Goal: Task Accomplishment & Management: Manage account settings

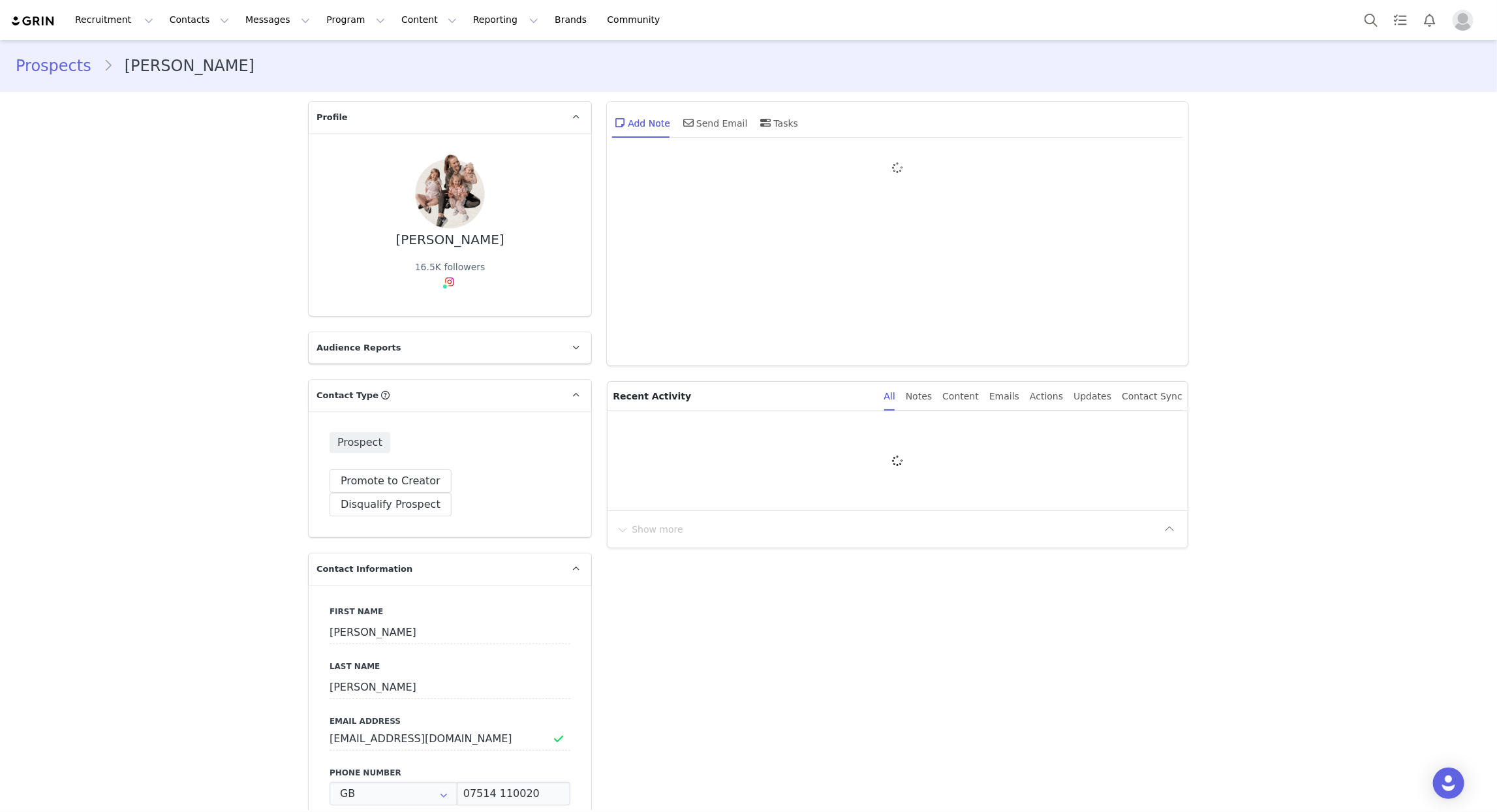
type input "+44 (United Kingdom)"
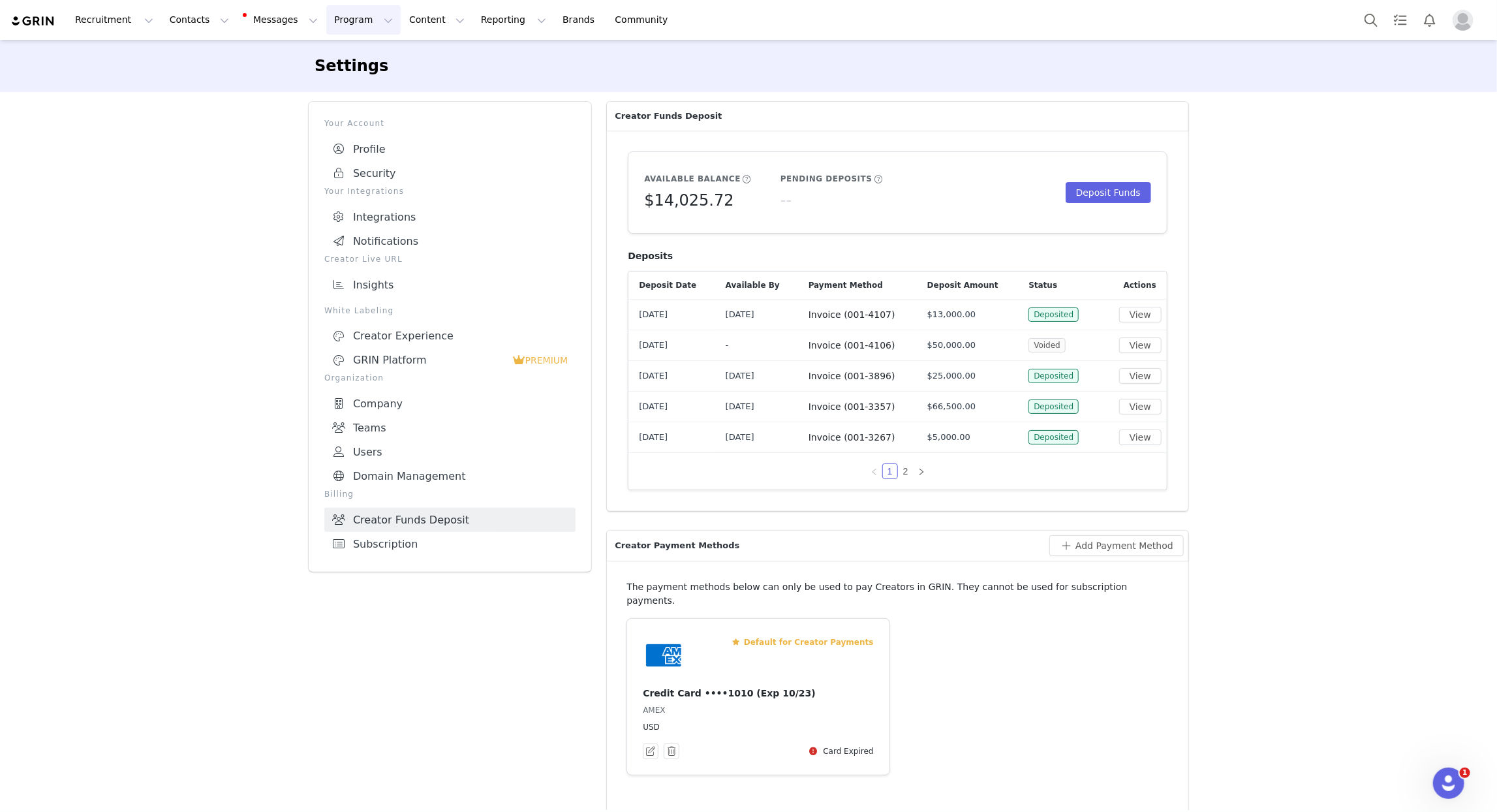
click at [329, 18] on button "Program Program" at bounding box center [363, 20] width 74 height 30
click at [342, 70] on link "Campaigns" at bounding box center [358, 82] width 103 height 24
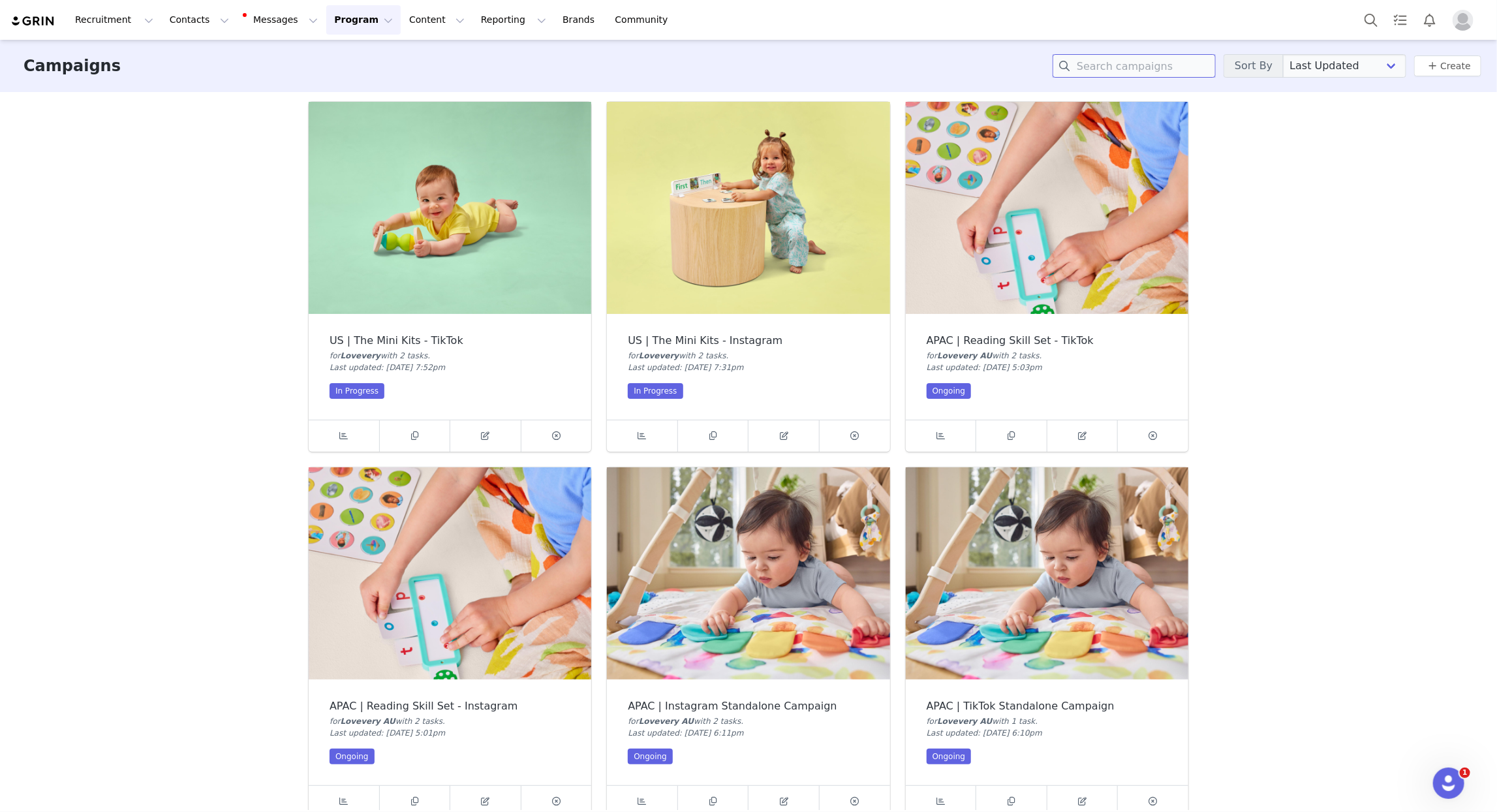
click at [1177, 76] on input at bounding box center [1135, 66] width 163 height 23
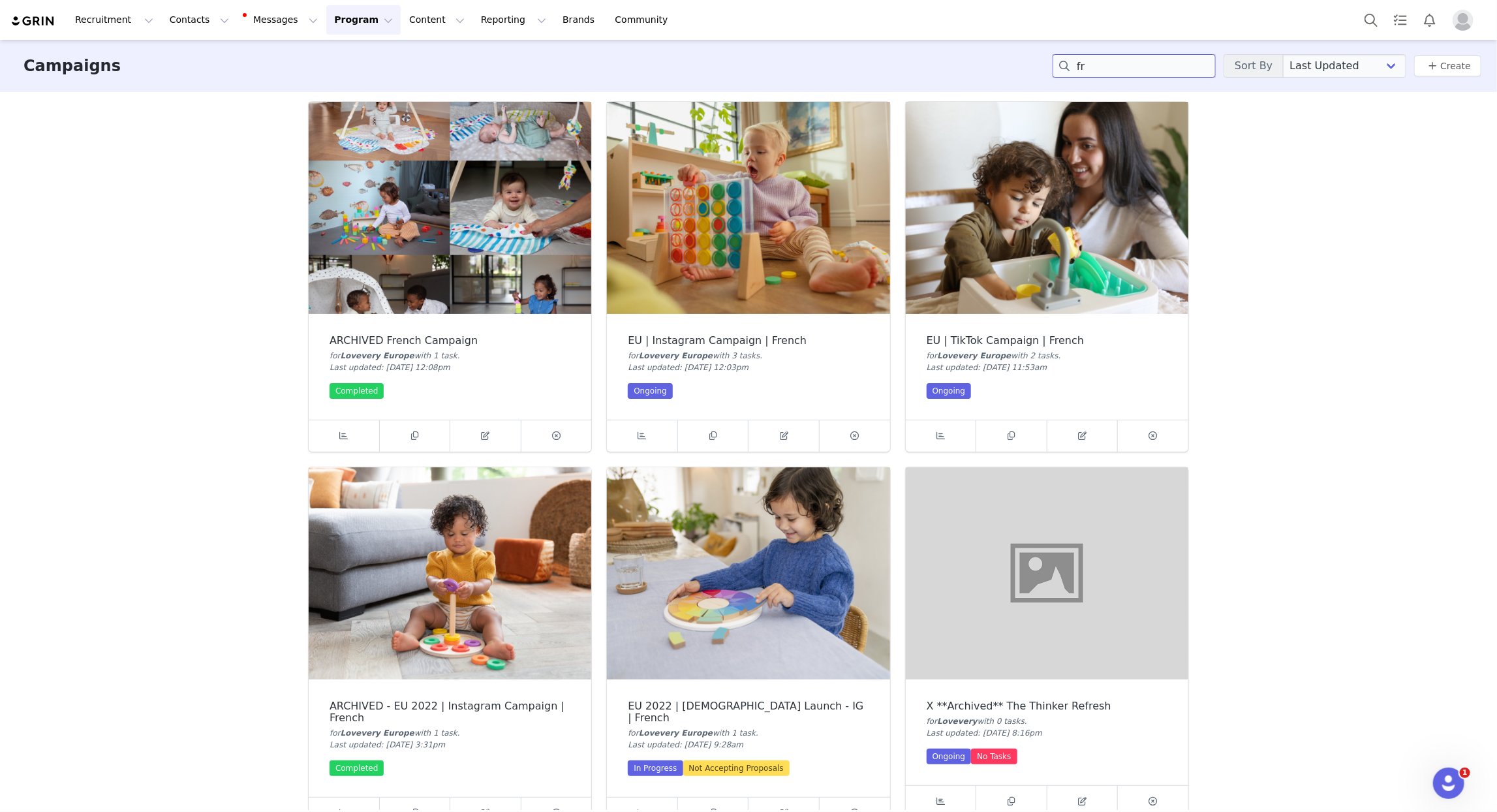
type input "fr"
click at [702, 288] on img at bounding box center [748, 207] width 282 height 212
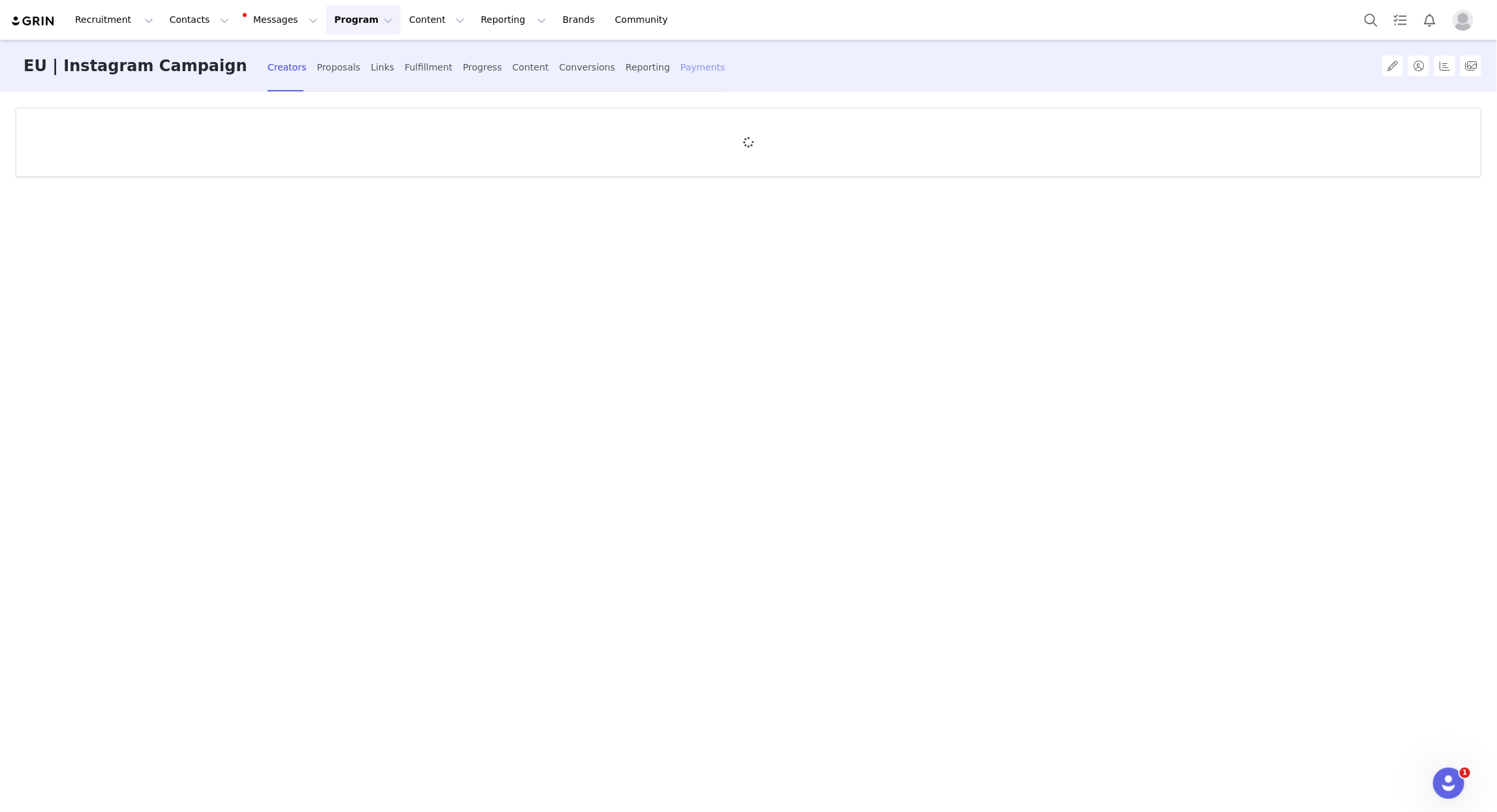
click at [682, 70] on div "Payments" at bounding box center [703, 67] width 45 height 34
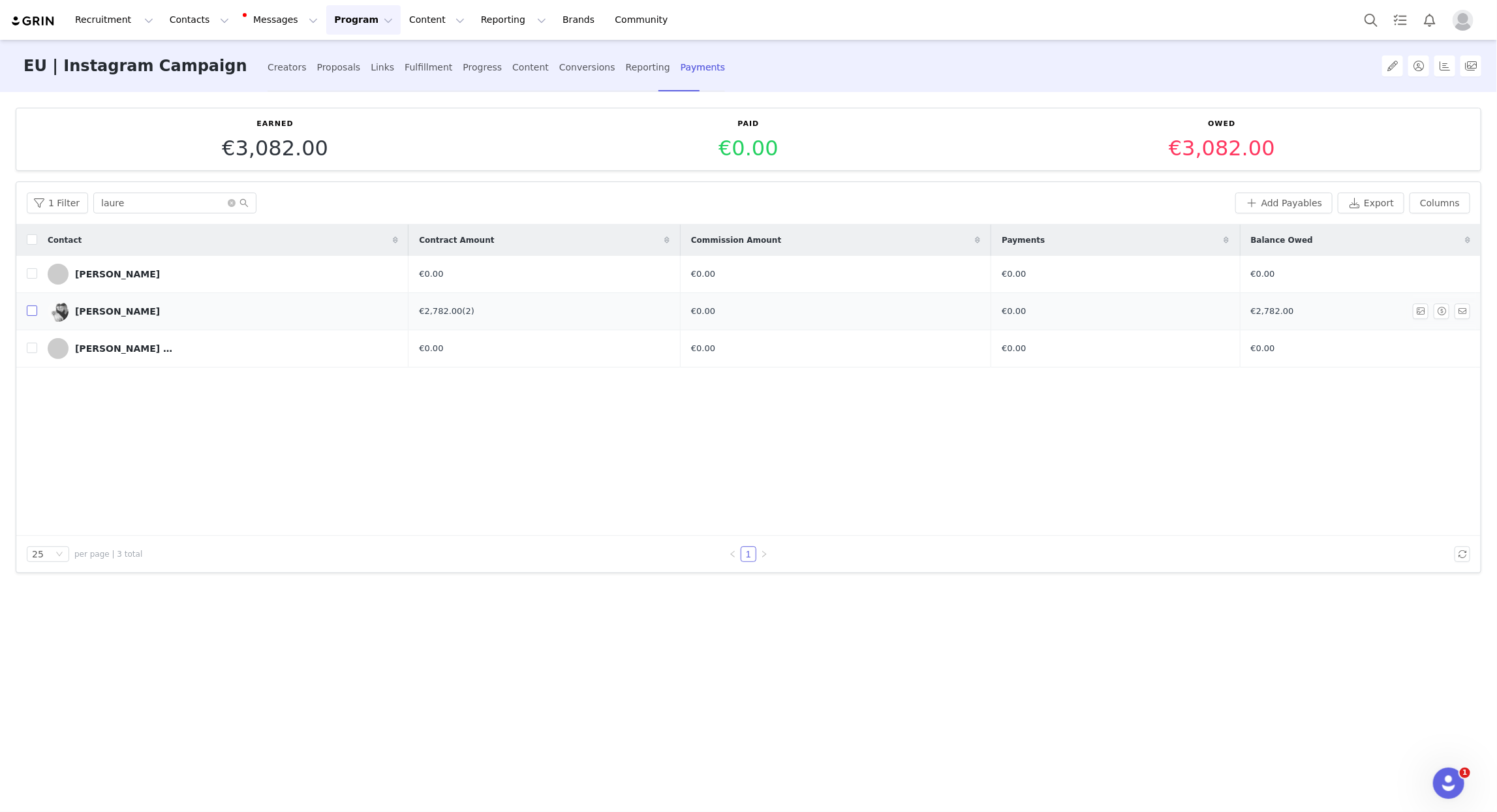
click at [32, 313] on input "checkbox" at bounding box center [31, 310] width 10 height 10
checkbox input "true"
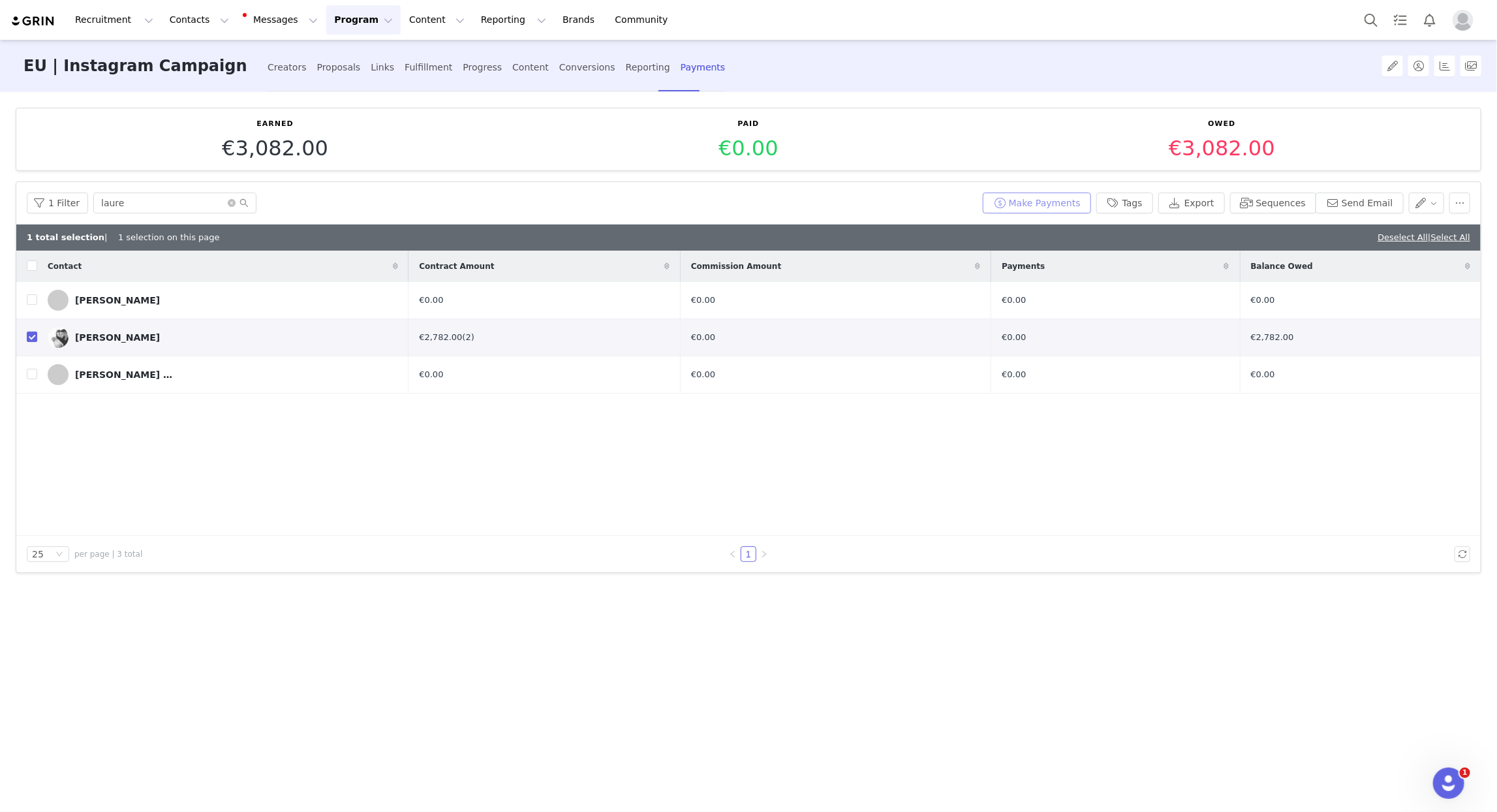
click at [1017, 197] on button "Make Payments" at bounding box center [1037, 203] width 108 height 21
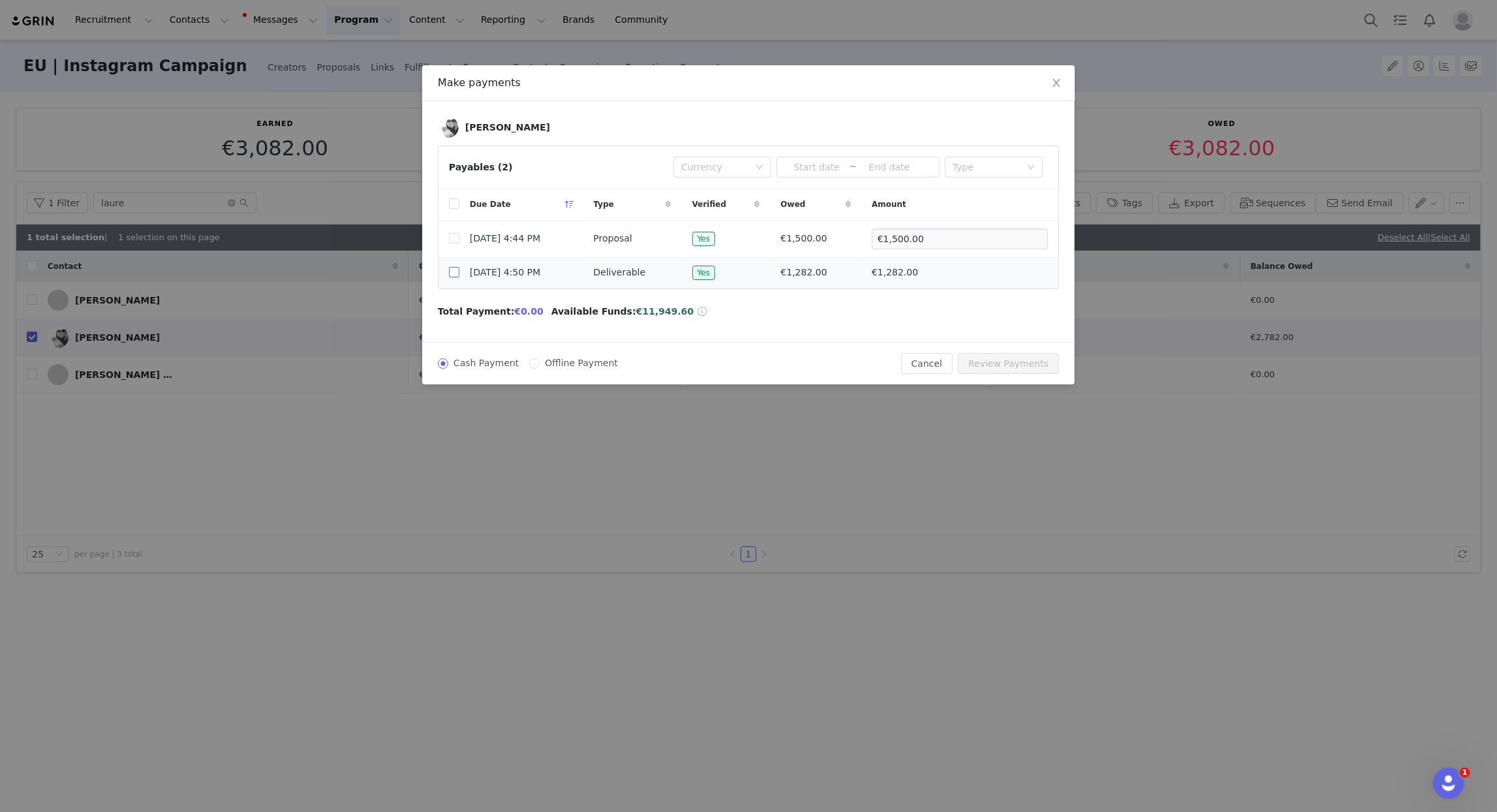
click at [457, 274] on input "checkbox" at bounding box center [454, 272] width 10 height 10
checkbox input "true"
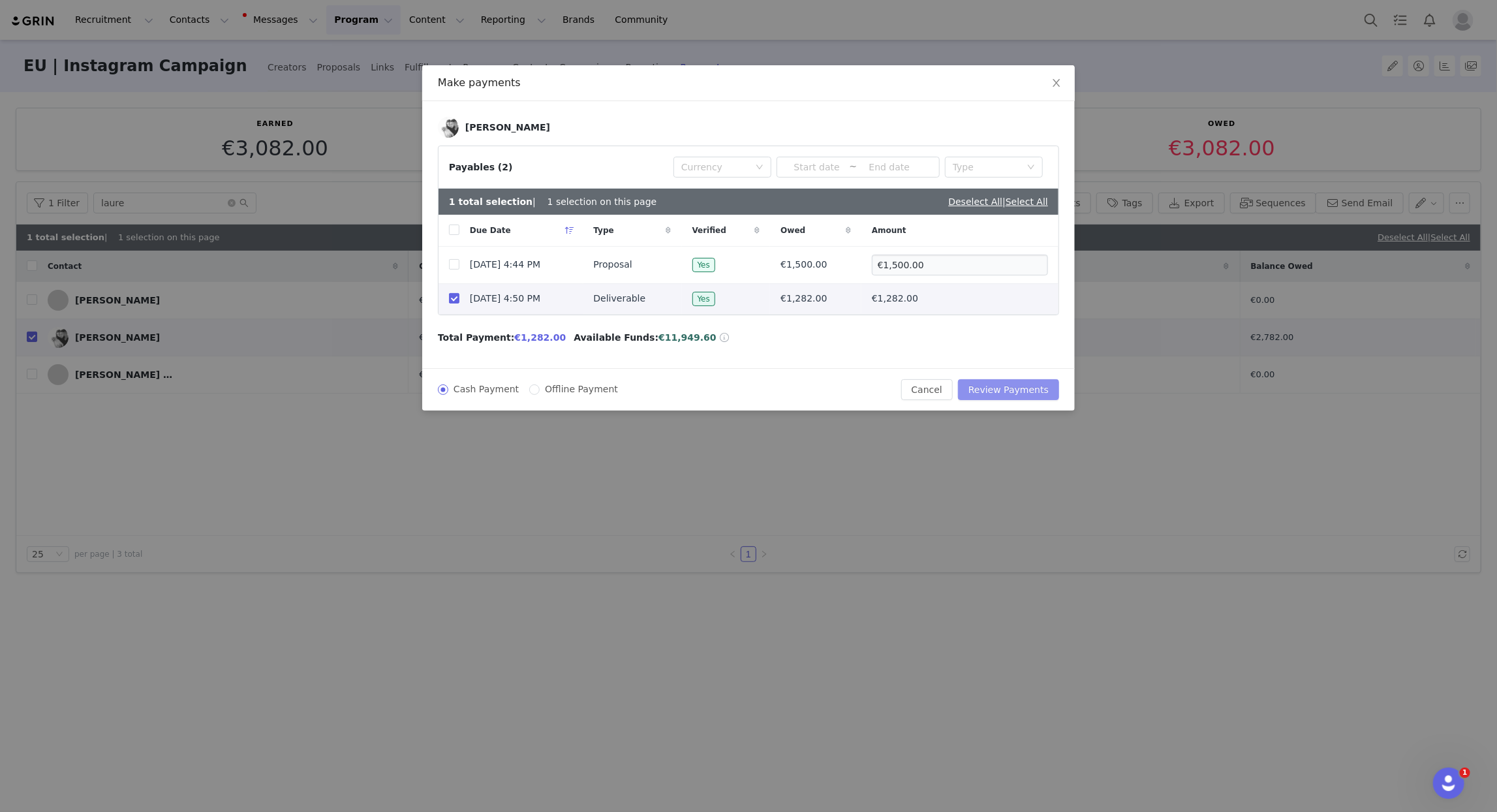
click at [1027, 388] on button "Review Payments" at bounding box center [1009, 390] width 101 height 21
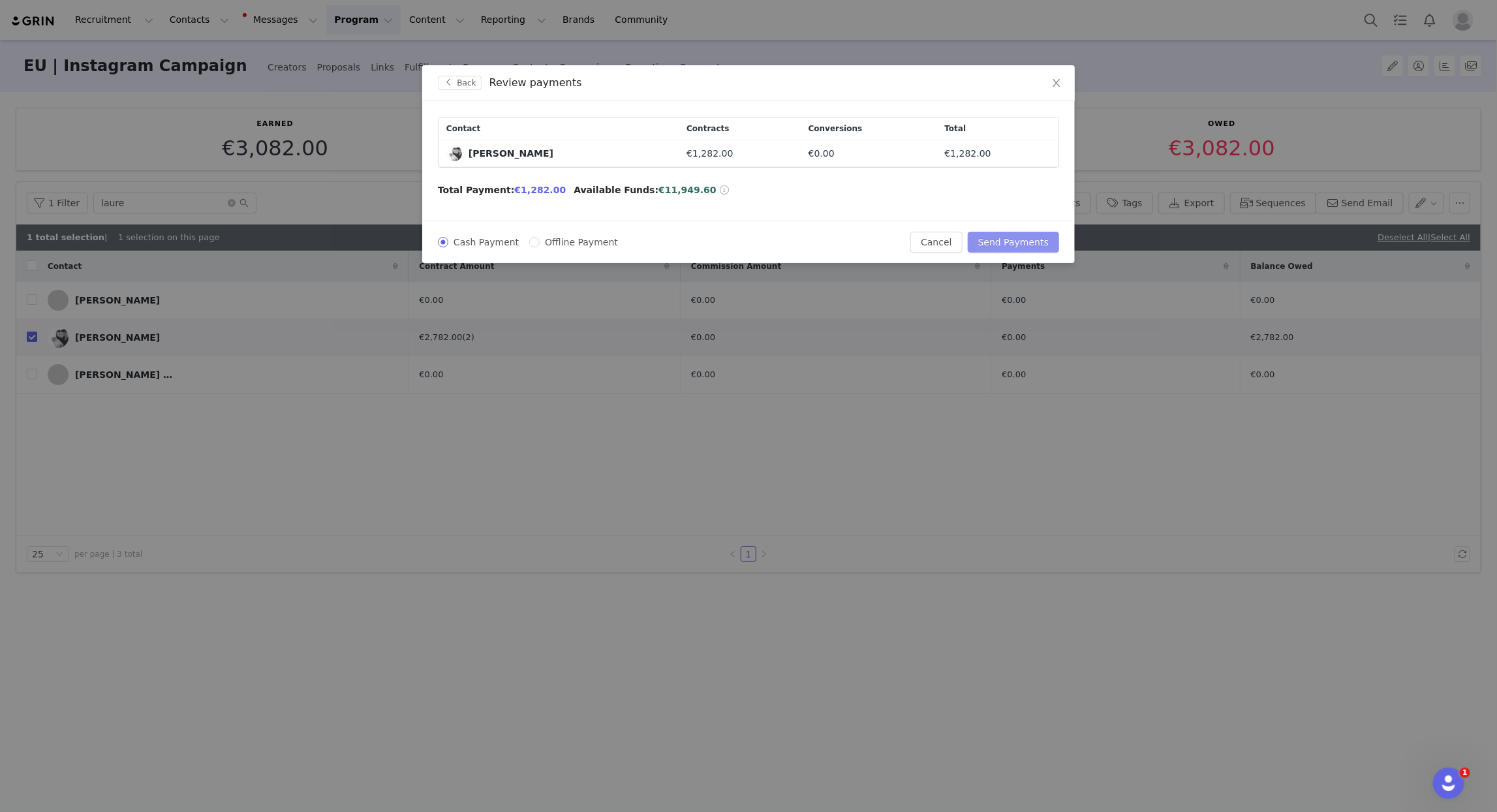
click at [1015, 239] on button "Send Payments" at bounding box center [1014, 242] width 91 height 21
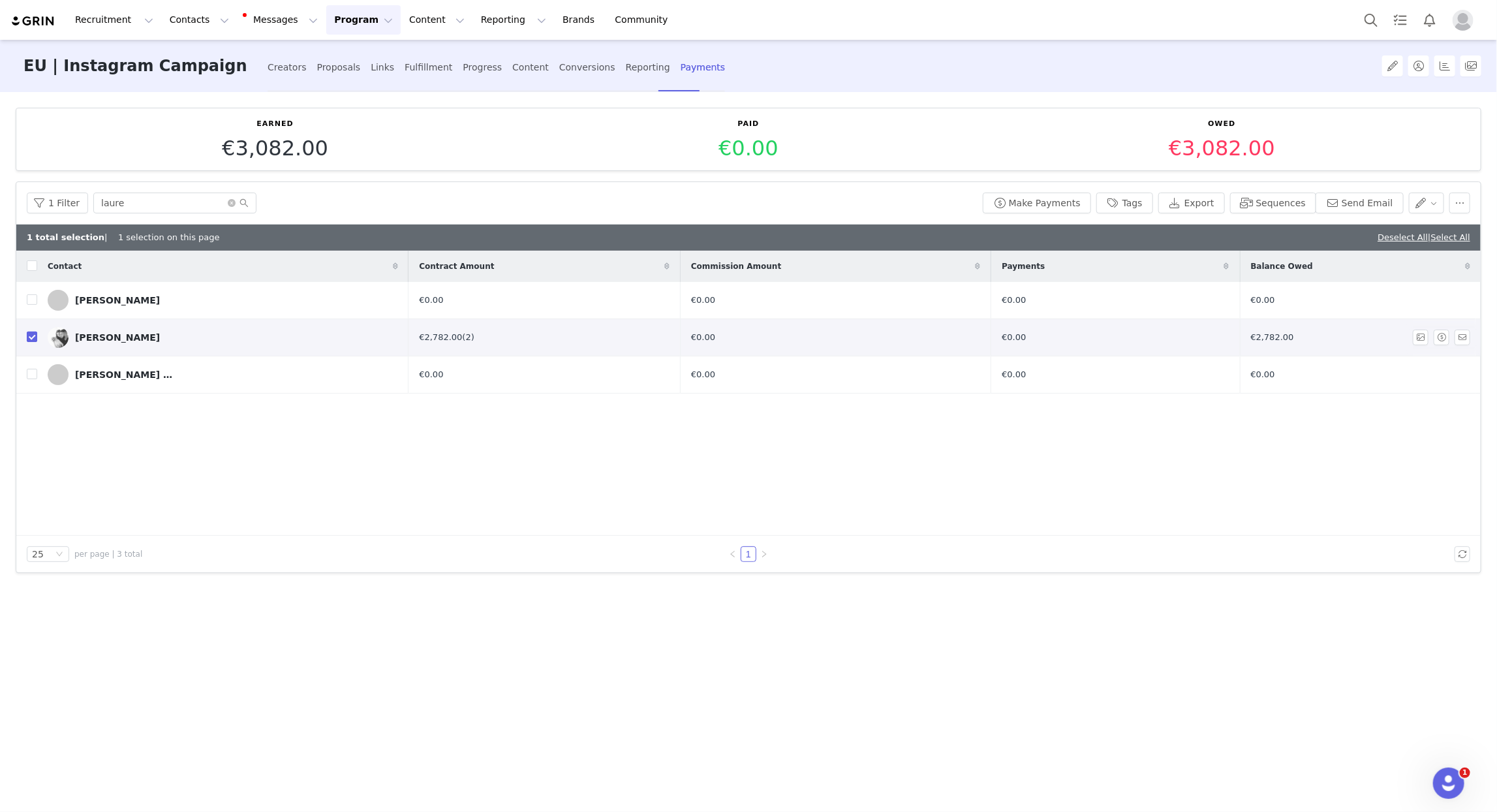
click at [35, 338] on input "checkbox" at bounding box center [31, 336] width 10 height 10
checkbox input "false"
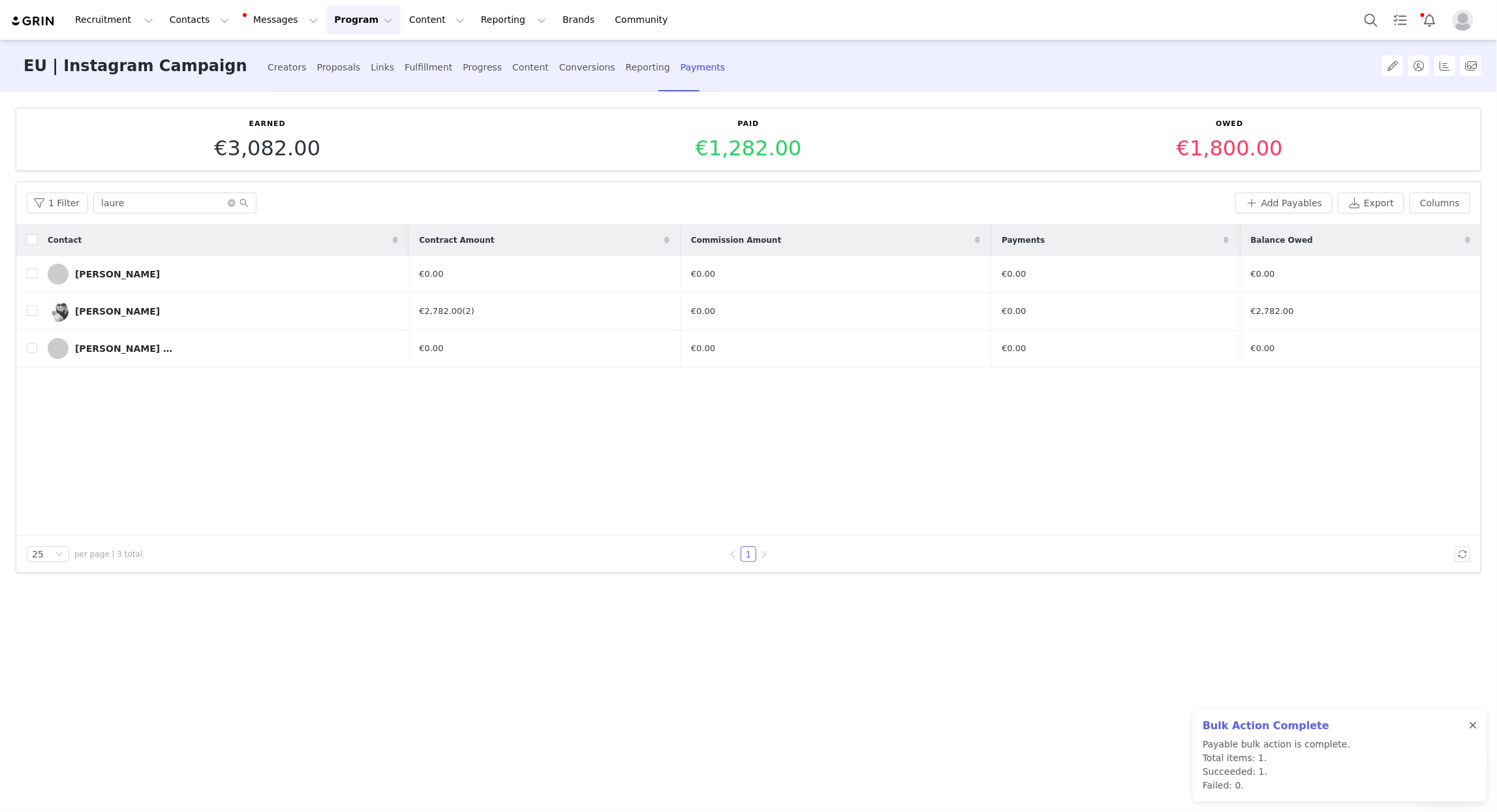
click at [1474, 727] on div at bounding box center [1473, 726] width 8 height 10
click at [1450, 767] on div "Open Intercom Messenger" at bounding box center [1447, 782] width 43 height 43
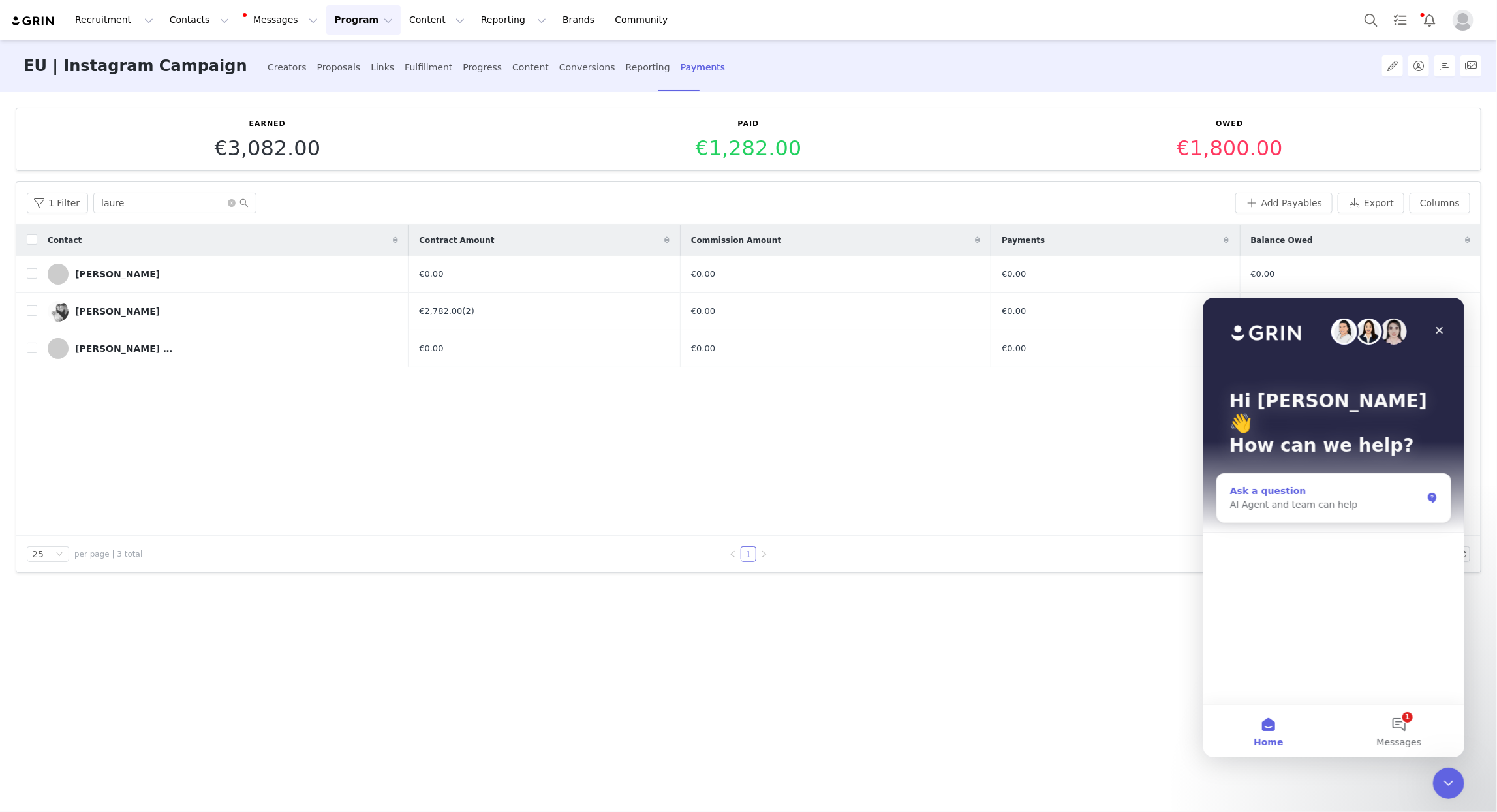
click at [1313, 494] on div "Ask a question AI Agent and team can help" at bounding box center [1334, 497] width 234 height 48
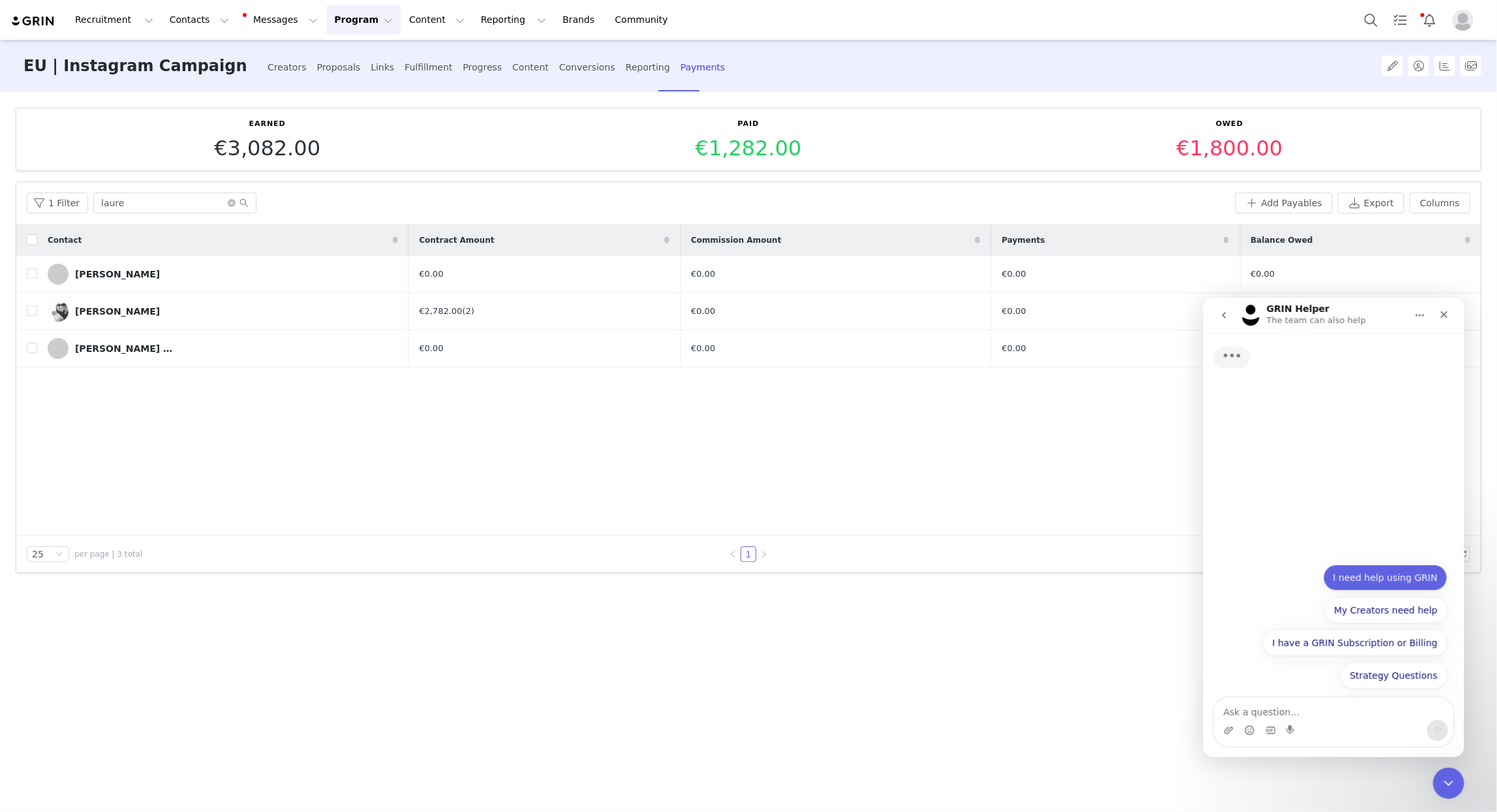
click at [1380, 580] on button "I need help using GRIN" at bounding box center [1385, 577] width 124 height 26
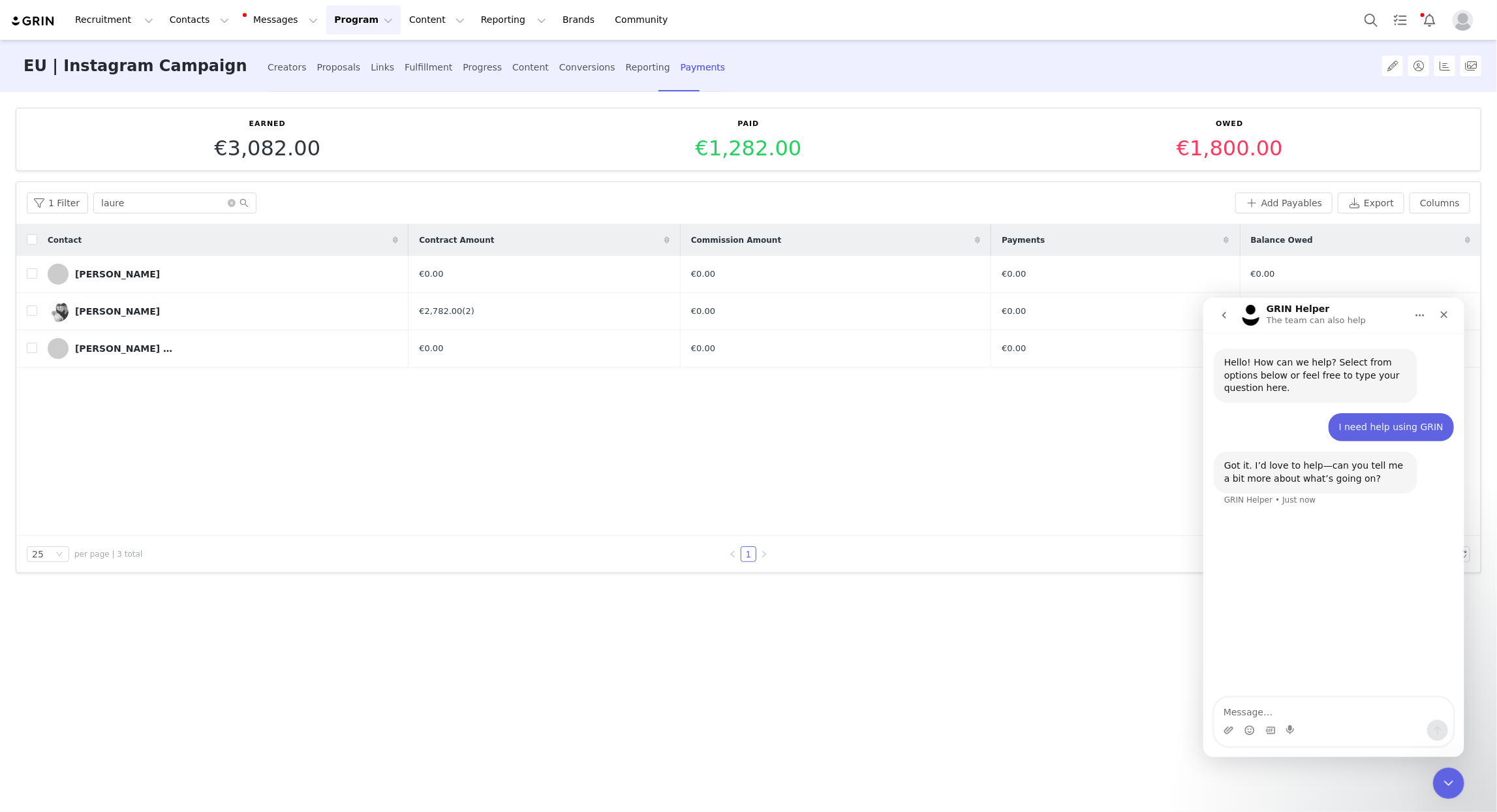
click at [1292, 710] on textarea "Message…" at bounding box center [1333, 708] width 239 height 22
type textarea "how do I delete a payable?"
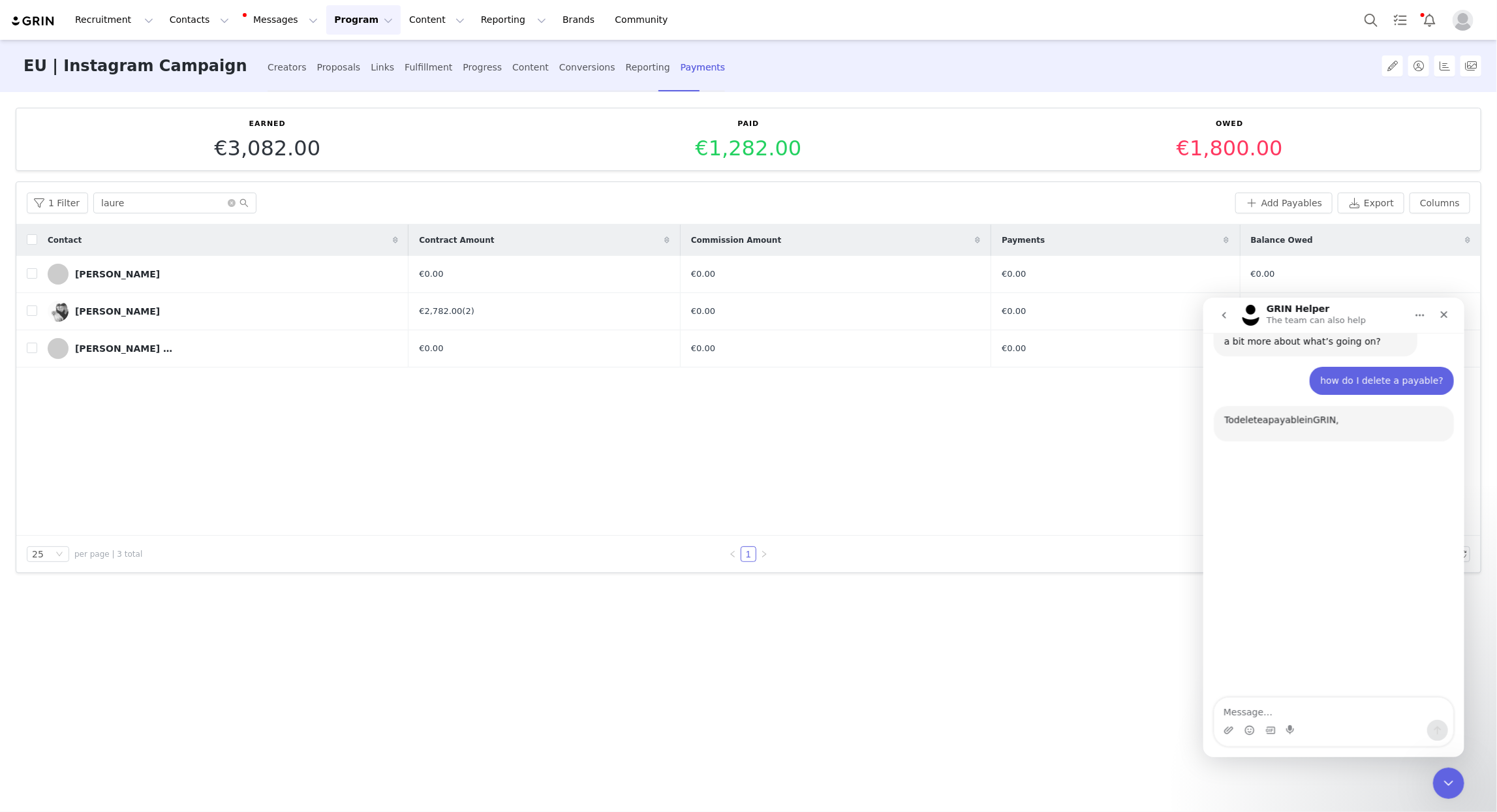
scroll to position [174, 0]
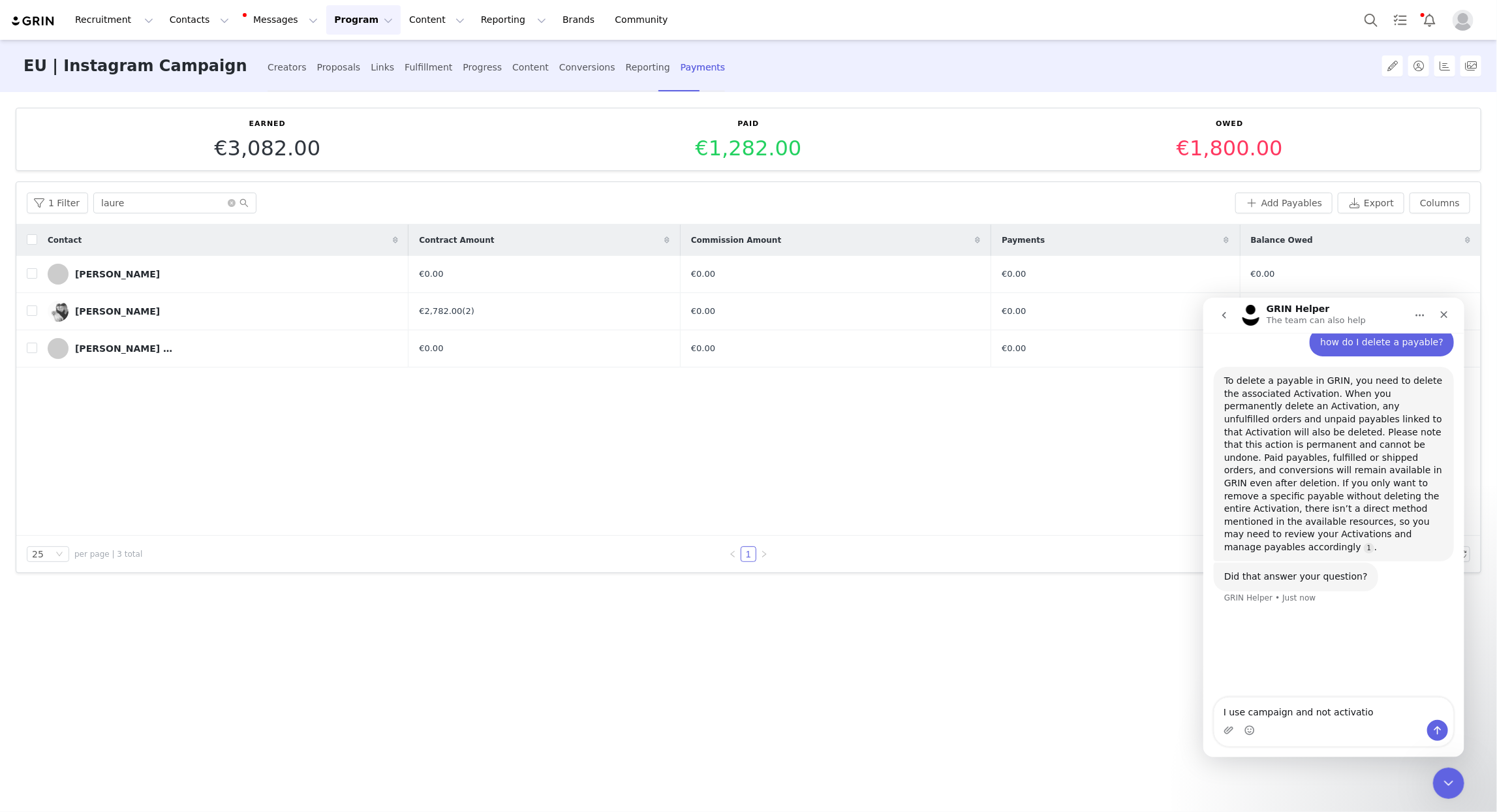
type textarea "I use campaign and not activation"
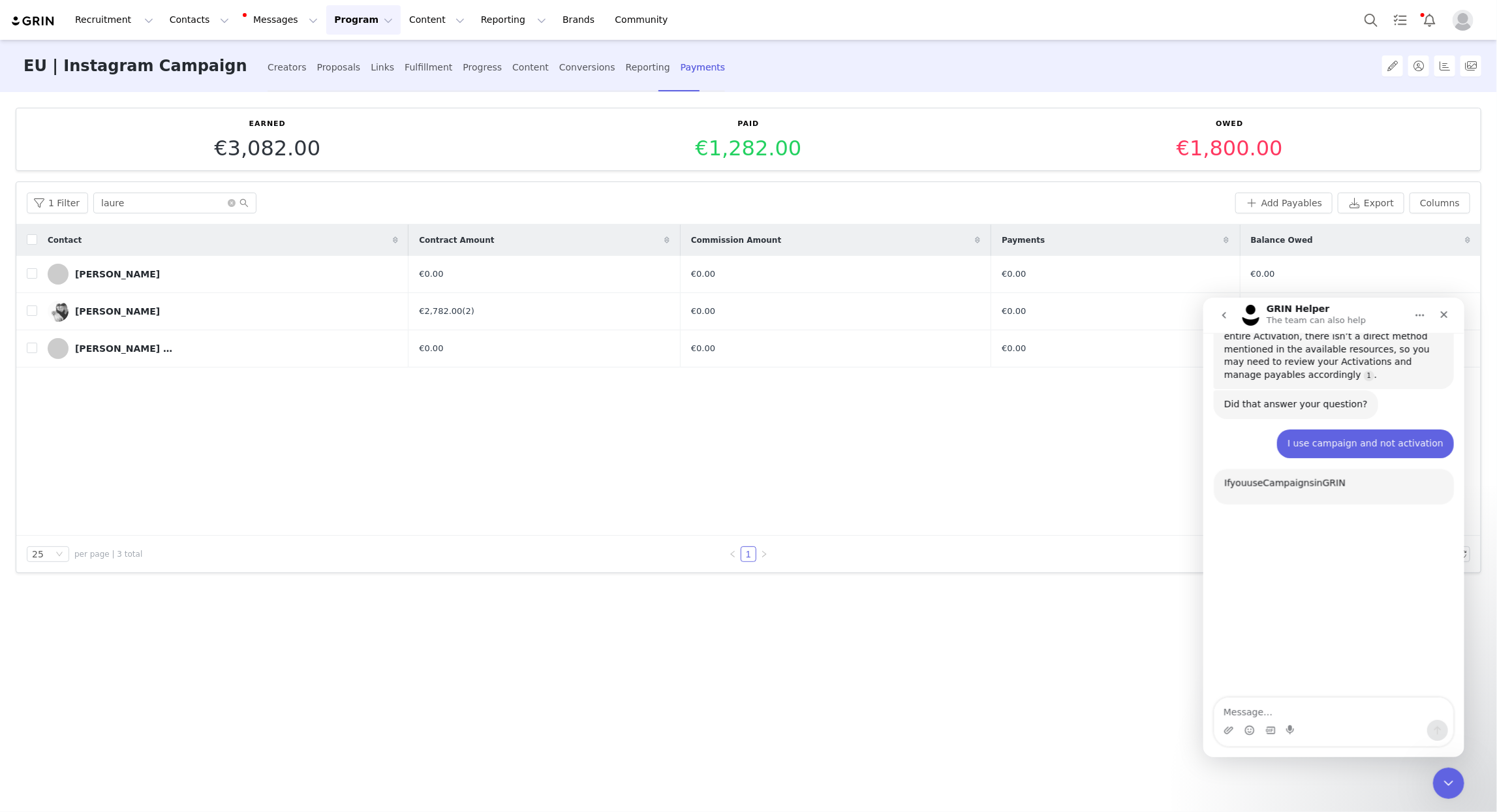
scroll to position [434, 0]
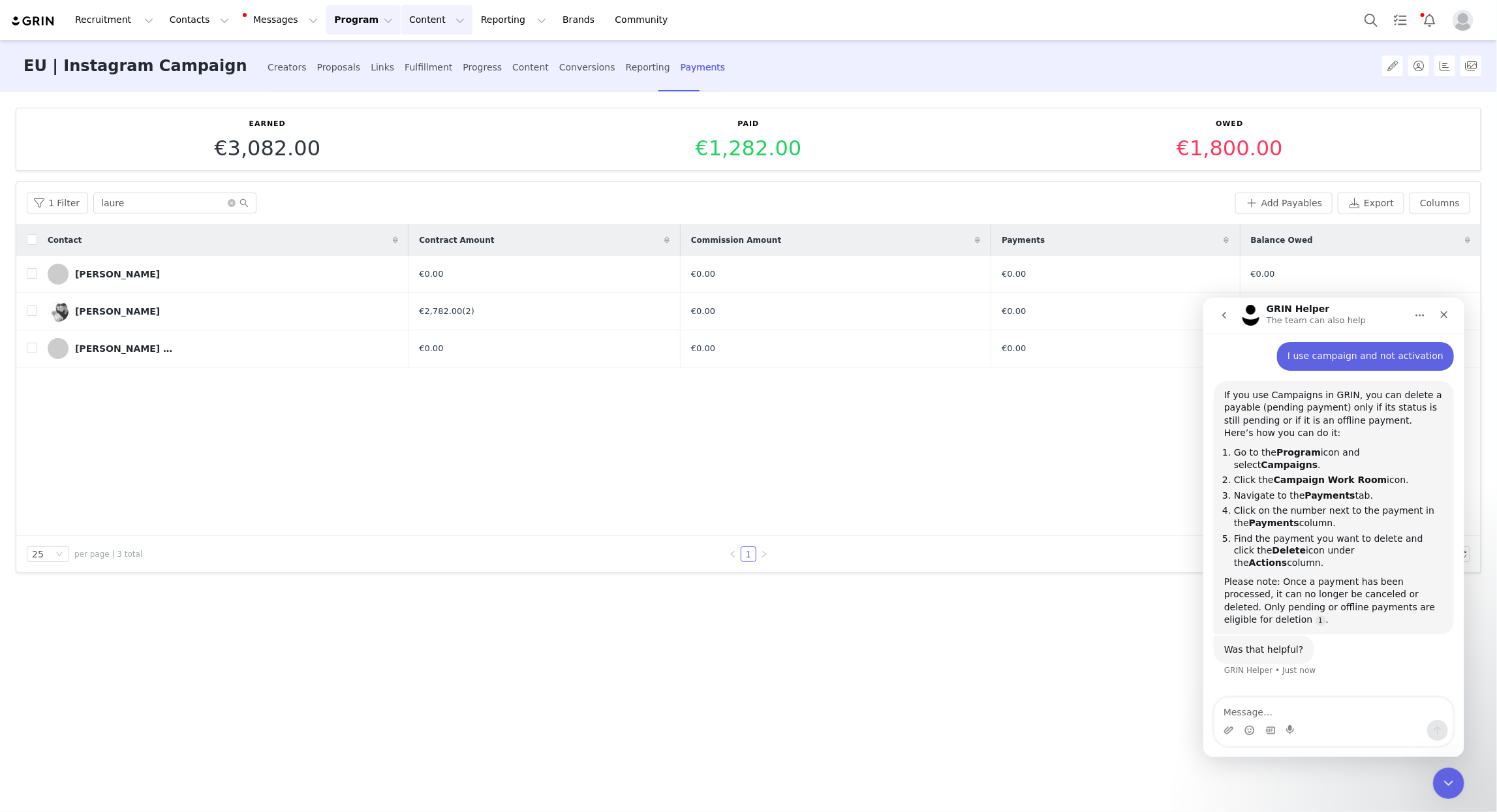
click at [405, 18] on button "Content Content" at bounding box center [437, 20] width 71 height 30
click at [350, 23] on button "Program Program" at bounding box center [363, 20] width 74 height 30
click at [360, 80] on p "Campaigns" at bounding box center [342, 82] width 51 height 14
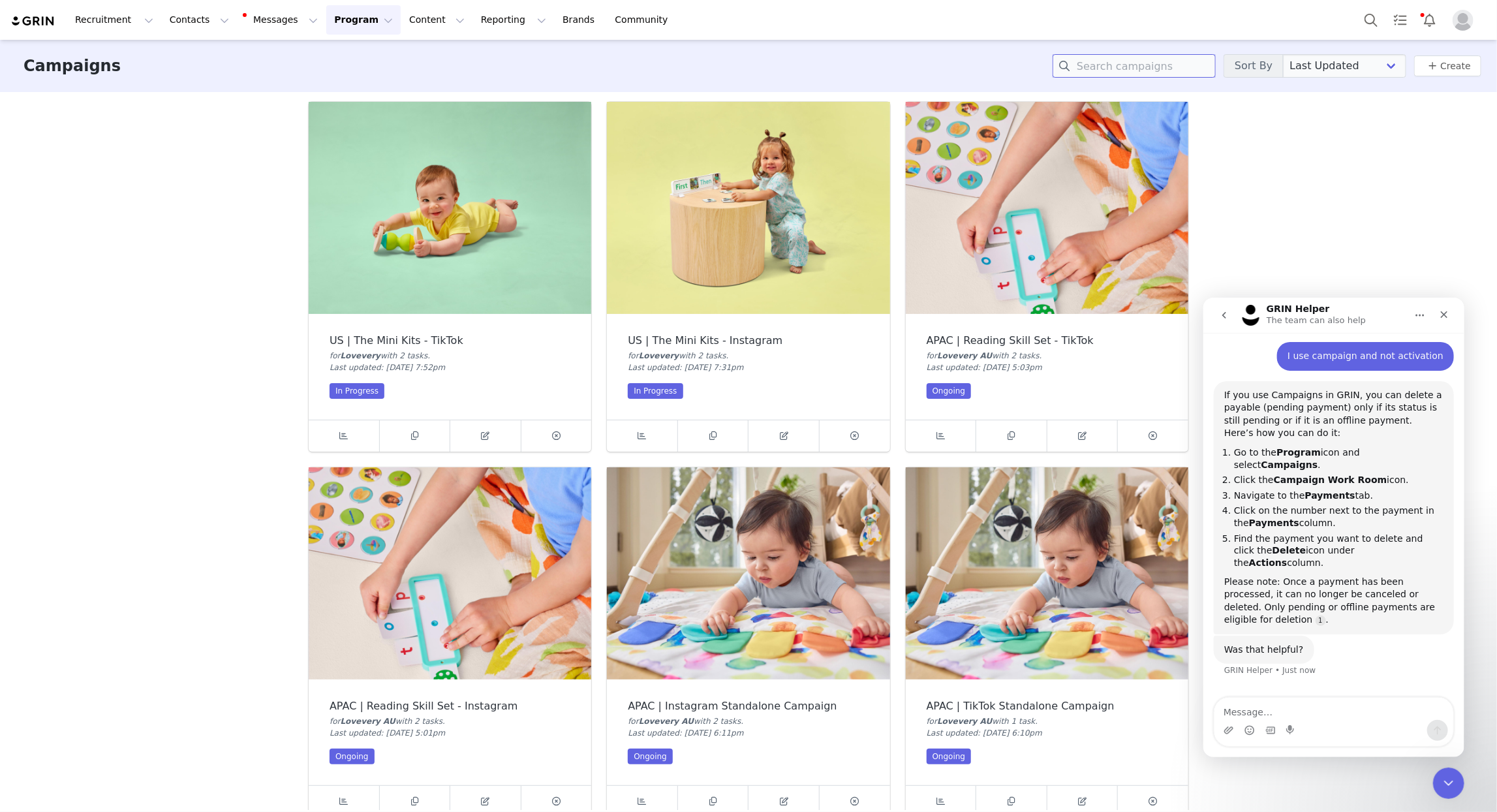
click at [1112, 62] on input at bounding box center [1135, 66] width 163 height 23
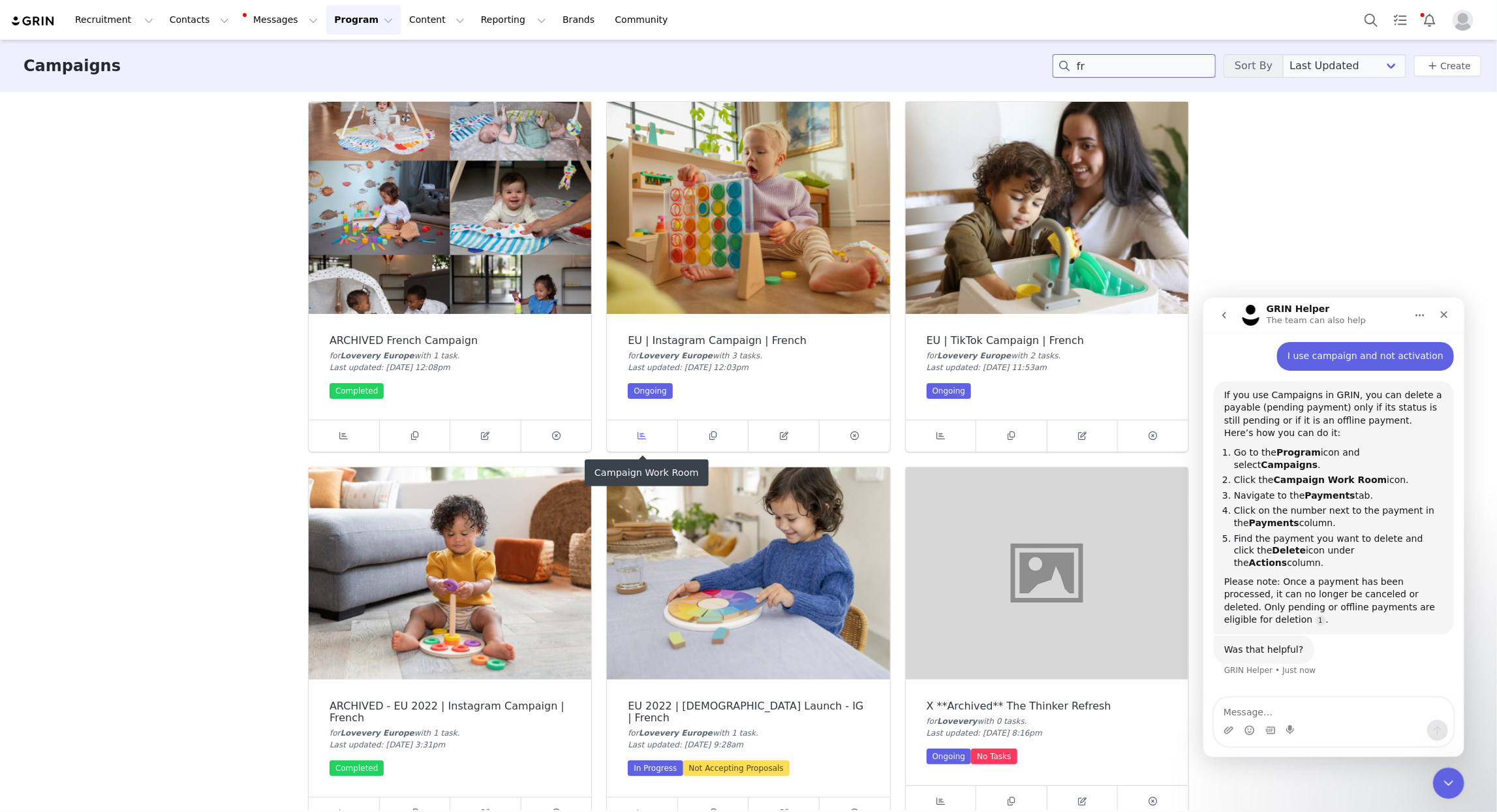
type input "fr"
click at [643, 436] on icon at bounding box center [642, 435] width 9 height 9
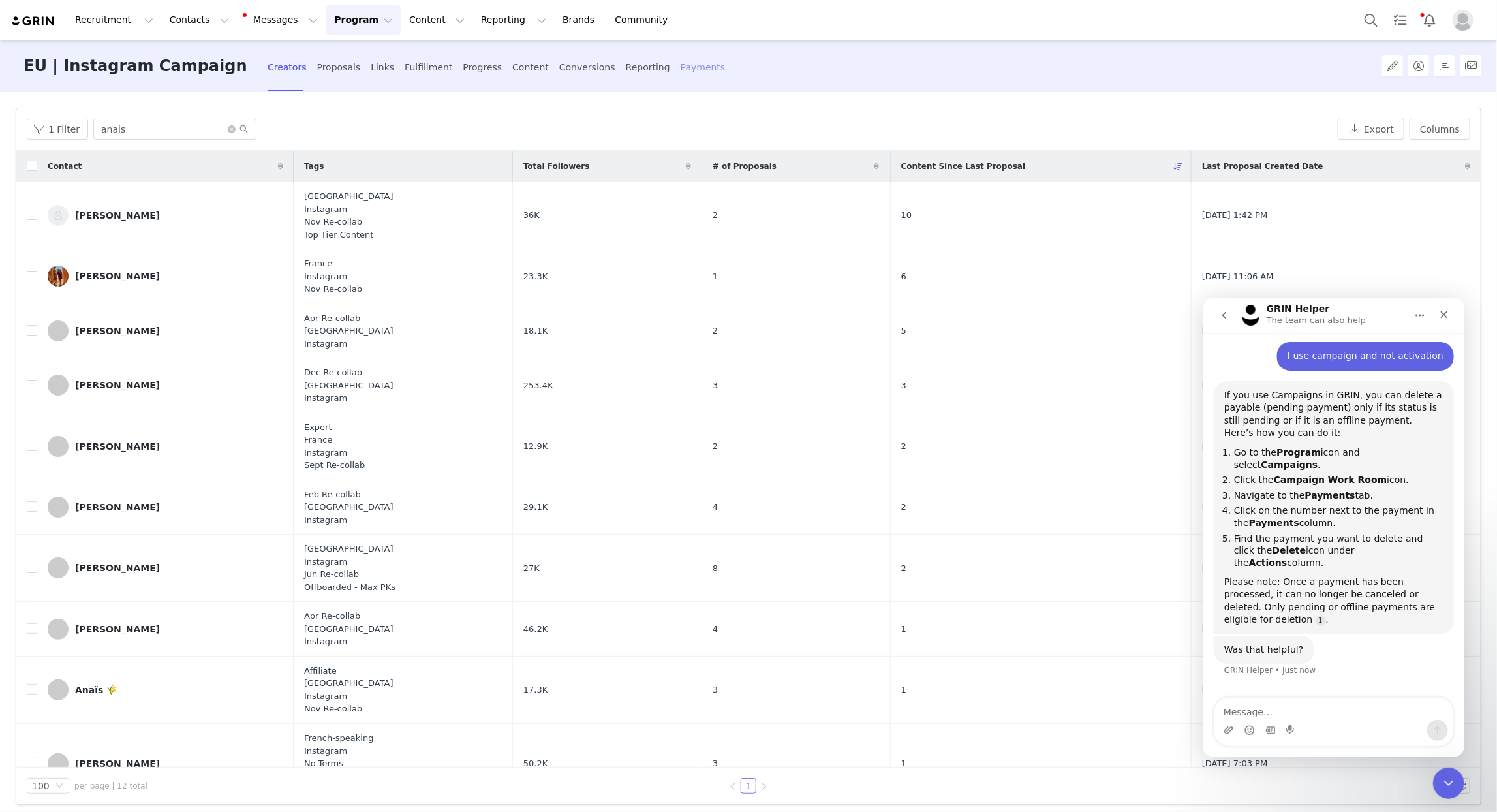
click at [689, 70] on div "Payments" at bounding box center [703, 67] width 45 height 34
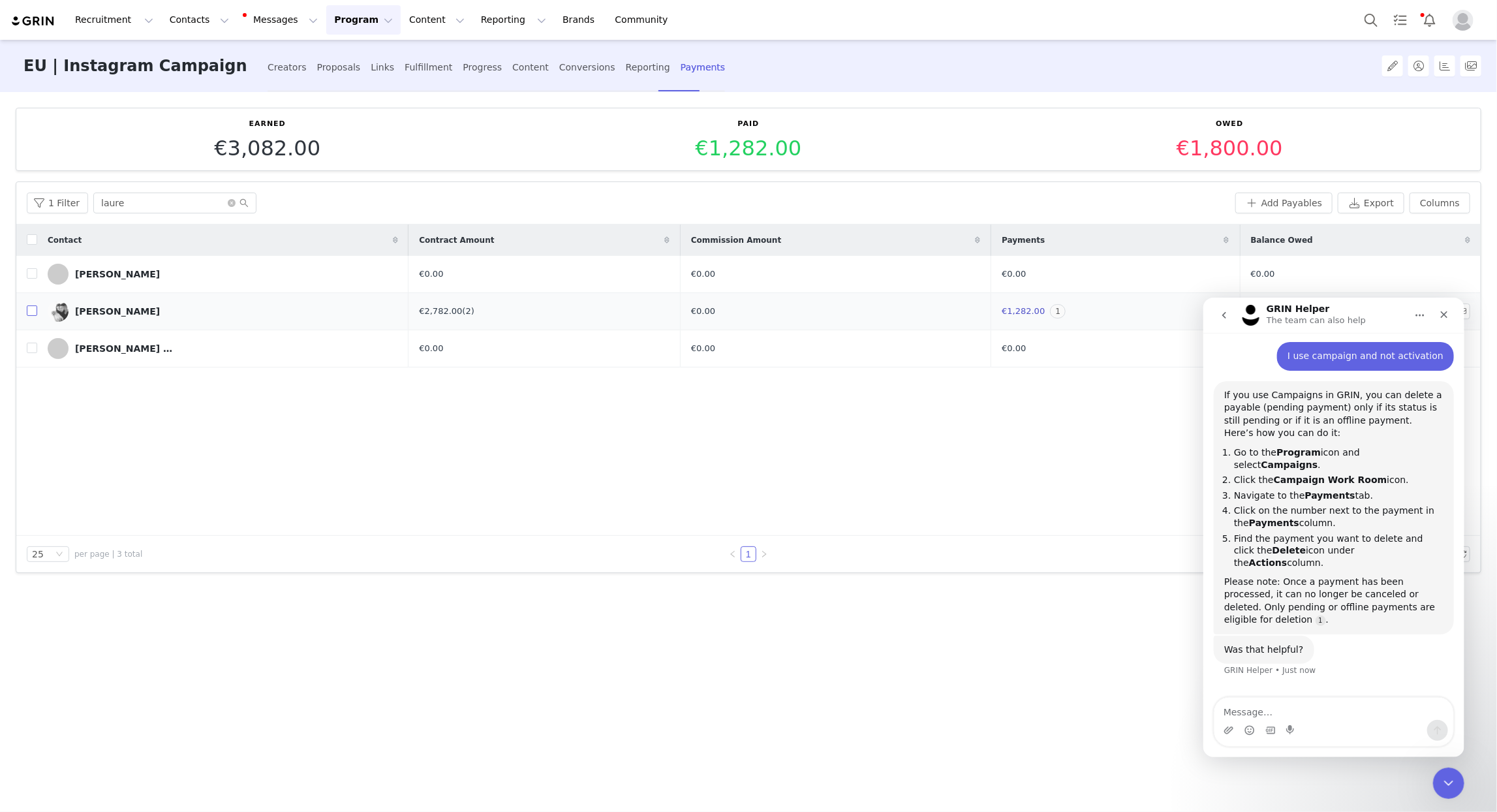
click at [34, 314] on input "checkbox" at bounding box center [31, 310] width 10 height 10
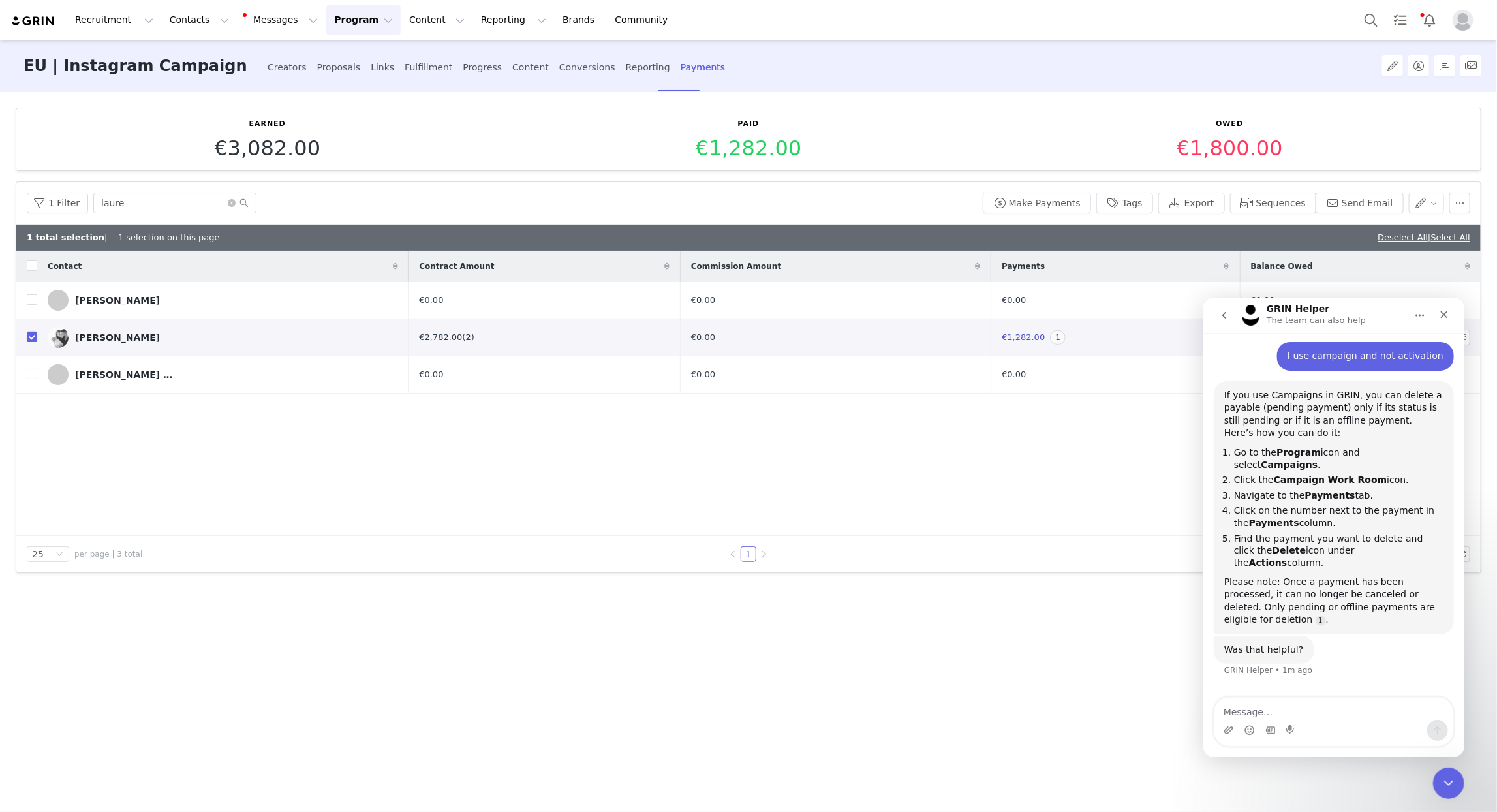
click at [33, 336] on input "checkbox" at bounding box center [31, 336] width 10 height 10
checkbox input "false"
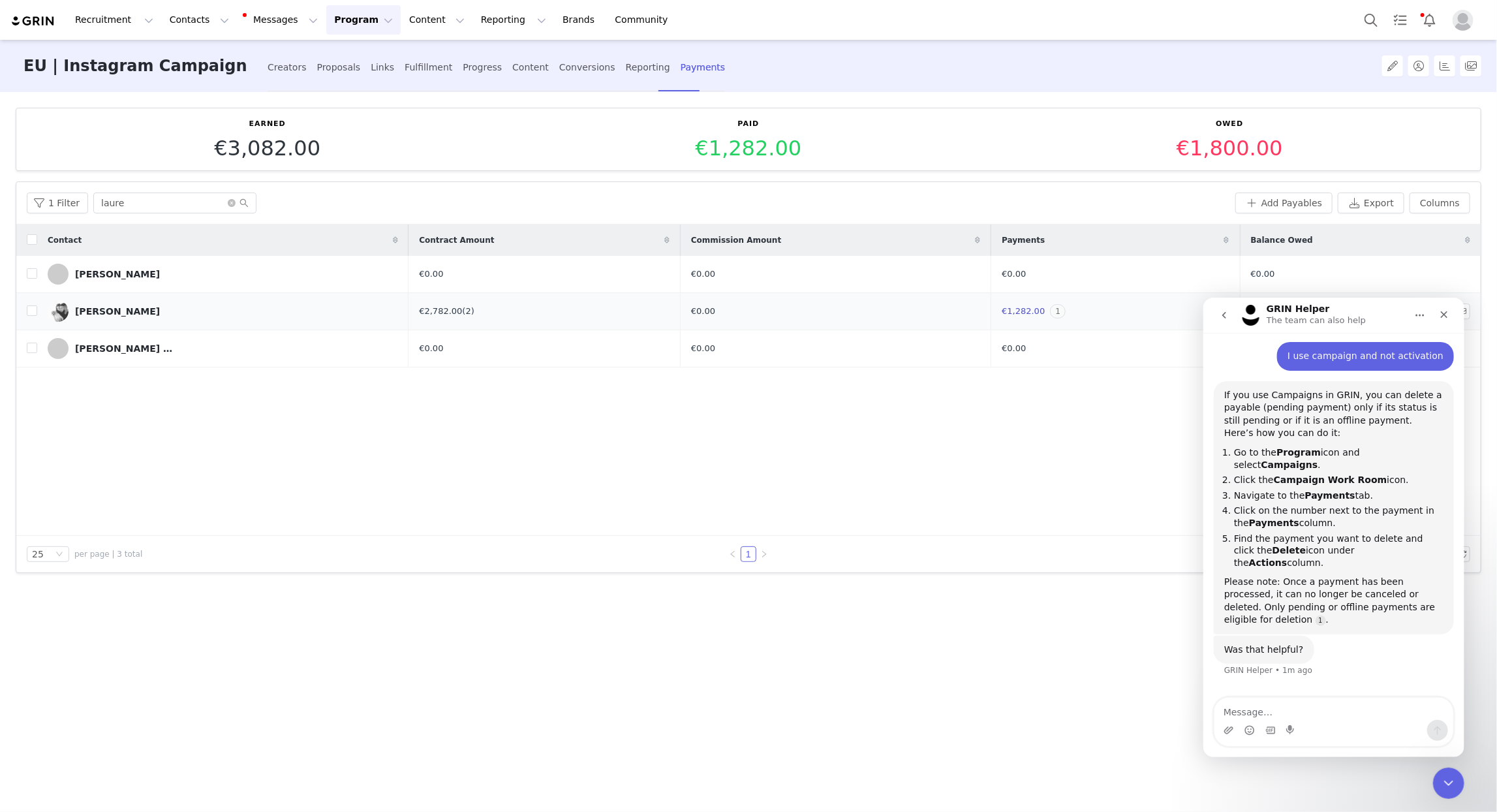
click at [1051, 311] on span "1" at bounding box center [1059, 311] width 16 height 14
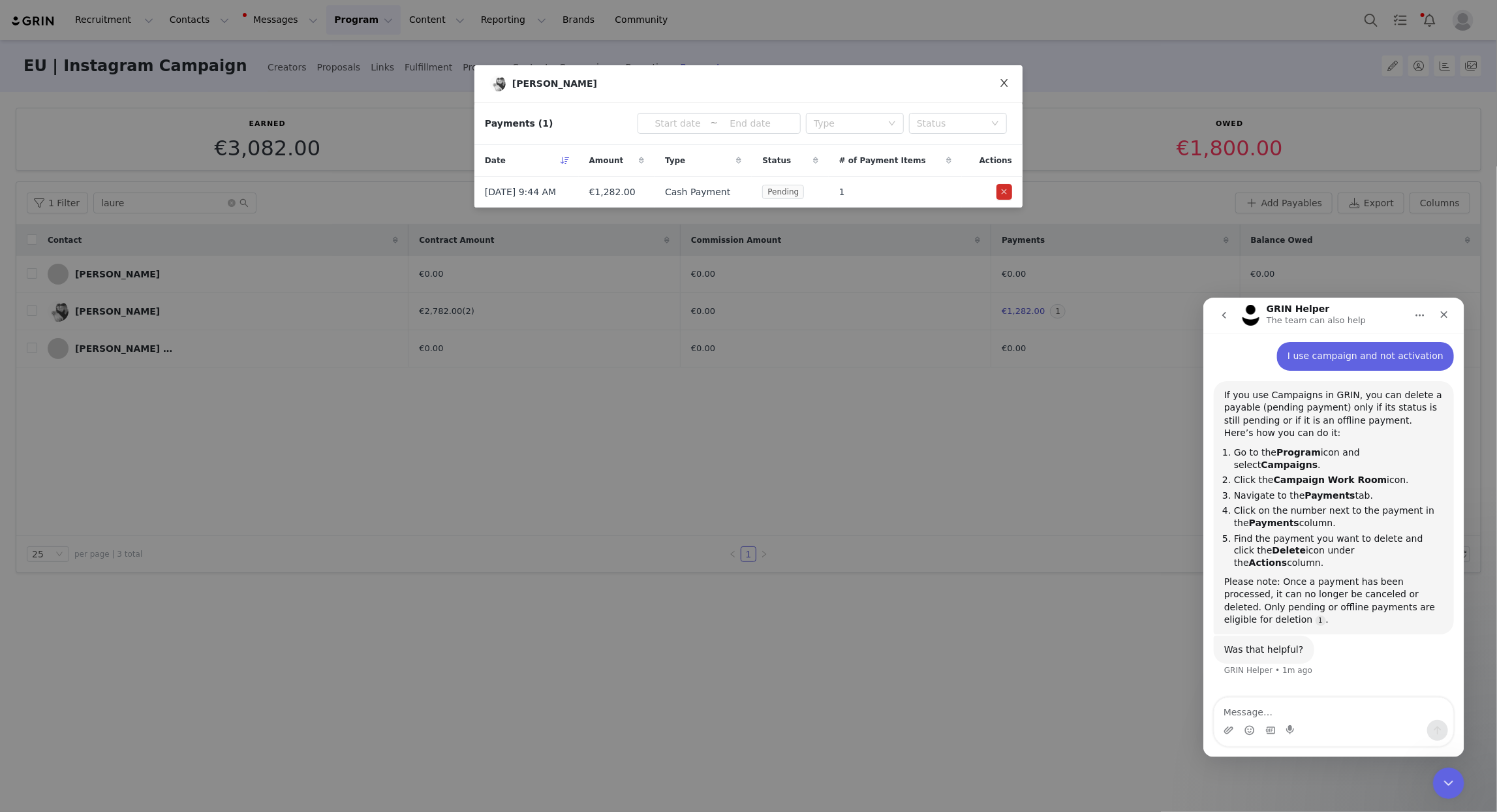
click at [1009, 79] on icon "icon: close" at bounding box center [1004, 82] width 10 height 10
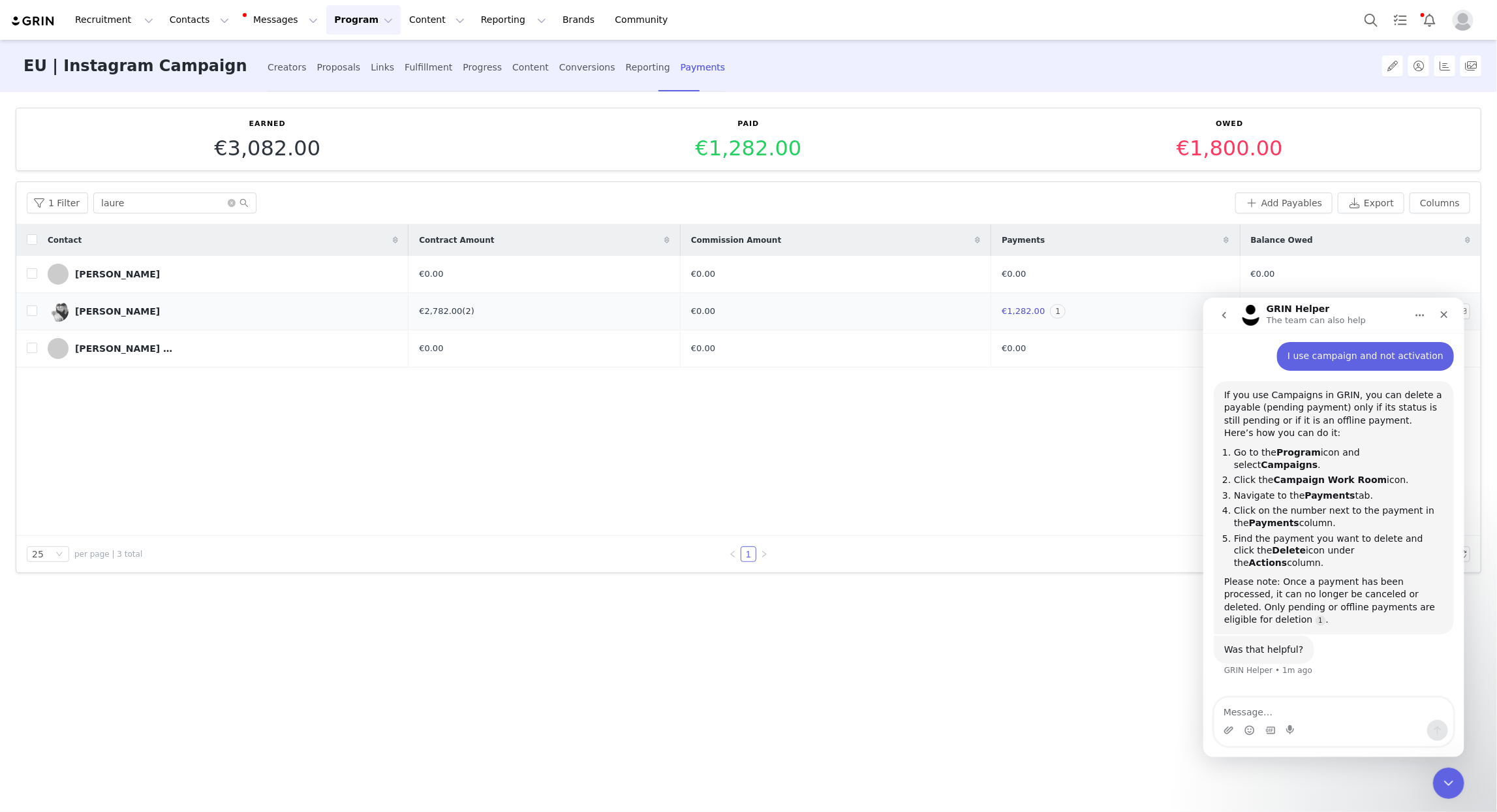
click at [462, 312] on link "(2)" at bounding box center [468, 311] width 12 height 10
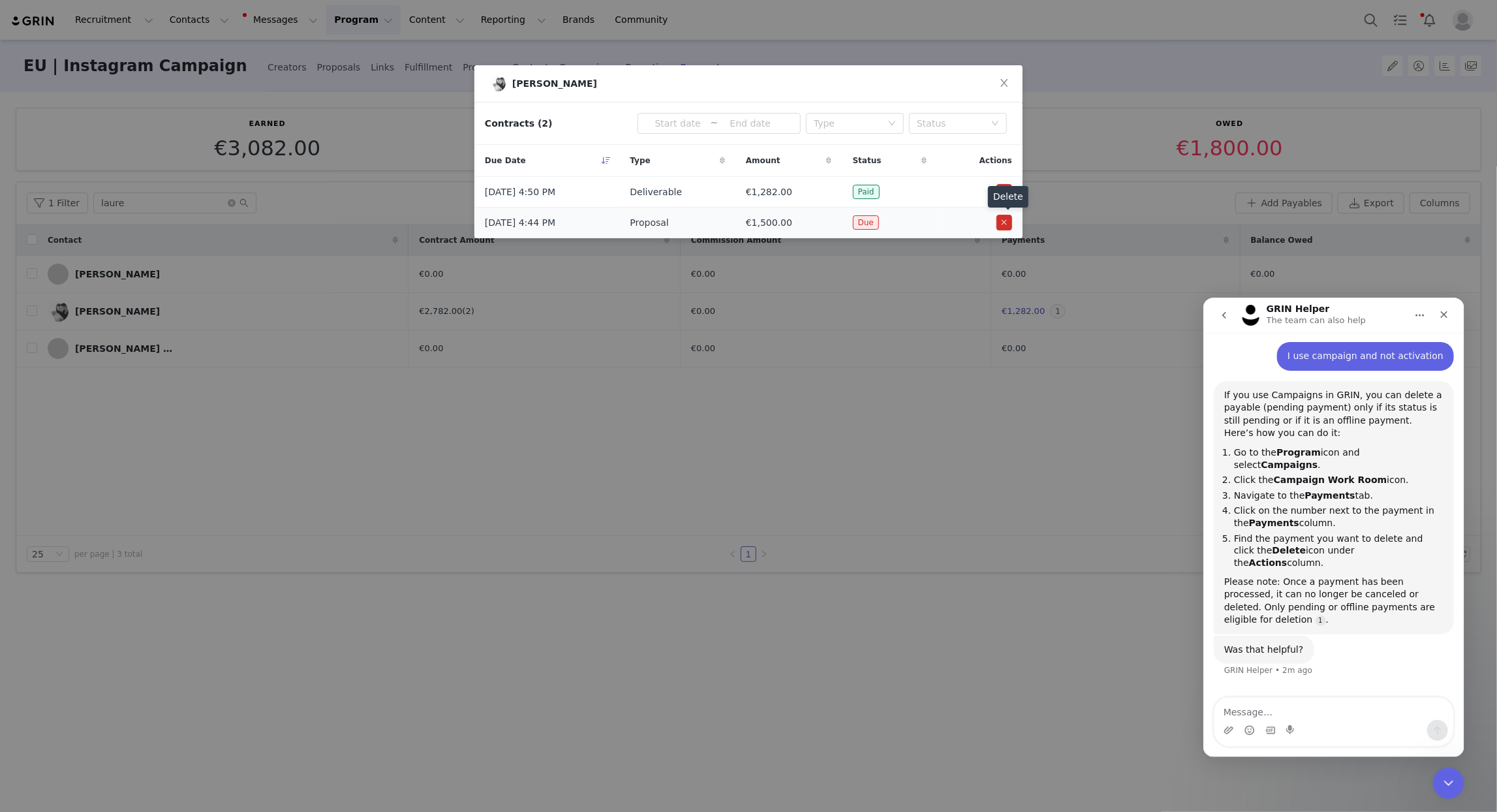
click at [1006, 225] on button "button" at bounding box center [1005, 222] width 16 height 16
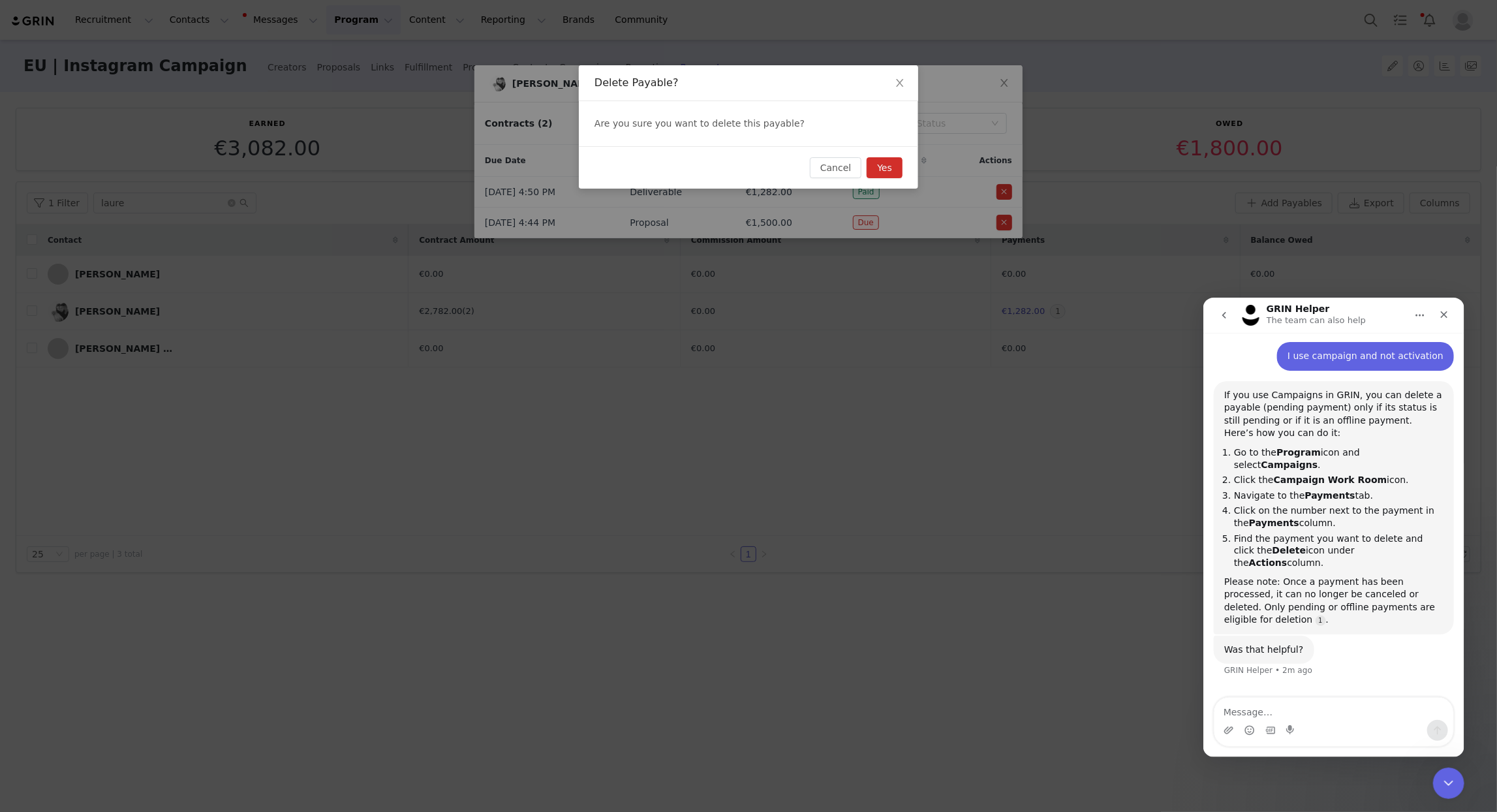
click at [883, 166] on button "Yes" at bounding box center [884, 168] width 36 height 21
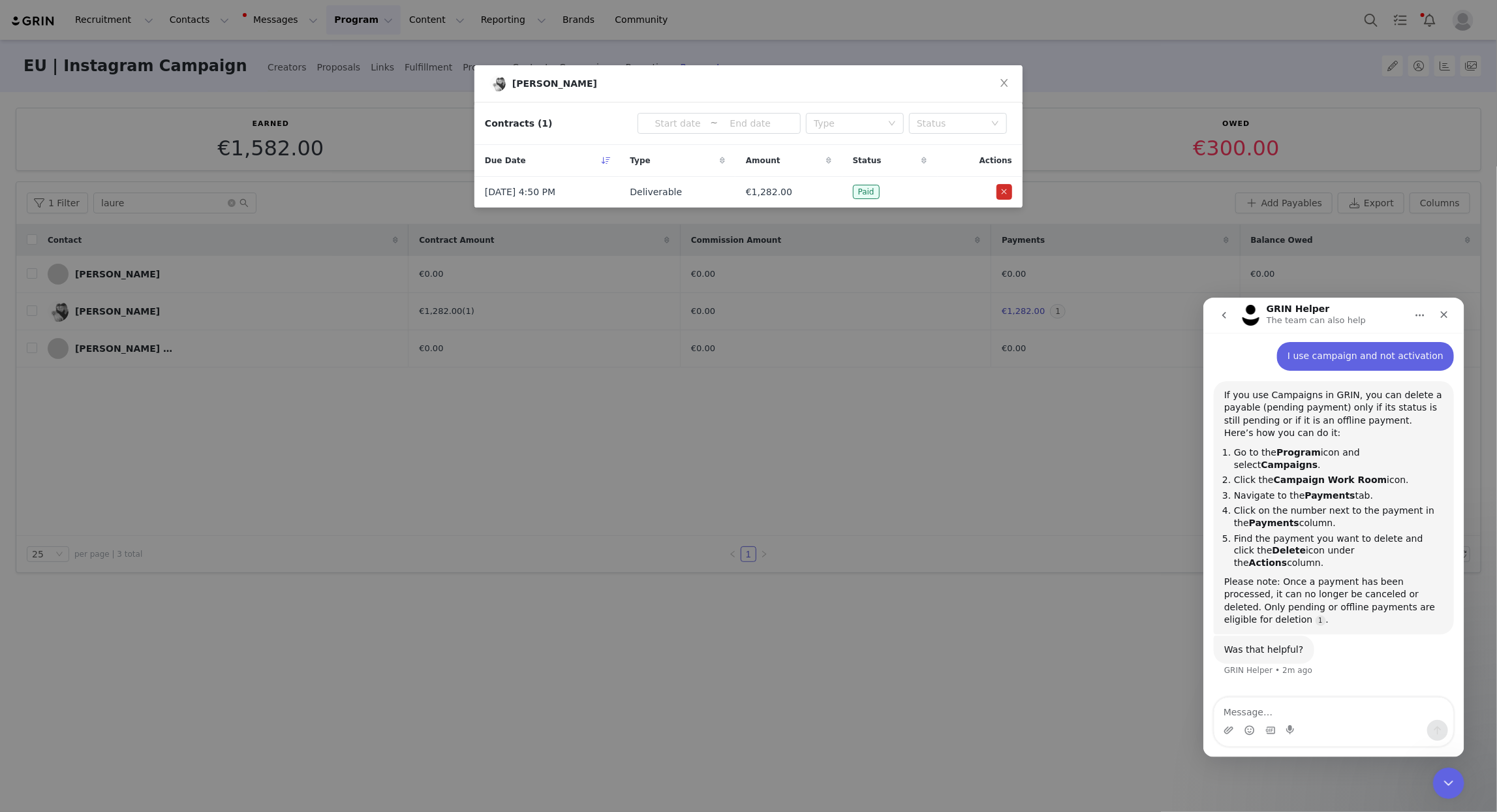
click at [885, 431] on div "Laure TERESI Contracts (1) ~ Type Status Due Date Type Amount Status Actions Se…" at bounding box center [748, 406] width 1497 height 812
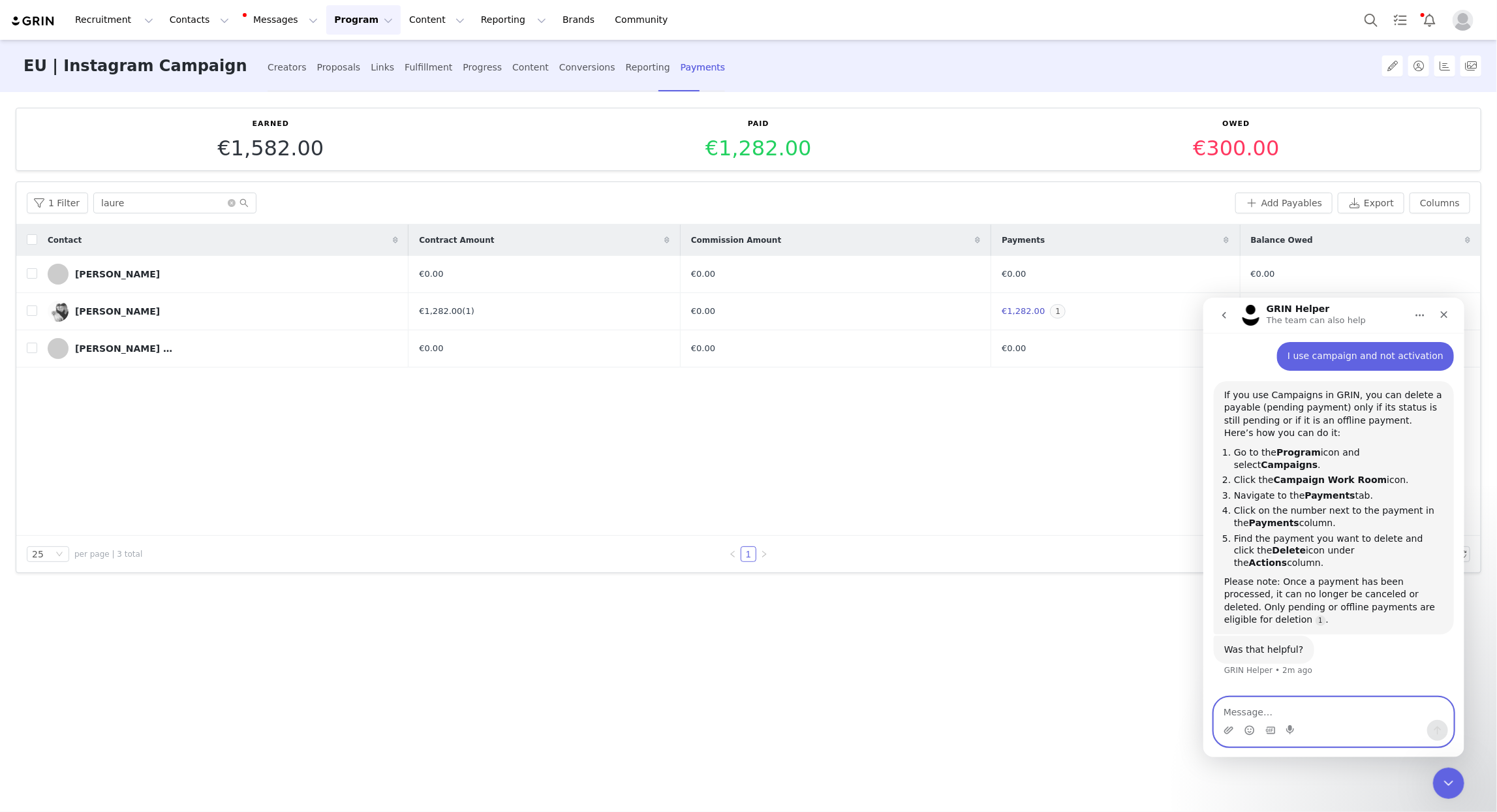
click at [1303, 711] on textarea "Message…" at bounding box center [1333, 708] width 239 height 22
type textarea "yes thank you"
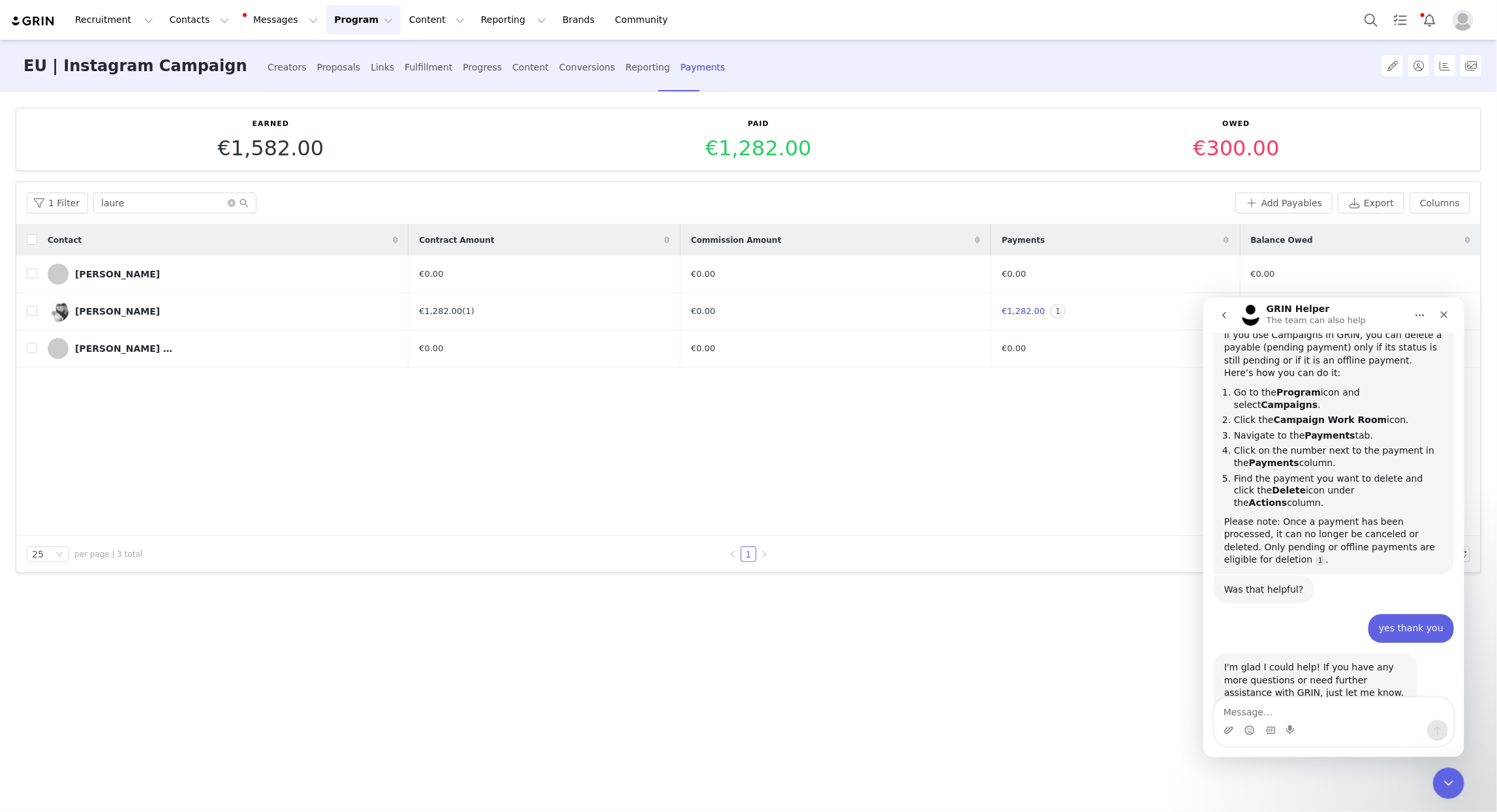
scroll to position [487, 0]
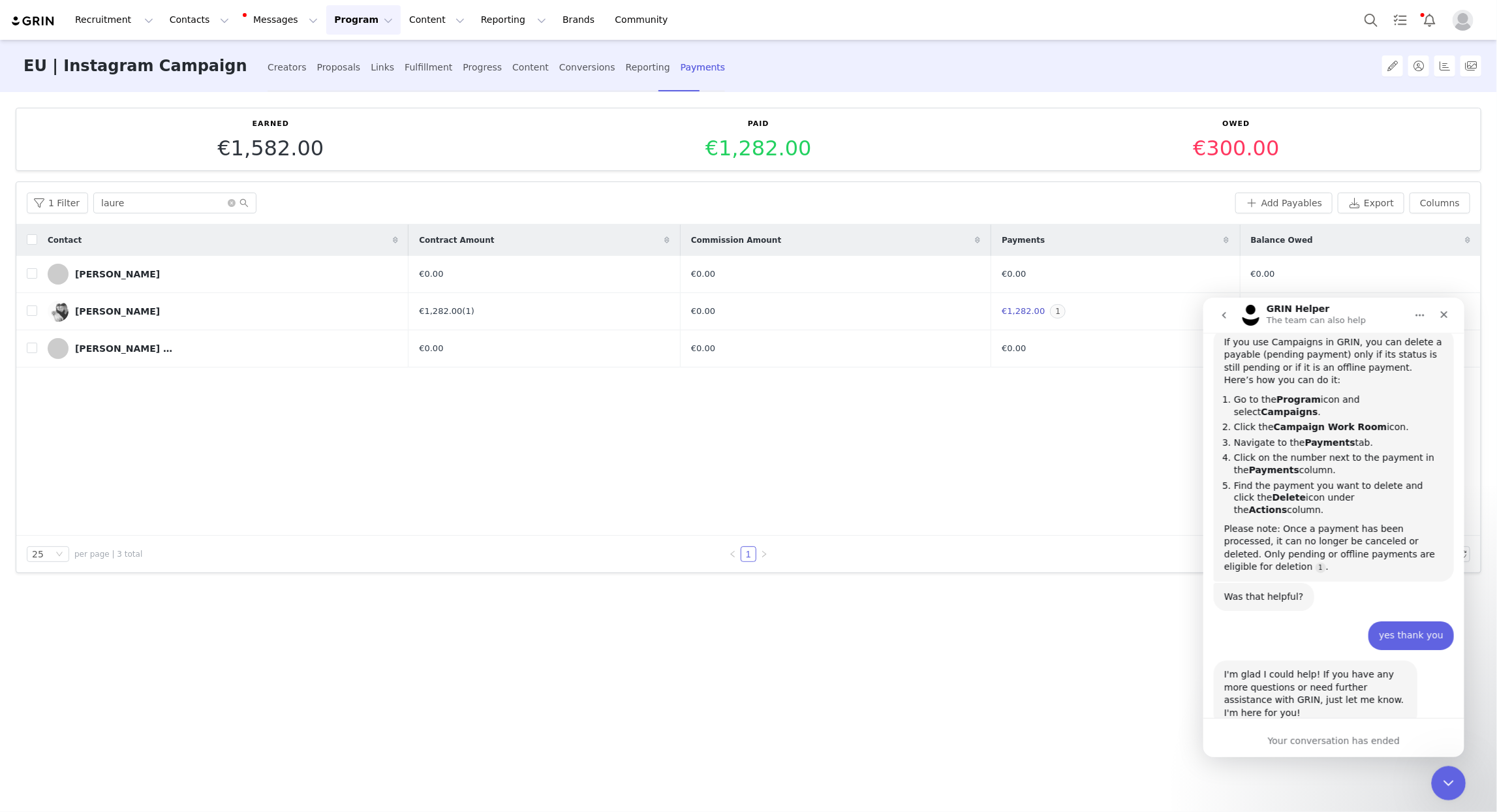
click at [1455, 788] on icon "Close Intercom Messenger" at bounding box center [1447, 782] width 16 height 16
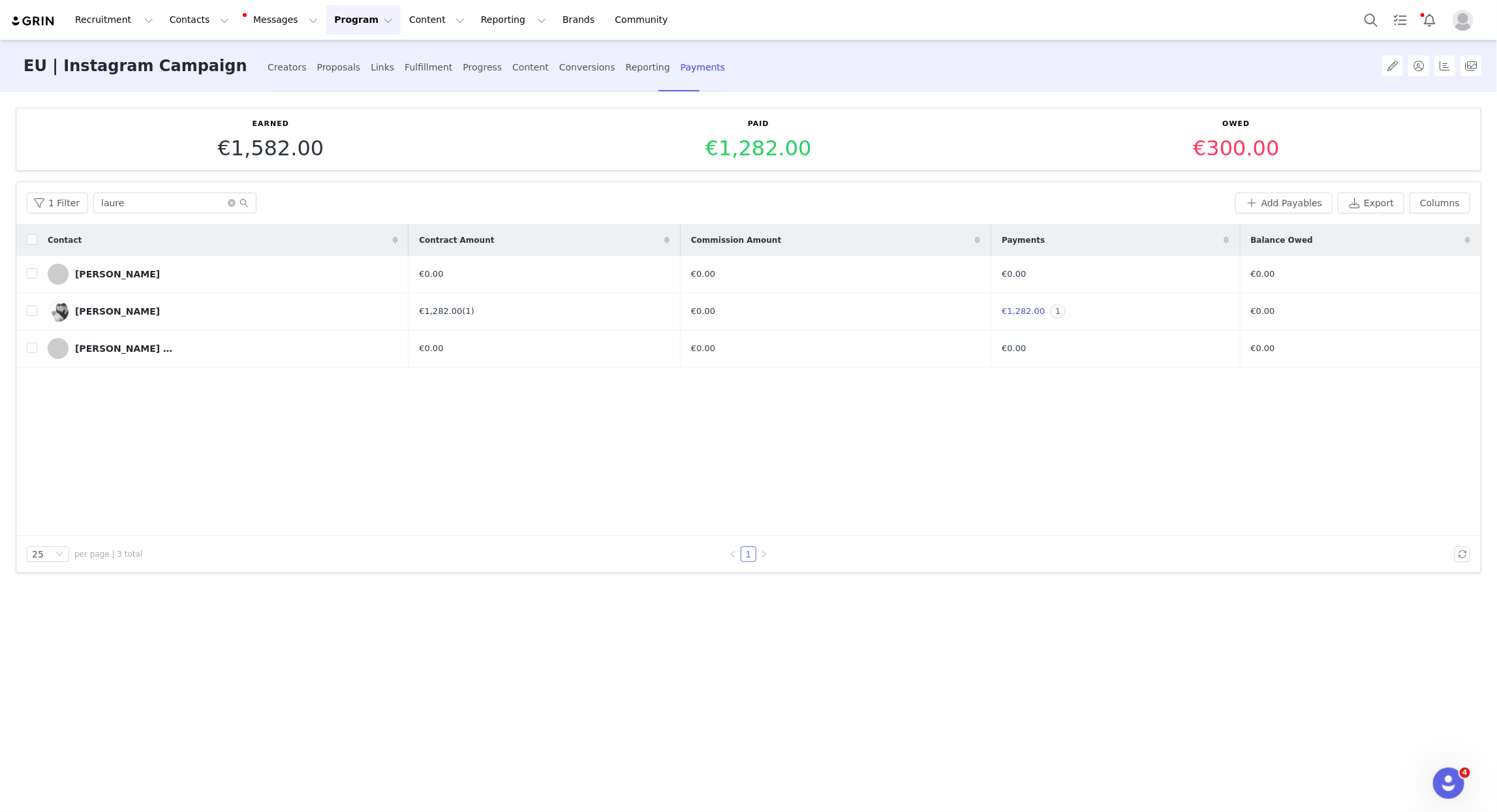
scroll to position [486, 0]
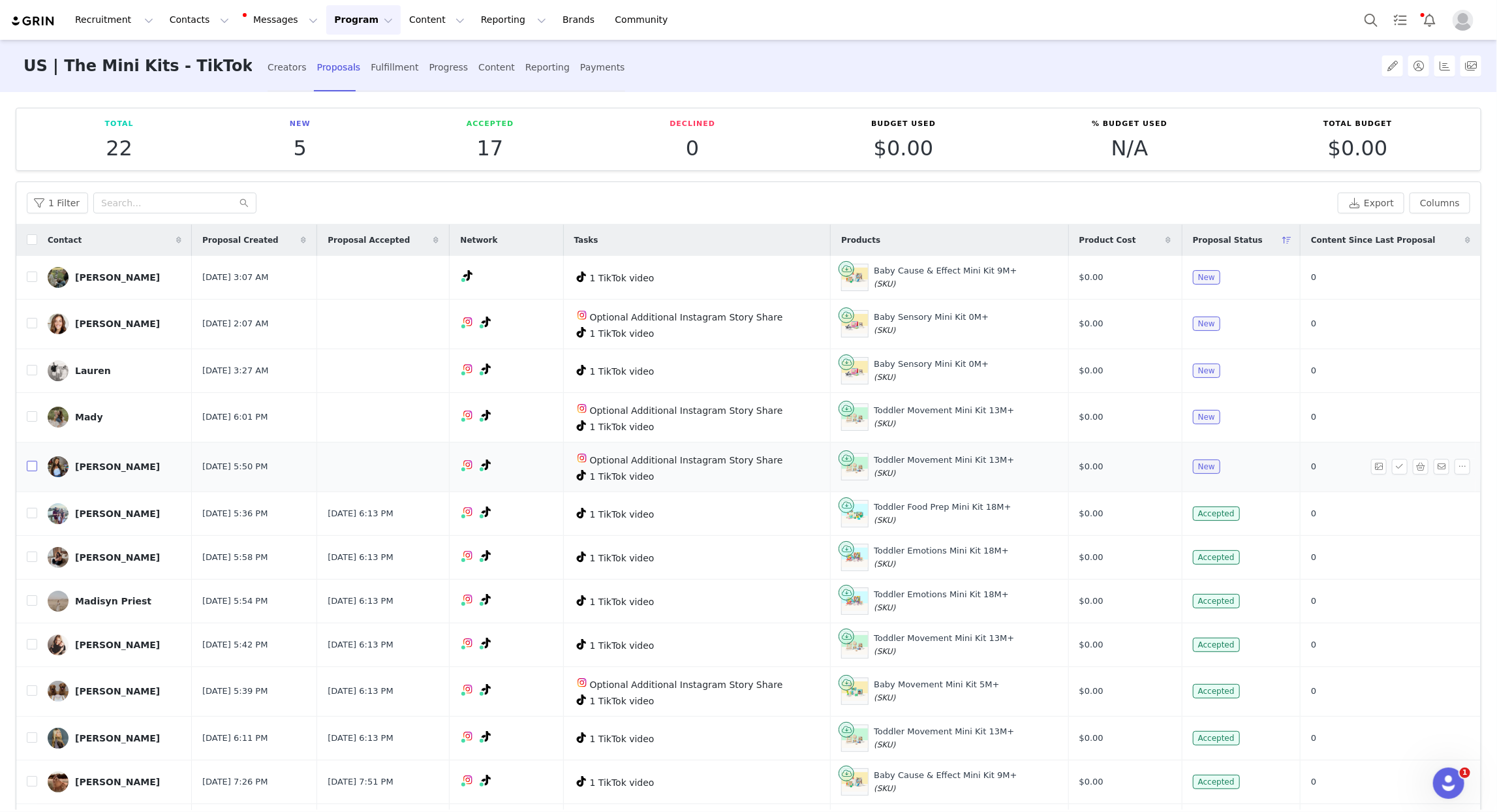
click at [28, 468] on input "checkbox" at bounding box center [31, 466] width 10 height 10
checkbox input "true"
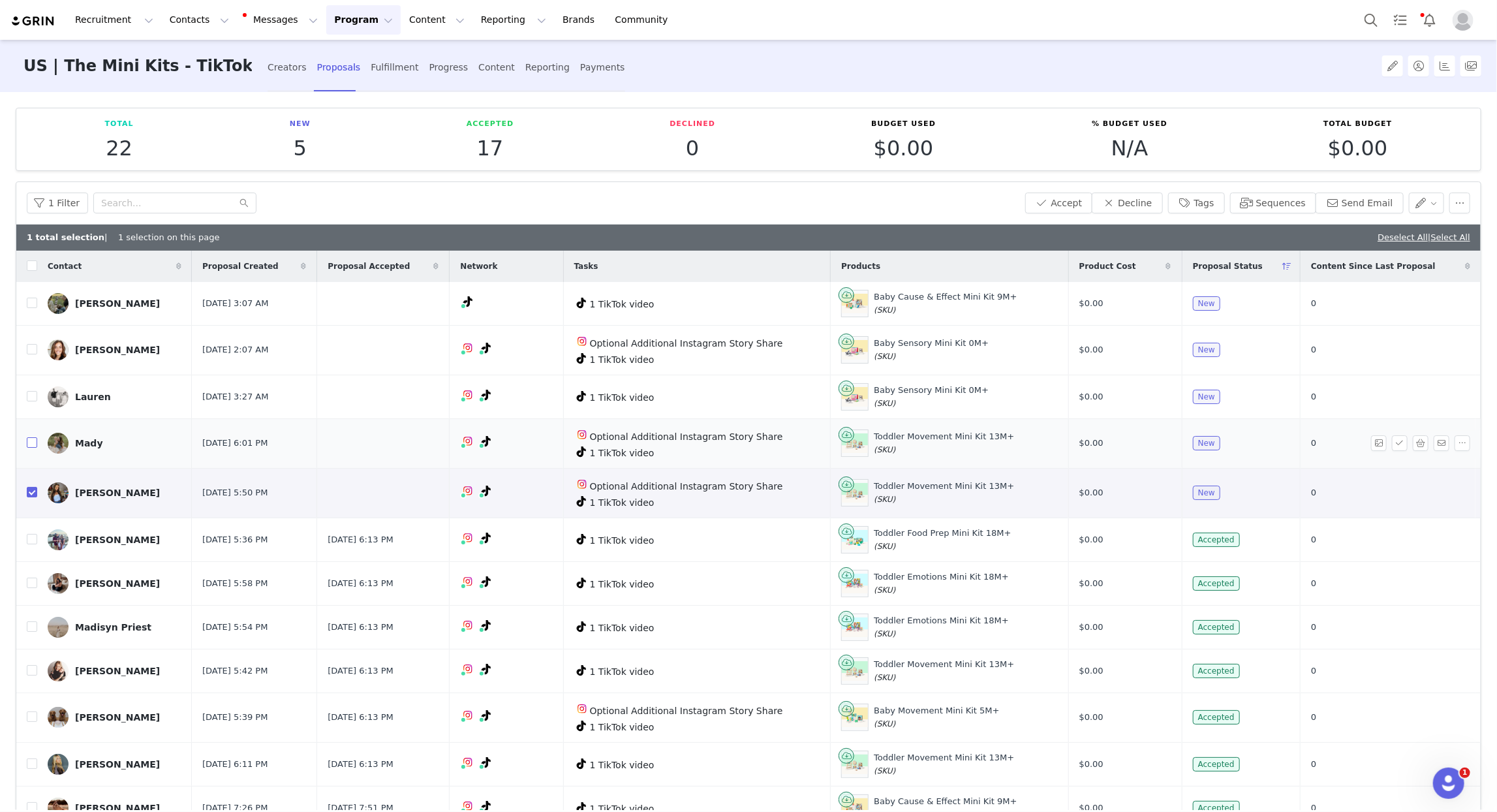
click at [34, 439] on input "checkbox" at bounding box center [31, 442] width 10 height 10
checkbox input "true"
click at [28, 396] on input "checkbox" at bounding box center [31, 396] width 10 height 10
checkbox input "true"
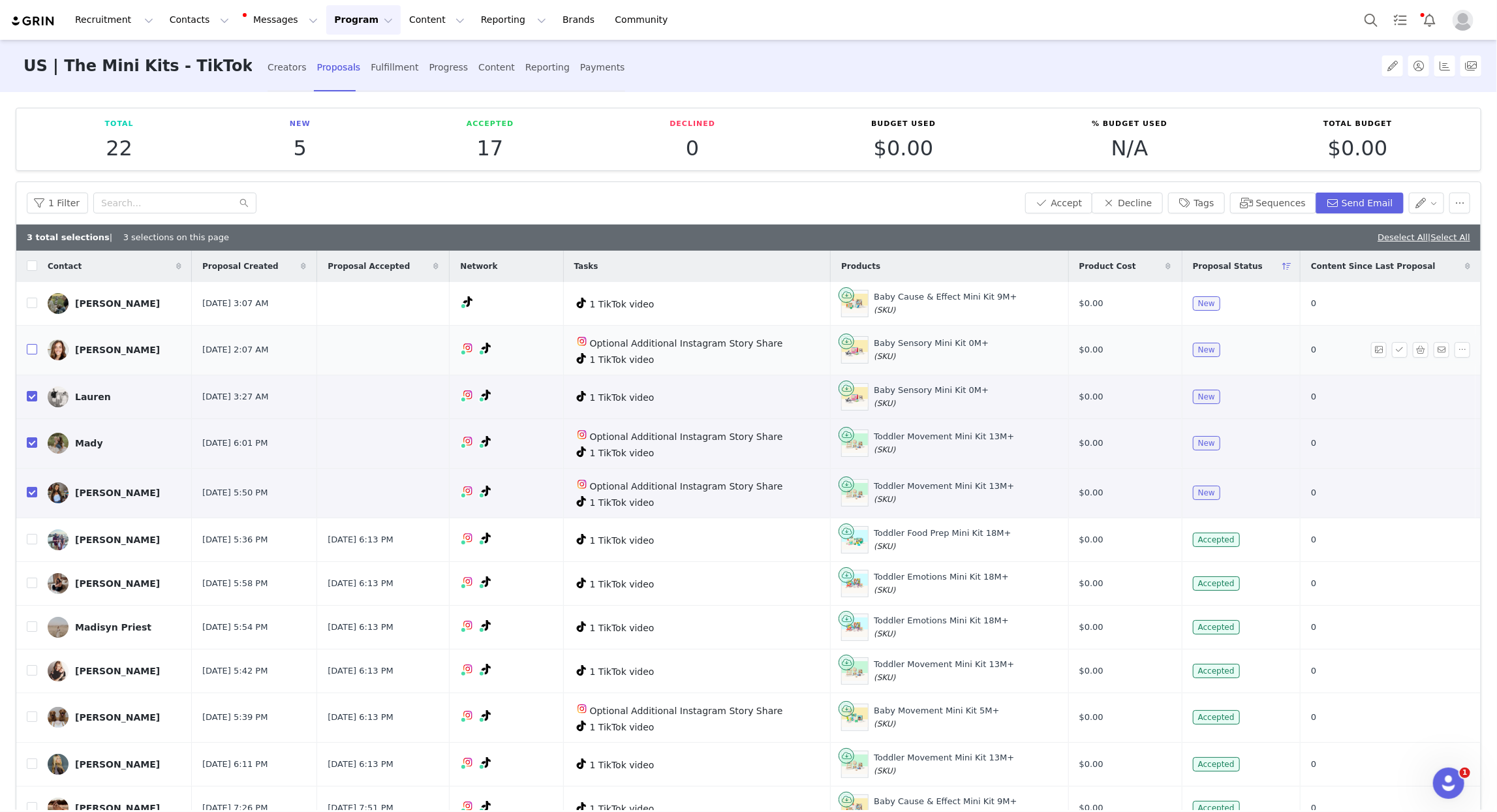
click at [30, 351] on input "checkbox" at bounding box center [31, 349] width 10 height 10
checkbox input "true"
click at [35, 301] on input "checkbox" at bounding box center [31, 302] width 10 height 10
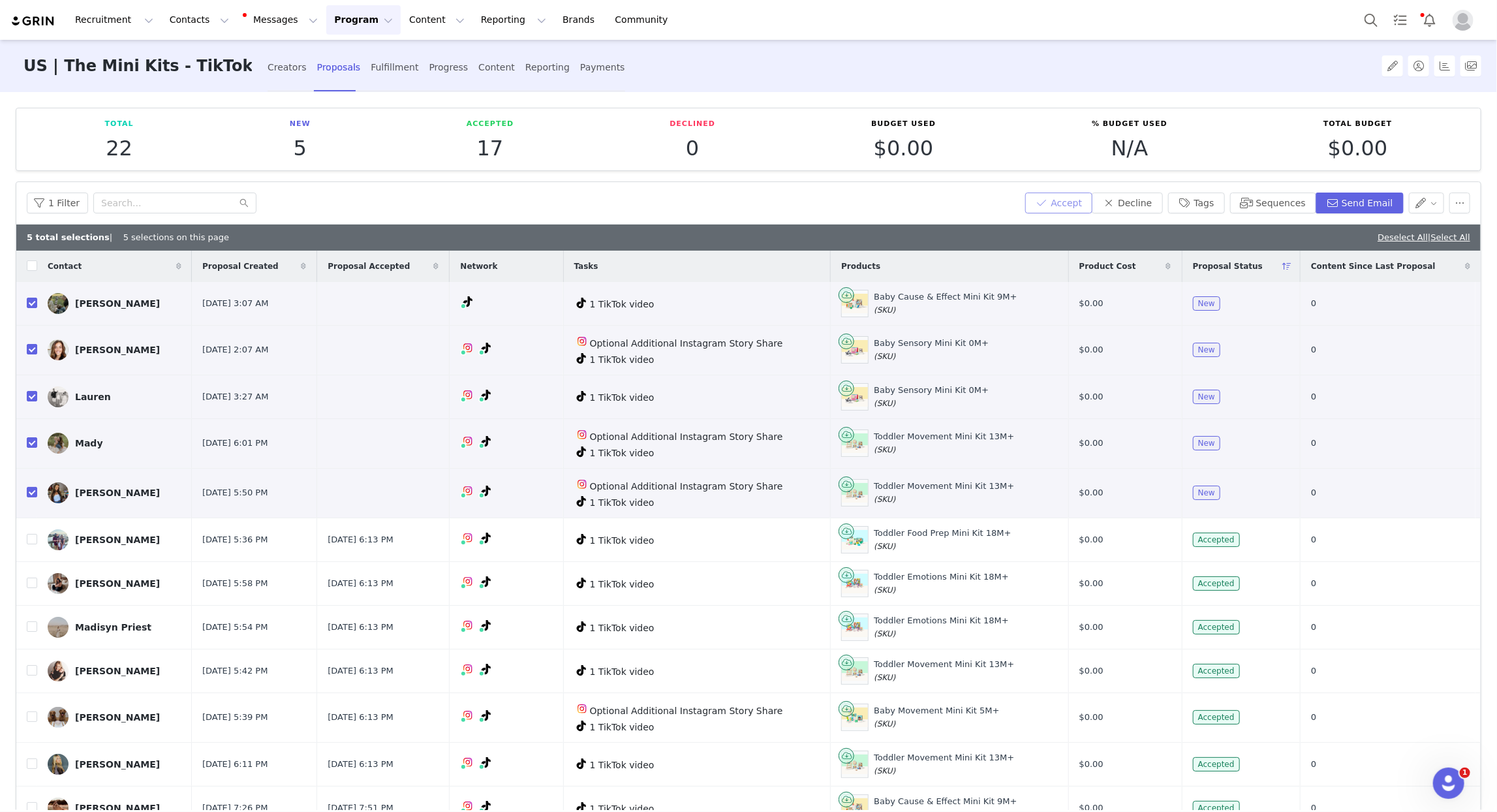
click at [1068, 206] on button "Accept" at bounding box center [1059, 203] width 68 height 21
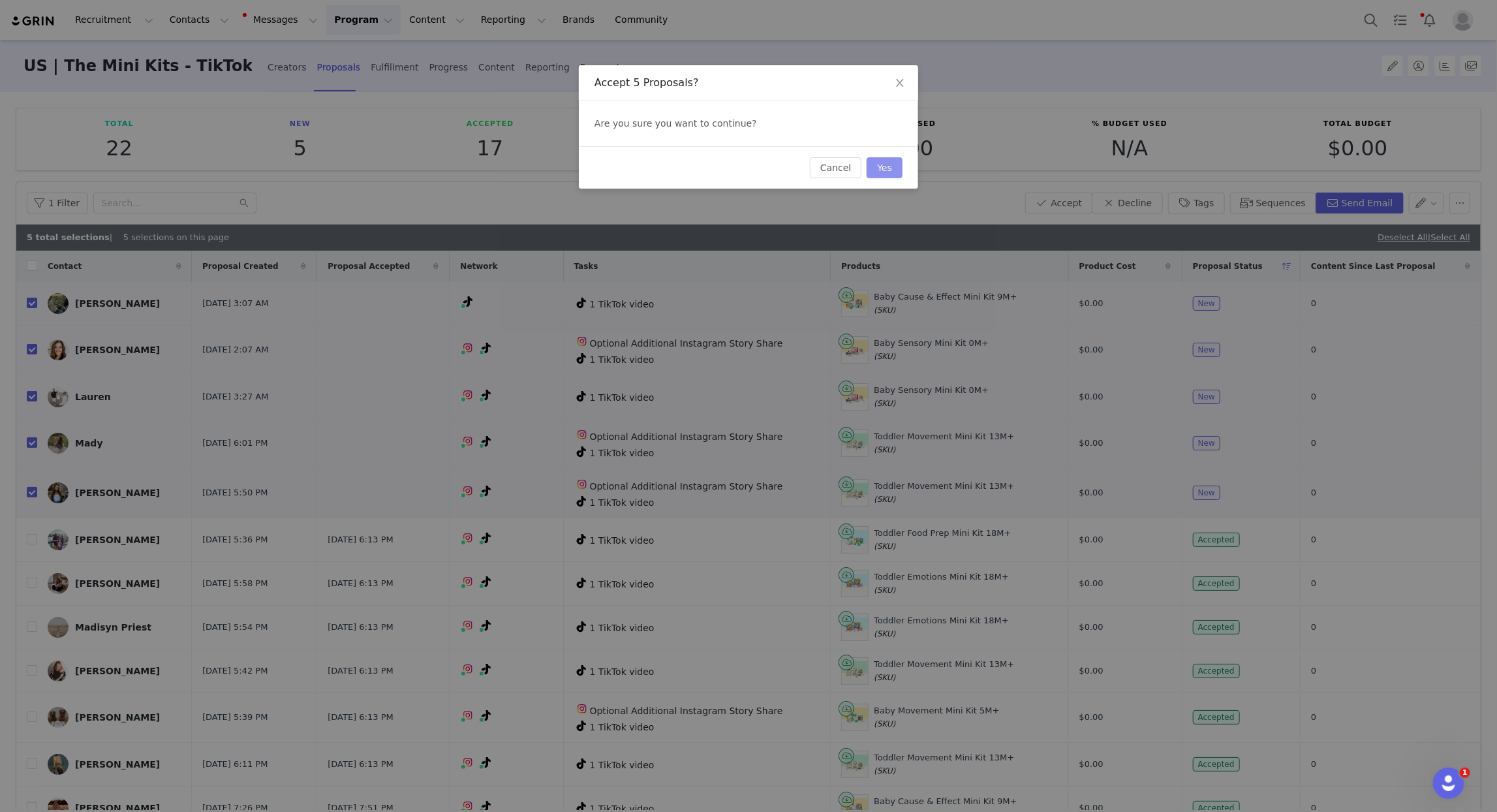
click at [886, 172] on button "Yes" at bounding box center [884, 168] width 36 height 21
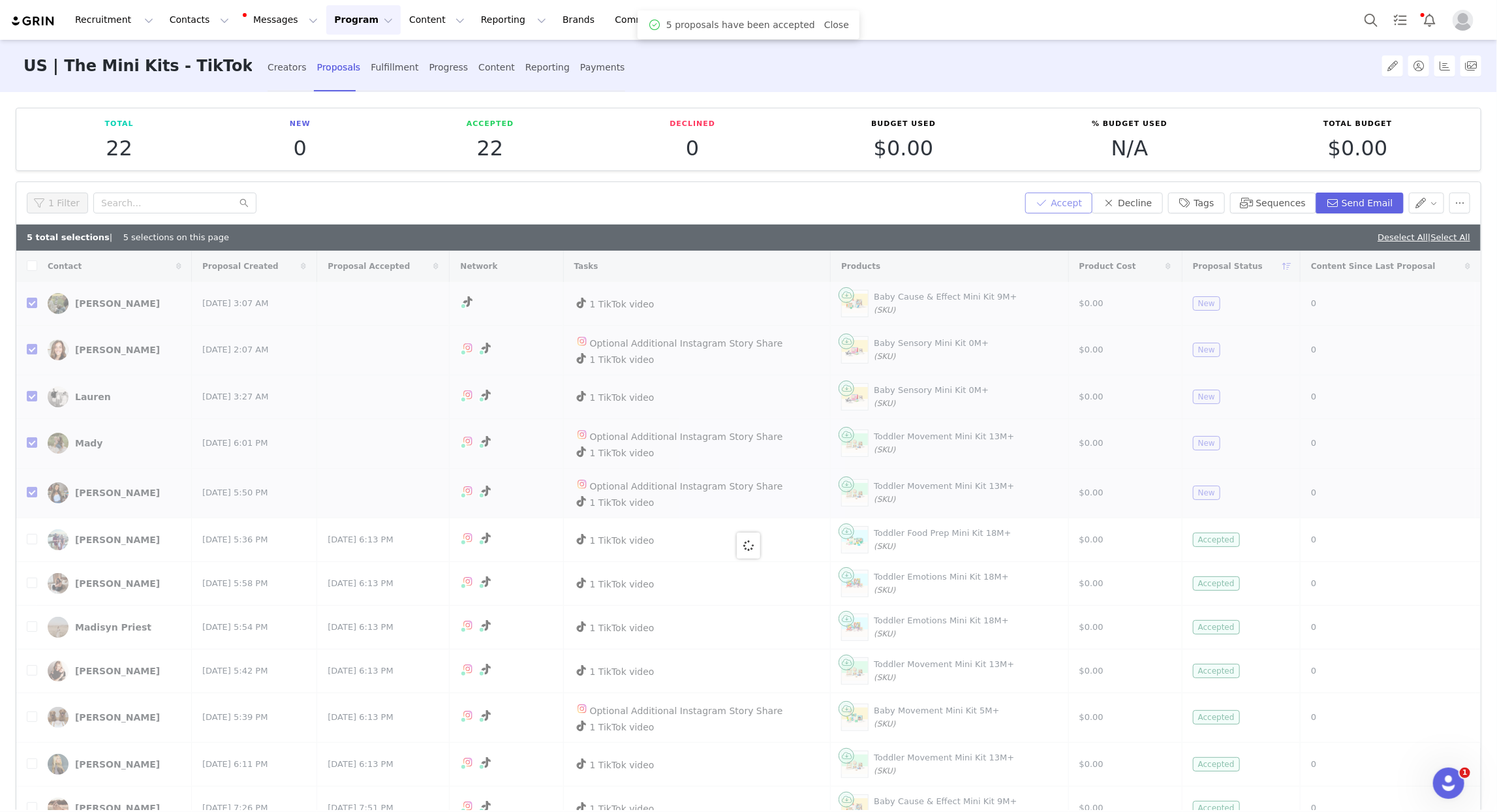
checkbox input "false"
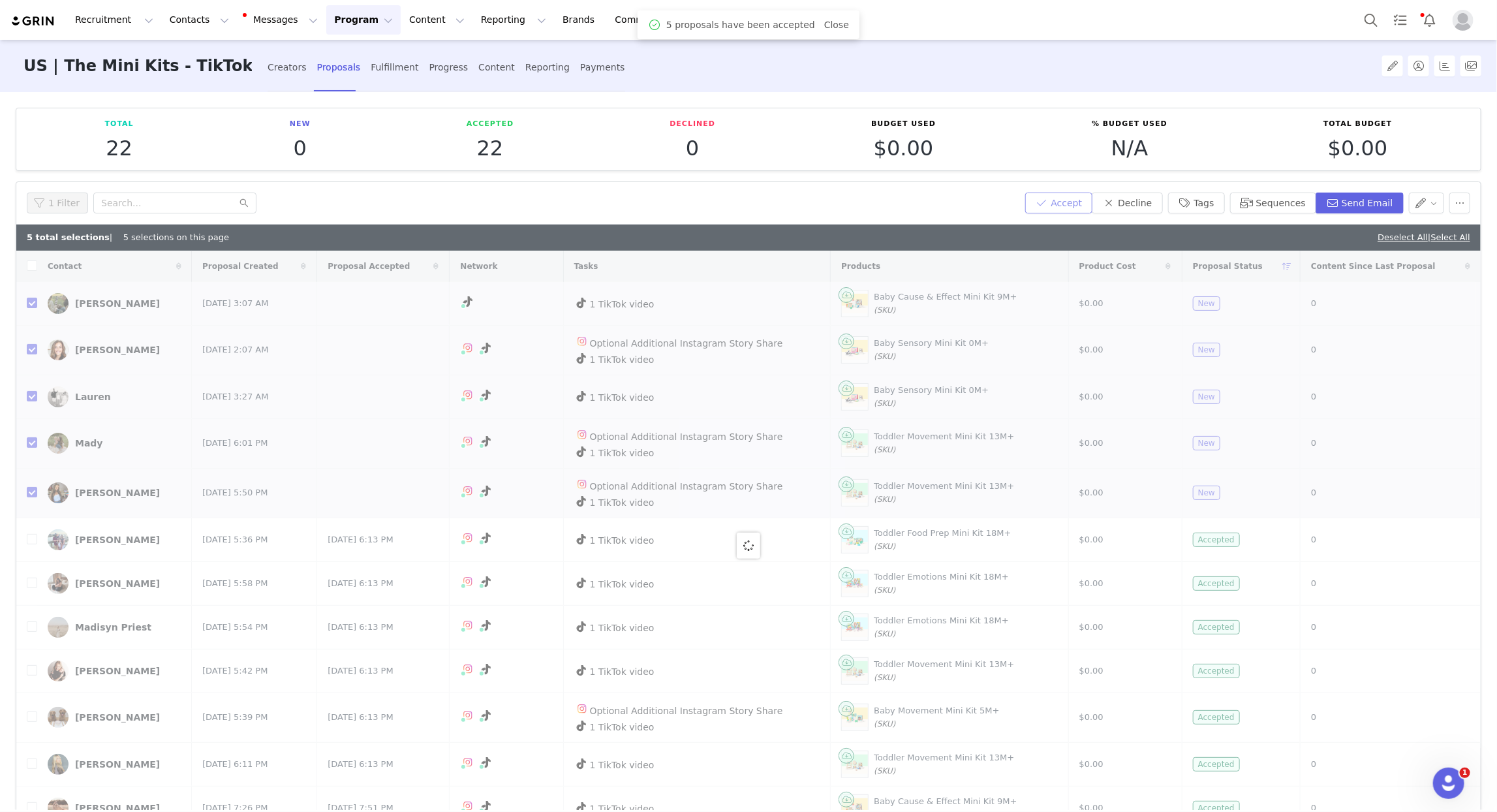
checkbox input "true"
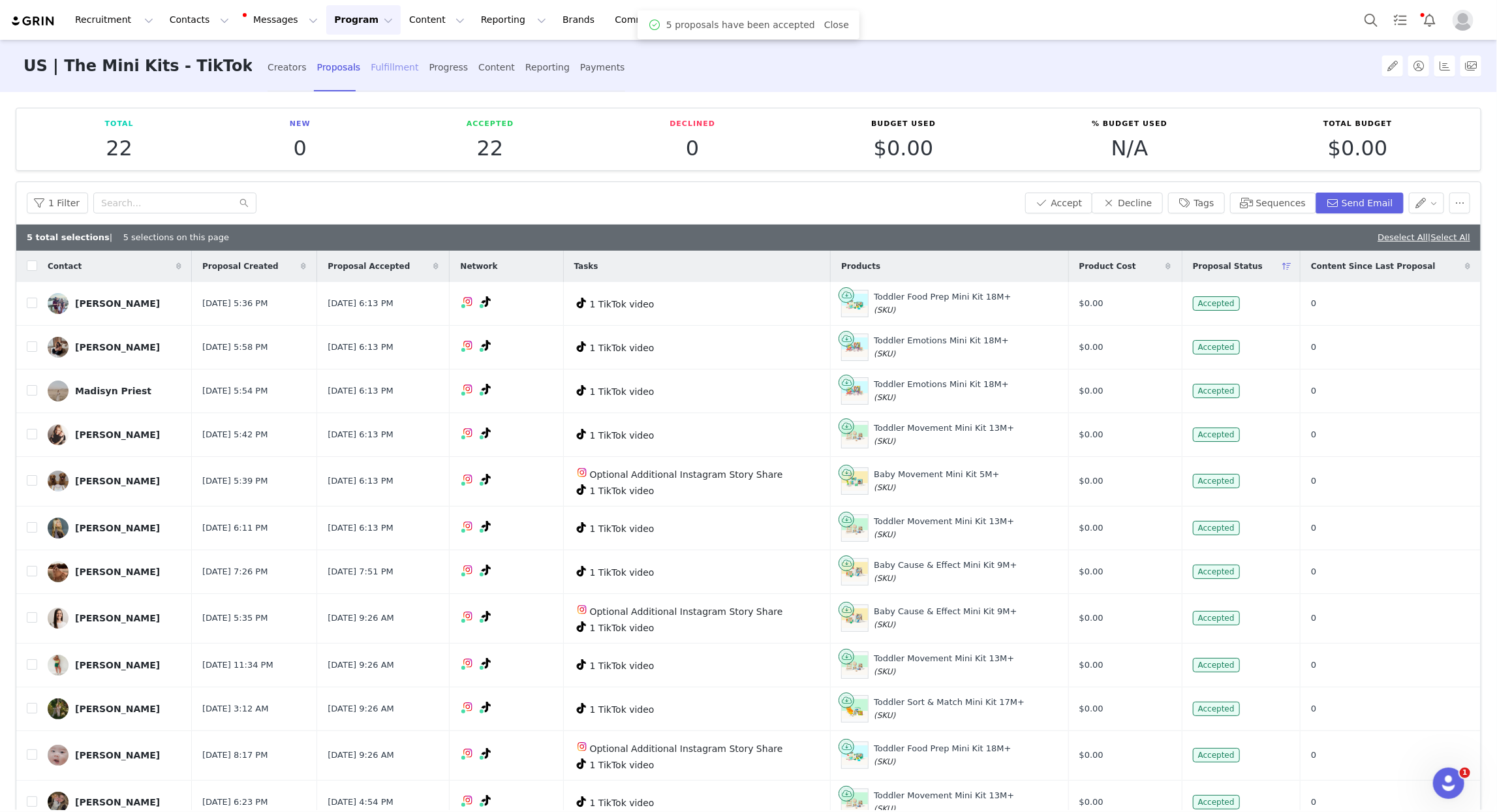
click at [370, 58] on div "Fulfillment" at bounding box center [394, 67] width 48 height 34
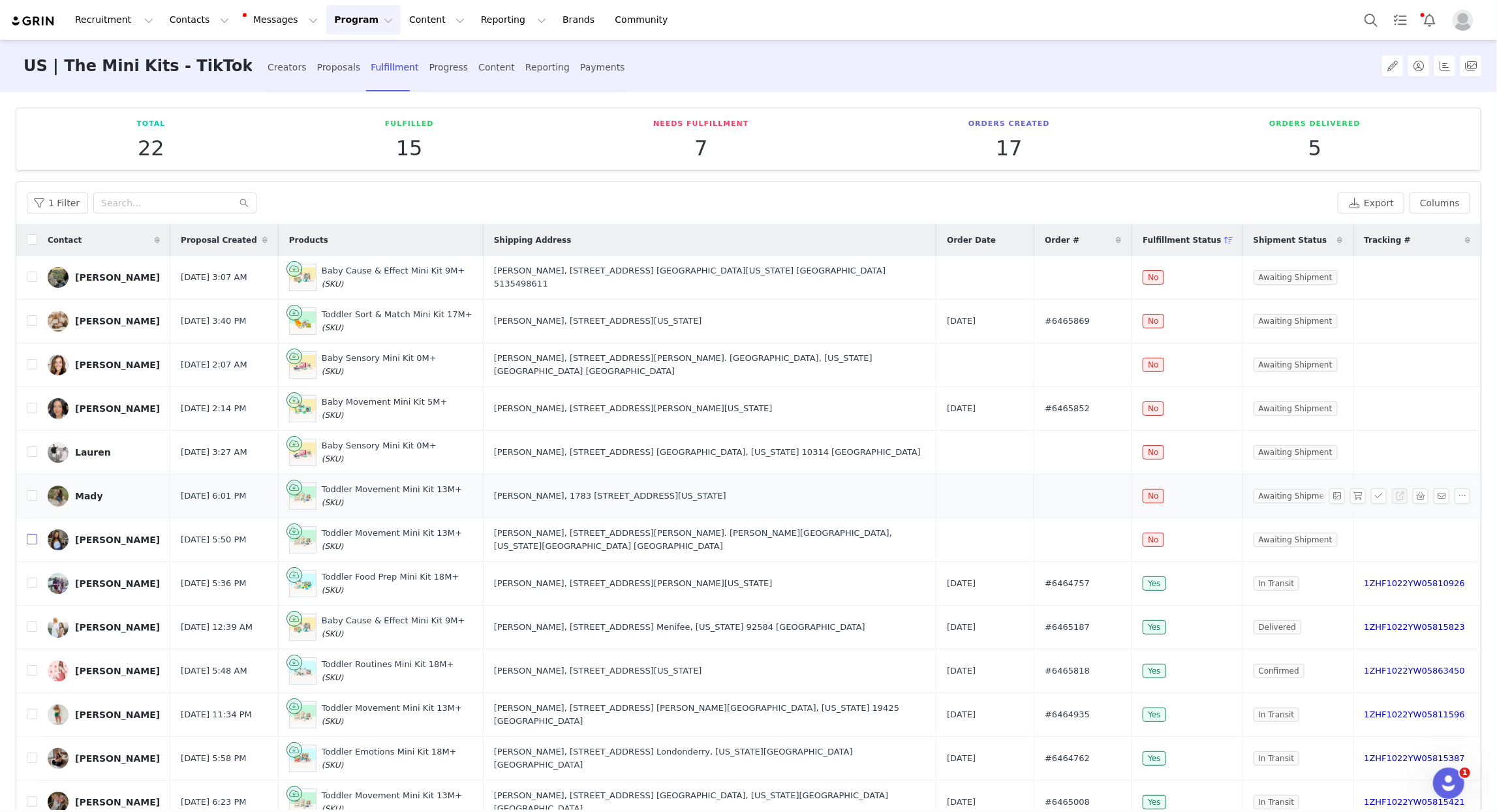
click at [33, 540] on input "checkbox" at bounding box center [31, 538] width 10 height 10
checkbox input "true"
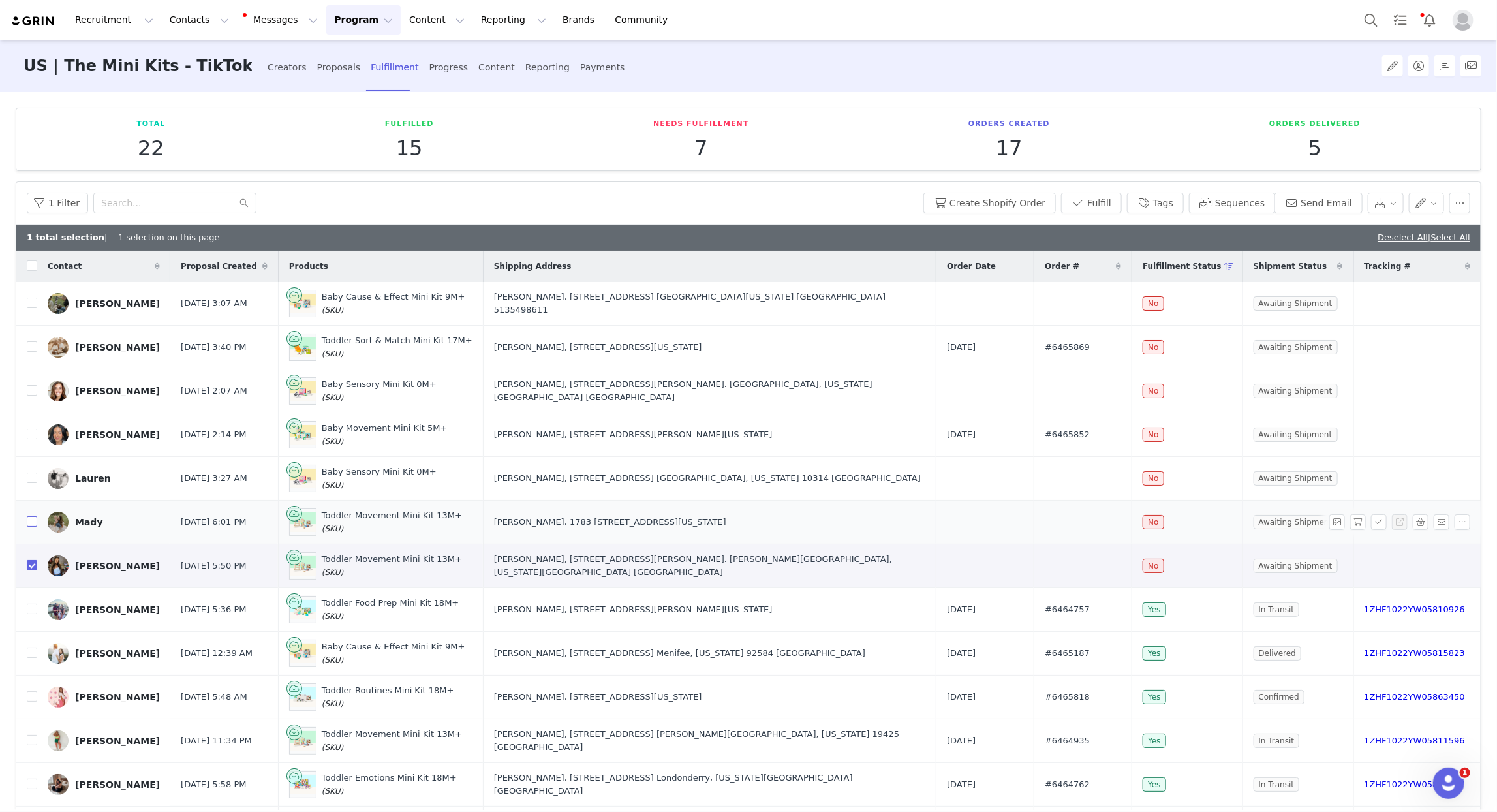
click at [30, 520] on input "checkbox" at bounding box center [31, 521] width 10 height 10
checkbox input "true"
click at [29, 477] on input "checkbox" at bounding box center [31, 478] width 10 height 10
checkbox input "true"
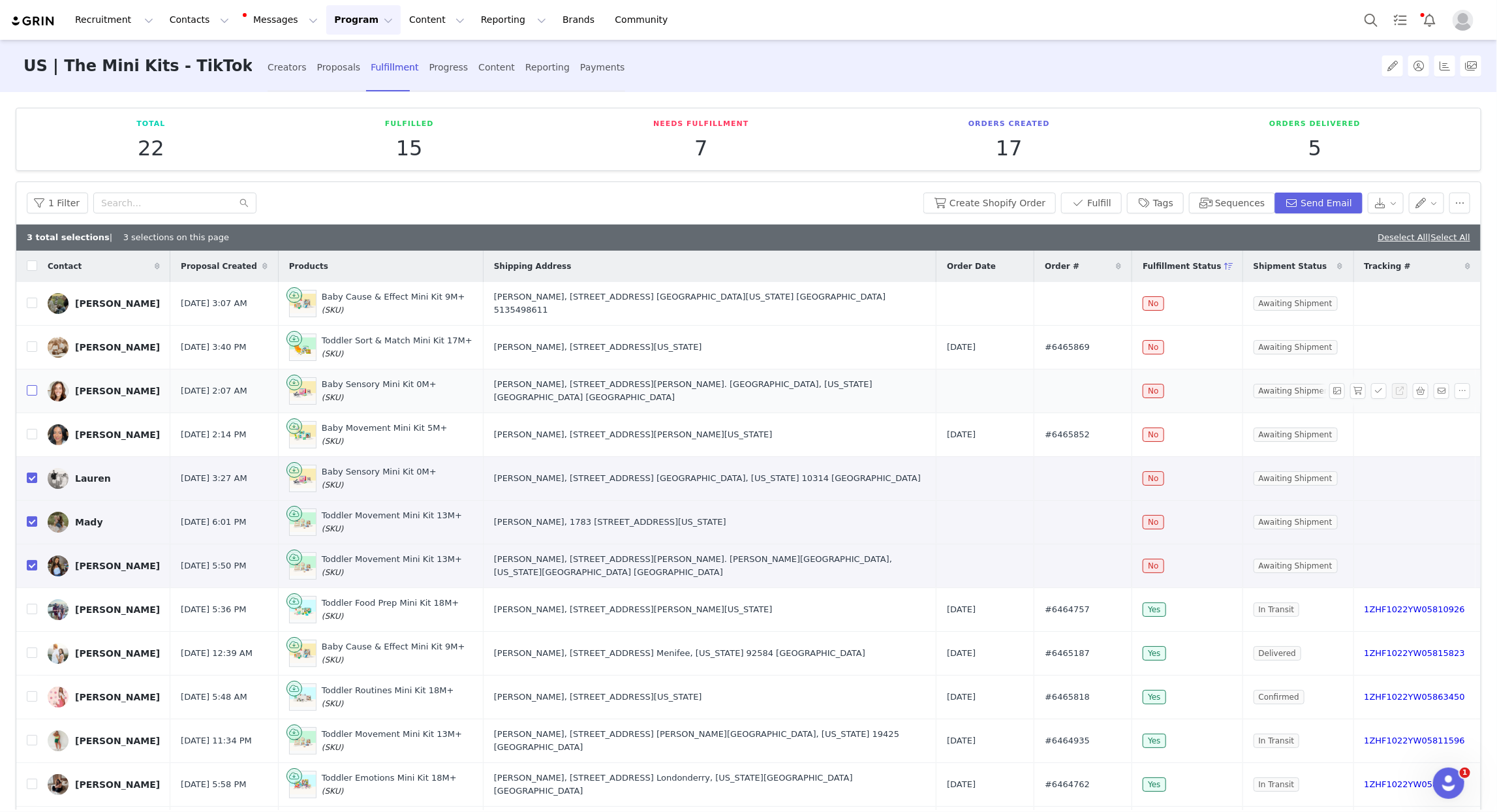
click at [31, 391] on input "checkbox" at bounding box center [31, 390] width 10 height 10
checkbox input "true"
click at [30, 306] on input "checkbox" at bounding box center [31, 302] width 10 height 10
checkbox input "true"
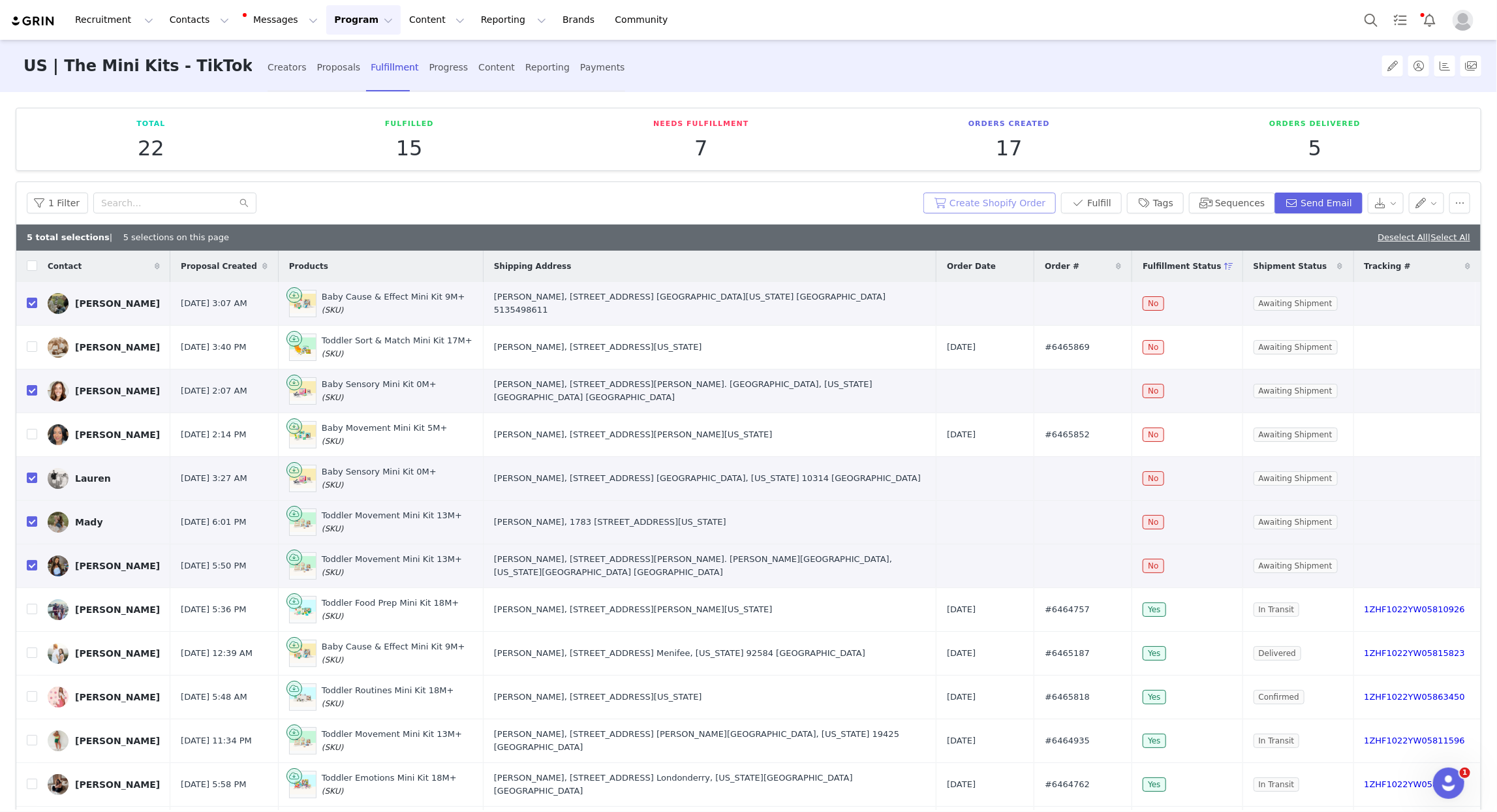
click at [1000, 202] on button "Create Shopify Order" at bounding box center [990, 203] width 133 height 21
click at [1323, 212] on button "Send Email" at bounding box center [1319, 203] width 88 height 21
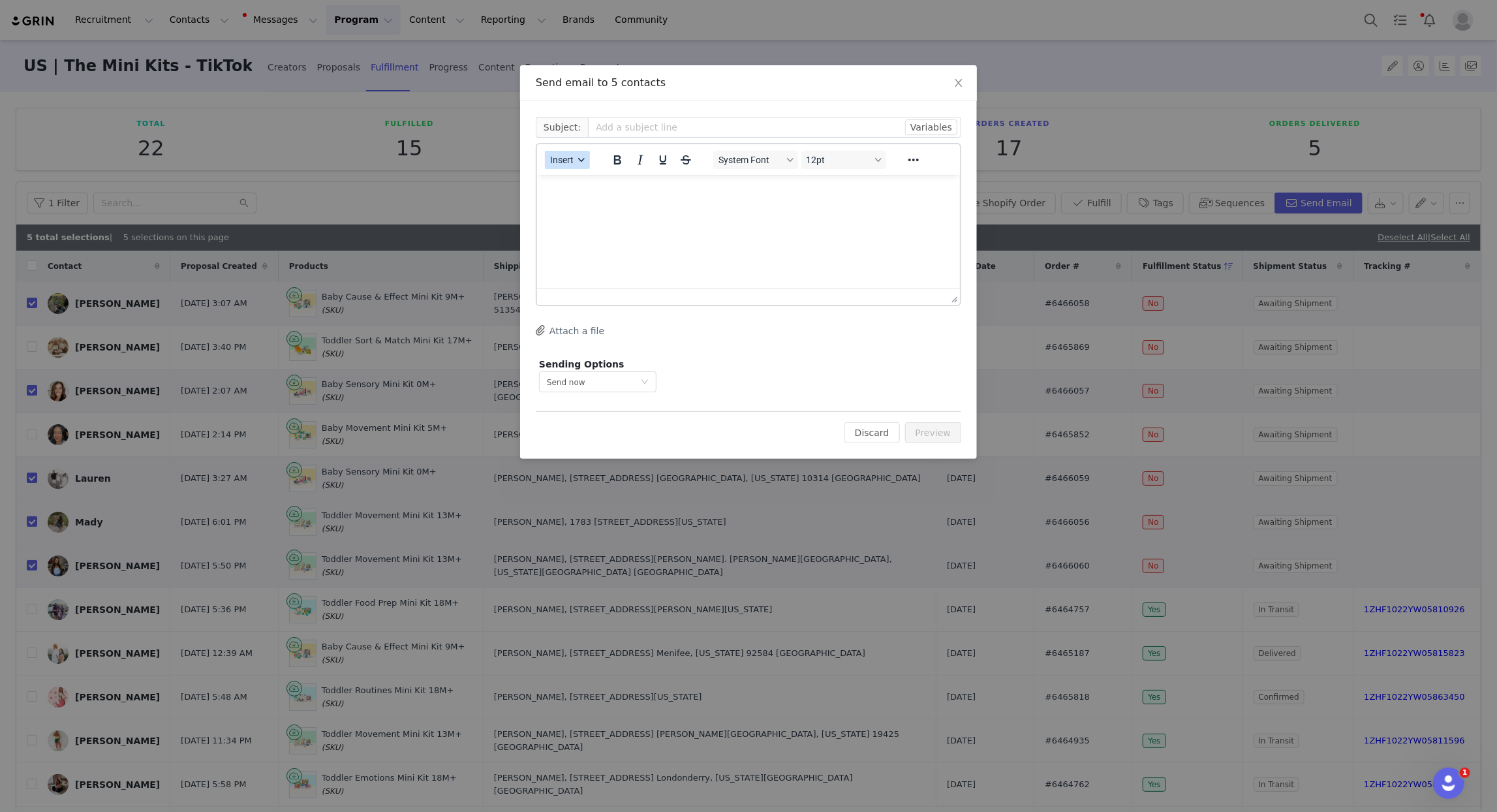
click at [572, 162] on span "Insert" at bounding box center [562, 159] width 23 height 10
click at [585, 181] on div "Insert Template" at bounding box center [614, 182] width 118 height 16
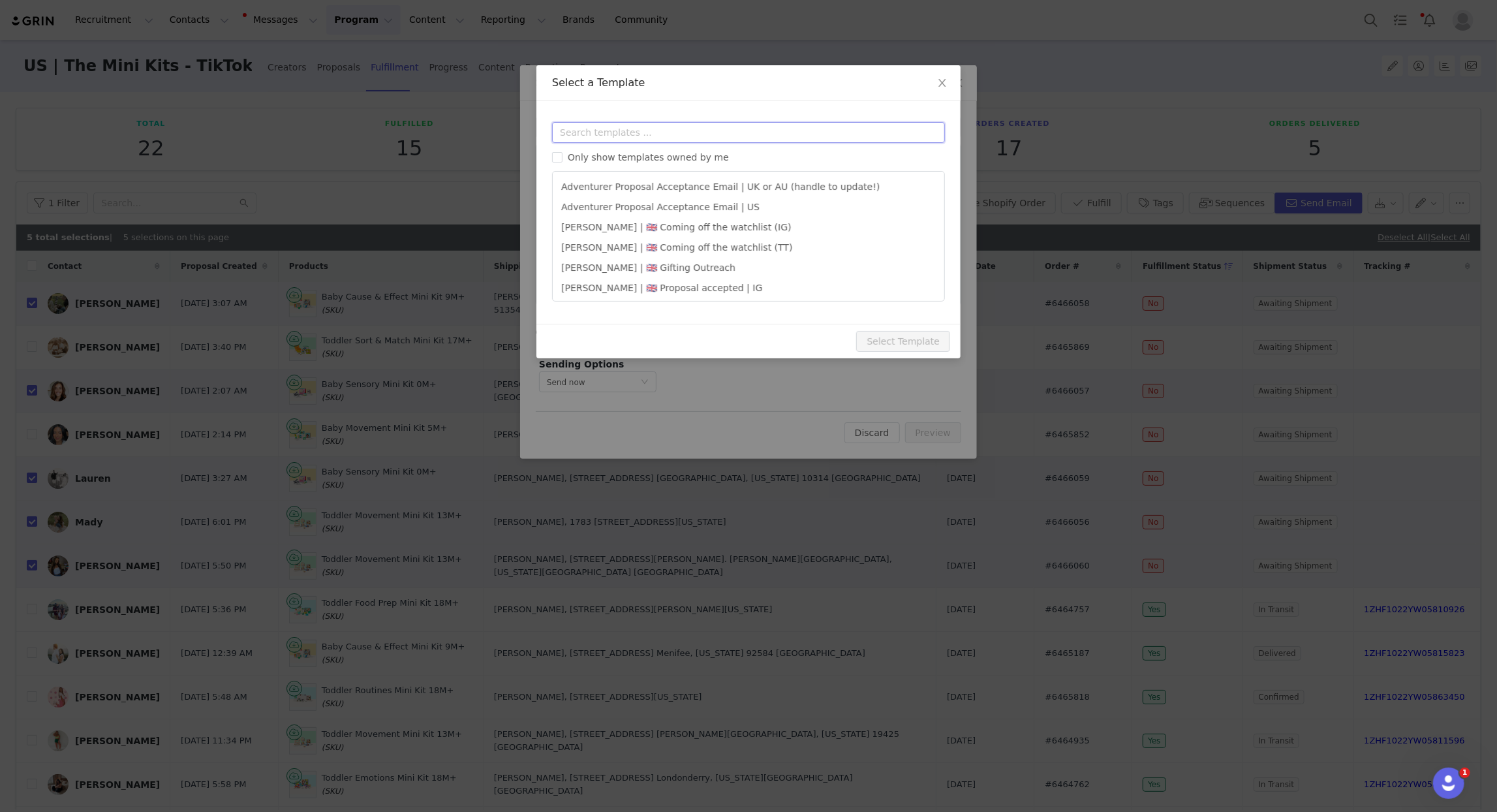
click at [611, 125] on input "text" at bounding box center [748, 133] width 393 height 21
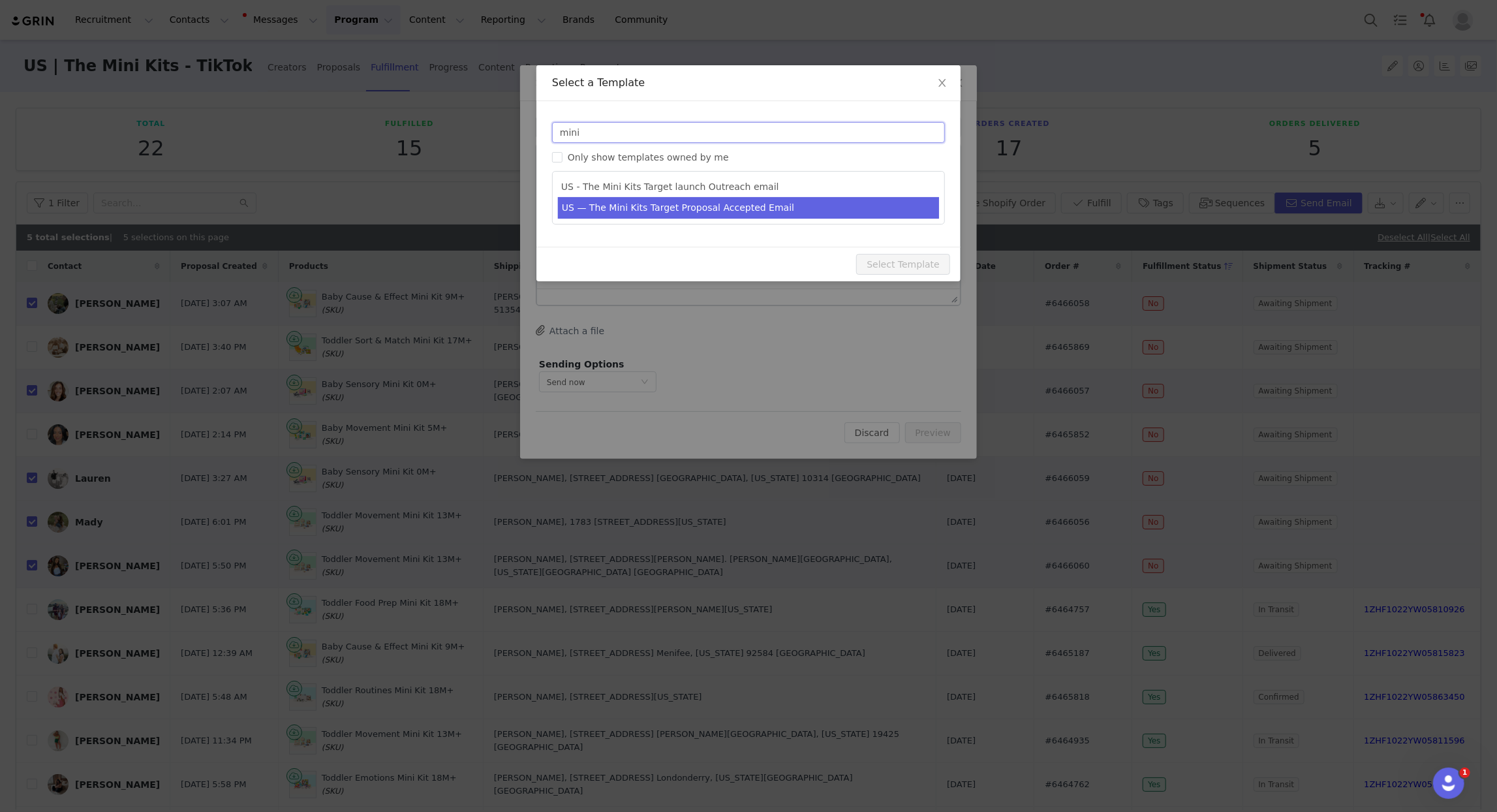
type input "mini"
click at [718, 210] on li "US — The Mini Kits Target Proposal Accepted Email" at bounding box center [749, 207] width 381 height 22
type input "We’re so excited to work with you!"
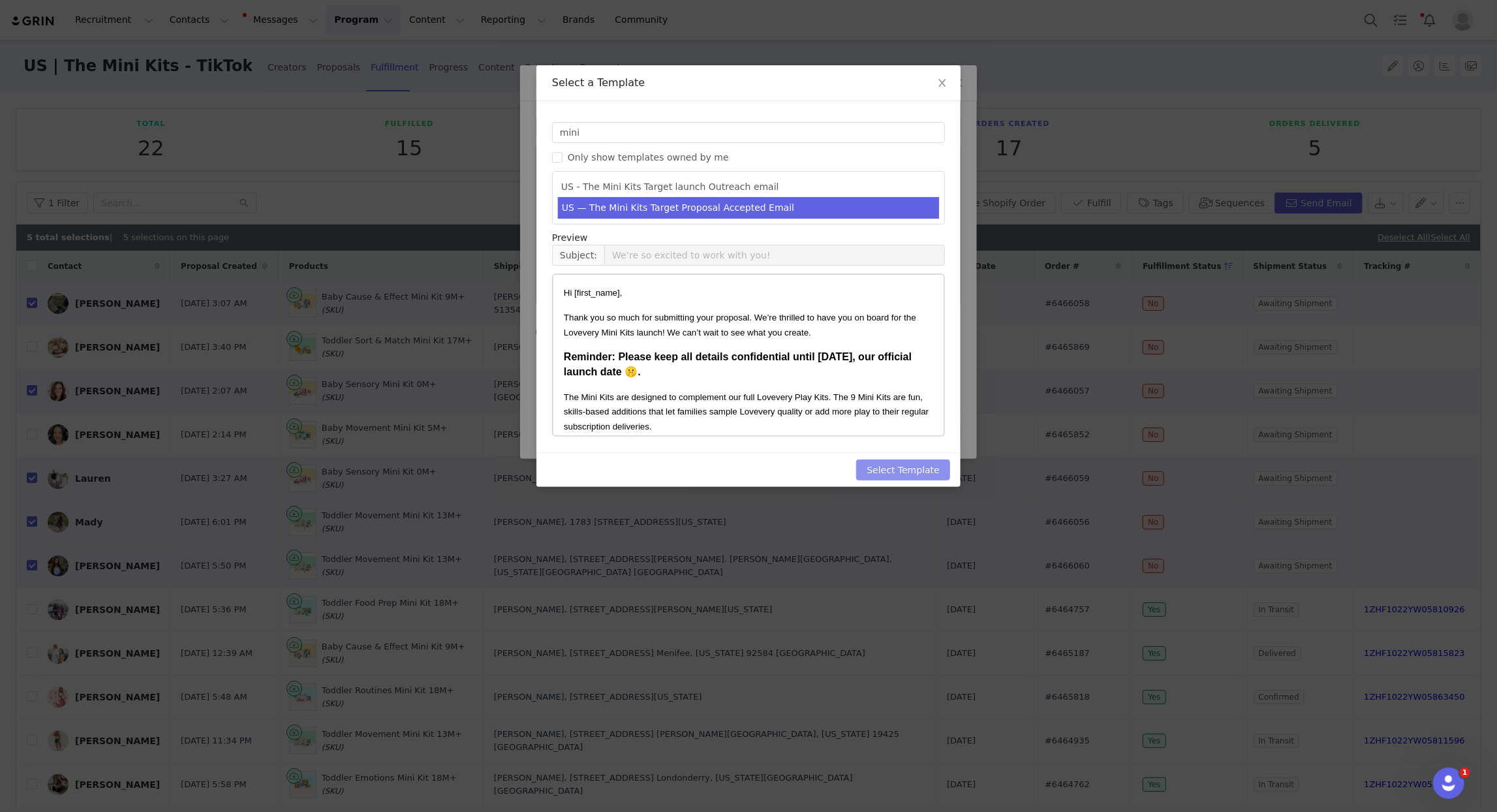
click at [900, 478] on button "Select Template" at bounding box center [903, 470] width 94 height 21
type input "We’re so excited to work with you!"
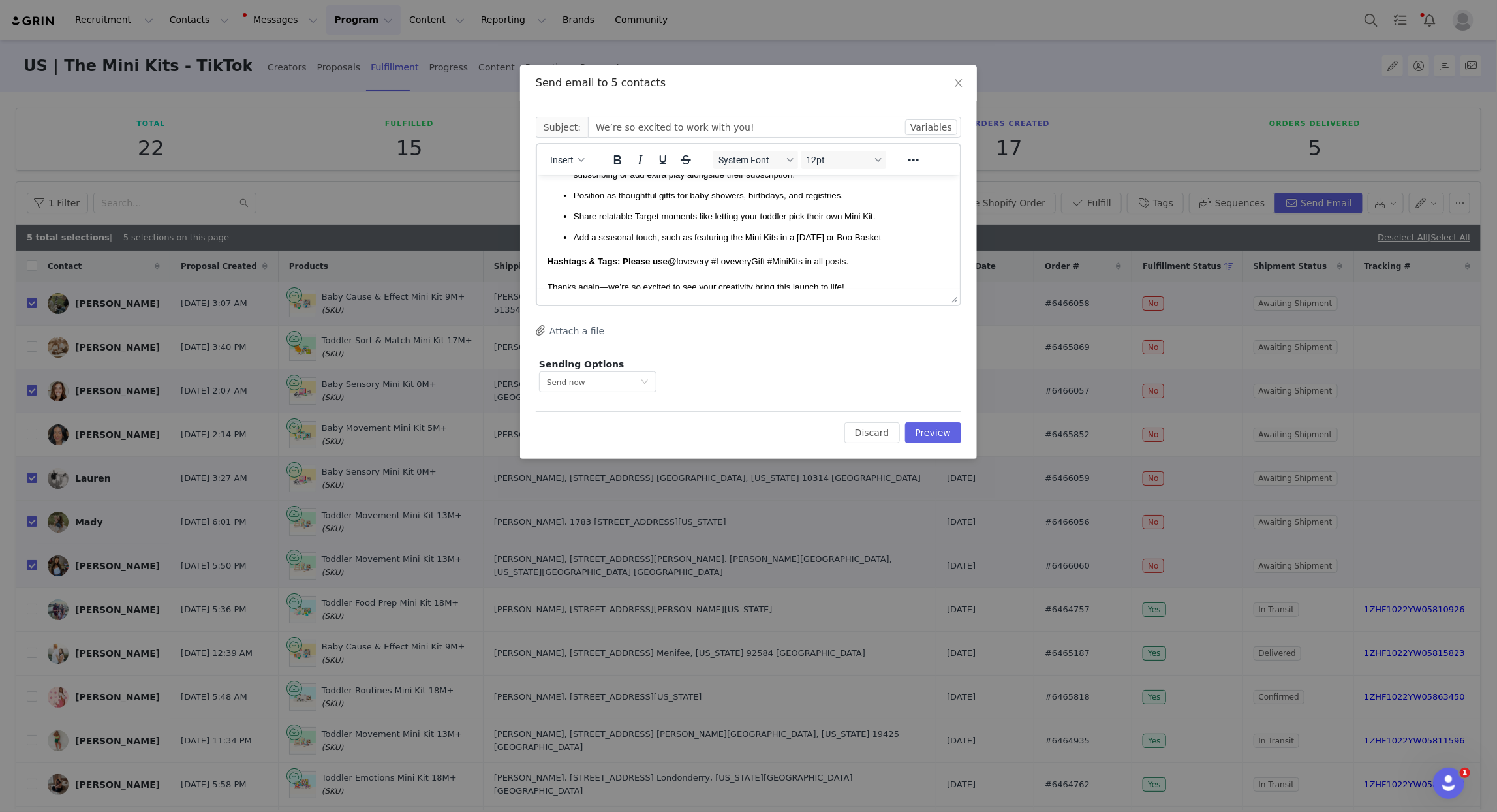
scroll to position [342, 0]
click at [619, 384] on div "Send now" at bounding box center [594, 382] width 94 height 19
click at [601, 430] on span "Schedule for later" at bounding box center [582, 430] width 70 height 9
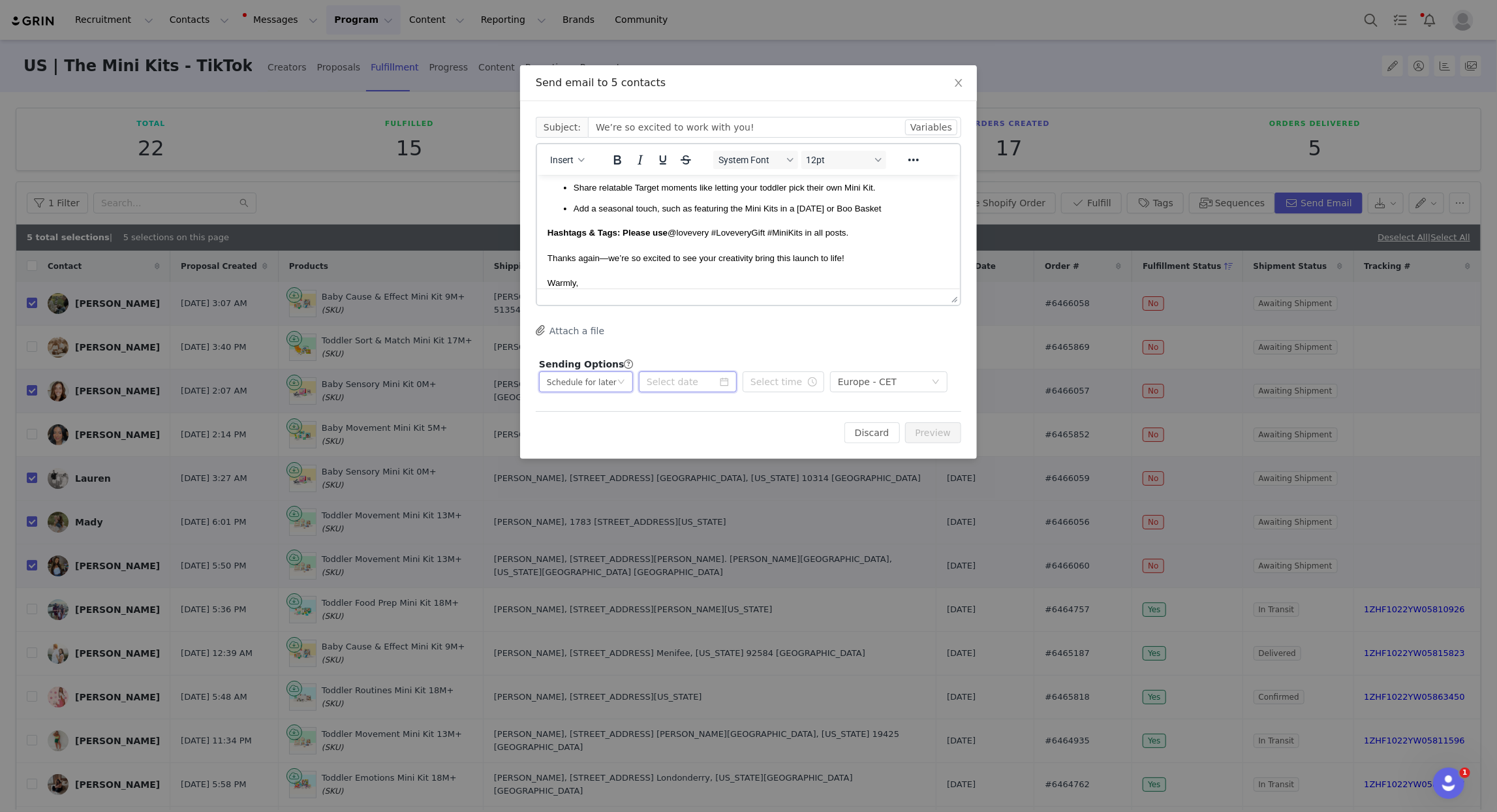
click at [684, 388] on input at bounding box center [688, 382] width 98 height 21
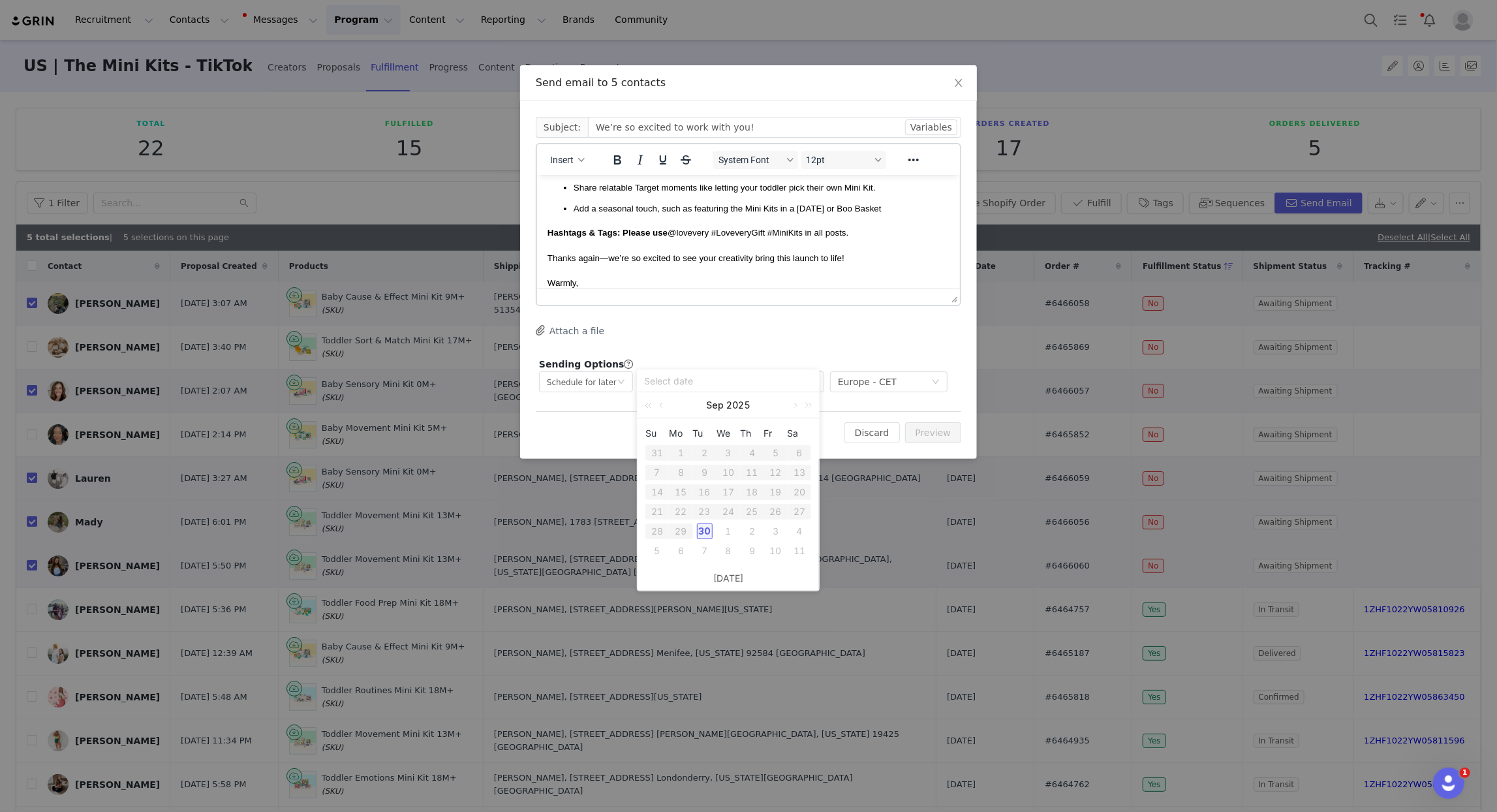
click at [708, 528] on div "30" at bounding box center [705, 531] width 16 height 16
type input "2025-09-30"
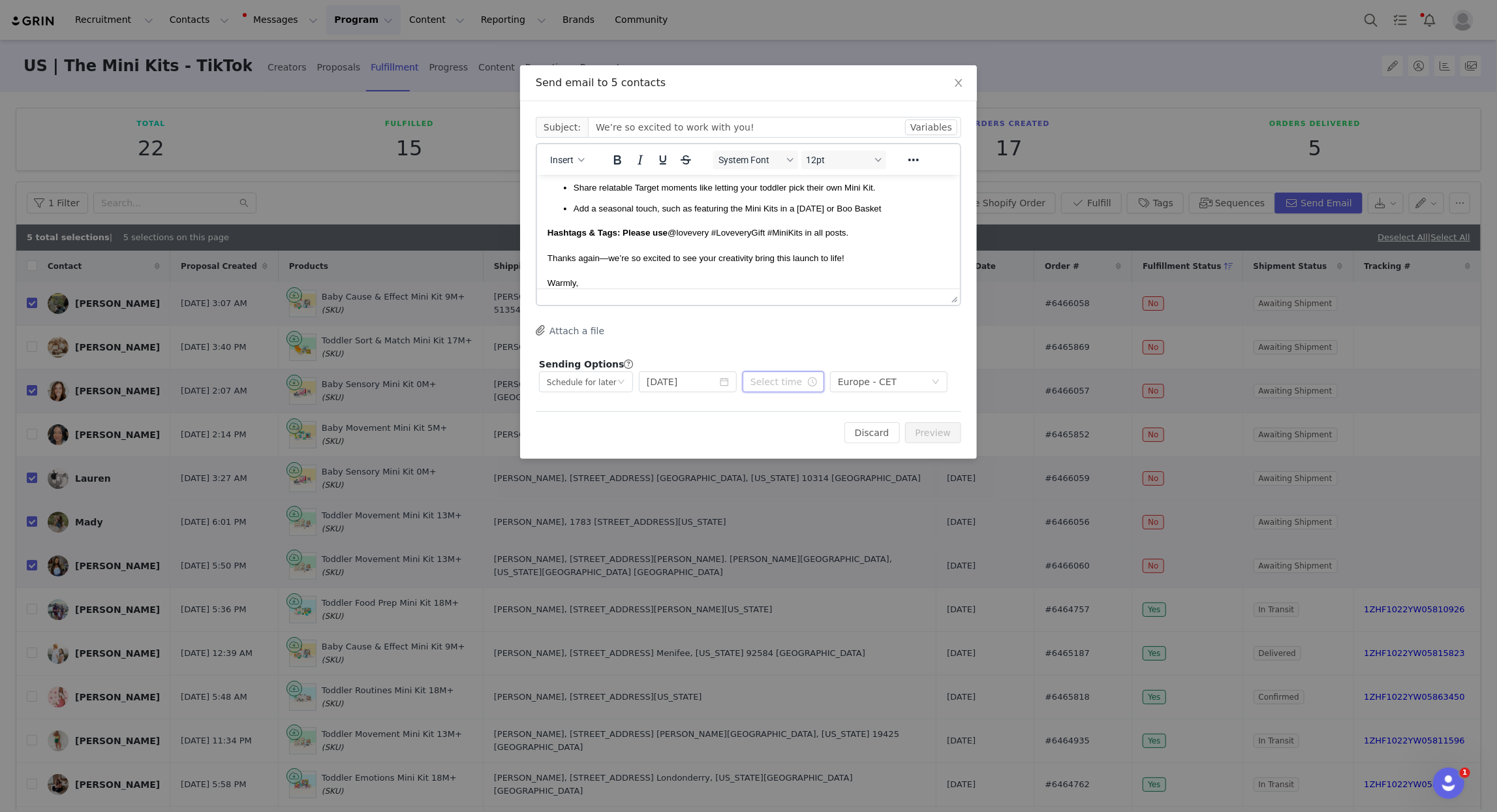
click at [770, 378] on input "text" at bounding box center [783, 382] width 82 height 21
click at [756, 417] on li "04" at bounding box center [759, 421] width 37 height 21
type input "4:10 am"
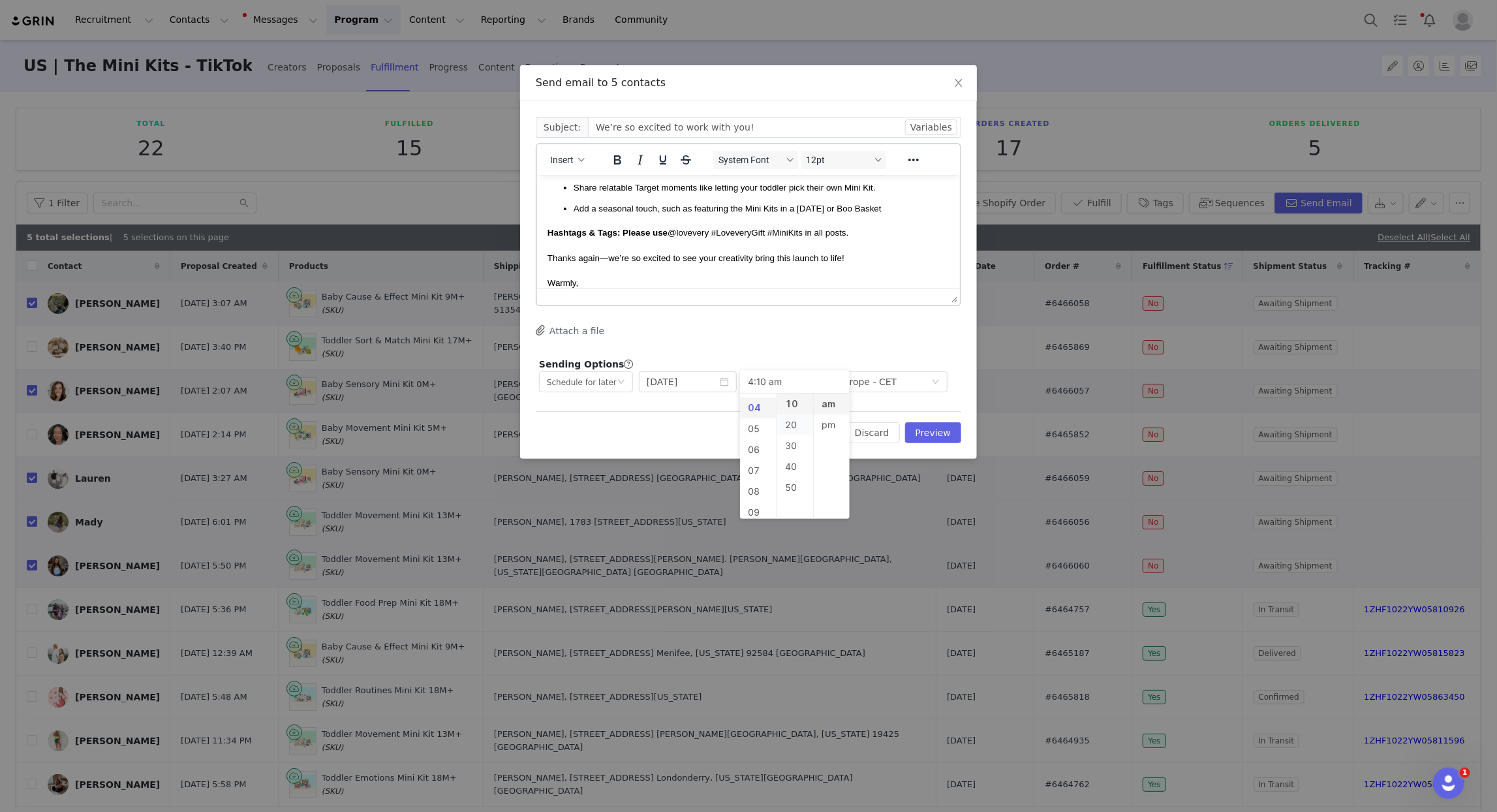
scroll to position [83, 0]
click at [792, 423] on li "20" at bounding box center [796, 425] width 37 height 21
type input "4:20 am"
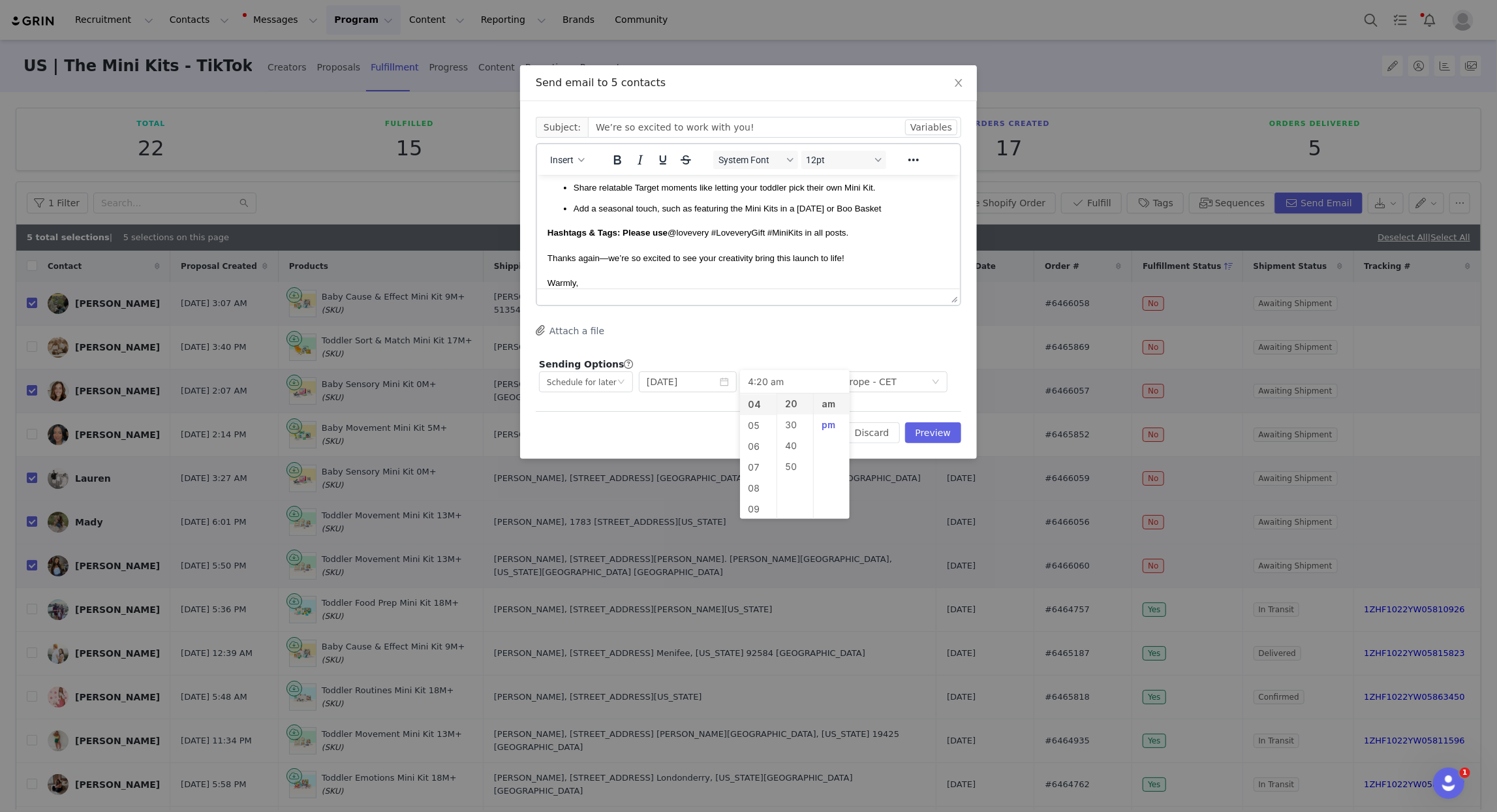
click at [831, 426] on li "pm" at bounding box center [832, 425] width 37 height 21
type input "4:20 pm"
click at [855, 329] on div "Attach a file" at bounding box center [749, 330] width 426 height 14
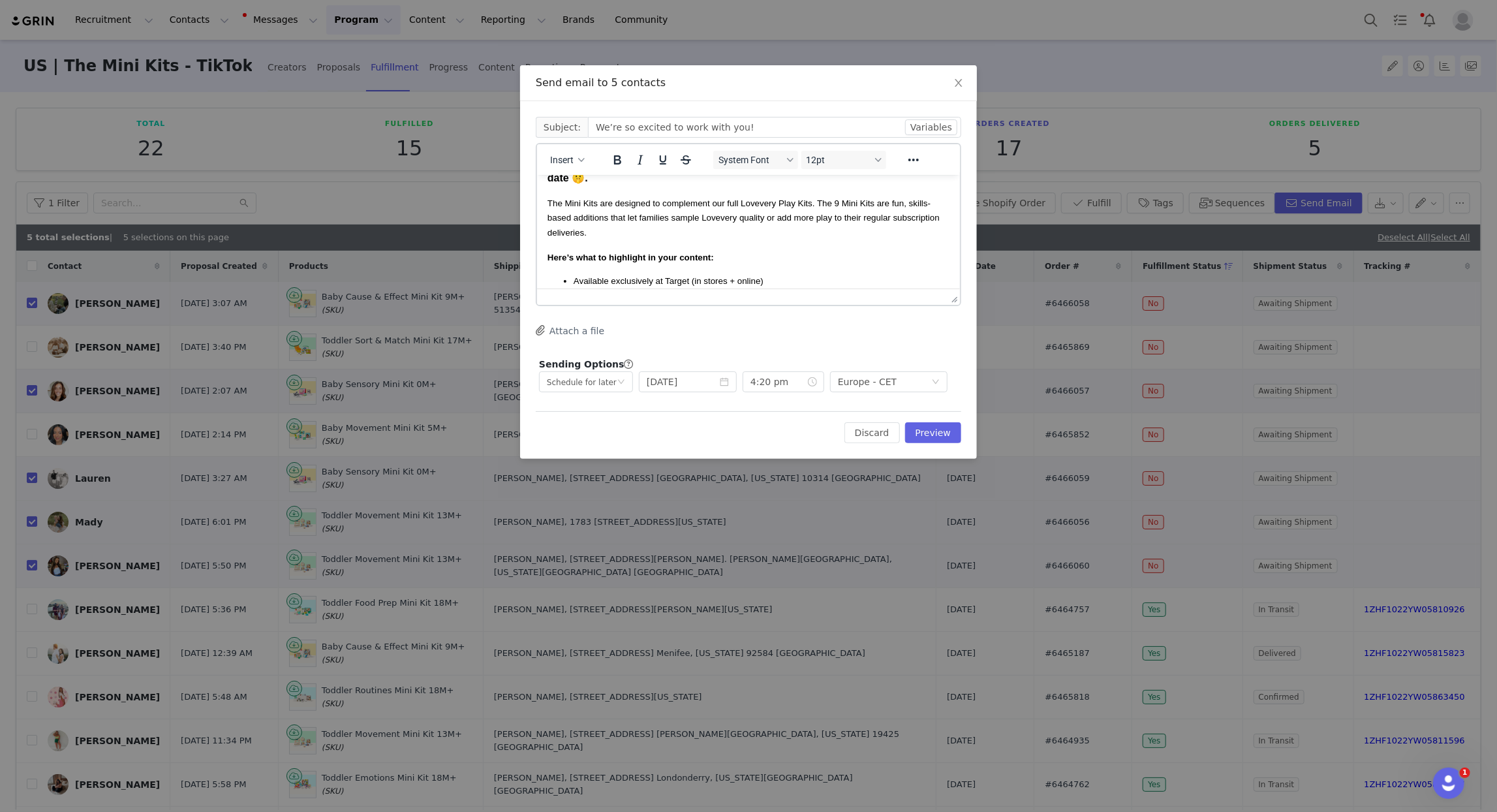
scroll to position [74, 0]
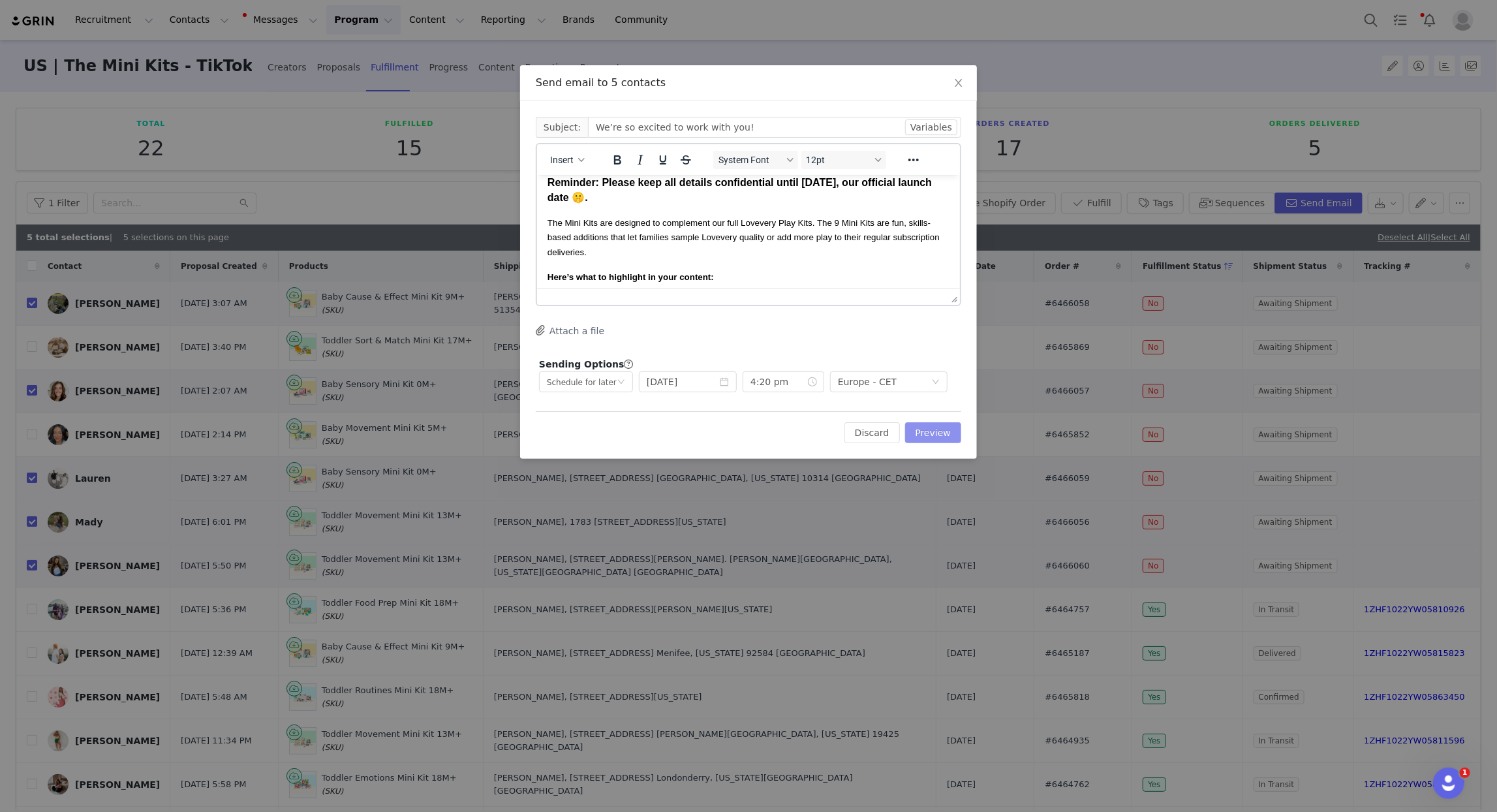
click at [934, 438] on button "Preview" at bounding box center [934, 433] width 57 height 21
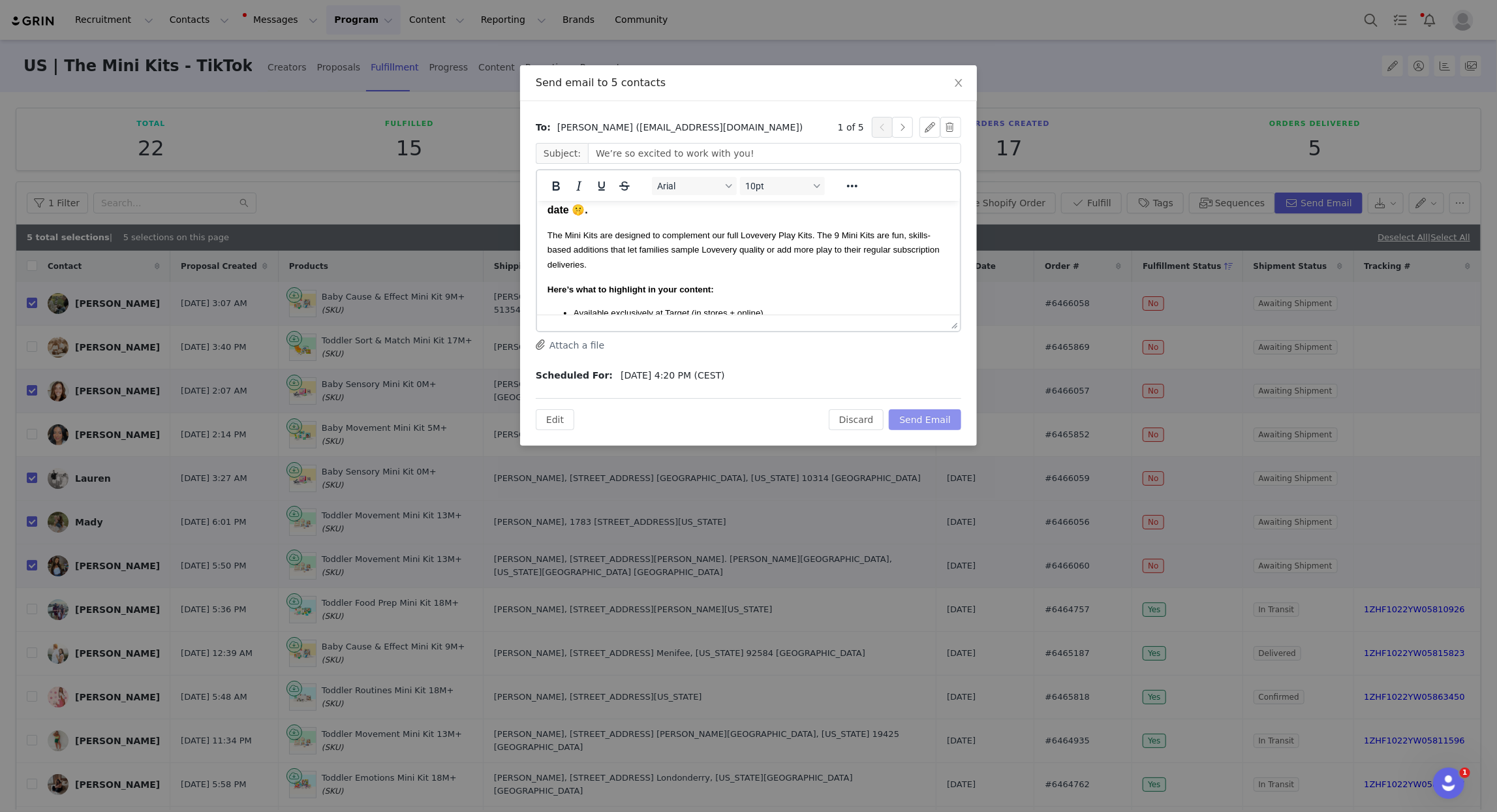
scroll to position [0, 0]
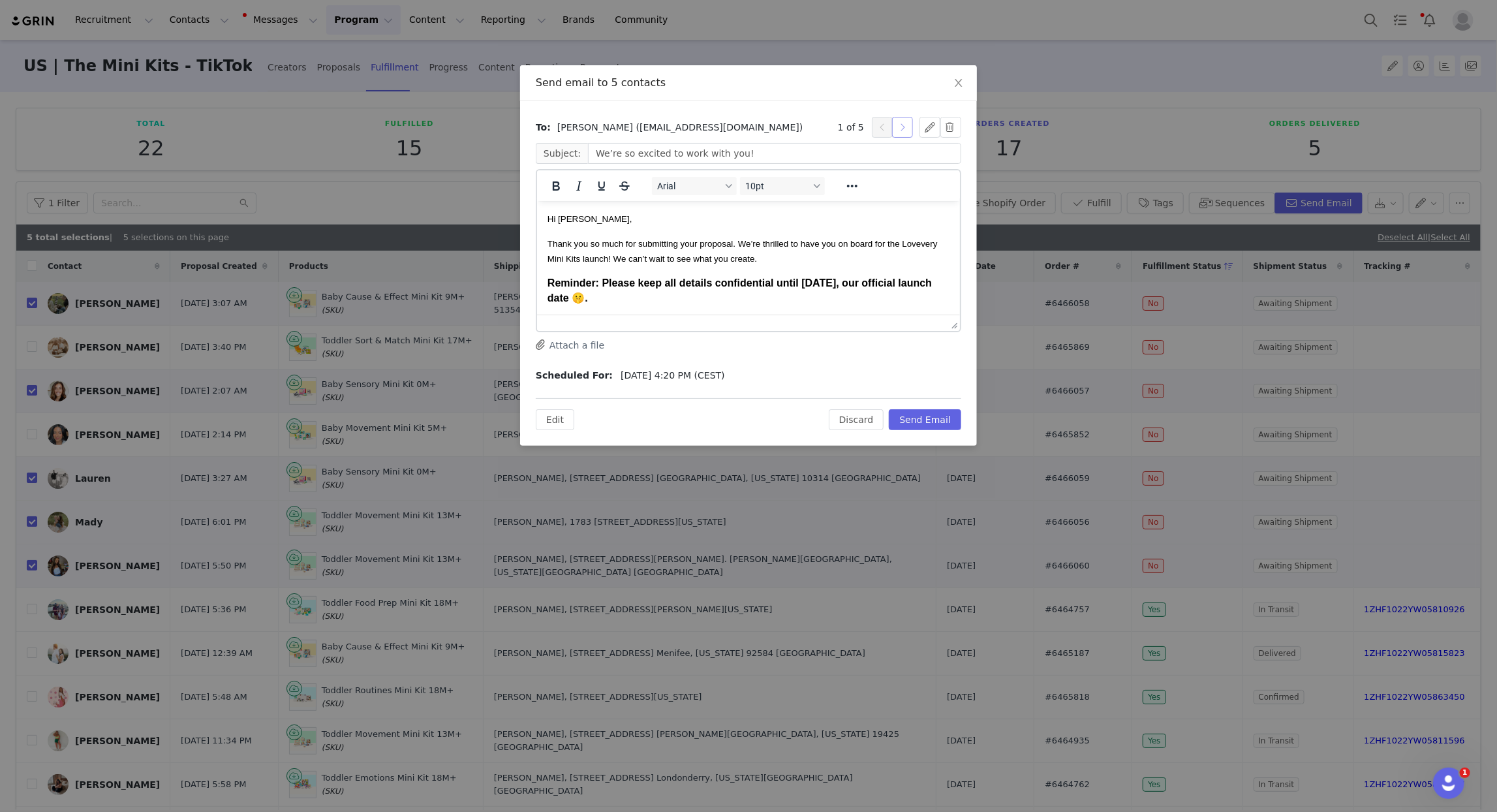
click at [899, 130] on button "button" at bounding box center [903, 127] width 21 height 21
click at [940, 415] on button "Send Email" at bounding box center [925, 420] width 73 height 21
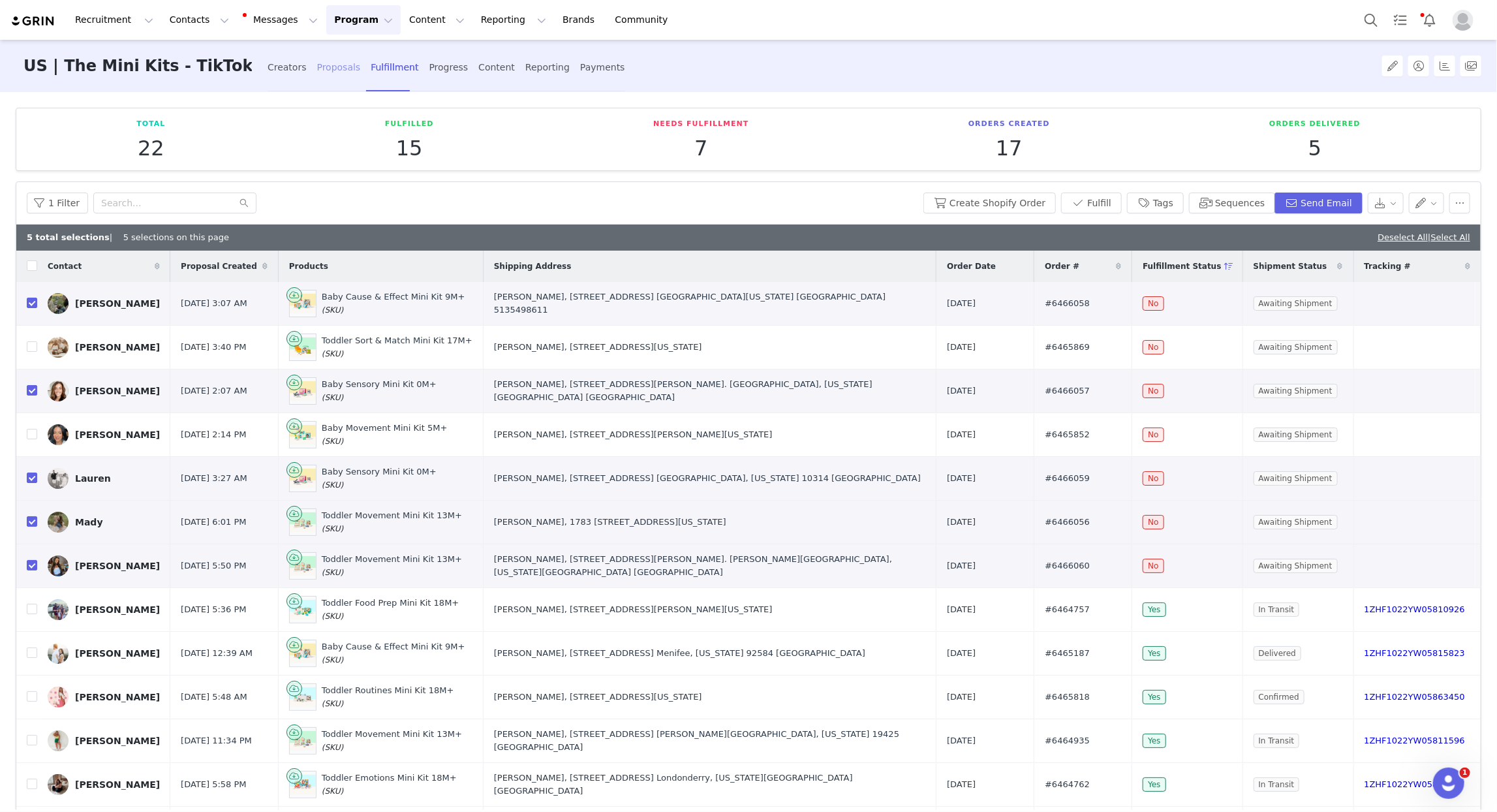
click at [317, 67] on div "Proposals" at bounding box center [338, 67] width 44 height 34
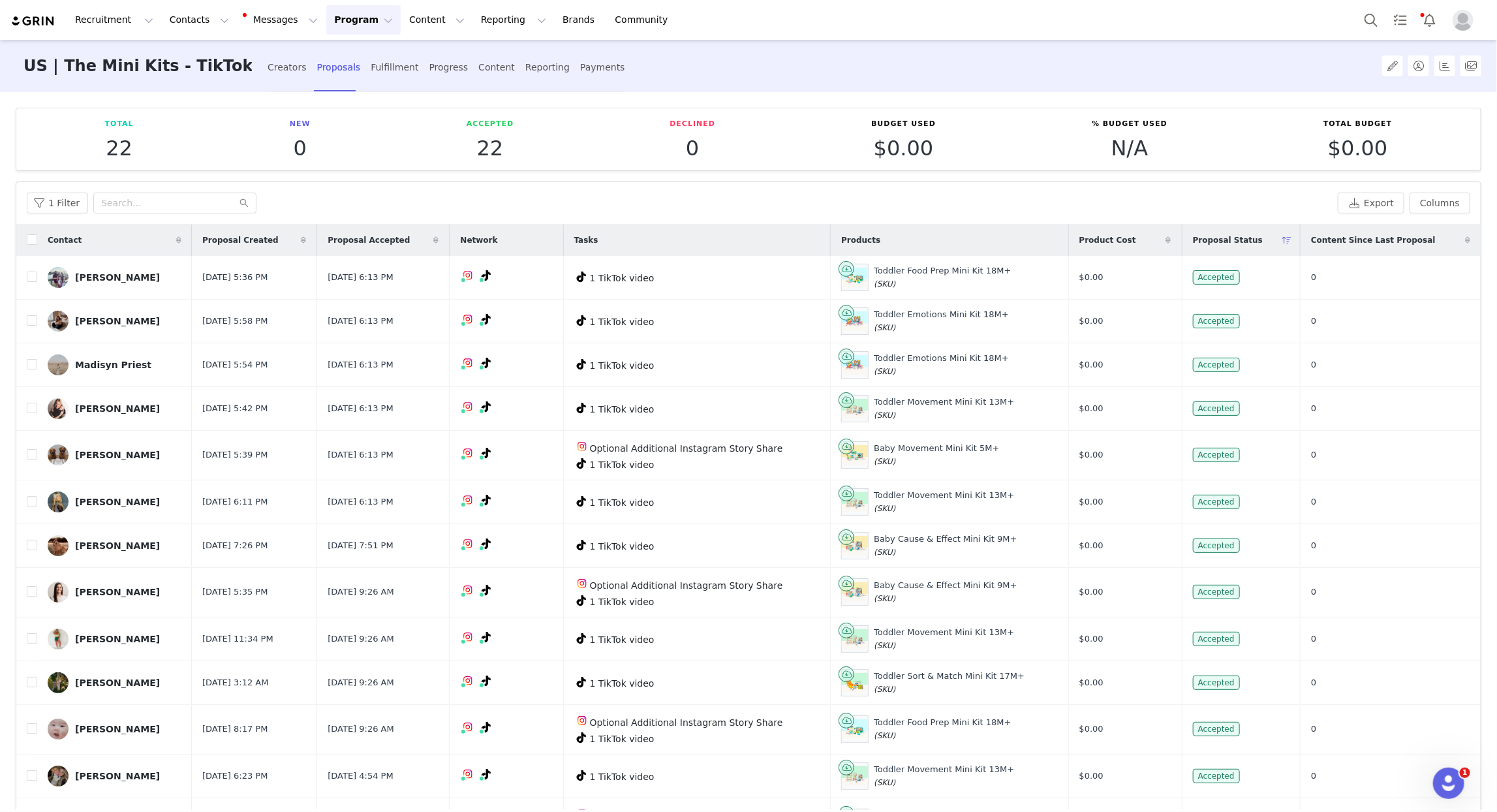
drag, startPoint x: 230, startPoint y: 73, endPoint x: 246, endPoint y: 94, distance: 26.4
click at [267, 73] on div "Creators" at bounding box center [286, 67] width 39 height 34
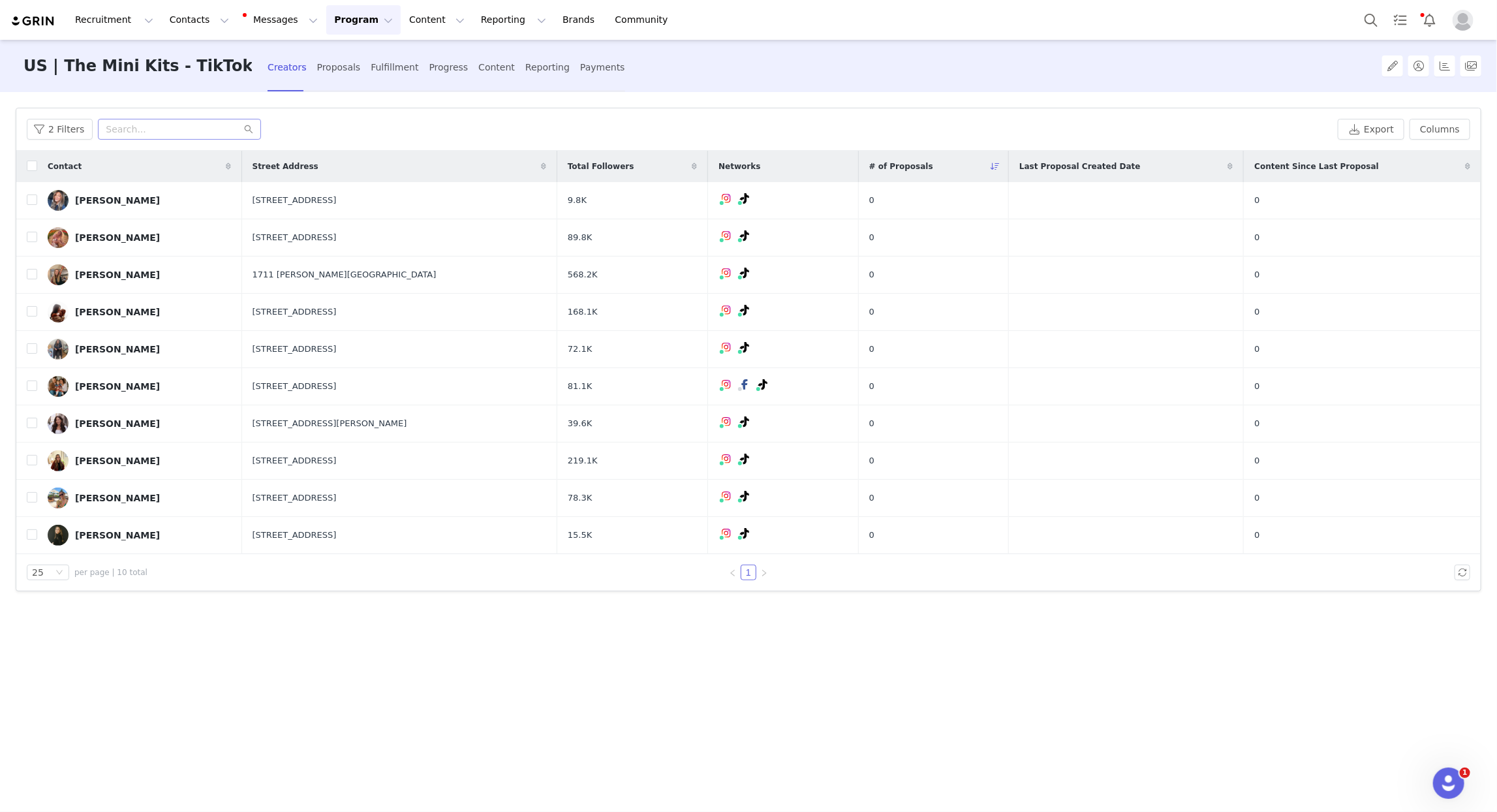
drag, startPoint x: 302, startPoint y: 140, endPoint x: 229, endPoint y: 132, distance: 73.4
click at [282, 137] on div "2 Filters Export Columns" at bounding box center [748, 129] width 1465 height 42
click at [78, 130] on button "2 Filters" at bounding box center [59, 129] width 66 height 21
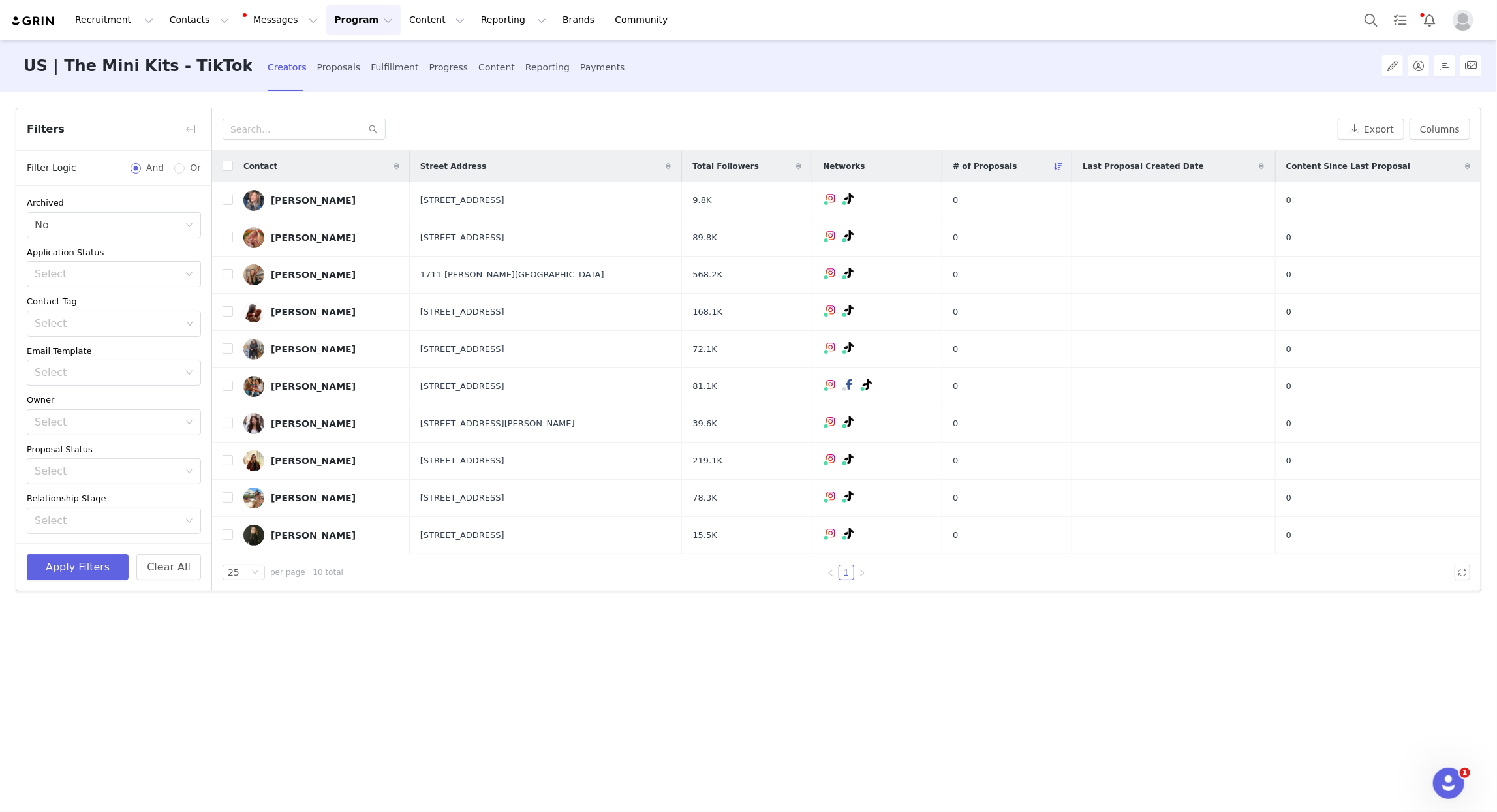
scroll to position [170, 0]
click at [189, 462] on button "Delete" at bounding box center [187, 466] width 26 height 21
click at [94, 563] on button "Apply Filters" at bounding box center [77, 567] width 102 height 26
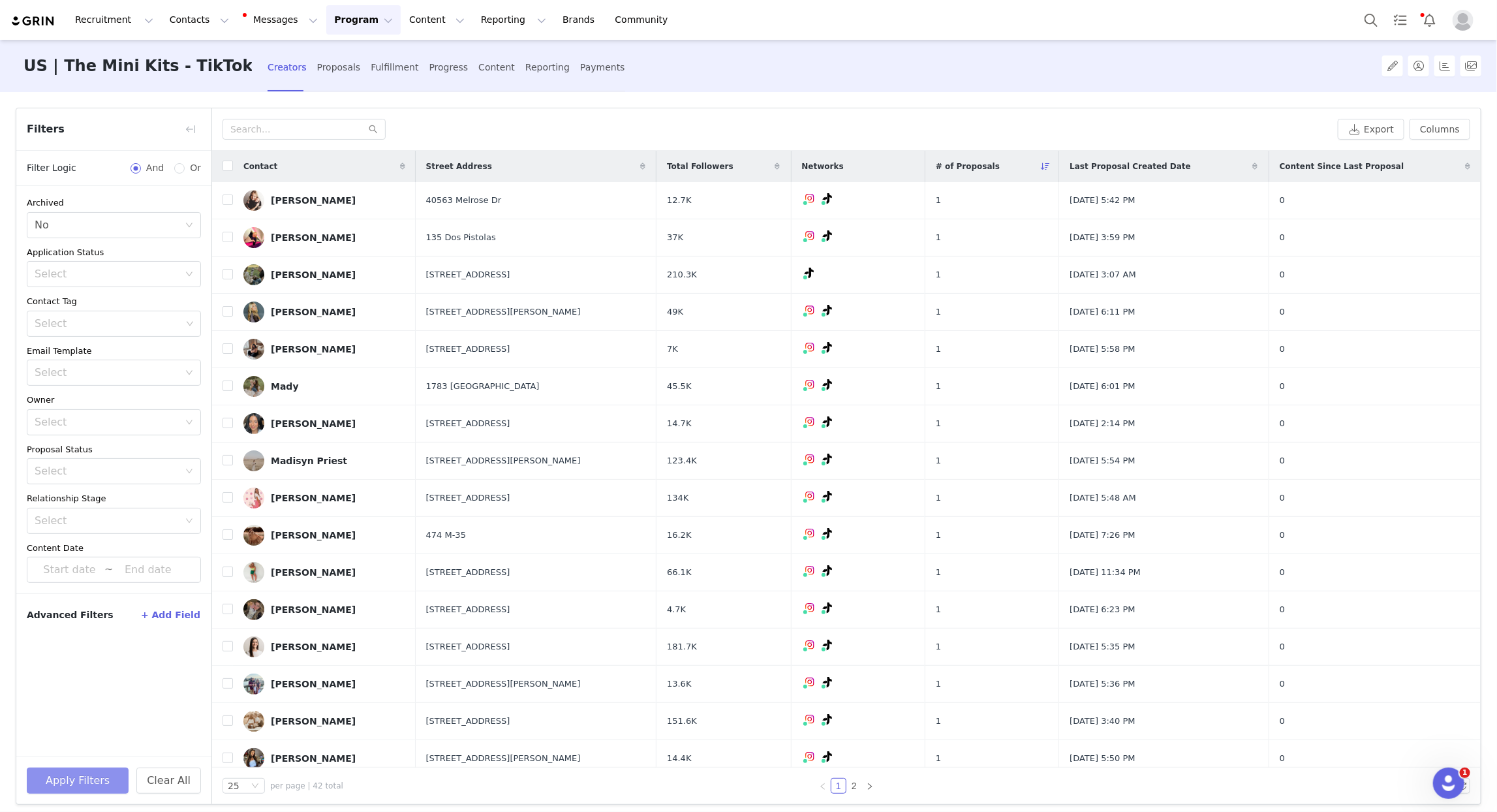
scroll to position [0, 0]
click at [186, 134] on button "button" at bounding box center [190, 129] width 21 height 21
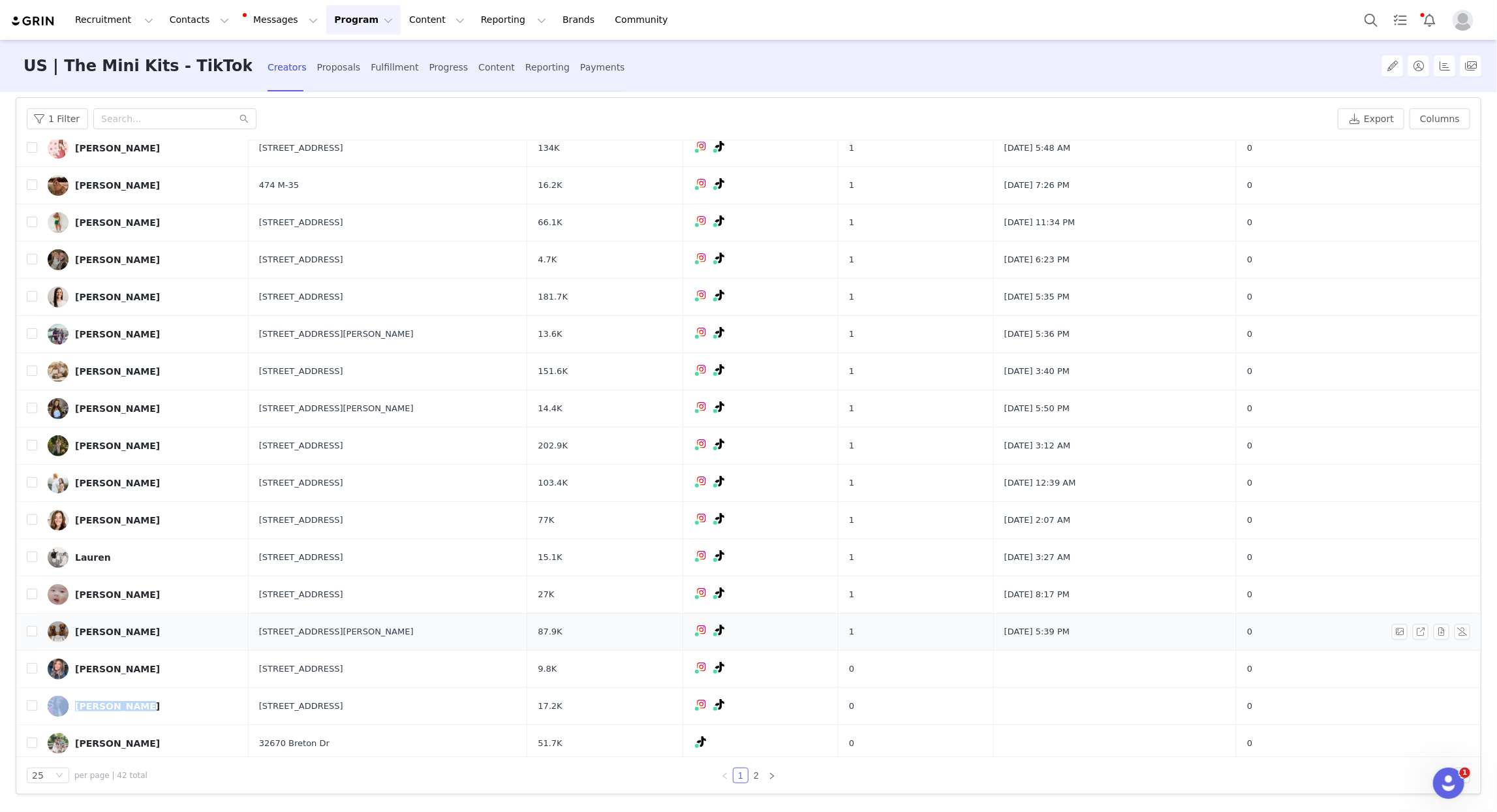
scroll to position [346, 0]
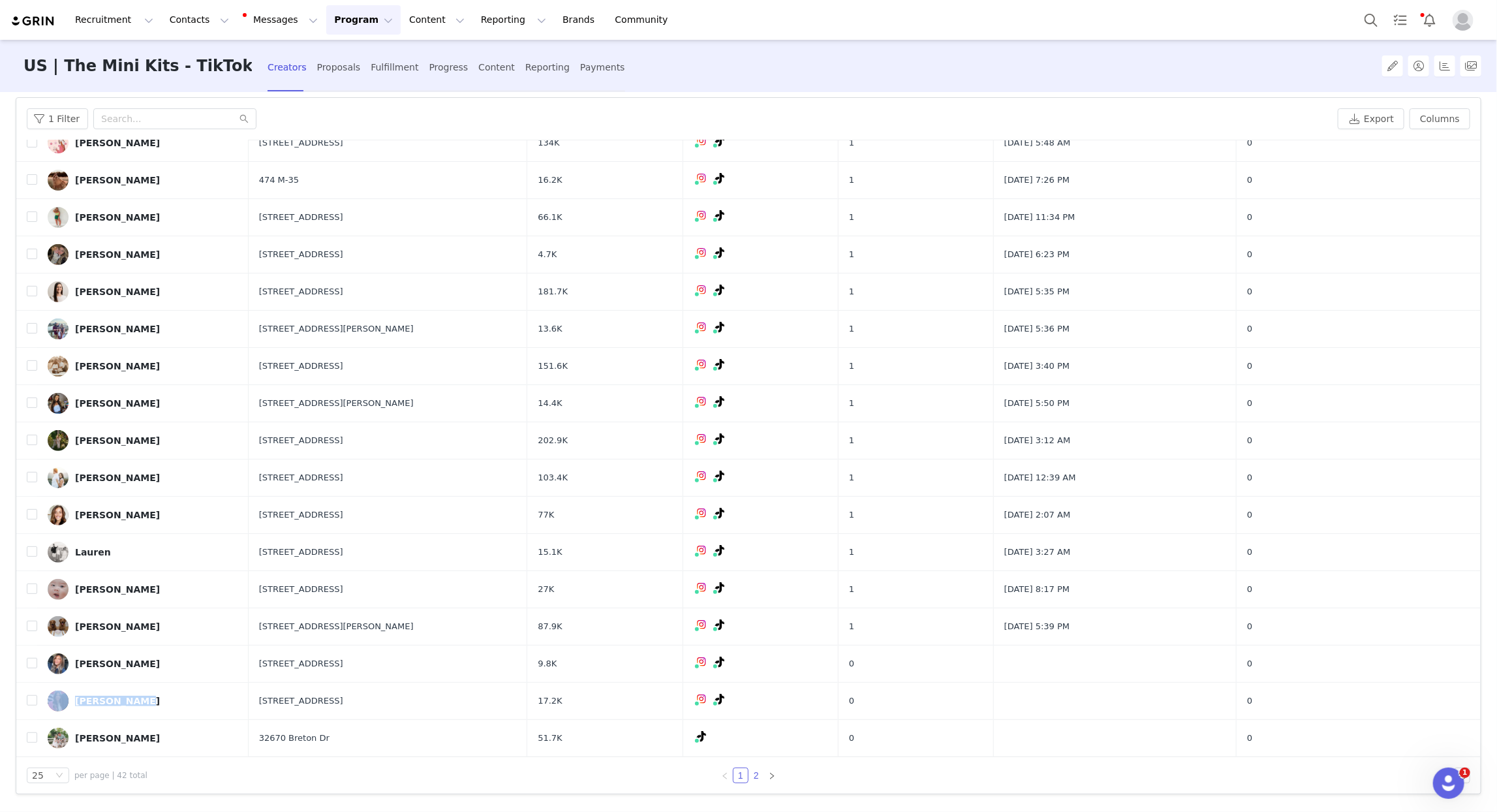
click at [756, 774] on link "2" at bounding box center [757, 775] width 14 height 14
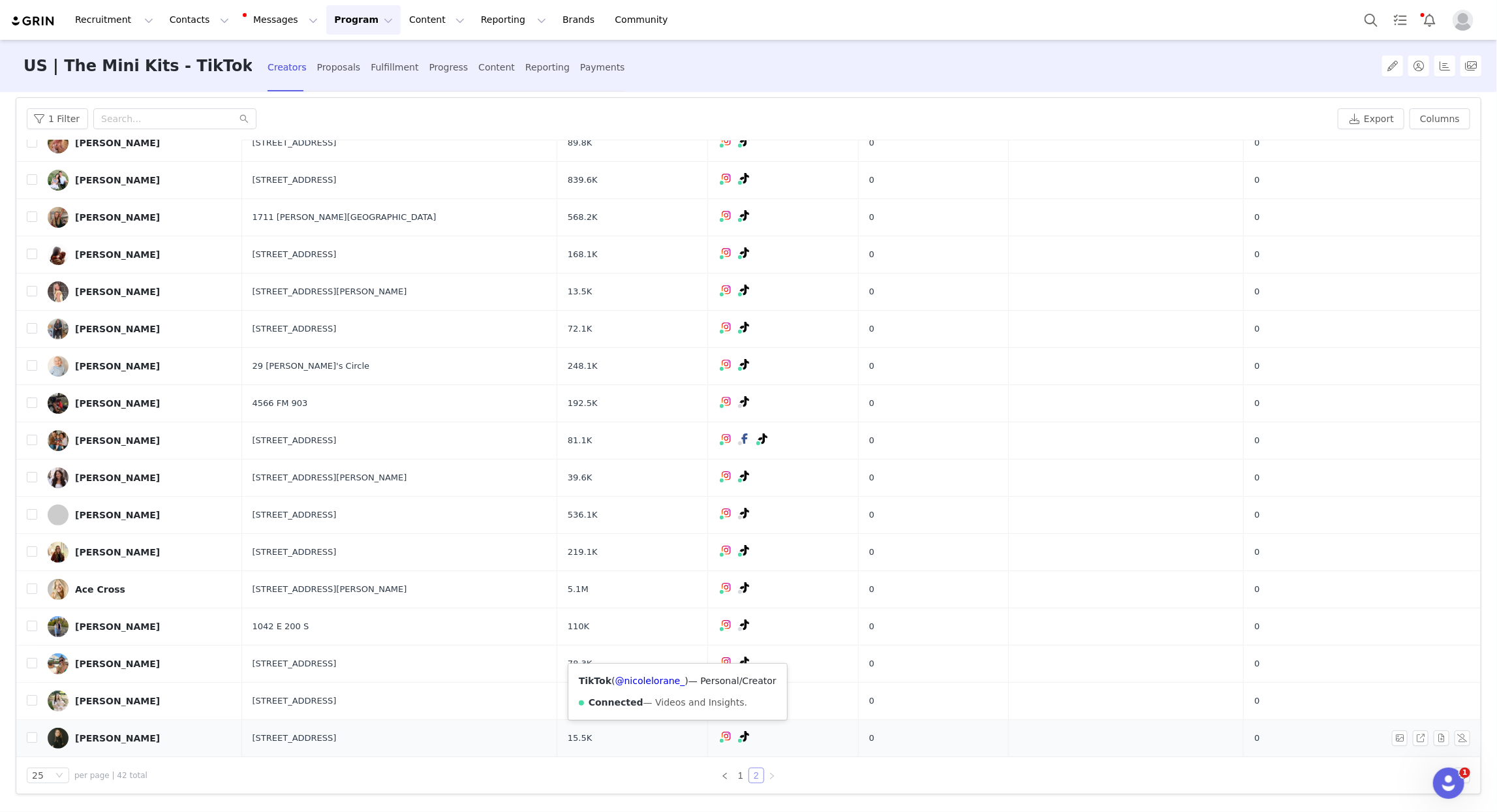
scroll to position [0, 0]
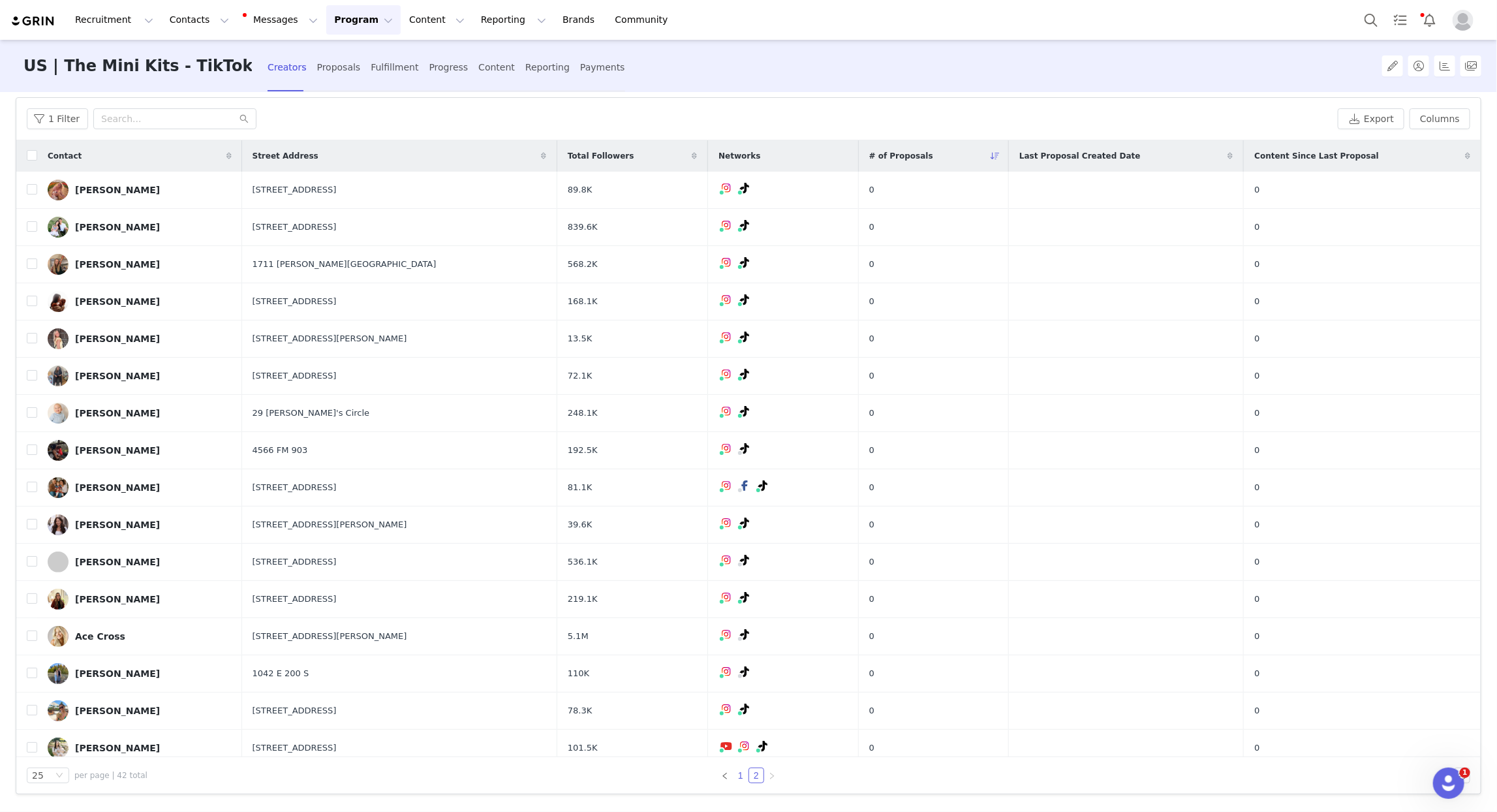
click at [738, 777] on link "1" at bounding box center [741, 775] width 14 height 14
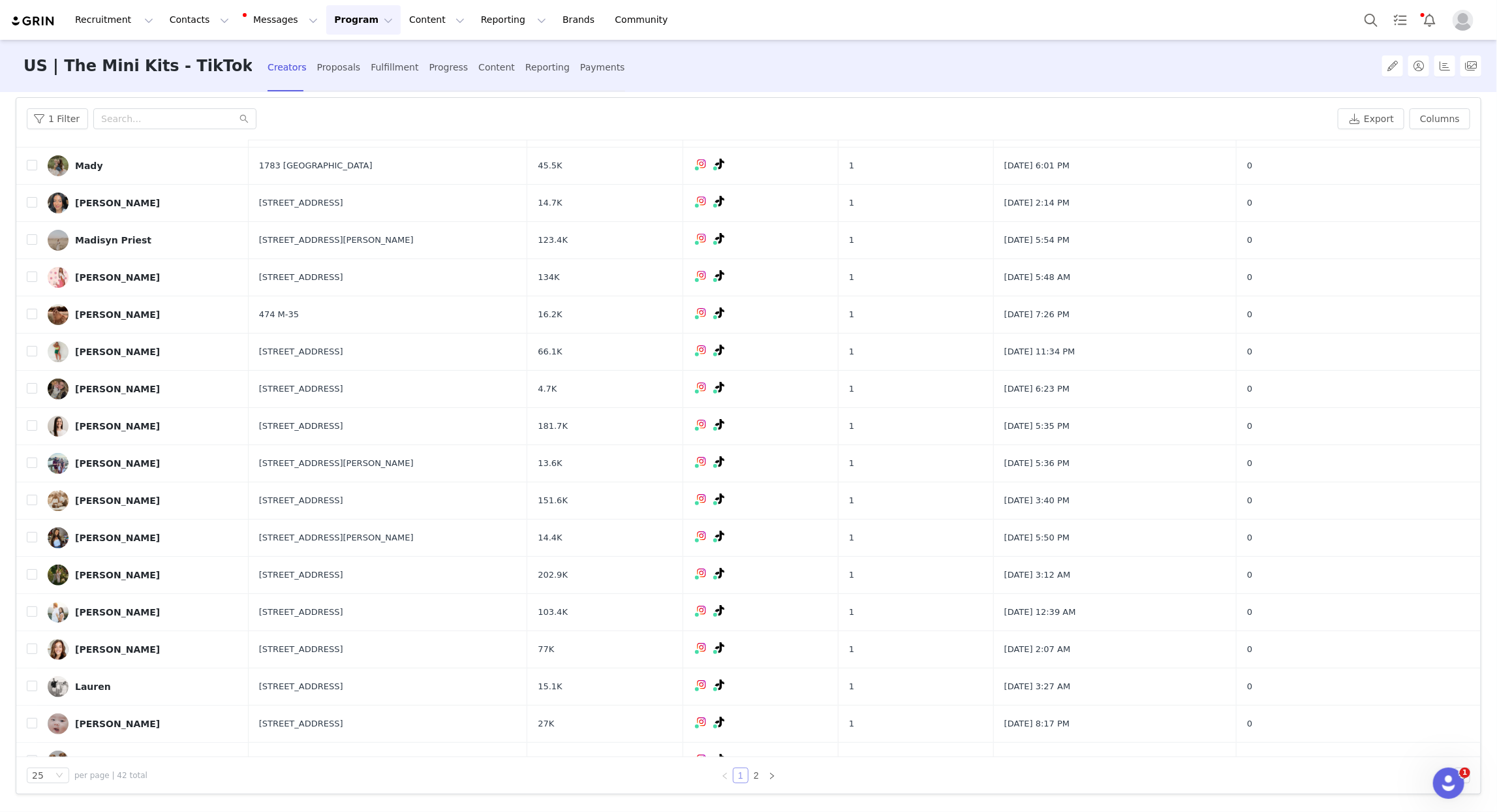
scroll to position [346, 0]
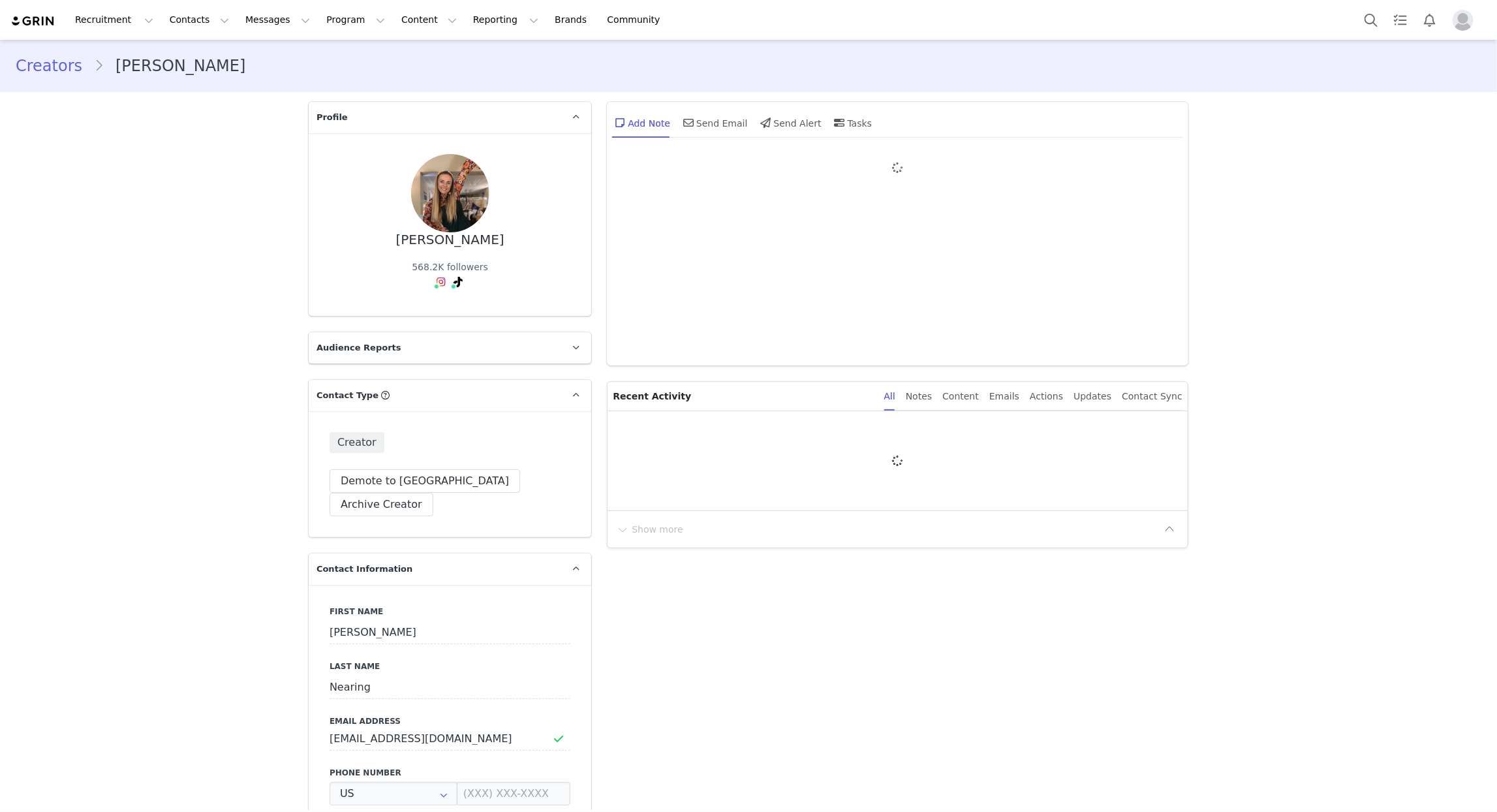
type input "+1 (United States)"
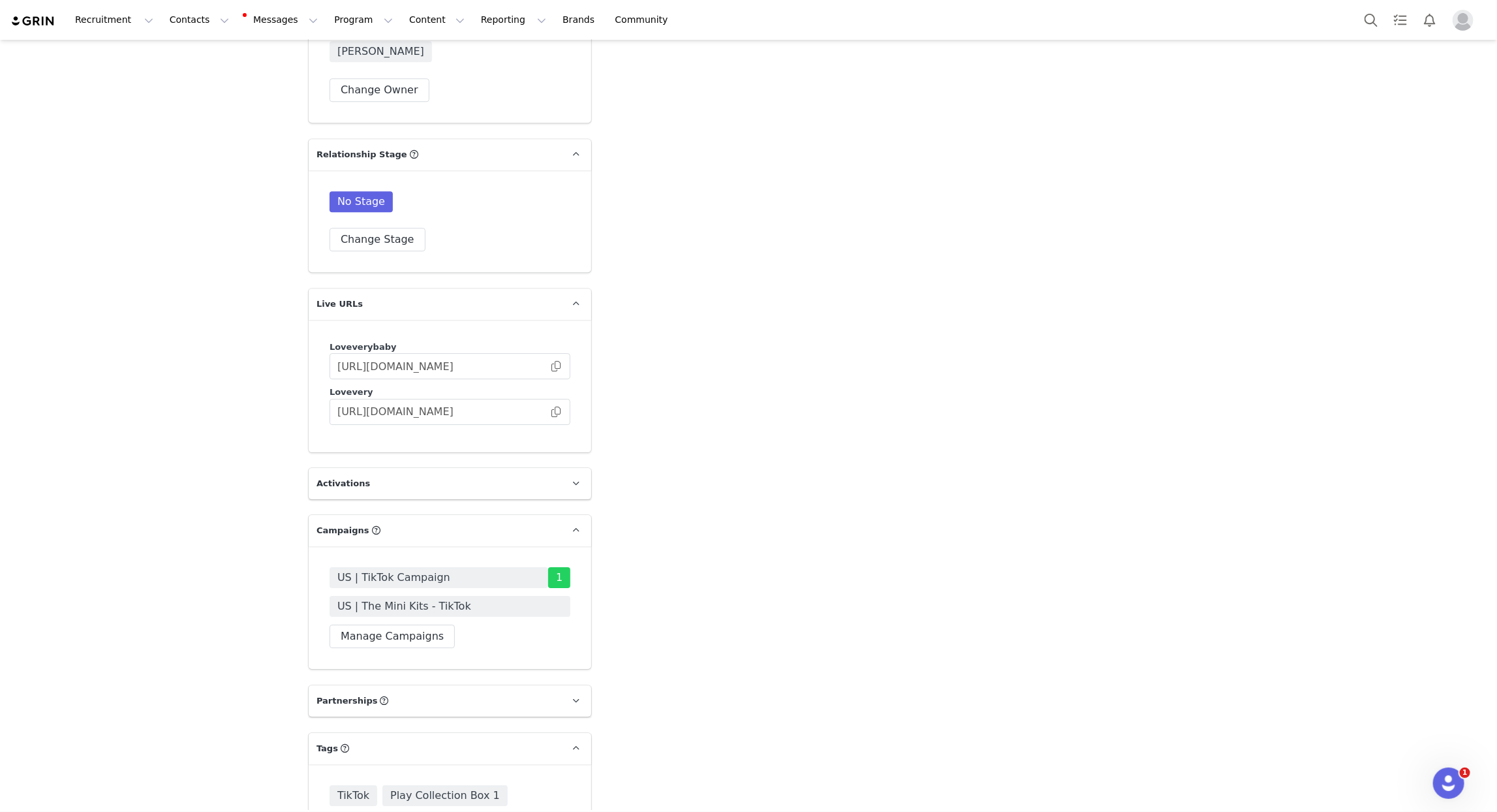
scroll to position [2631, 0]
click at [558, 409] on span at bounding box center [556, 409] width 13 height 0
click at [558, 409] on span at bounding box center [556, 409] width 13 height 0
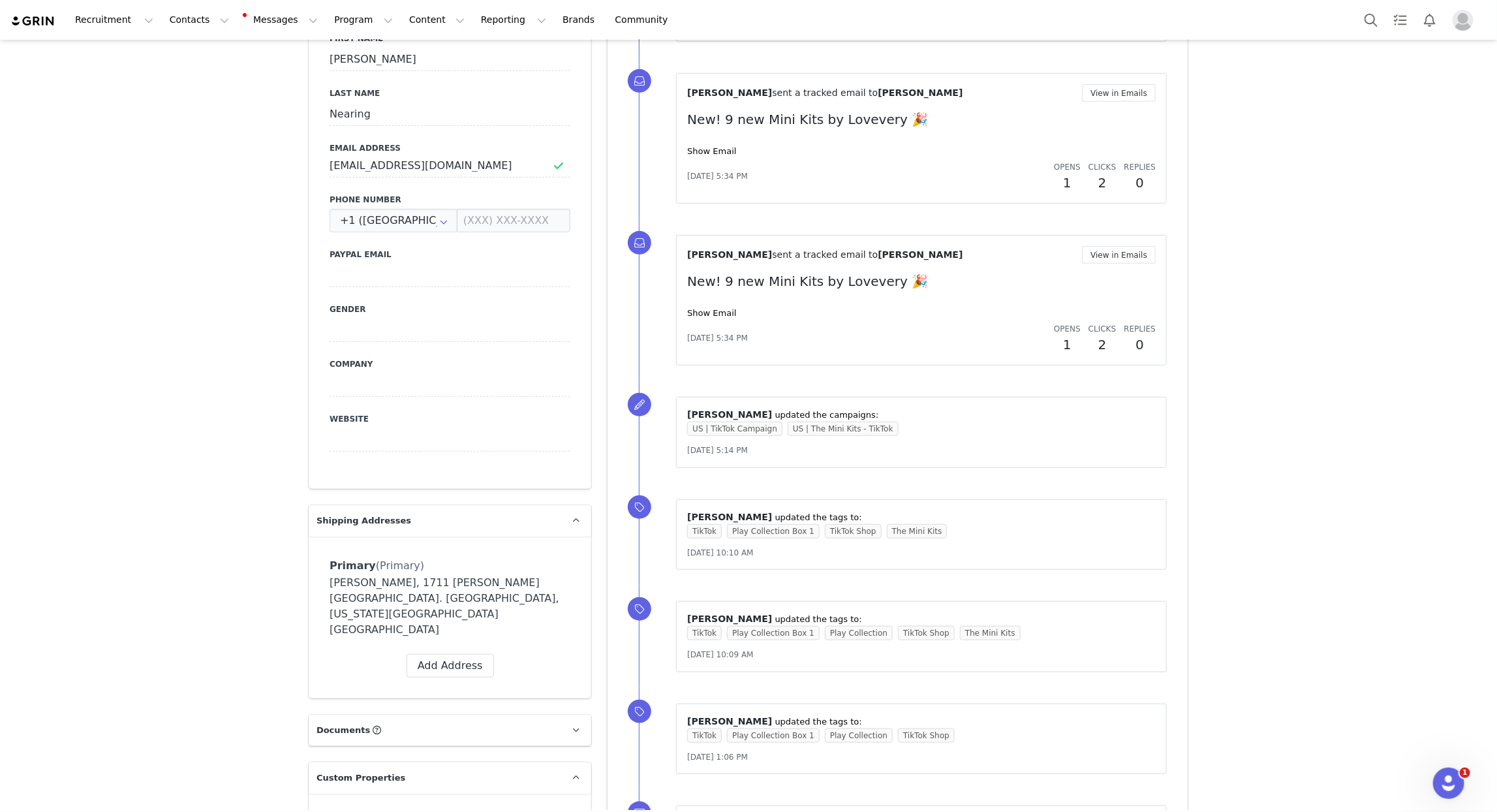
scroll to position [0, 0]
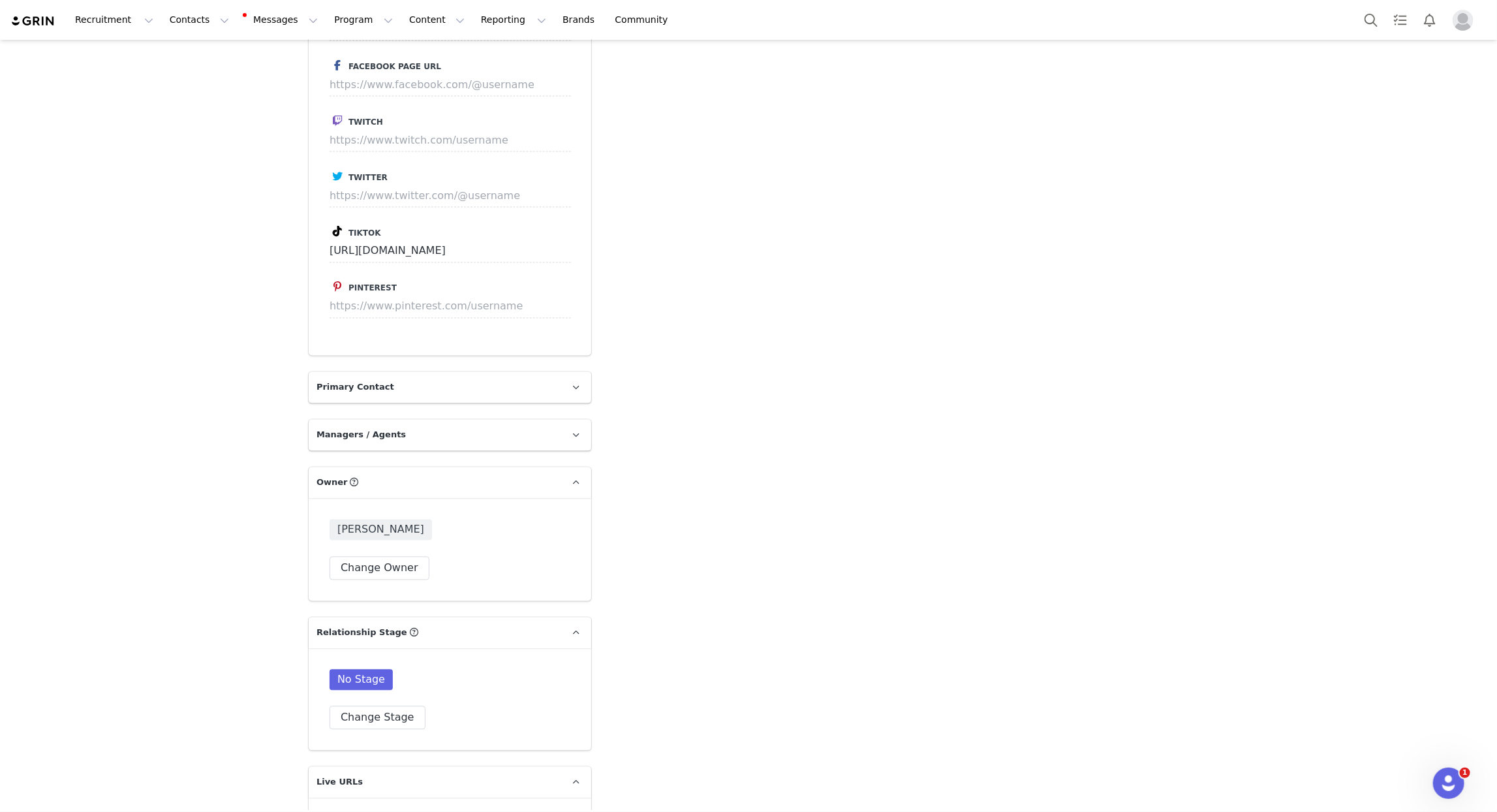
type input "+1 ([GEOGRAPHIC_DATA])"
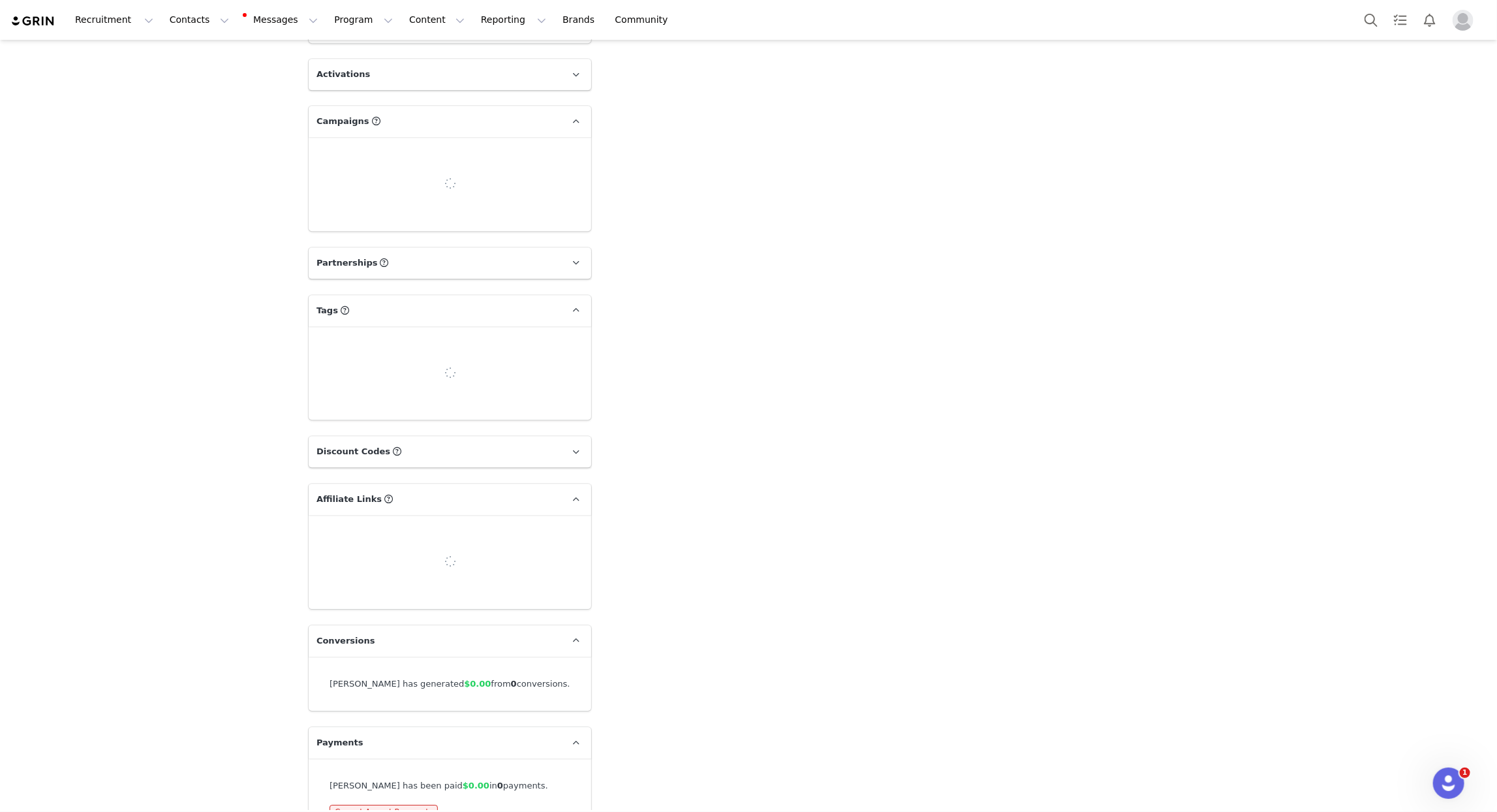
scroll to position [3020, 0]
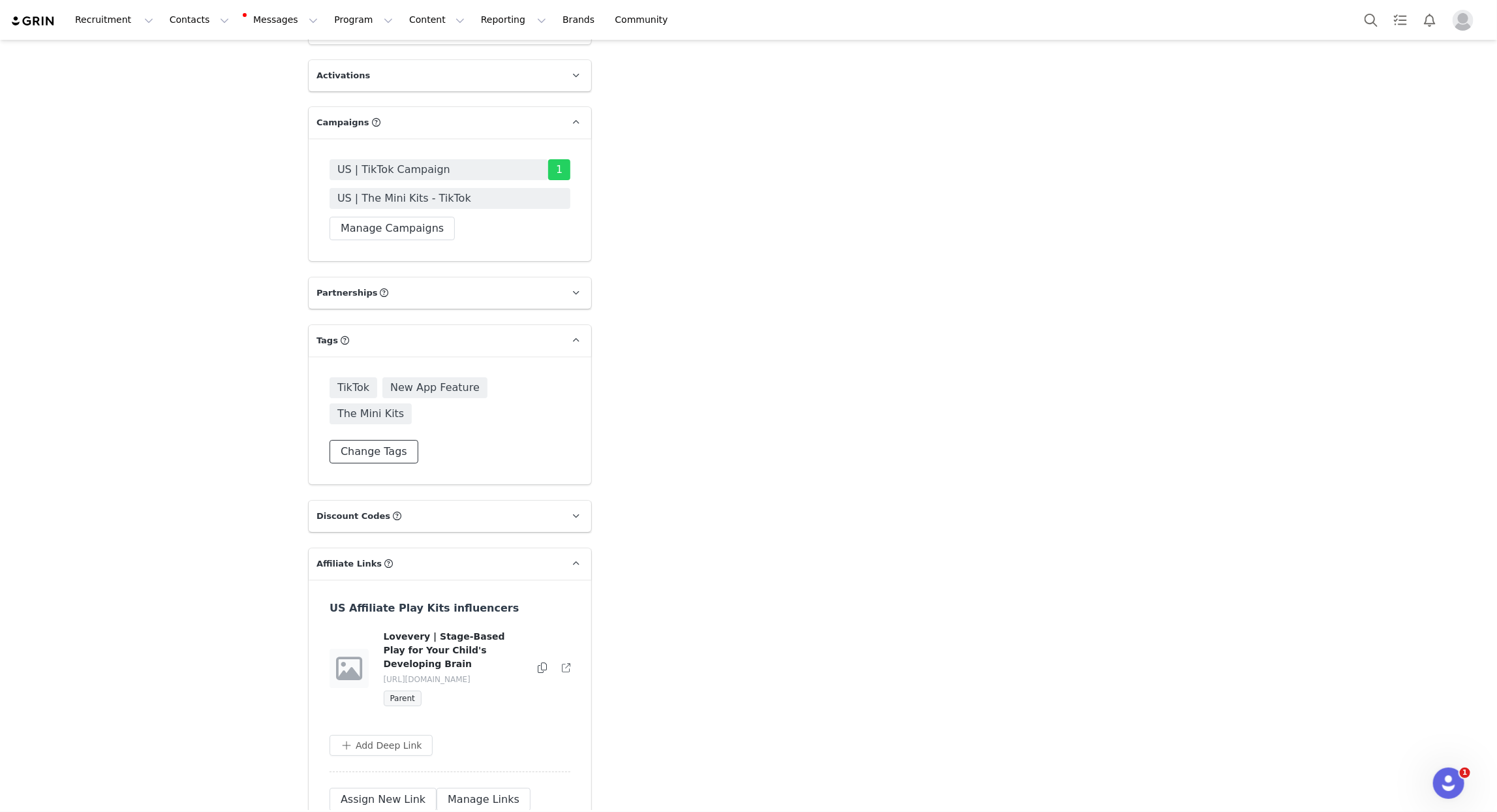
click at [383, 440] on button "Change Tags" at bounding box center [374, 451] width 89 height 23
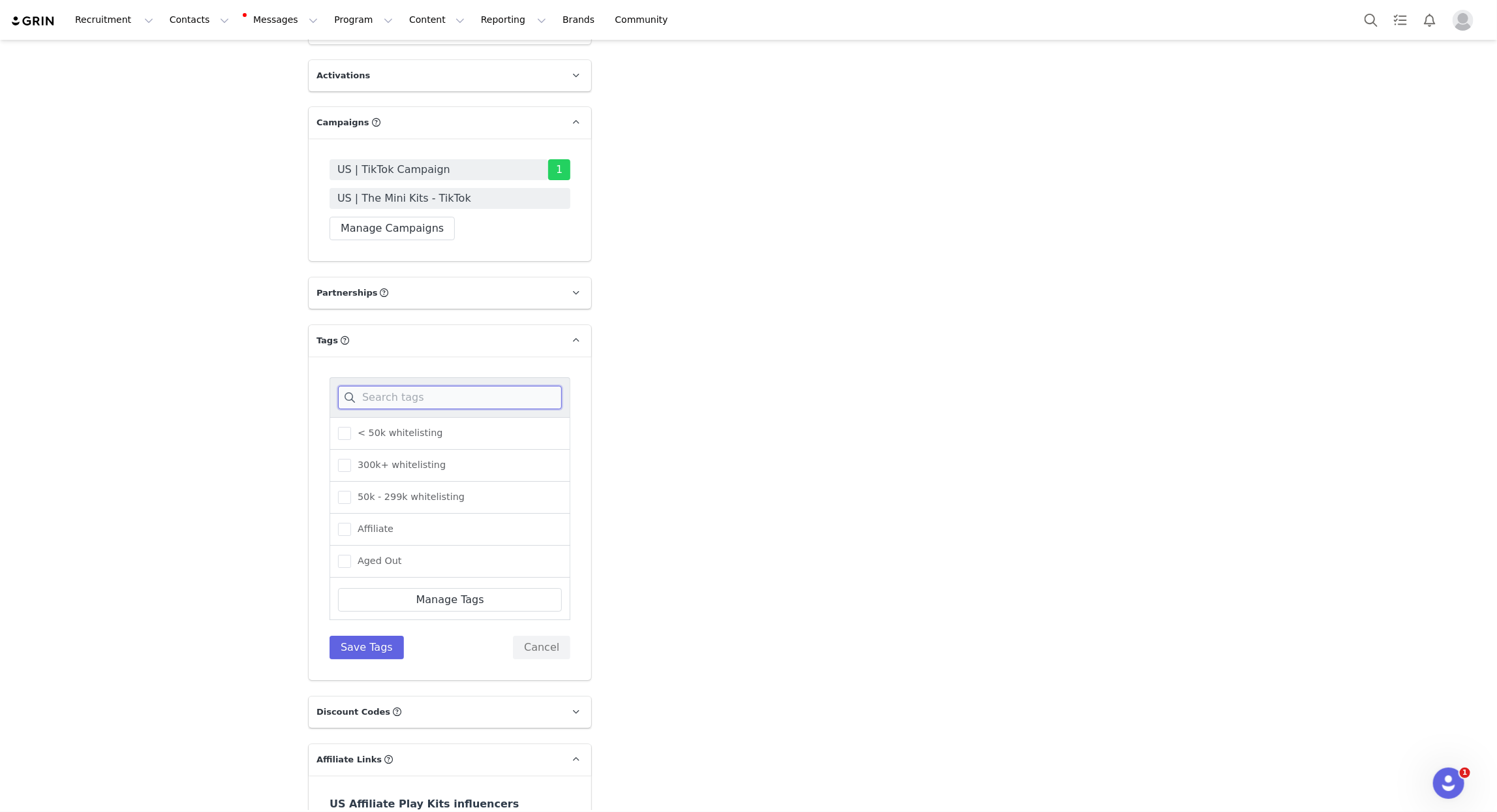
click at [380, 386] on input at bounding box center [450, 397] width 224 height 23
type input "req"
click at [422, 490] on span "Requested Payment" at bounding box center [402, 497] width 101 height 13
click at [351, 490] on input "Requested Payment" at bounding box center [351, 490] width 0 height 0
drag, startPoint x: 370, startPoint y: 608, endPoint x: 267, endPoint y: 542, distance: 122.3
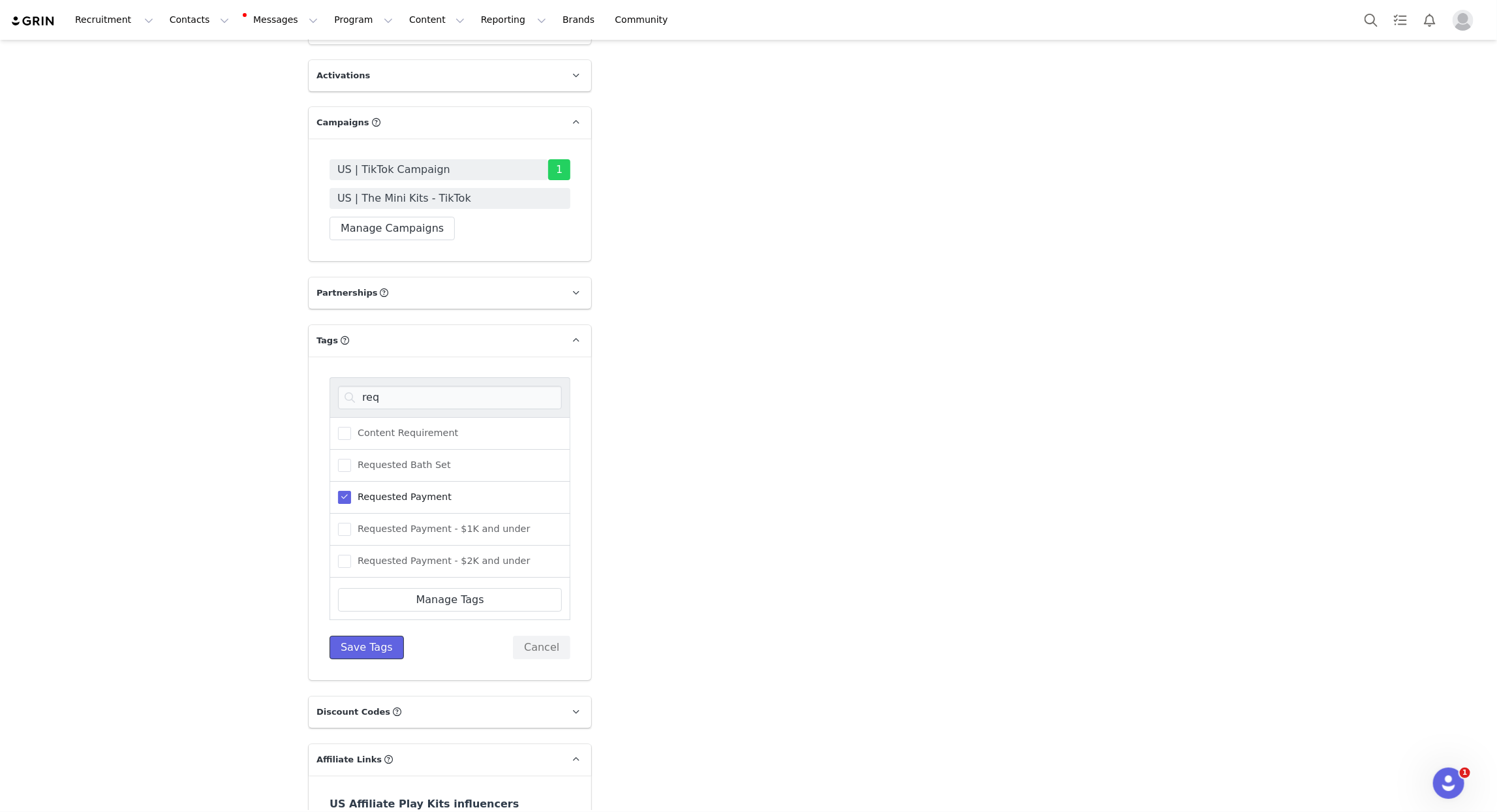
click at [370, 636] on button "Save Tags" at bounding box center [366, 647] width 74 height 23
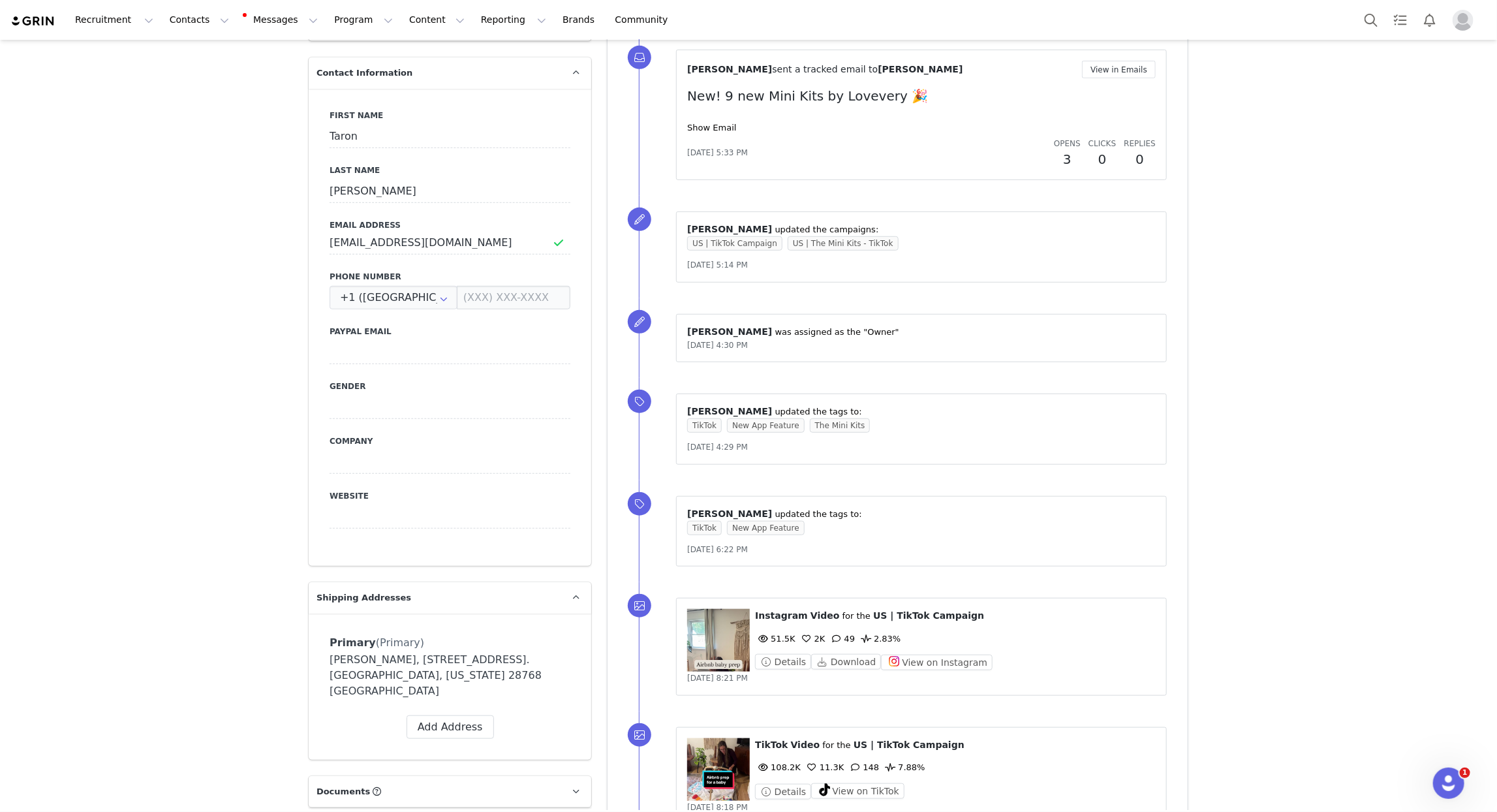
scroll to position [0, 0]
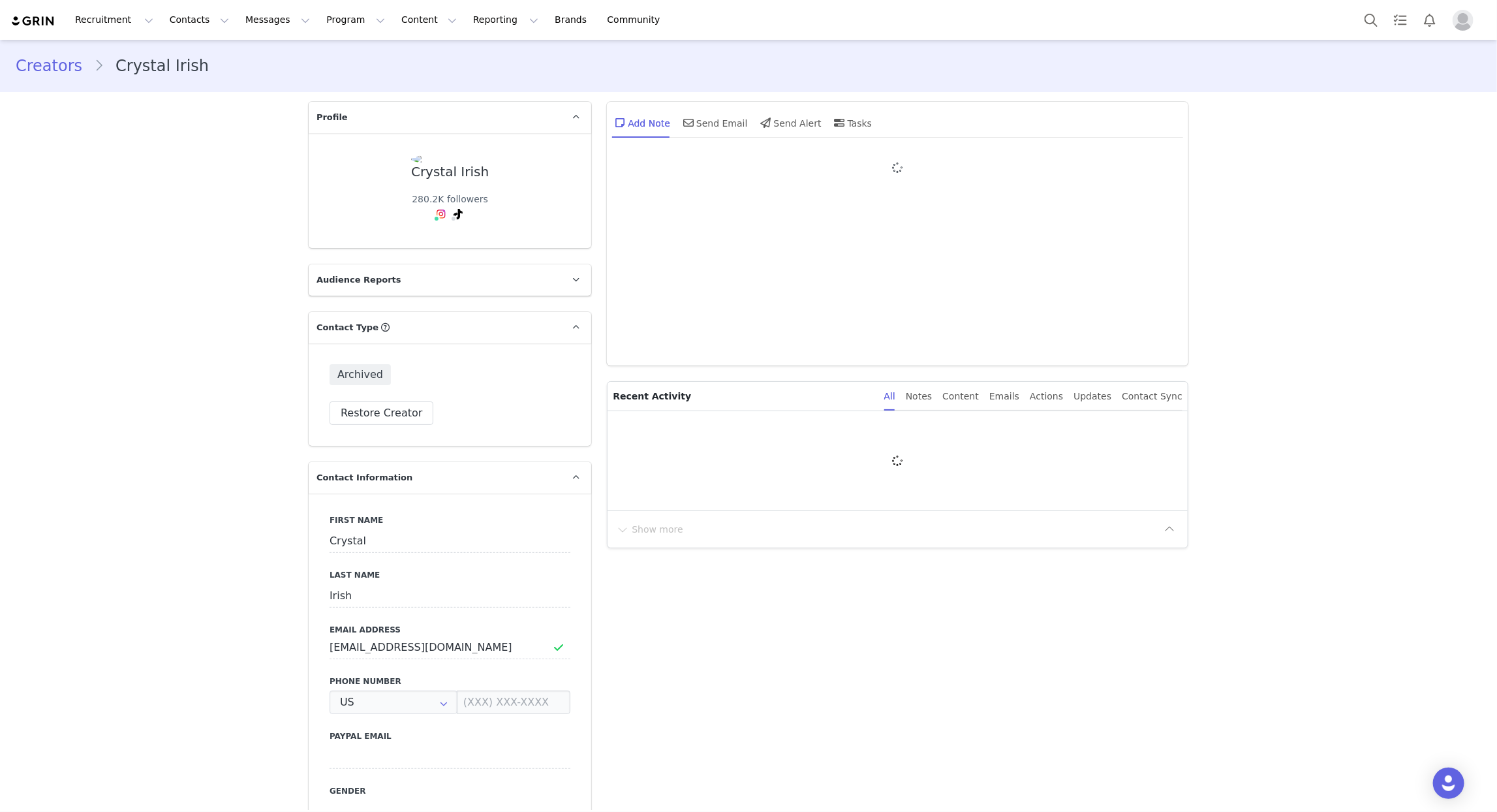
type input "+1 ([GEOGRAPHIC_DATA])"
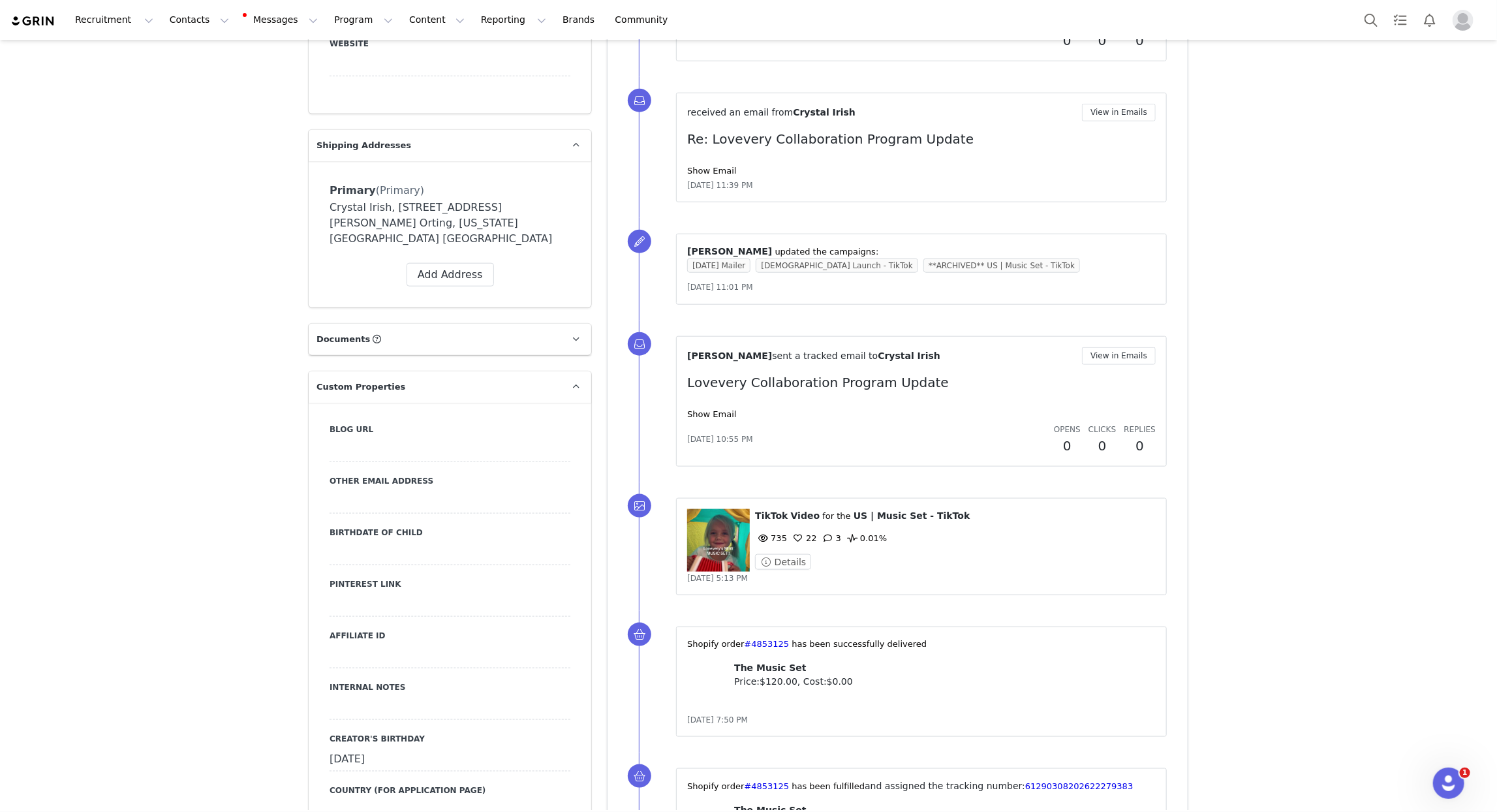
scroll to position [713, 0]
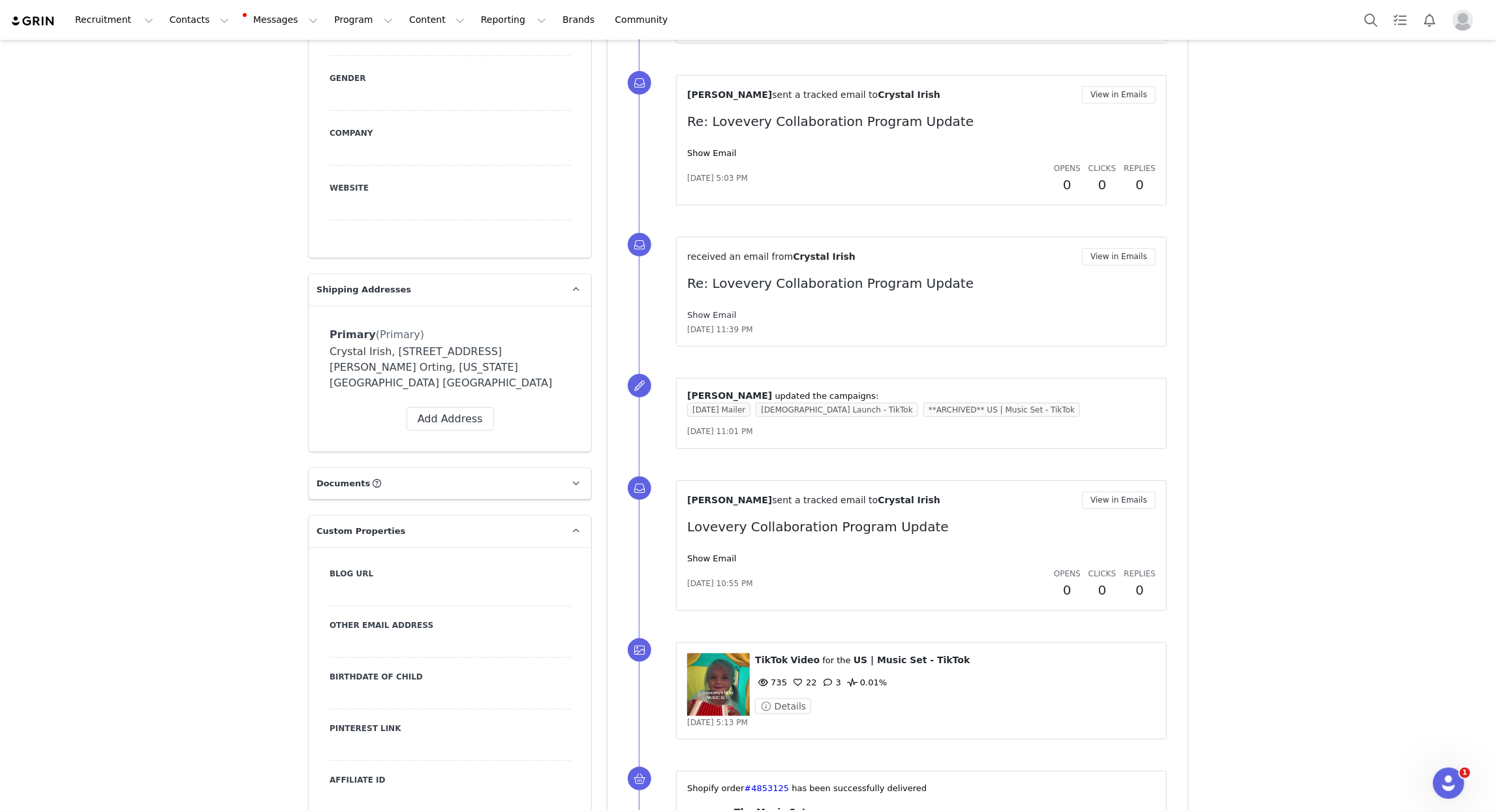
click at [715, 314] on link "Show Email" at bounding box center [711, 315] width 49 height 10
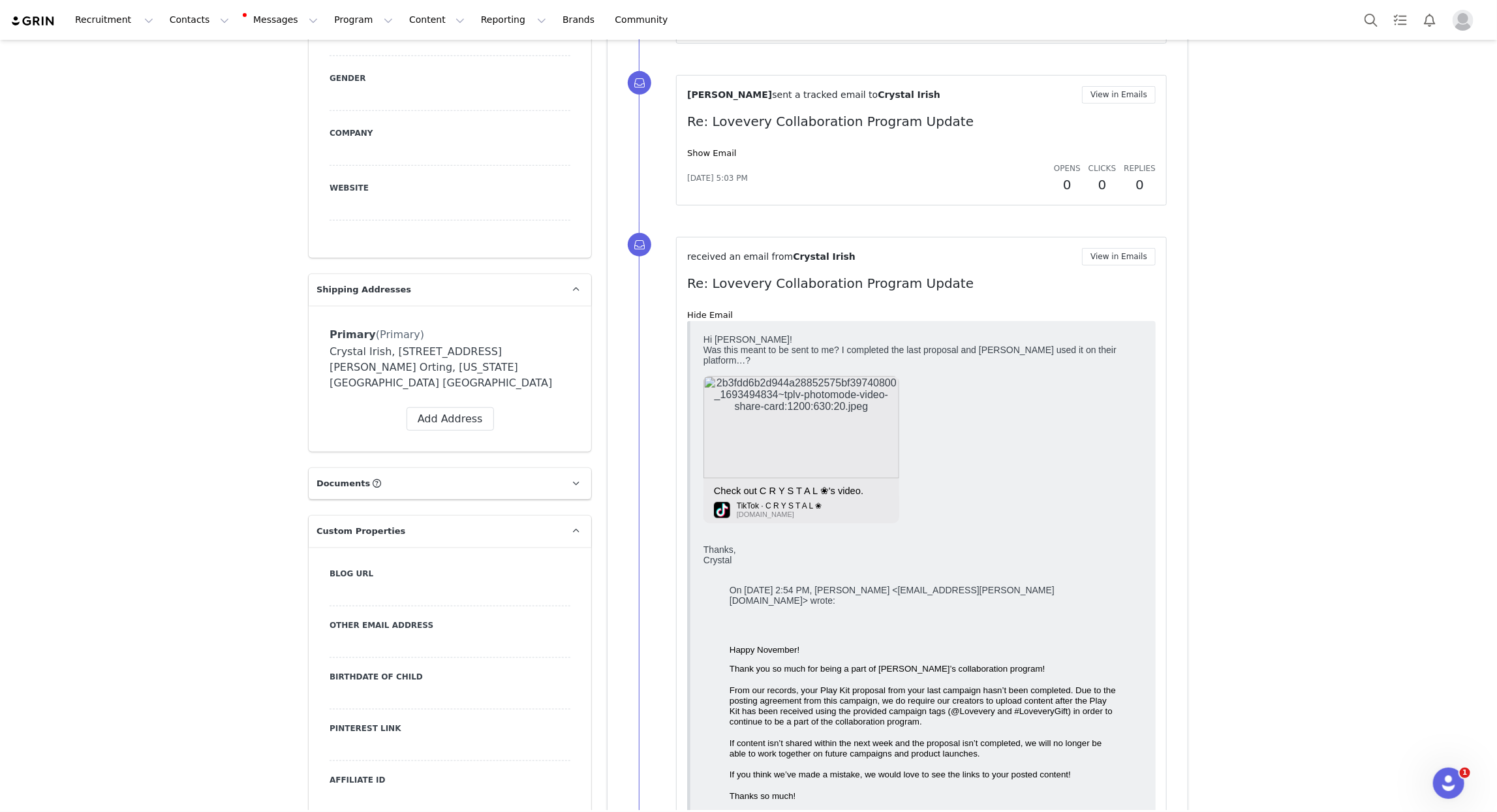
scroll to position [707, 0]
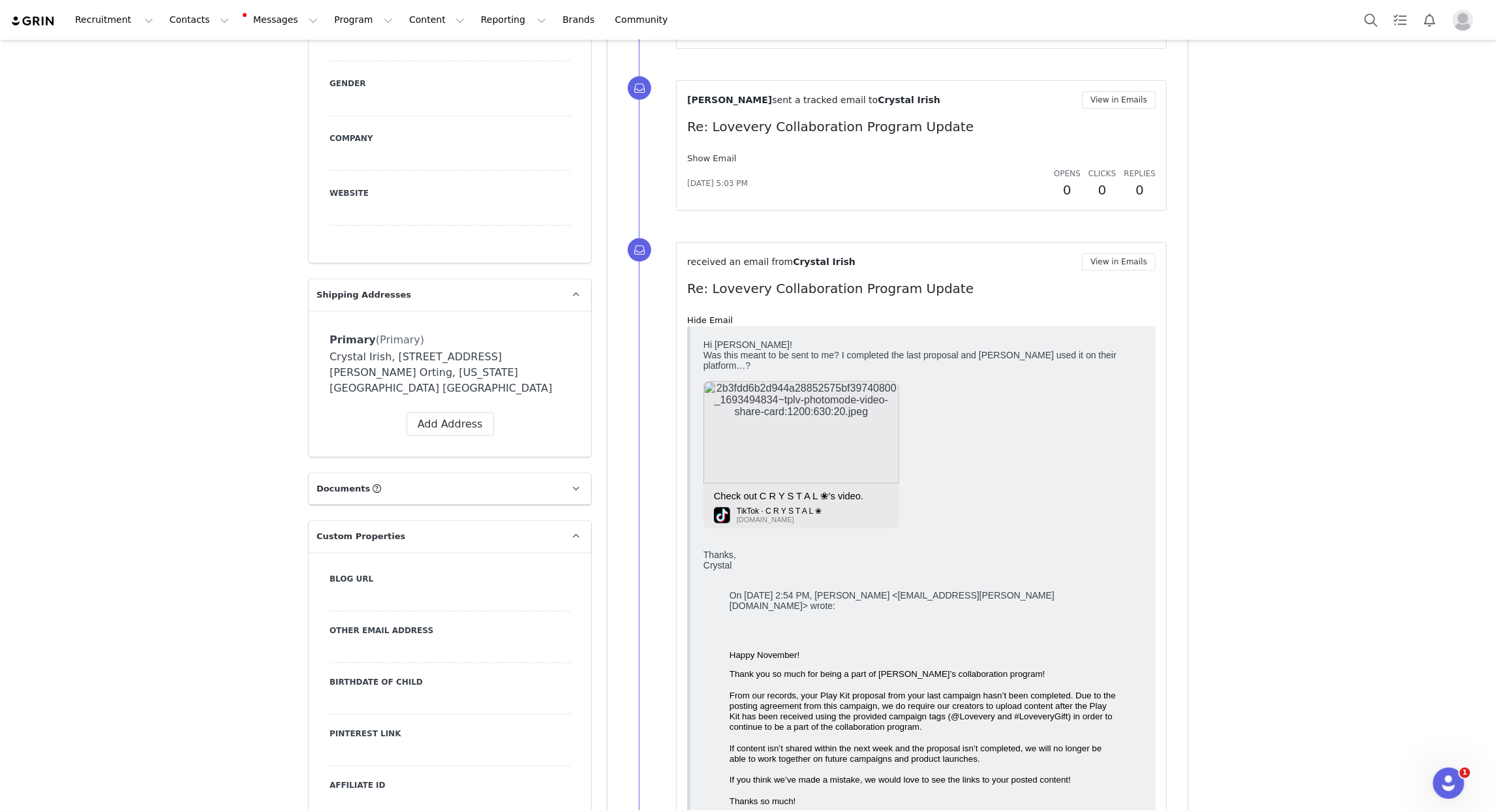
click at [715, 161] on link "Show Email" at bounding box center [711, 158] width 49 height 10
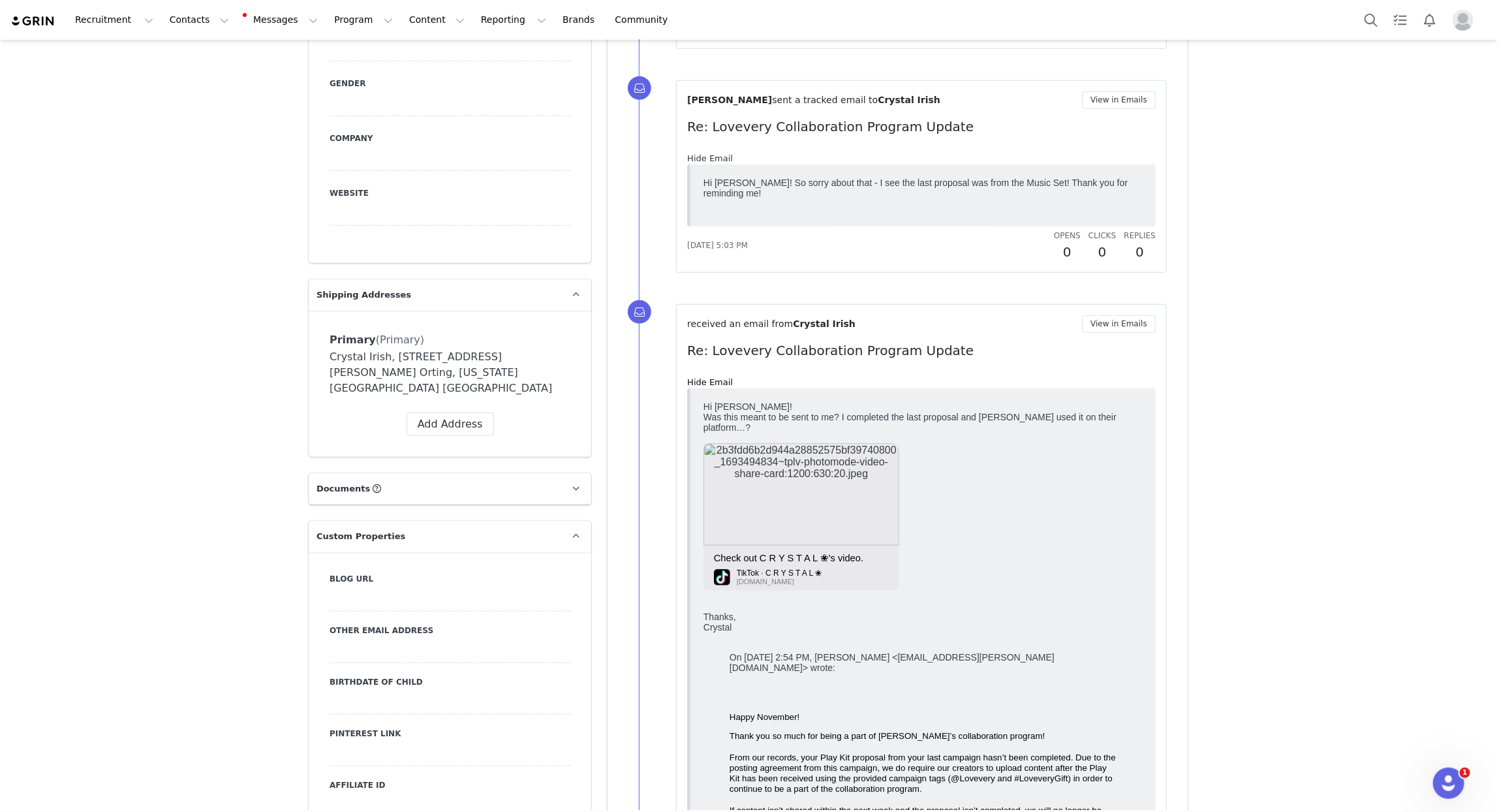
scroll to position [0, 0]
click at [715, 161] on link "Hide Email" at bounding box center [710, 158] width 46 height 10
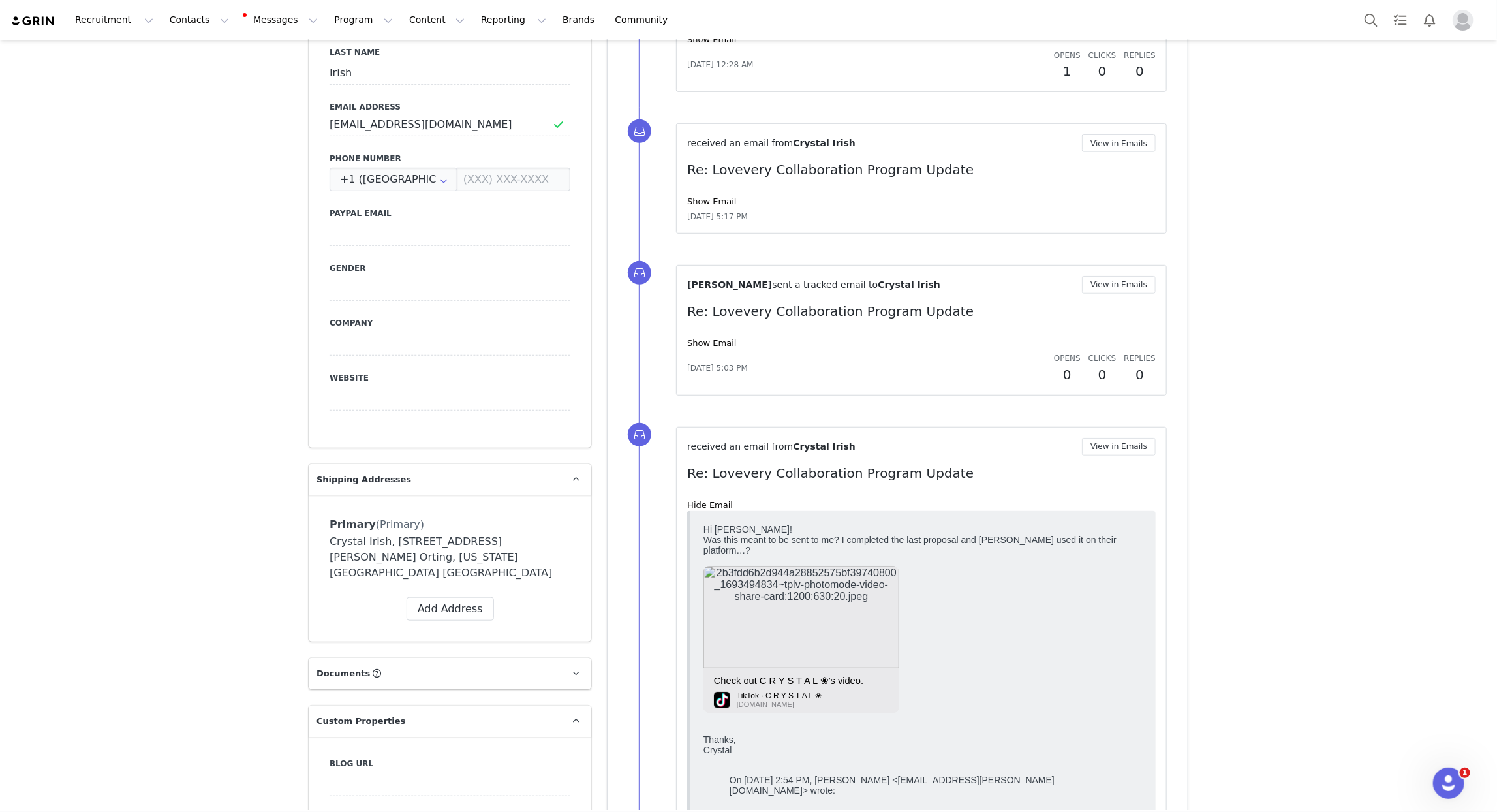
scroll to position [487, 0]
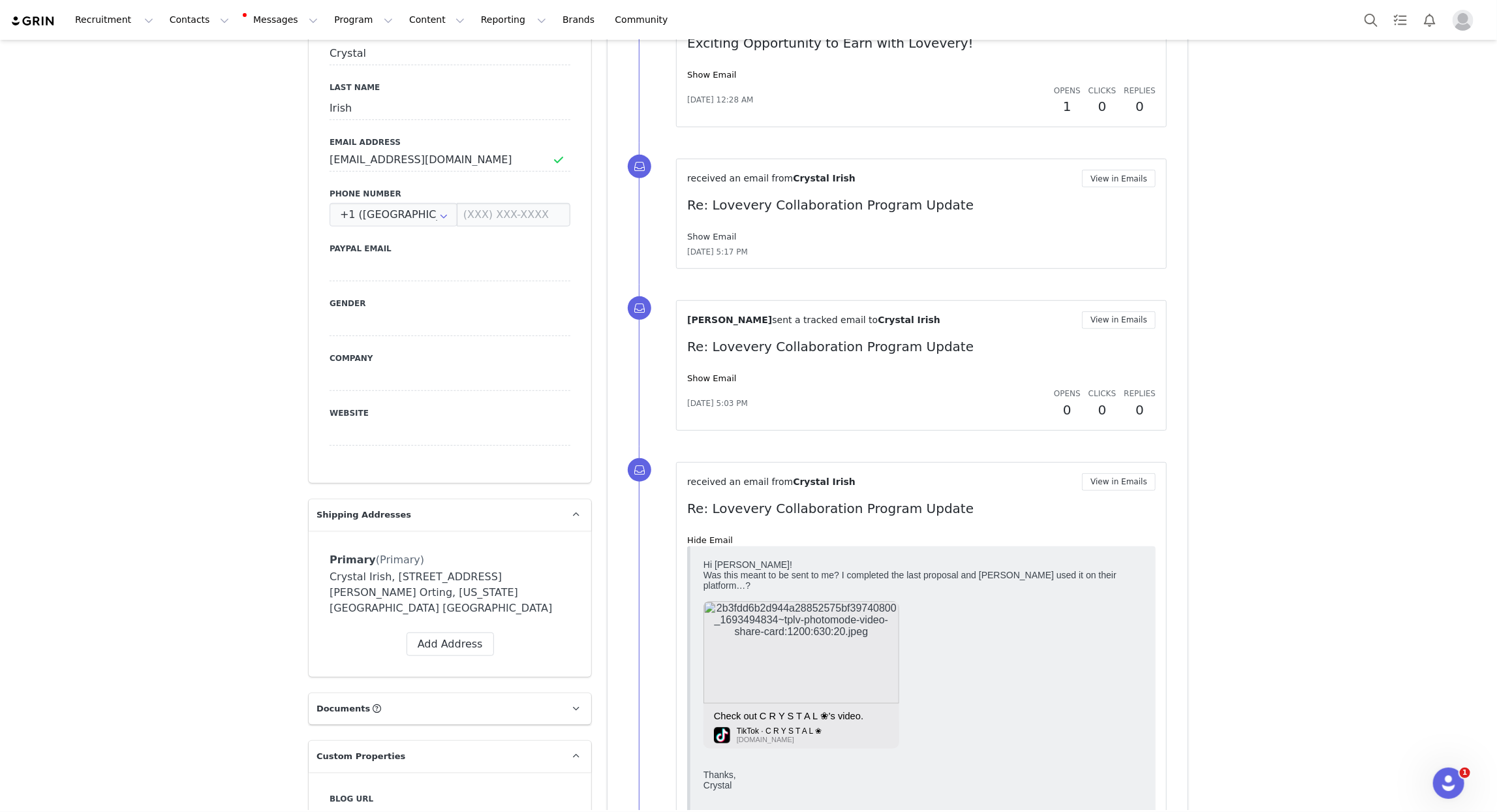
click at [723, 236] on link "Show Email" at bounding box center [711, 237] width 49 height 10
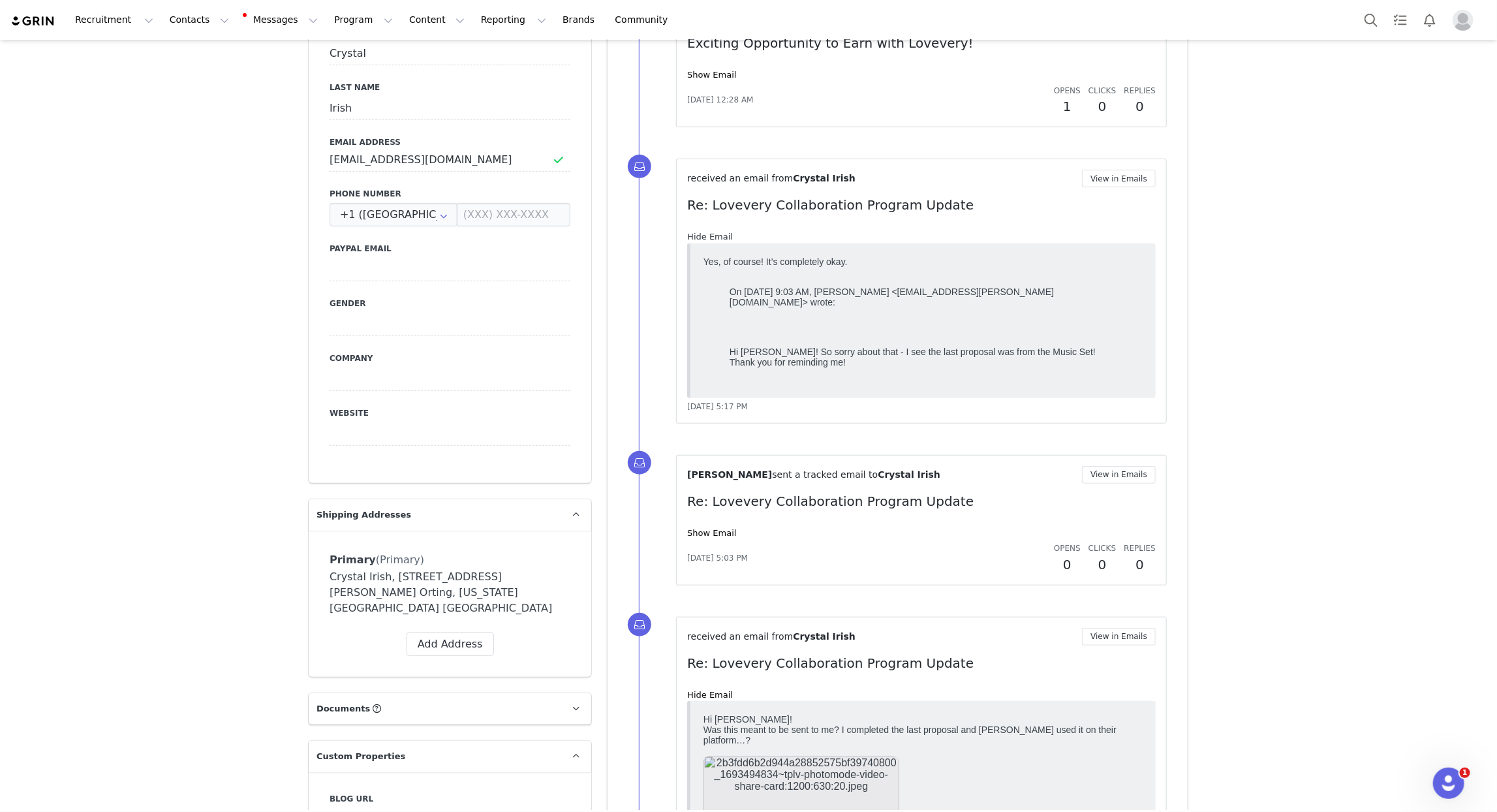
scroll to position [0, 0]
click at [723, 236] on link "Hide Email" at bounding box center [710, 237] width 46 height 10
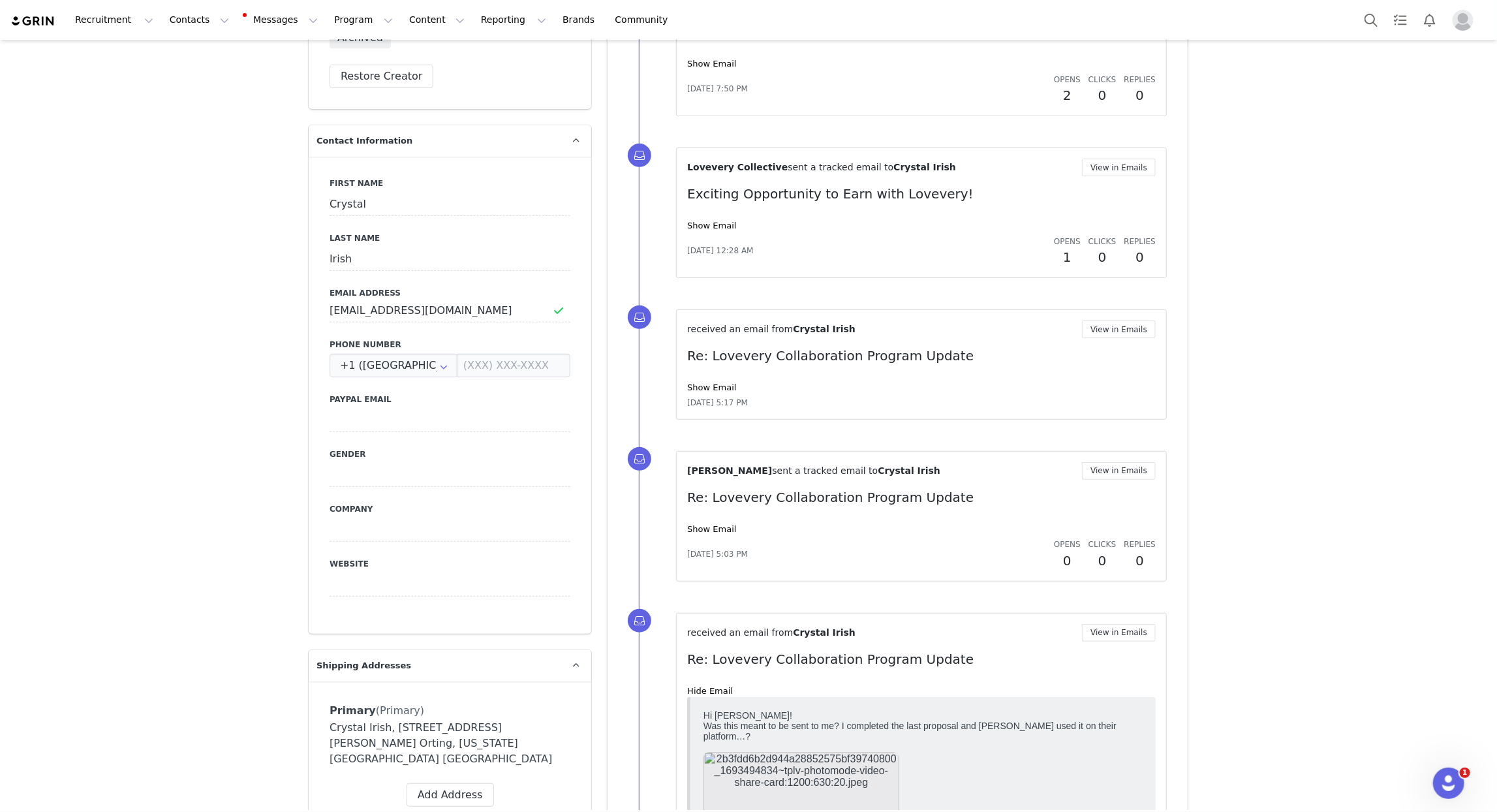
scroll to position [328, 0]
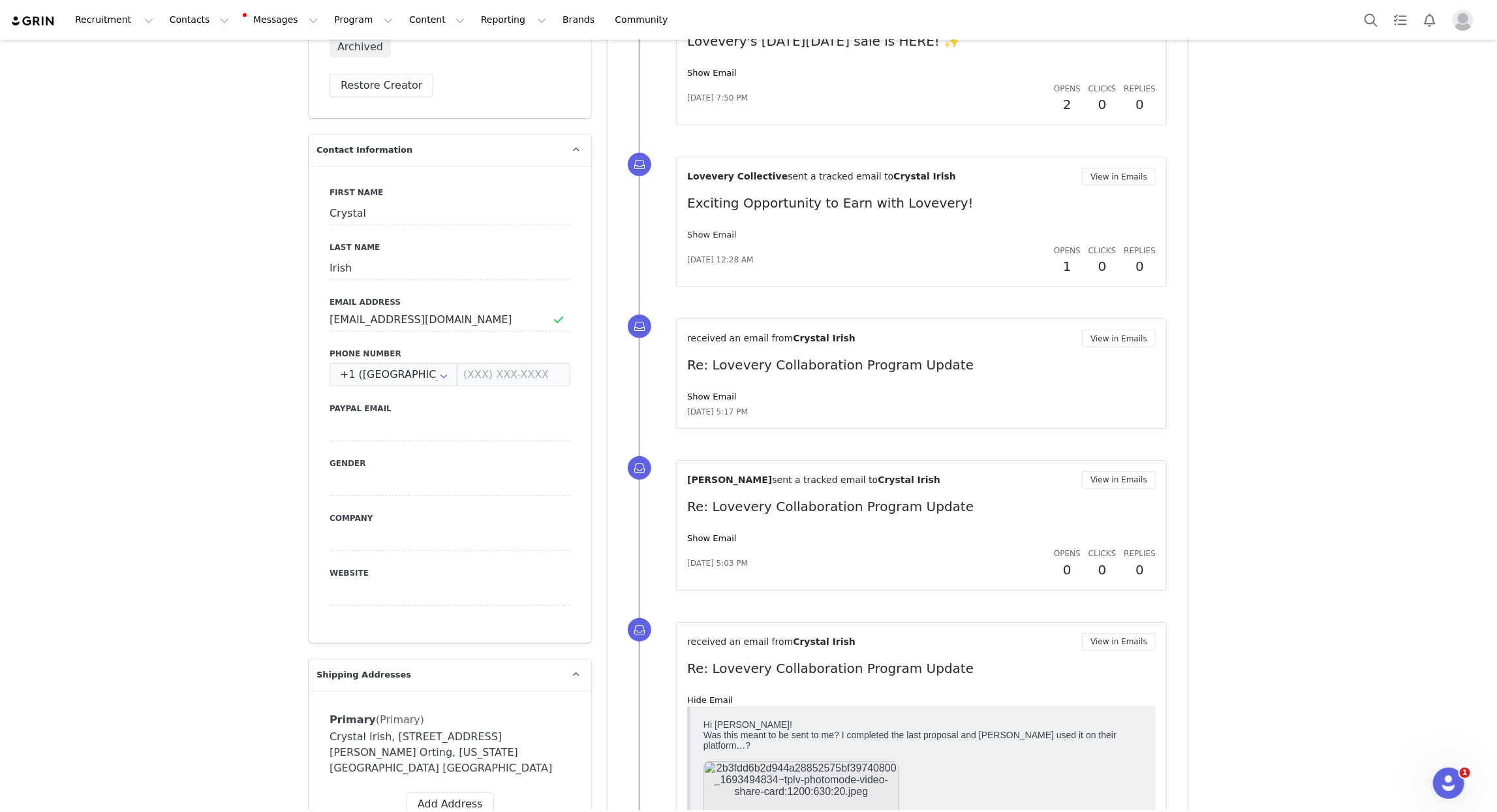
click at [718, 230] on link "Show Email" at bounding box center [711, 234] width 49 height 10
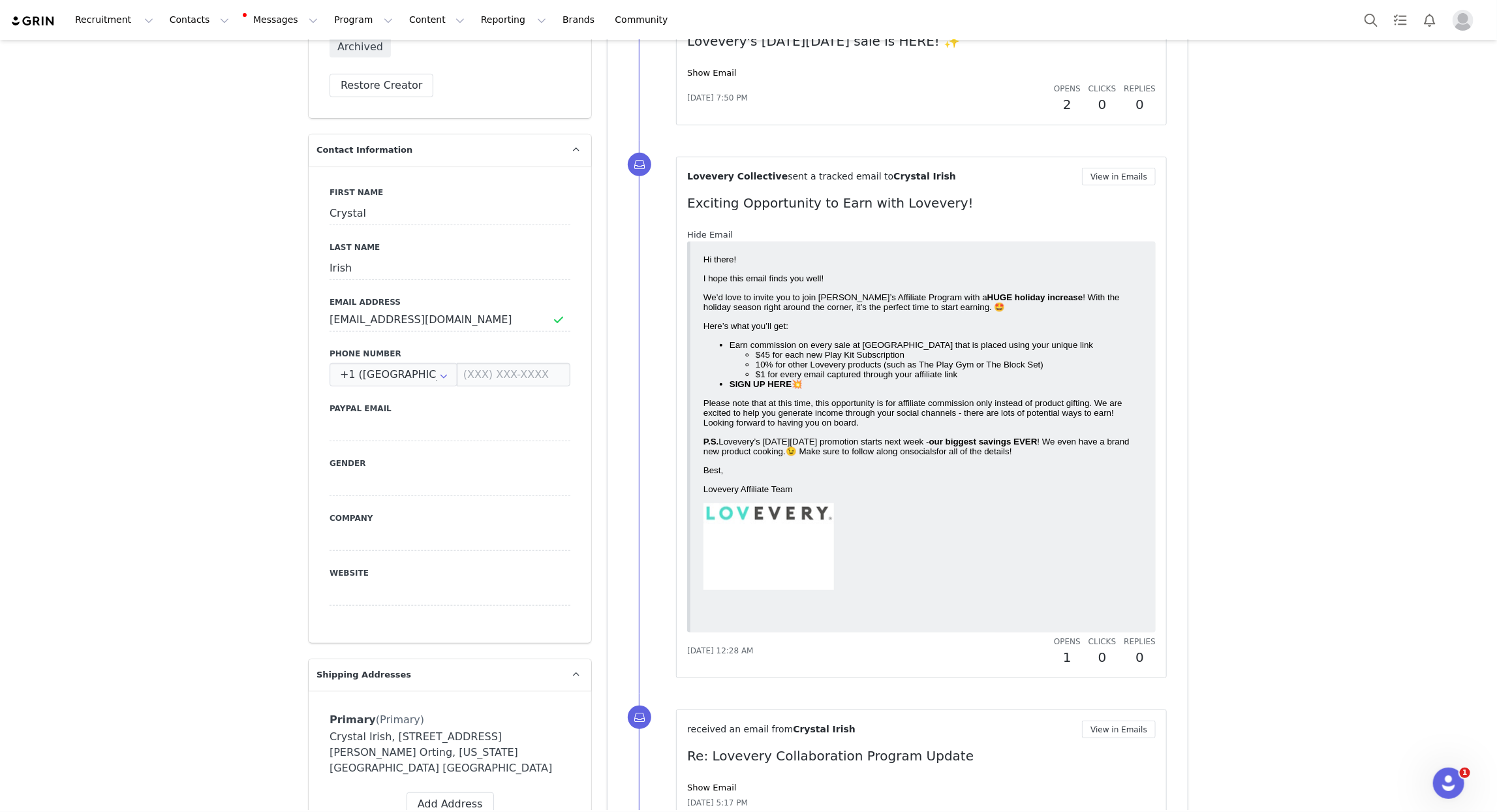
scroll to position [0, 0]
click at [718, 230] on link "Hide Email" at bounding box center [710, 234] width 46 height 10
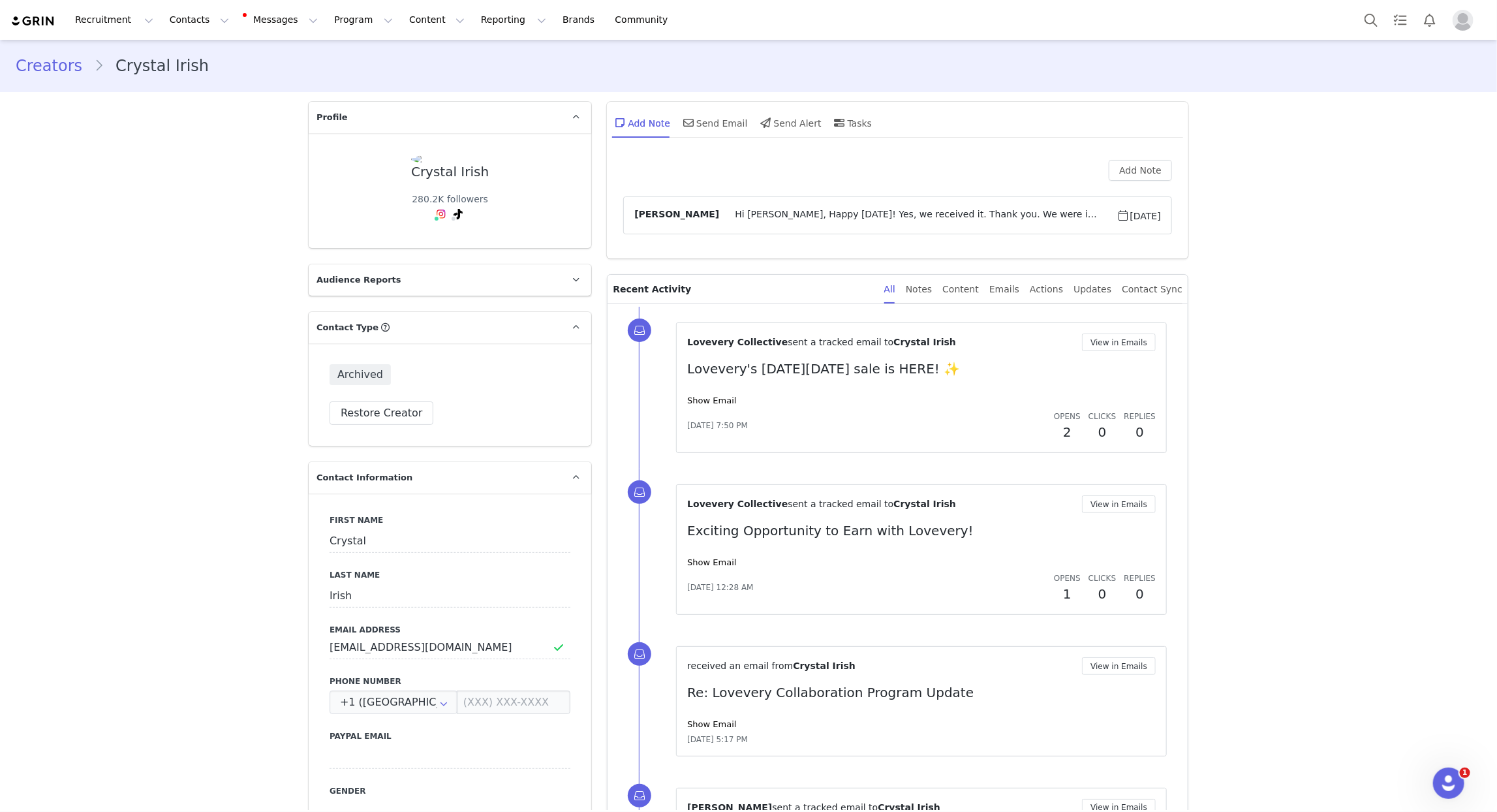
click at [1047, 230] on article "Alia Crook Hi Alia, Happy Friday! Yes, we received it. Thank you. We were in a …" at bounding box center [898, 215] width 549 height 38
click at [991, 223] on span "Hi Alia, Happy Friday! Yes, we received it. Thank you. We were in a car acciden…" at bounding box center [918, 215] width 398 height 16
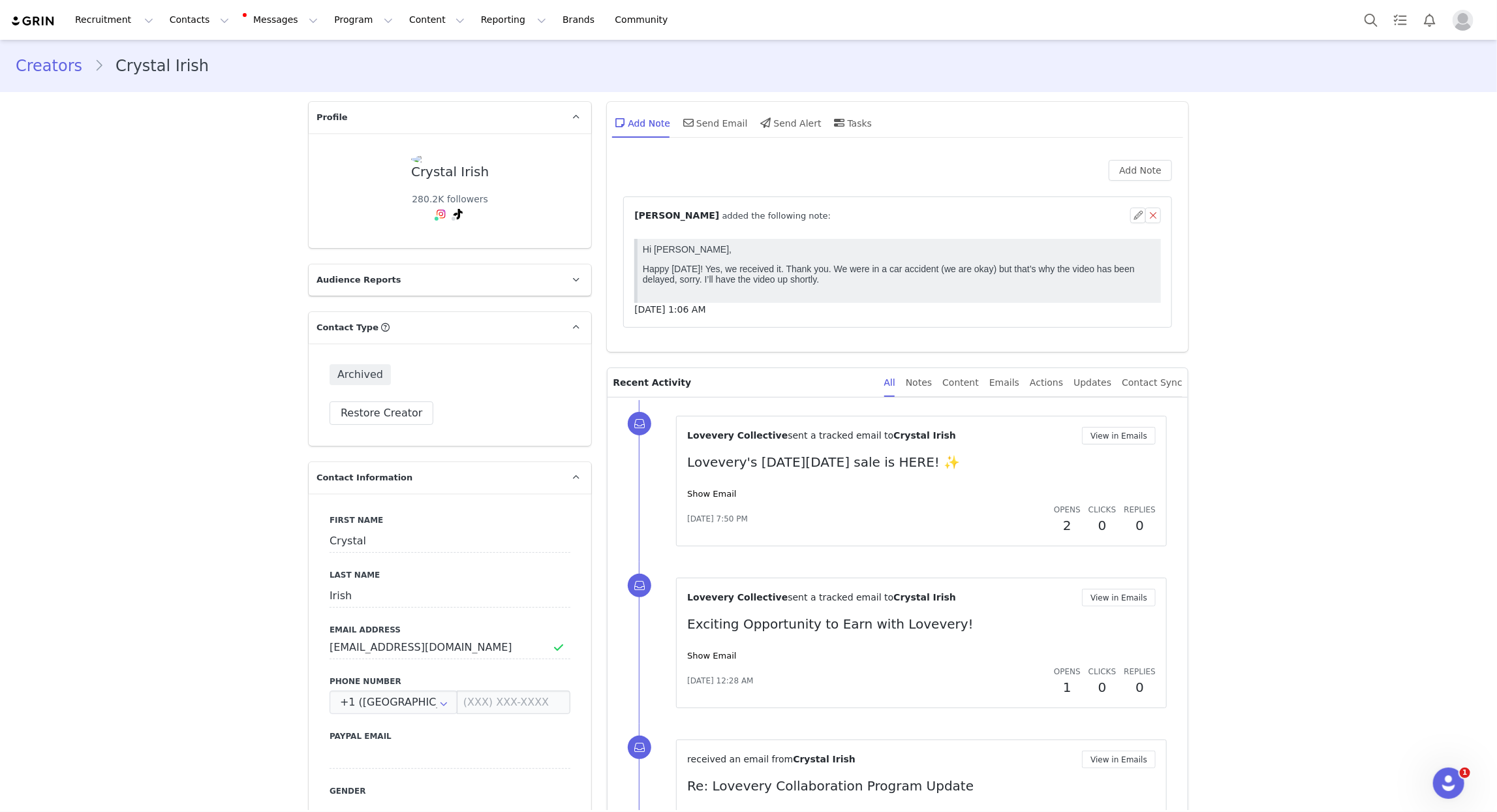
click at [871, 186] on div "Add Note ⁨ Alia Crook ⁩ added the following note: Jun 22, 2022, 1:06 AM" at bounding box center [898, 247] width 549 height 175
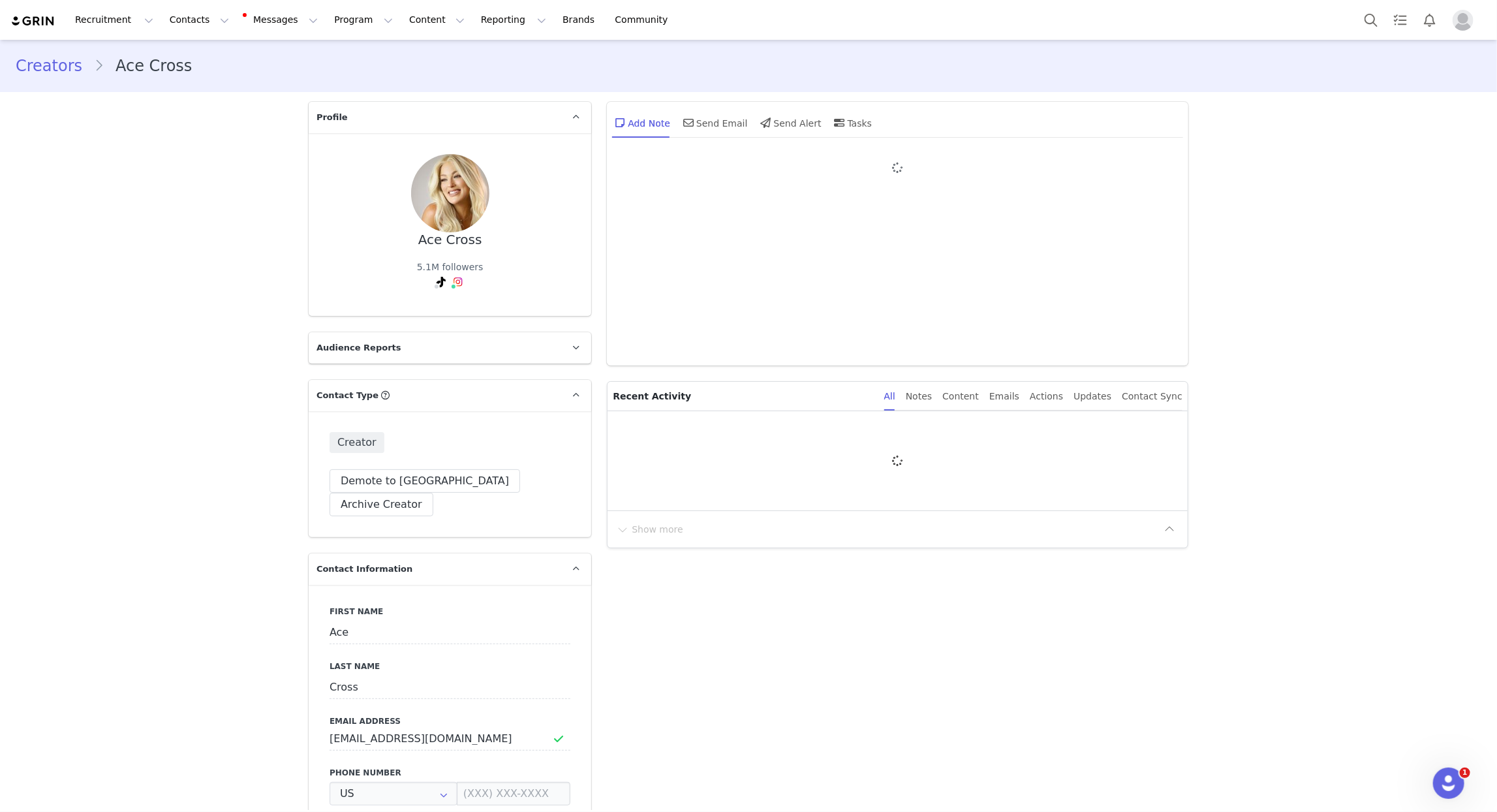
type input "+1 ([GEOGRAPHIC_DATA])"
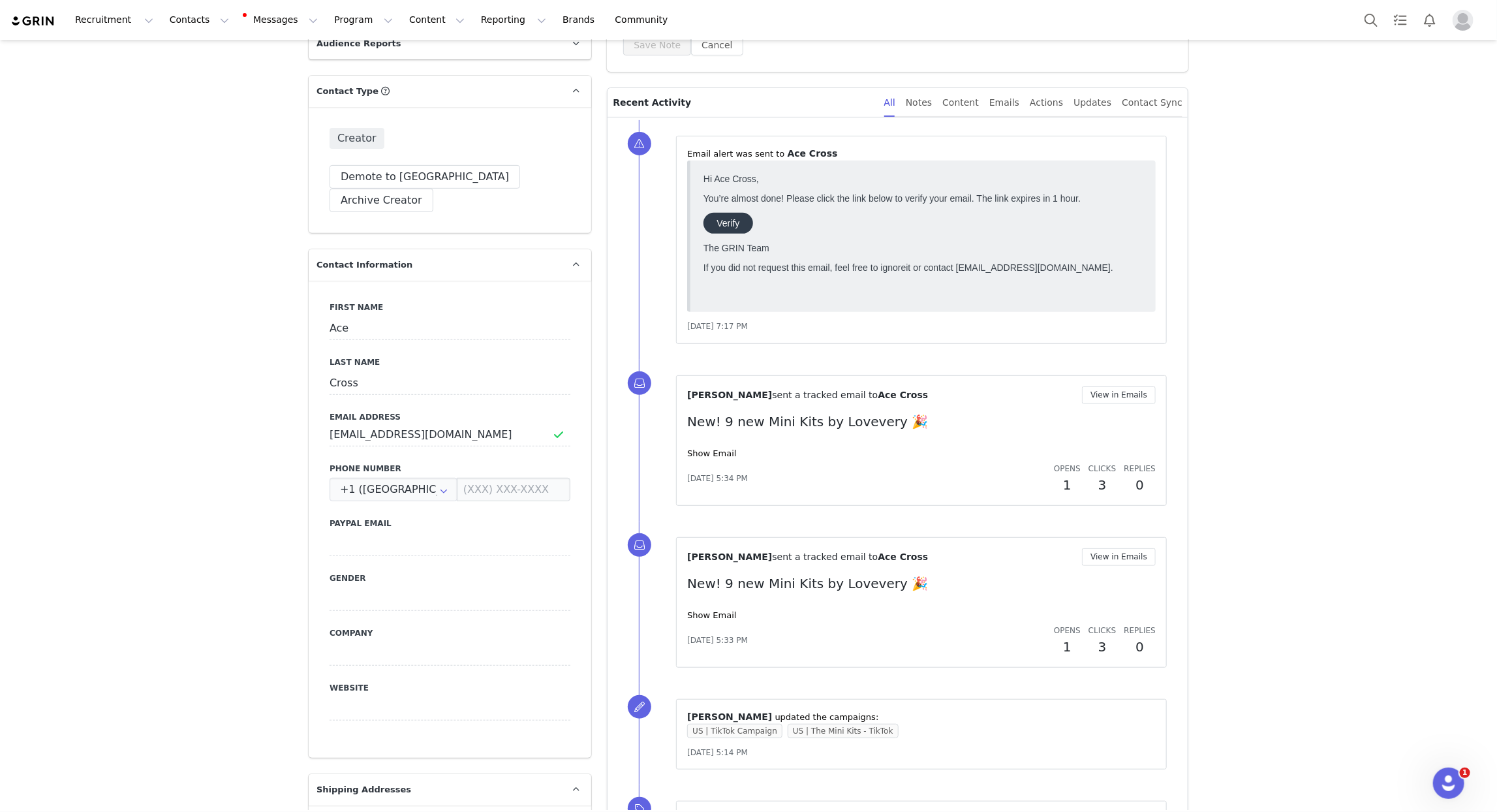
scroll to position [239, 0]
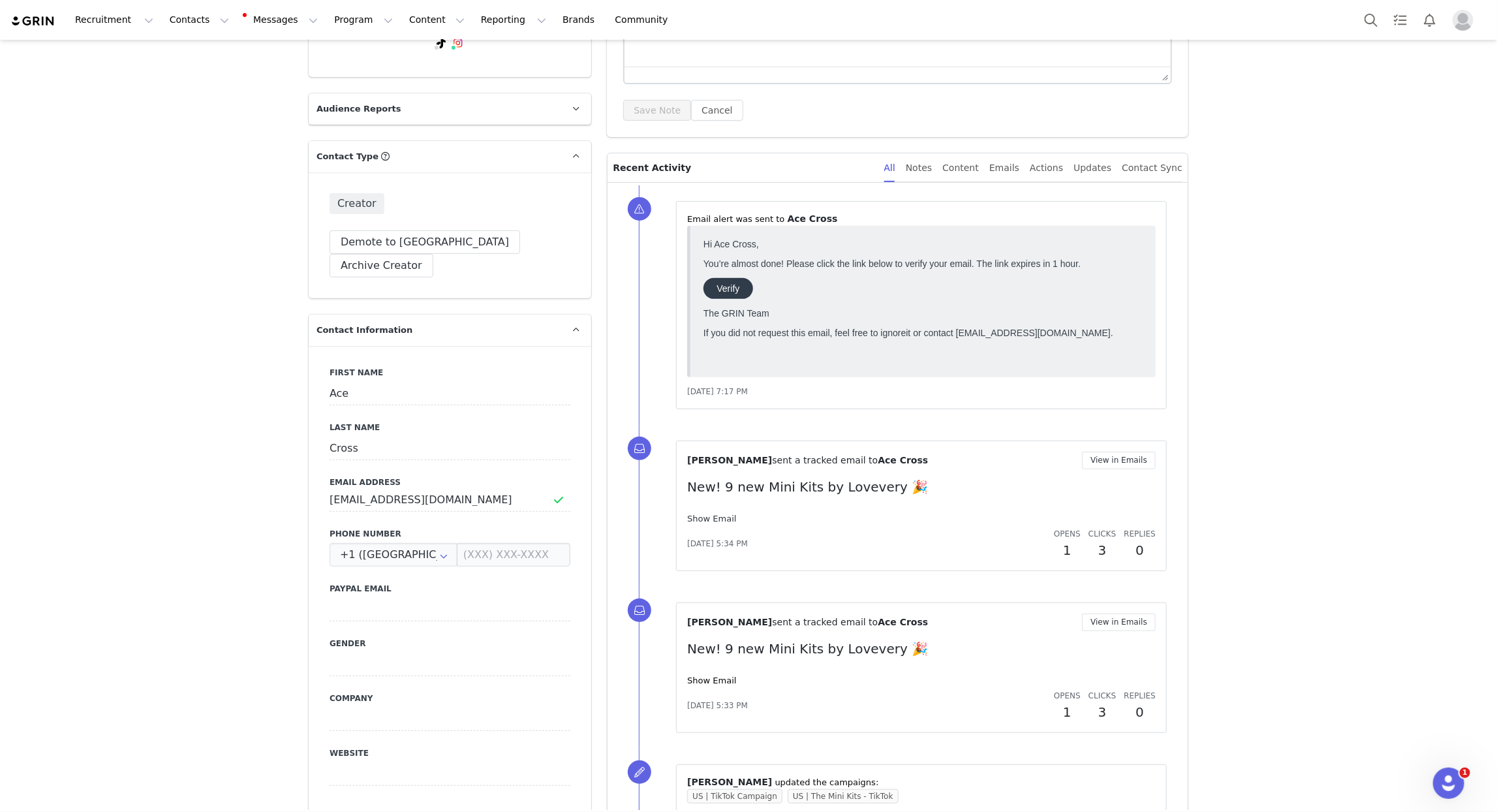
click at [714, 518] on link "Show Email" at bounding box center [711, 518] width 49 height 10
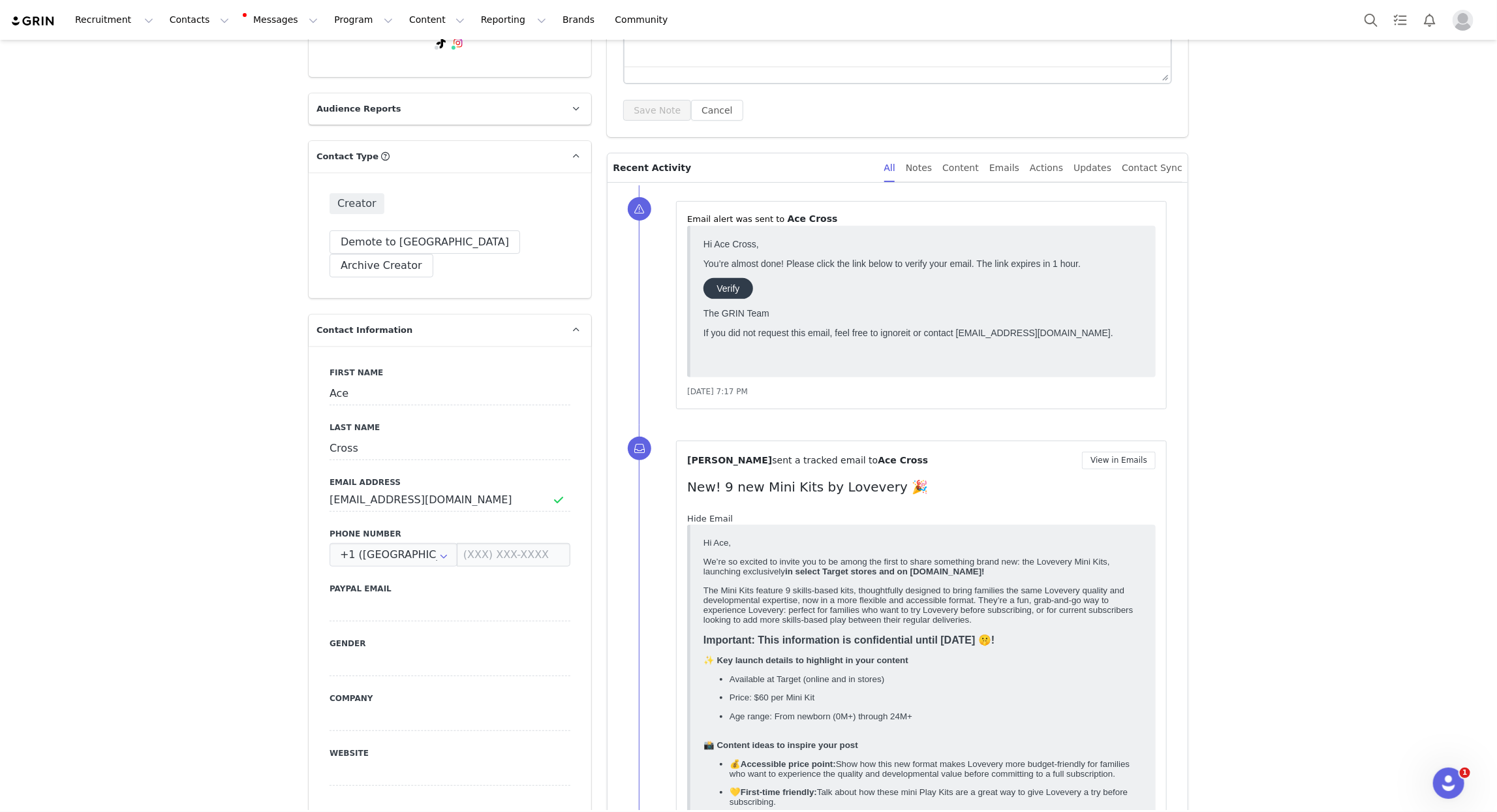
scroll to position [0, 0]
click at [714, 518] on link "Hide Email" at bounding box center [710, 518] width 46 height 10
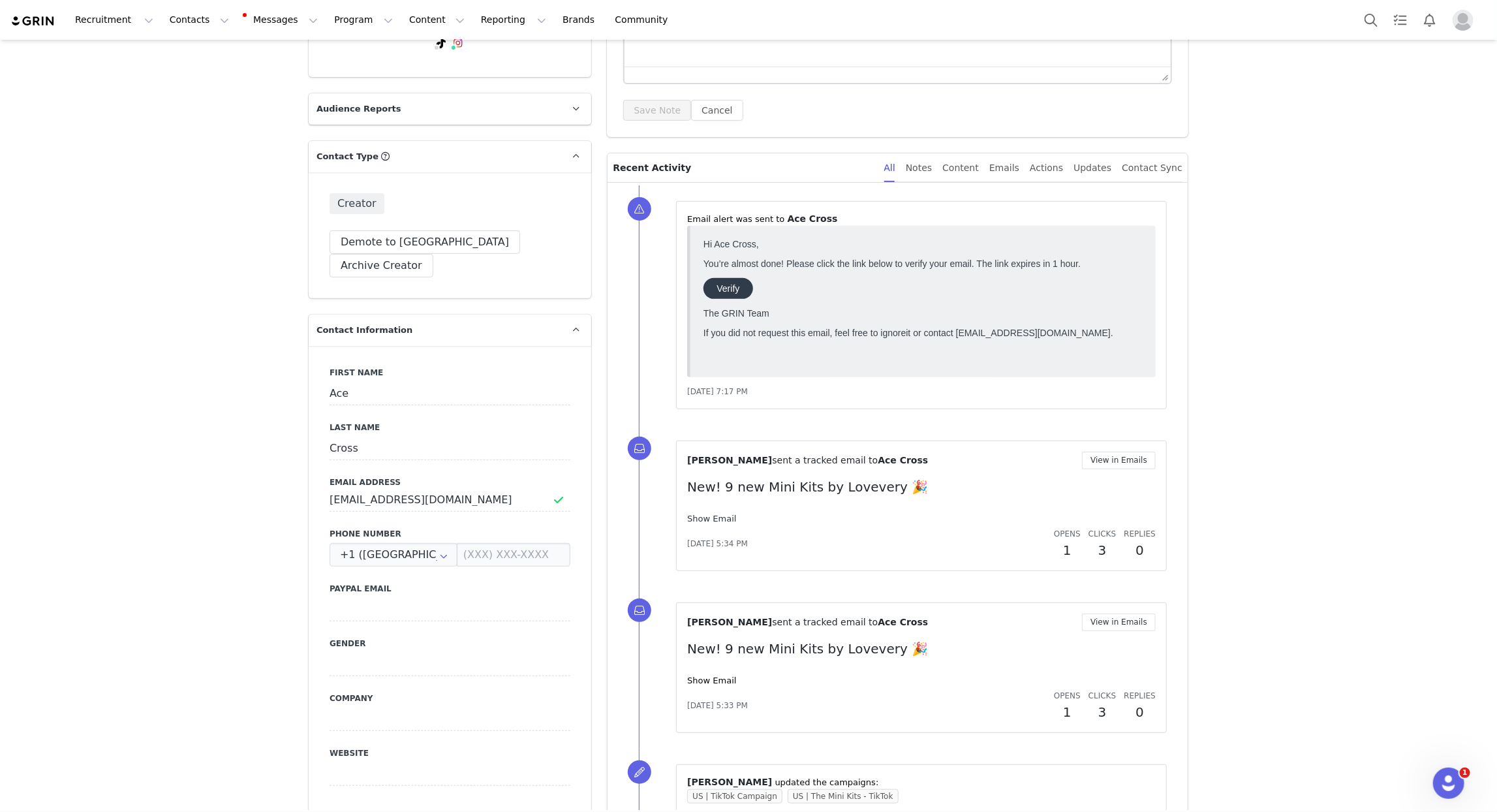
scroll to position [238, 0]
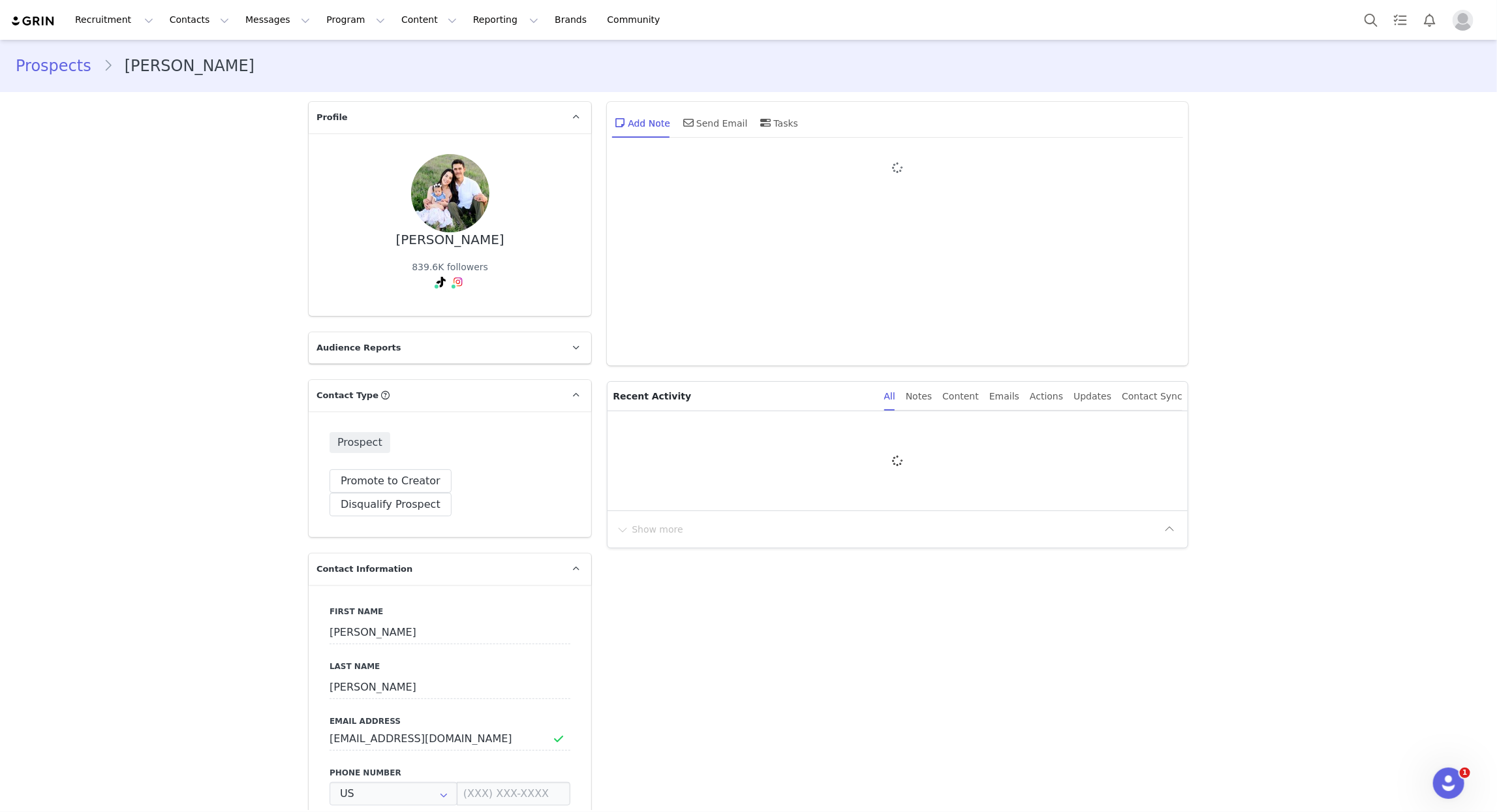
type input "+1 ([GEOGRAPHIC_DATA])"
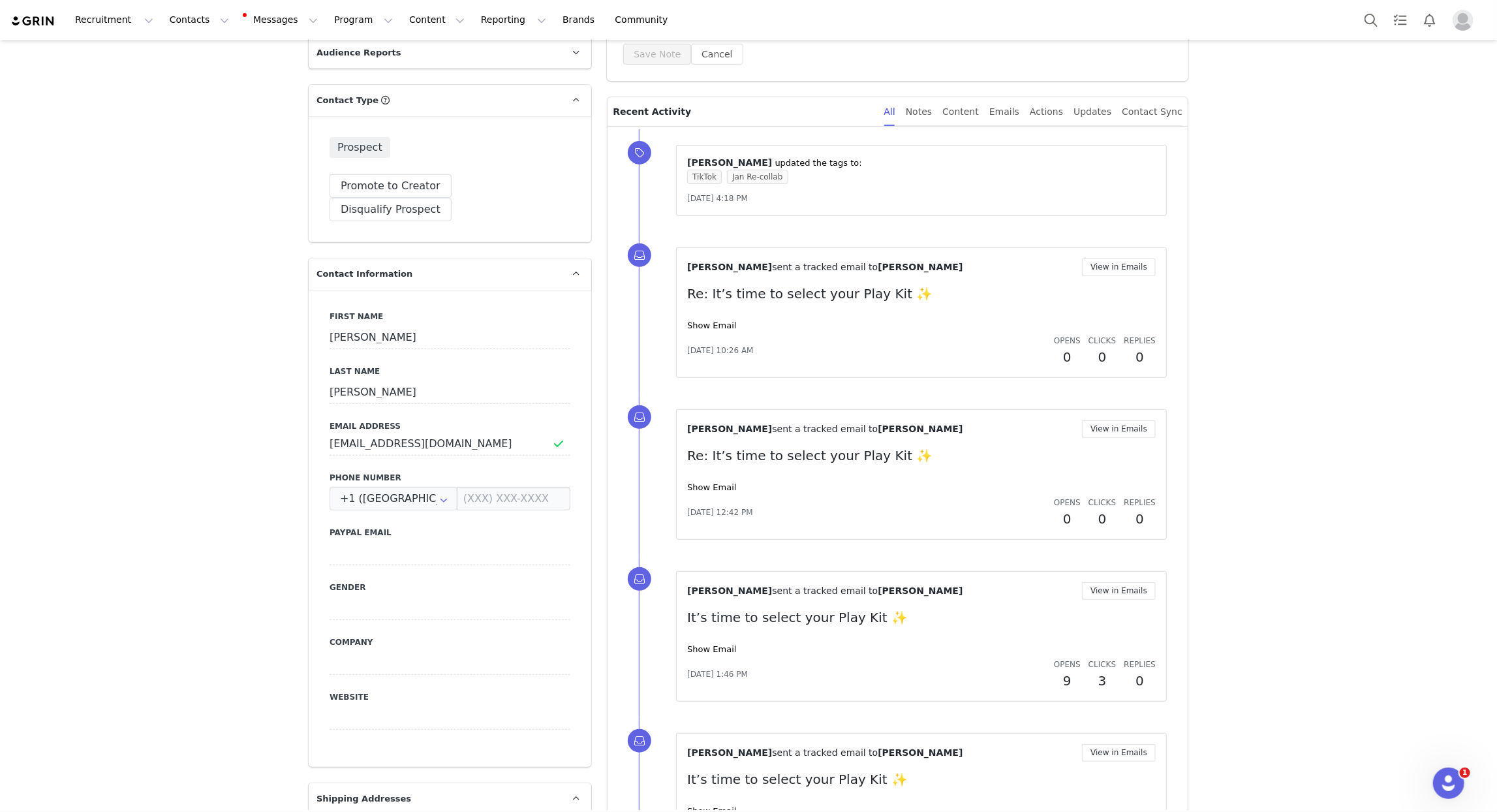
scroll to position [296, 0]
click at [712, 325] on link "Show Email" at bounding box center [711, 325] width 49 height 10
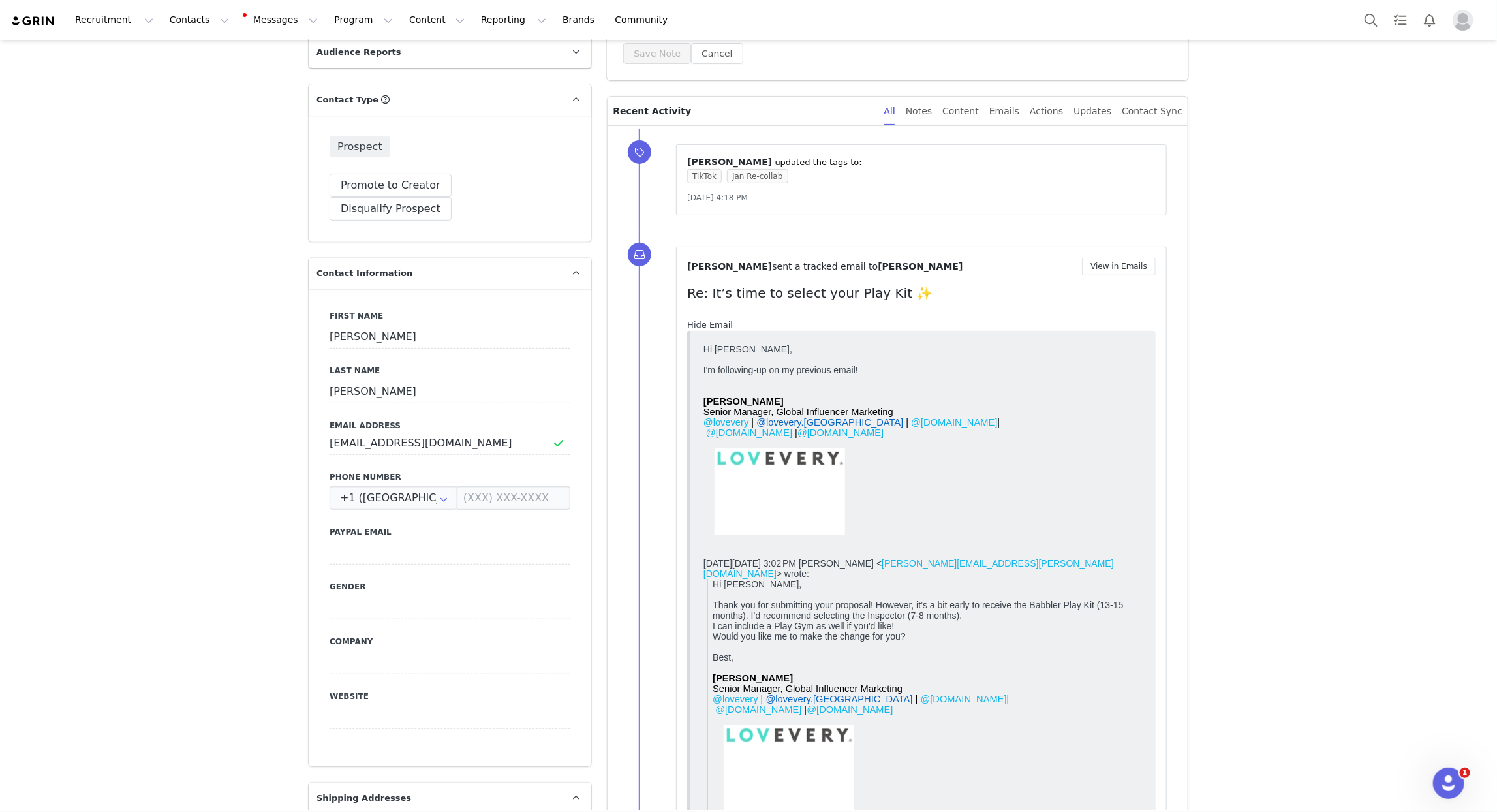
scroll to position [0, 0]
click at [712, 325] on link "Hide Email" at bounding box center [710, 325] width 46 height 10
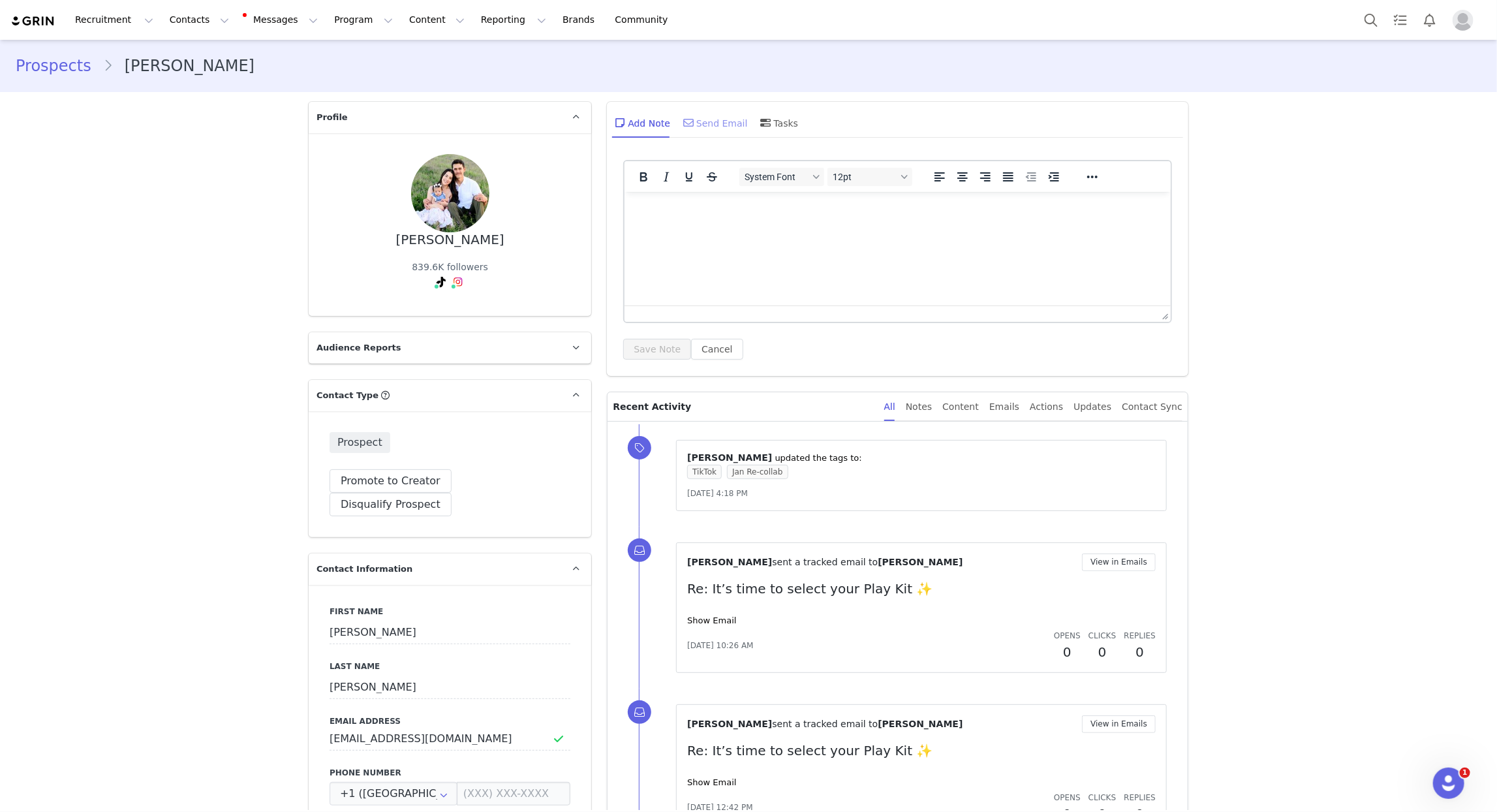
click at [718, 122] on div "Send Email" at bounding box center [714, 122] width 67 height 31
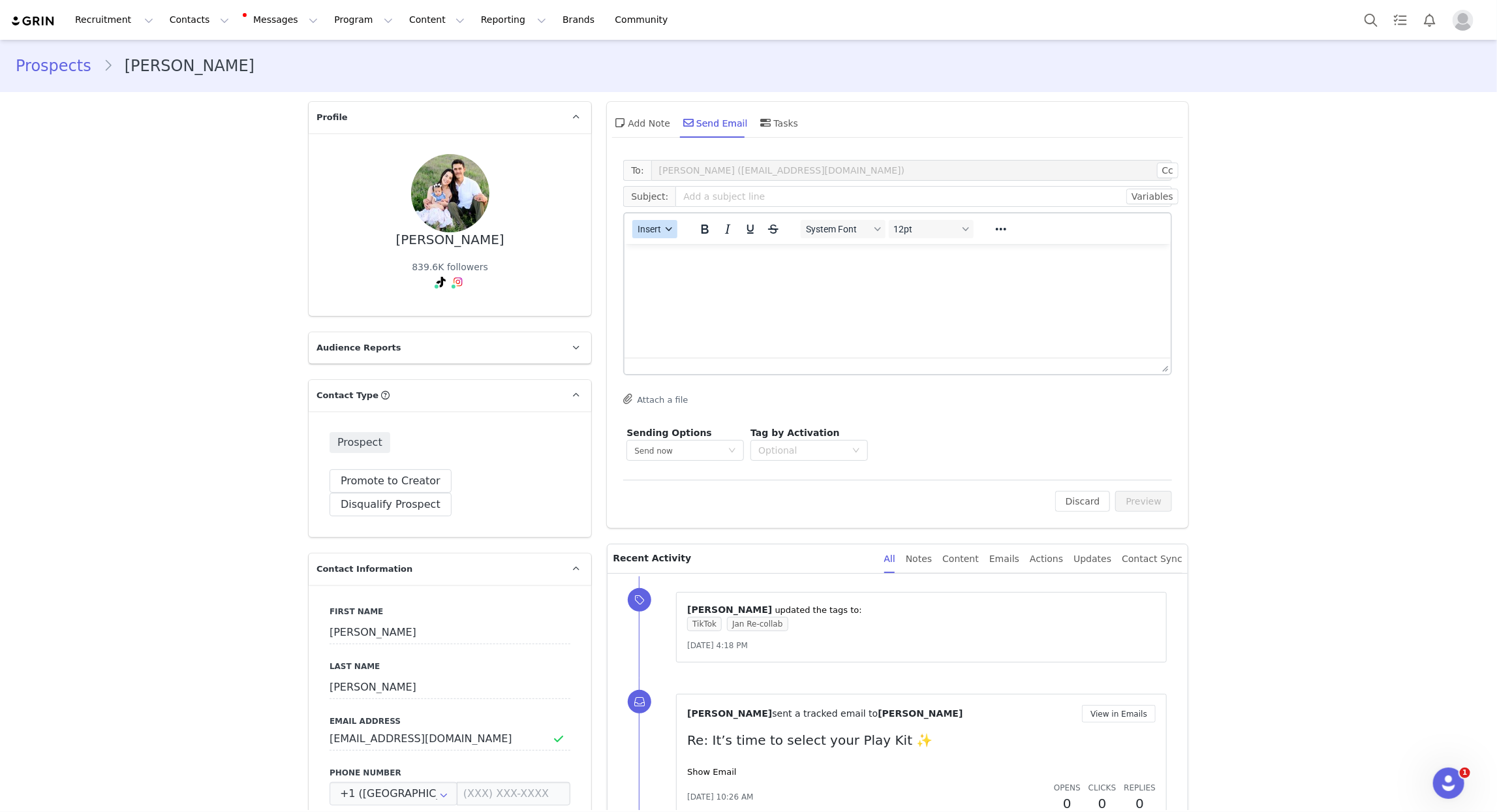
click at [658, 227] on span "Insert" at bounding box center [650, 229] width 23 height 10
click at [675, 248] on div "Insert Template" at bounding box center [702, 251] width 118 height 16
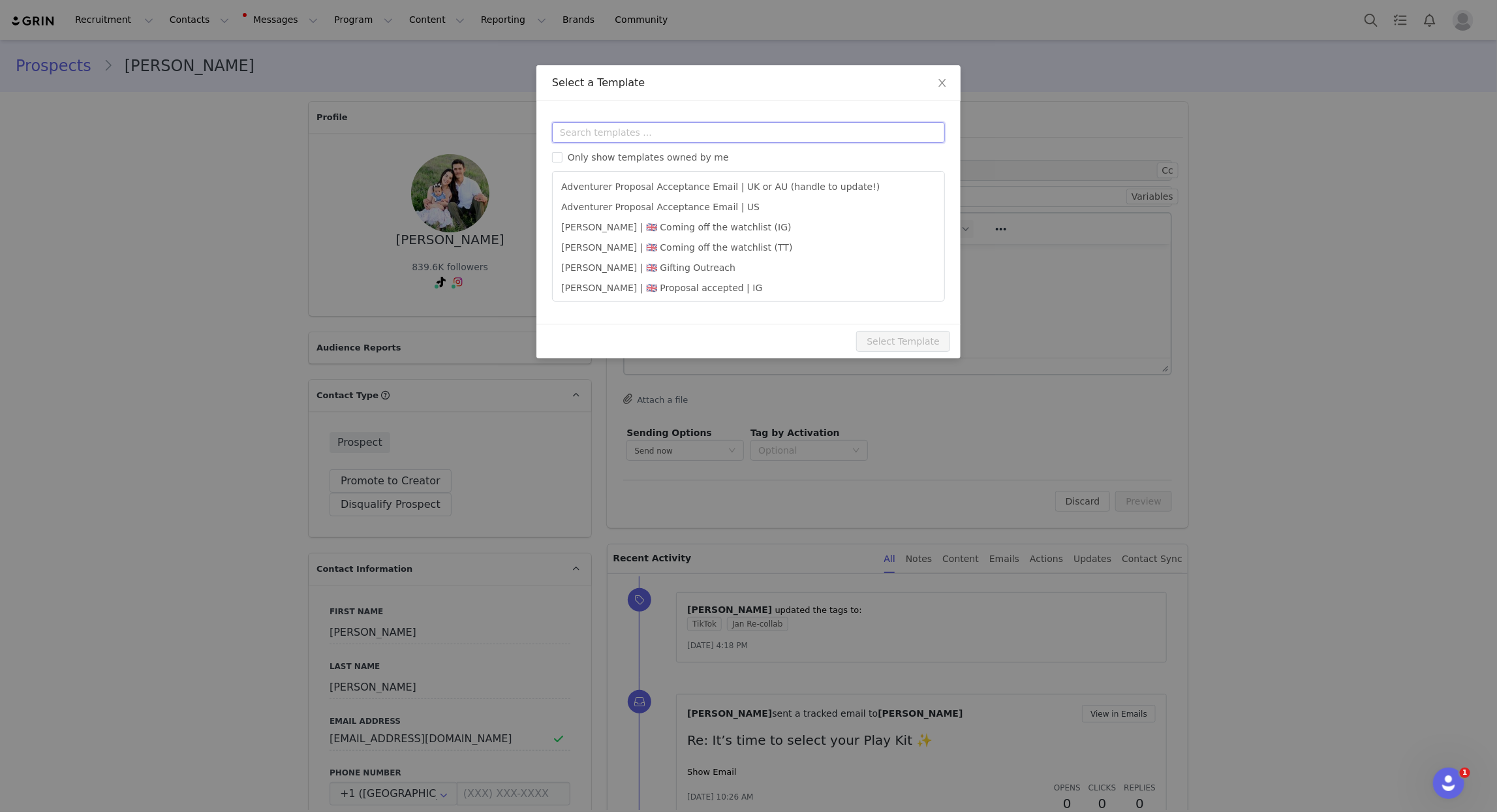
click at [642, 126] on input "text" at bounding box center [748, 133] width 393 height 21
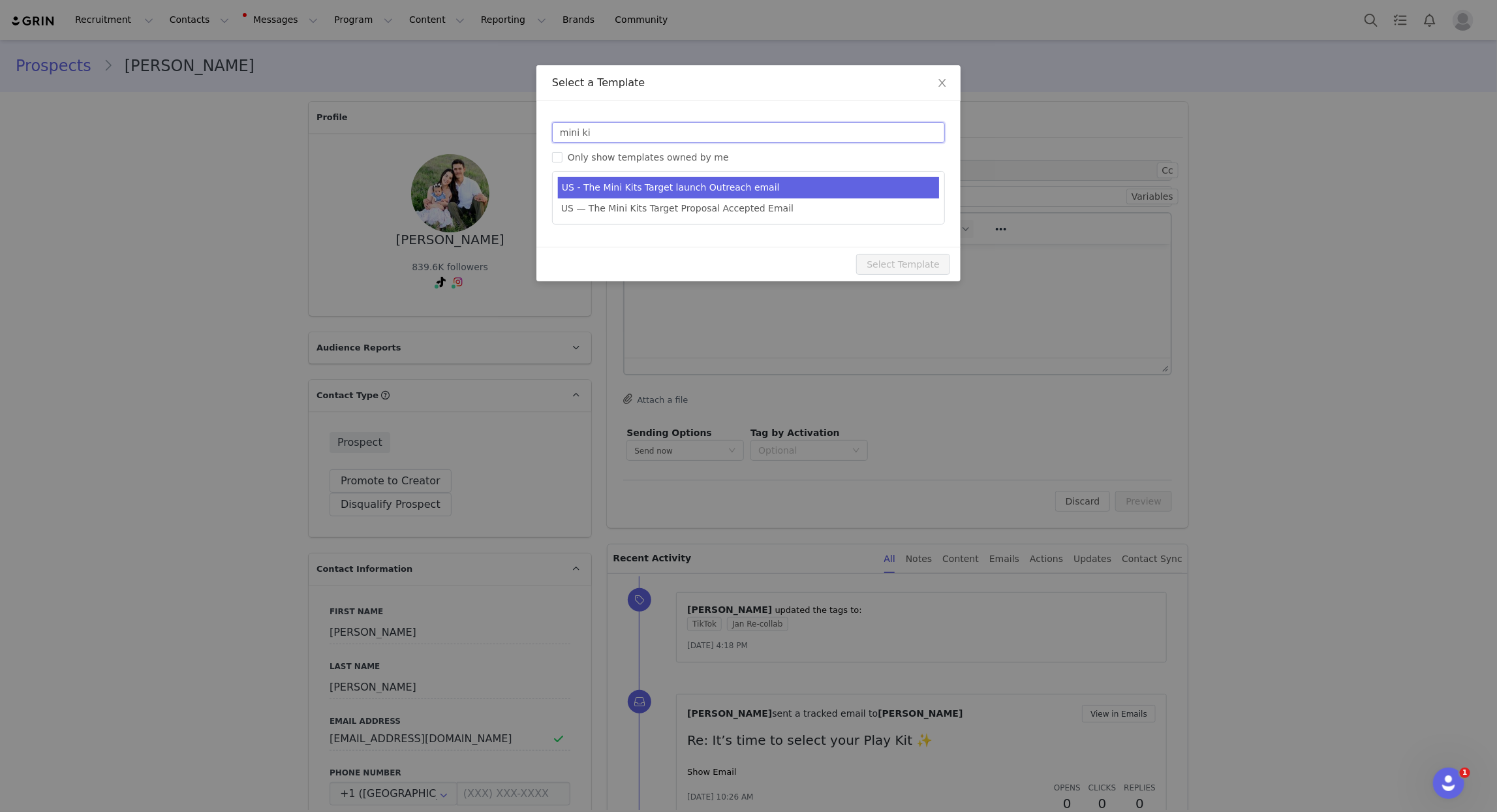
type input "mini ki"
type input "New! 9 new Mini Kits by Lovevery 🎉"
click at [683, 184] on li "US - The Mini Kits Target launch Outreach email" at bounding box center [749, 187] width 381 height 22
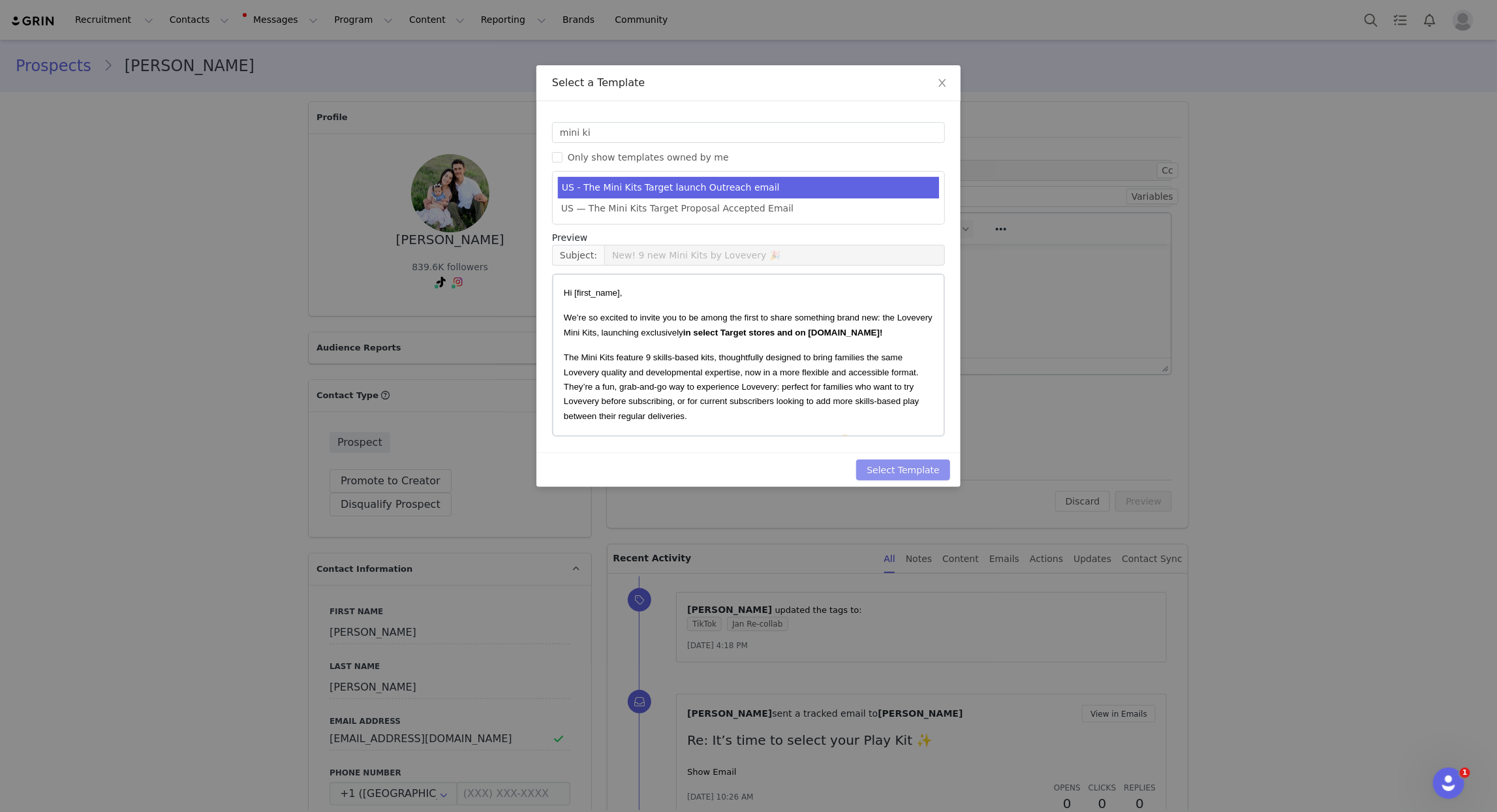
drag, startPoint x: 916, startPoint y: 470, endPoint x: 909, endPoint y: 466, distance: 8.1
click at [916, 470] on button "Select Template" at bounding box center [903, 470] width 94 height 21
type input "New! 9 new Mini Kits by Lovevery 🎉"
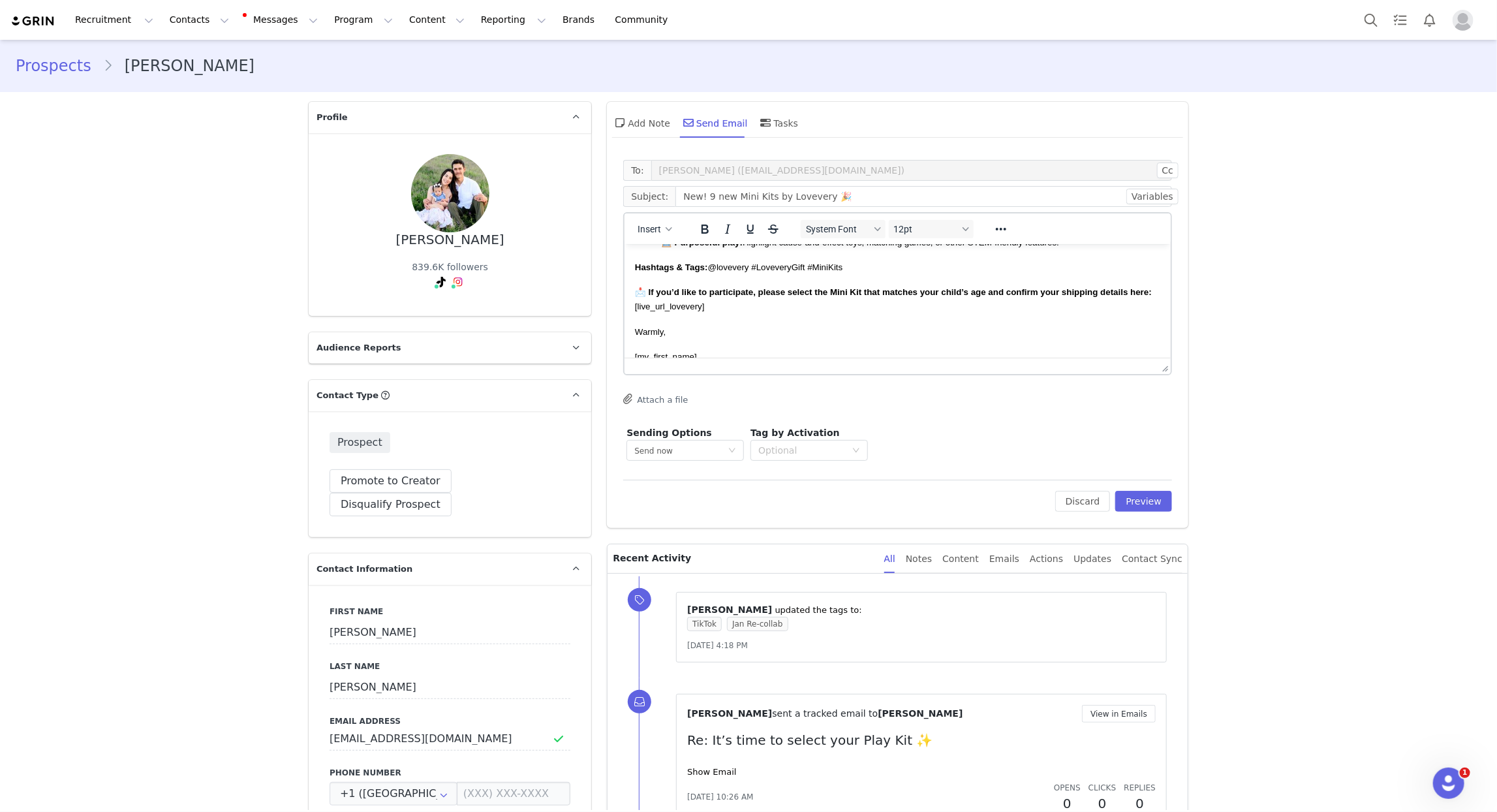
scroll to position [439, 0]
click at [706, 453] on div "Send now" at bounding box center [681, 450] width 94 height 19
click at [686, 502] on li "Schedule for later" at bounding box center [686, 498] width 118 height 22
click at [795, 456] on input at bounding box center [775, 450] width 98 height 21
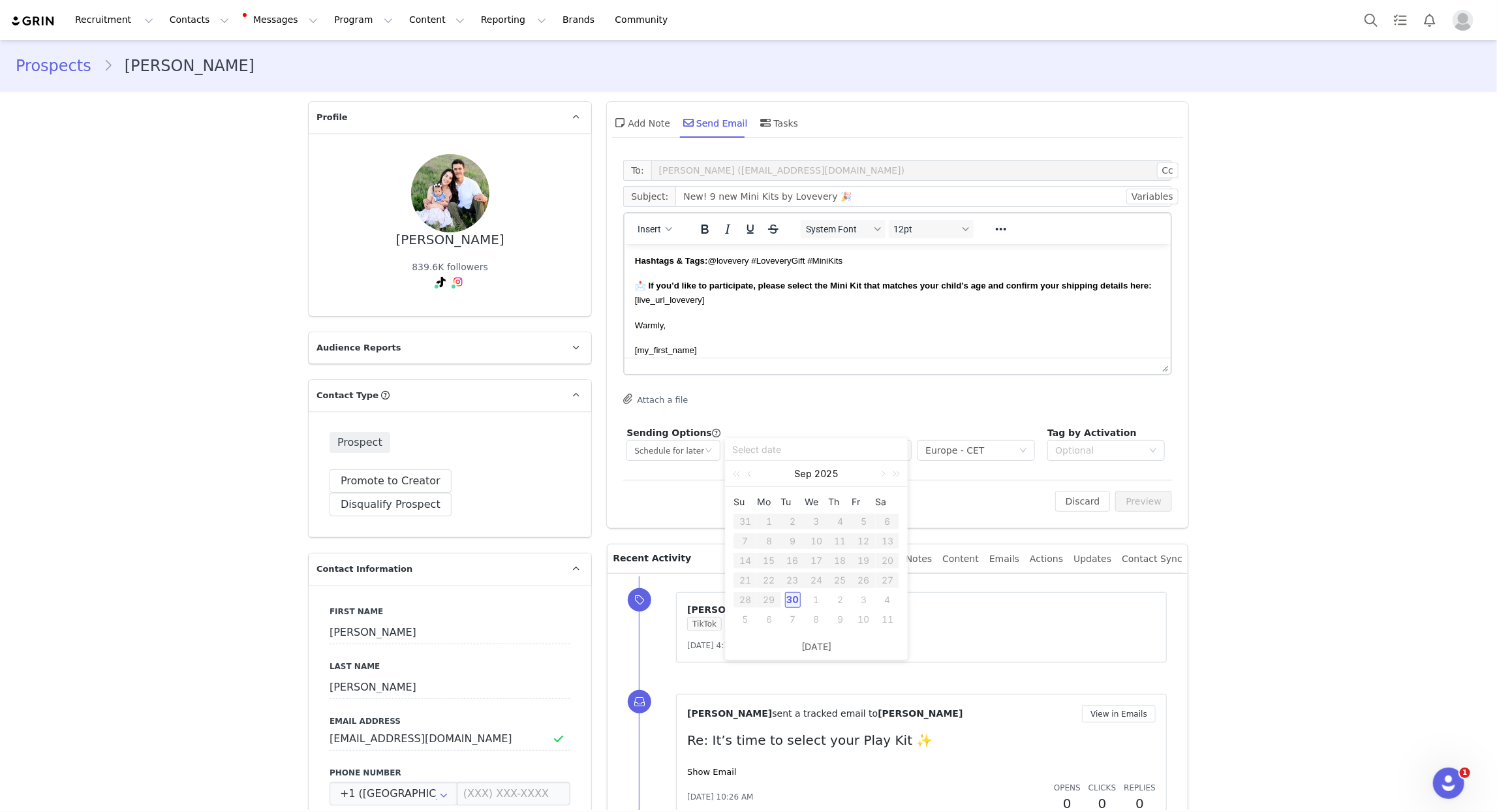
click at [796, 594] on div "30" at bounding box center [793, 600] width 16 height 16
type input "[DATE]"
click at [844, 451] on input "text" at bounding box center [871, 450] width 82 height 21
click at [845, 478] on li "03" at bounding box center [847, 476] width 37 height 21
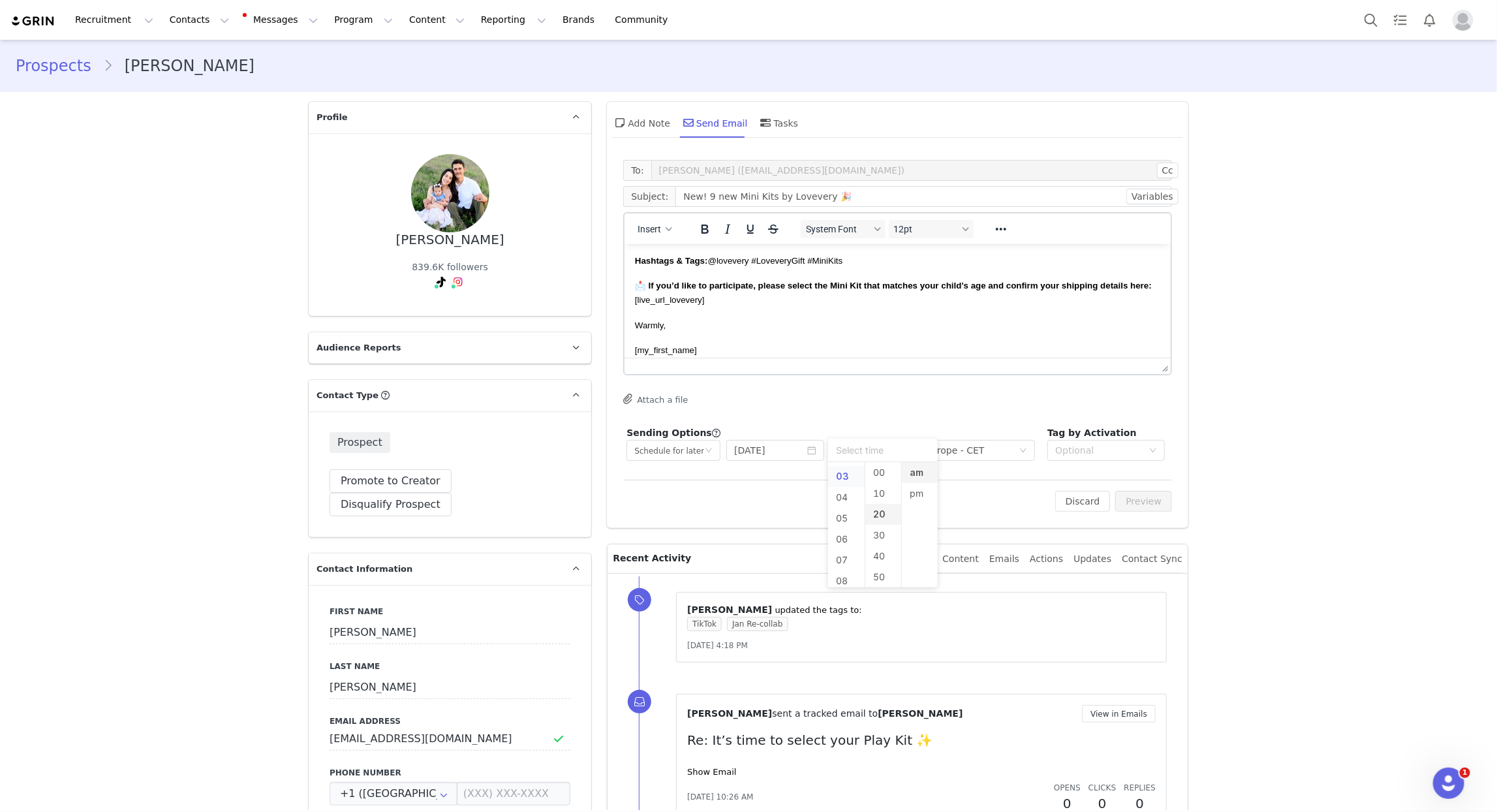
type input "3:20 am"
drag, startPoint x: 884, startPoint y: 510, endPoint x: 899, endPoint y: 494, distance: 21.9
click at [885, 510] on li "20" at bounding box center [884, 514] width 37 height 21
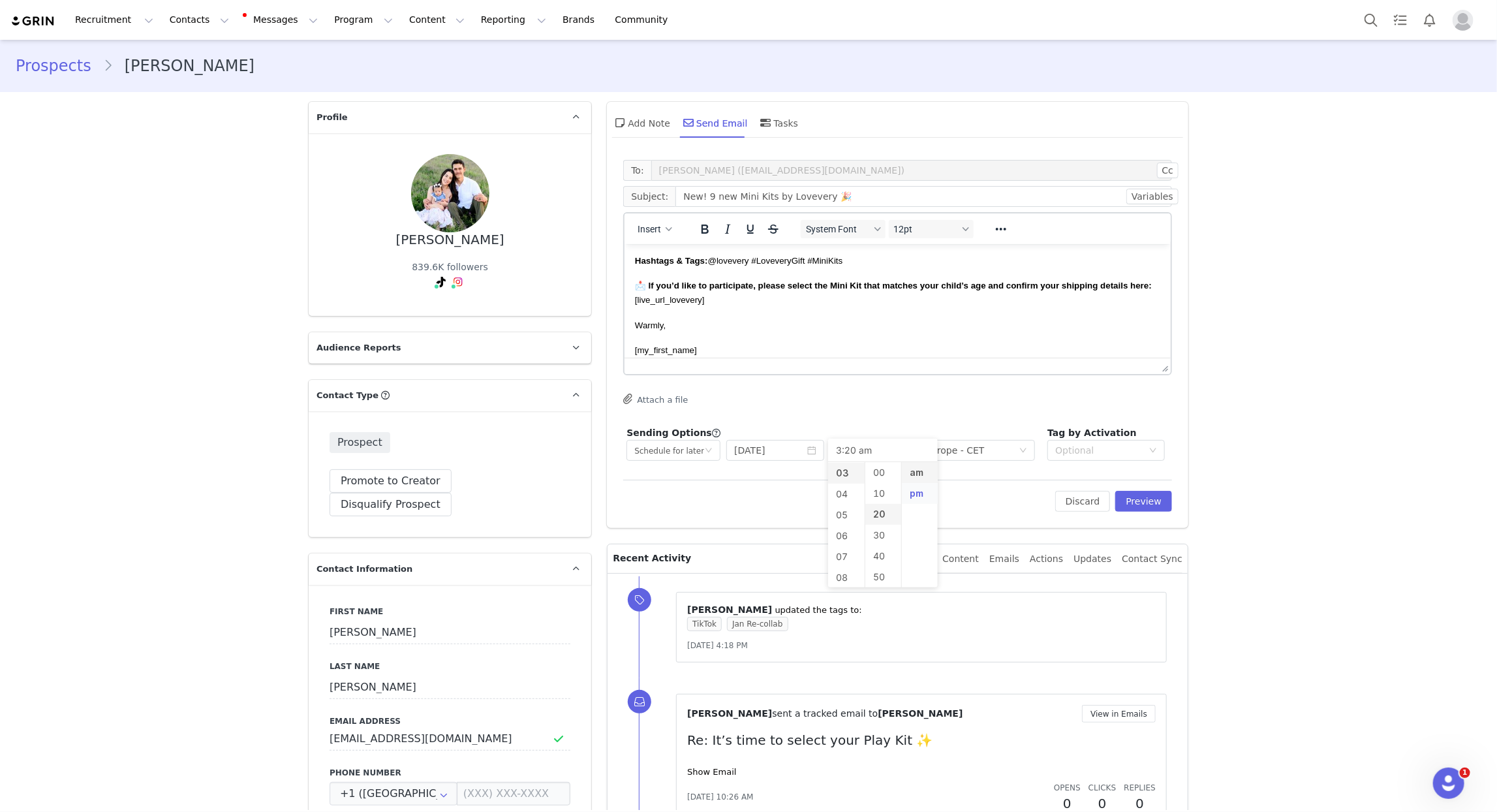
click at [916, 490] on li "pm" at bounding box center [920, 494] width 37 height 21
type input "3:20 pm"
click at [931, 420] on div "To: Natalie smith (nataliessmith@yahoo.com) Cc Cc: Subject: New! 9 new Mini Kit…" at bounding box center [898, 312] width 549 height 304
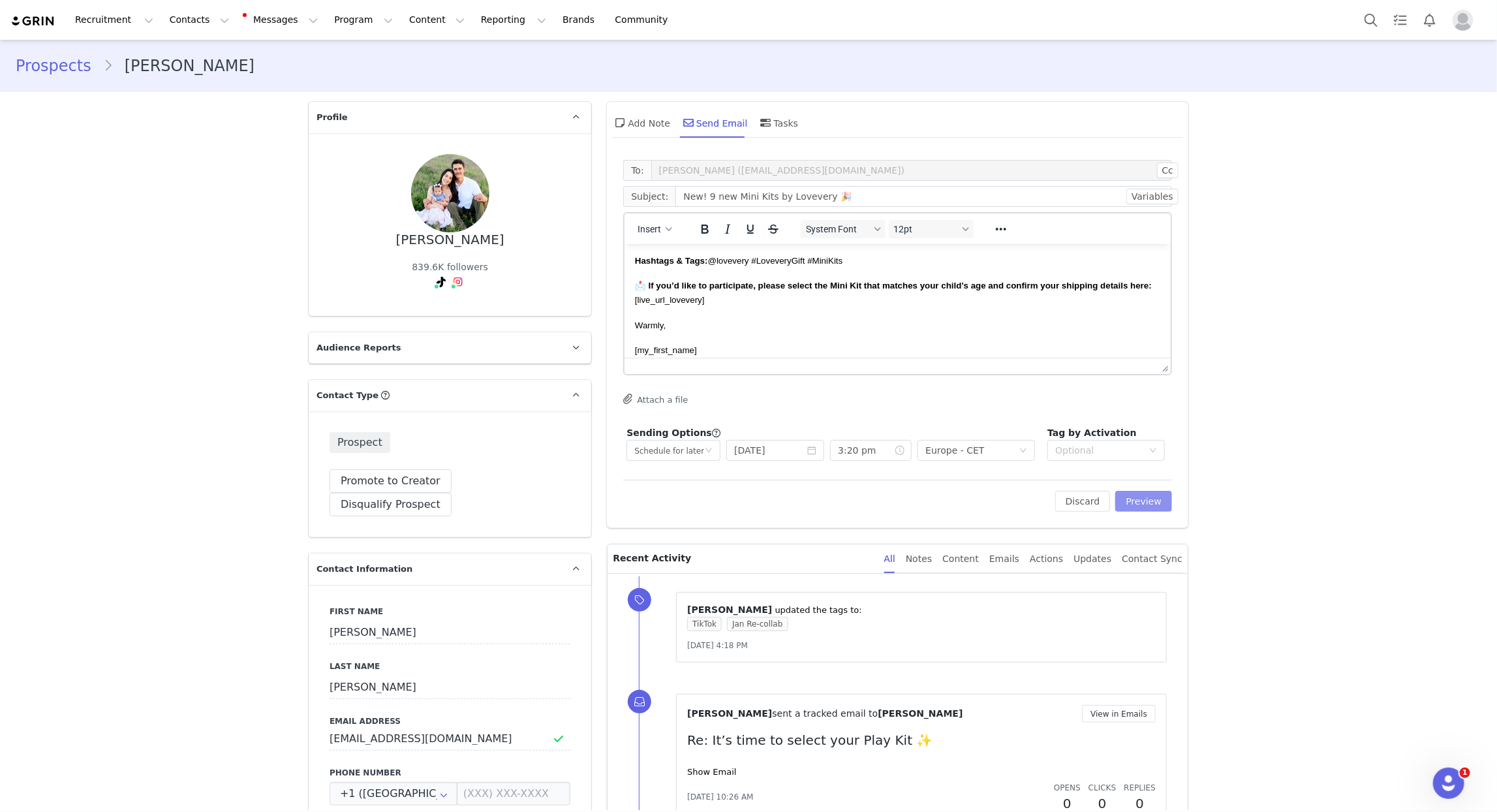
click at [1128, 505] on button "Preview" at bounding box center [1143, 501] width 57 height 21
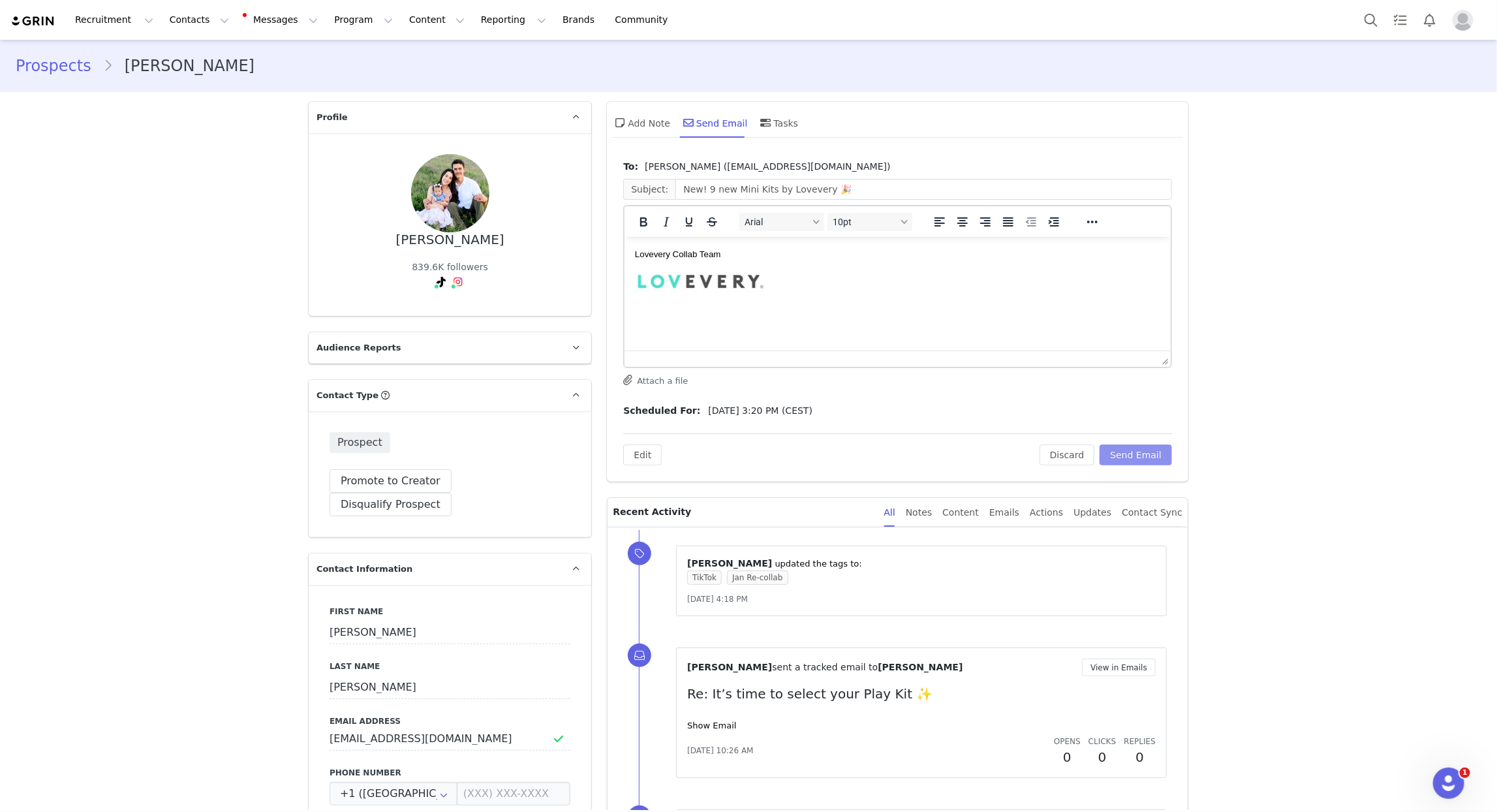
scroll to position [574, 0]
click at [1137, 456] on button "Send Email" at bounding box center [1136, 455] width 73 height 21
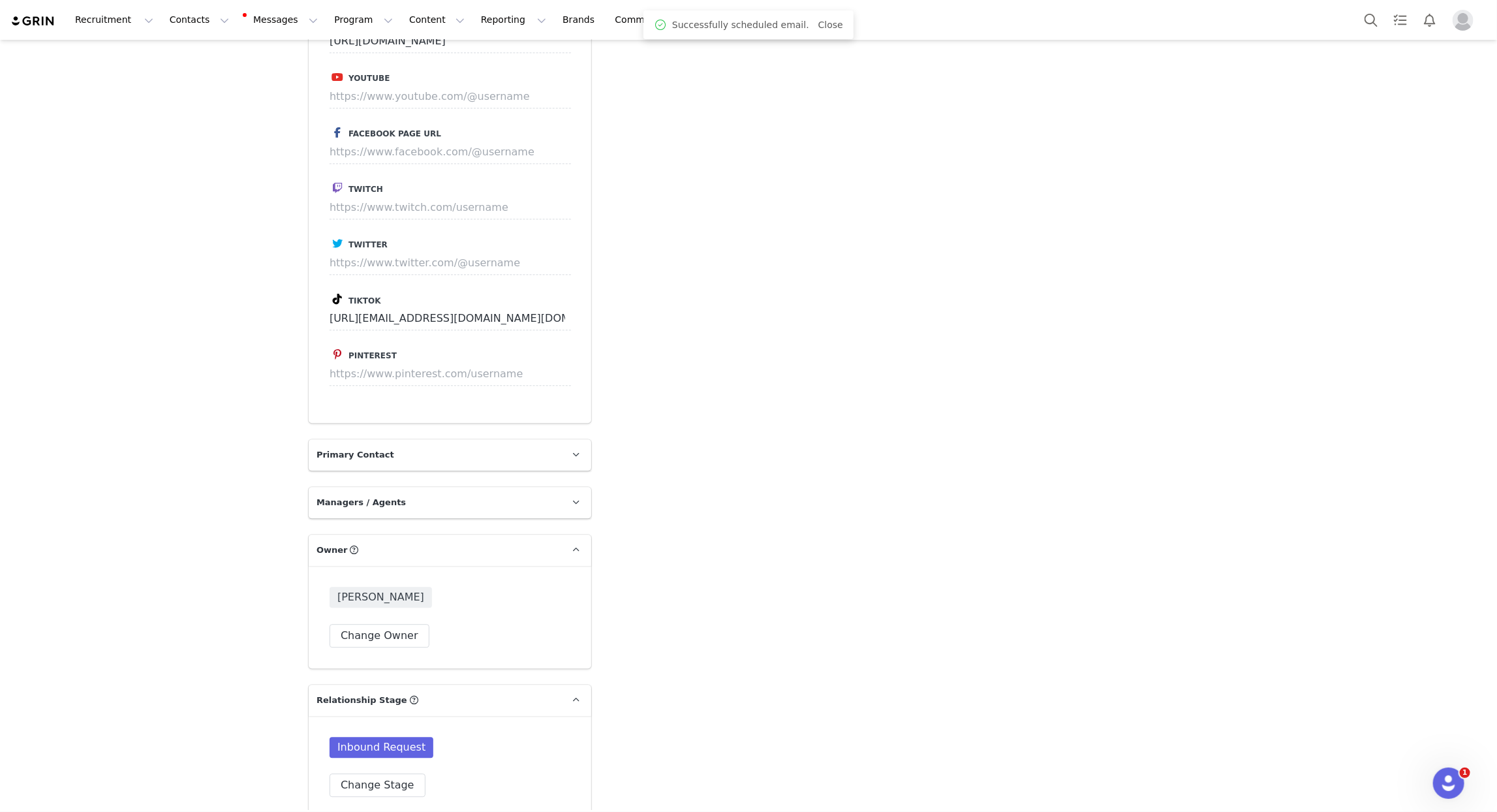
scroll to position [2561, 0]
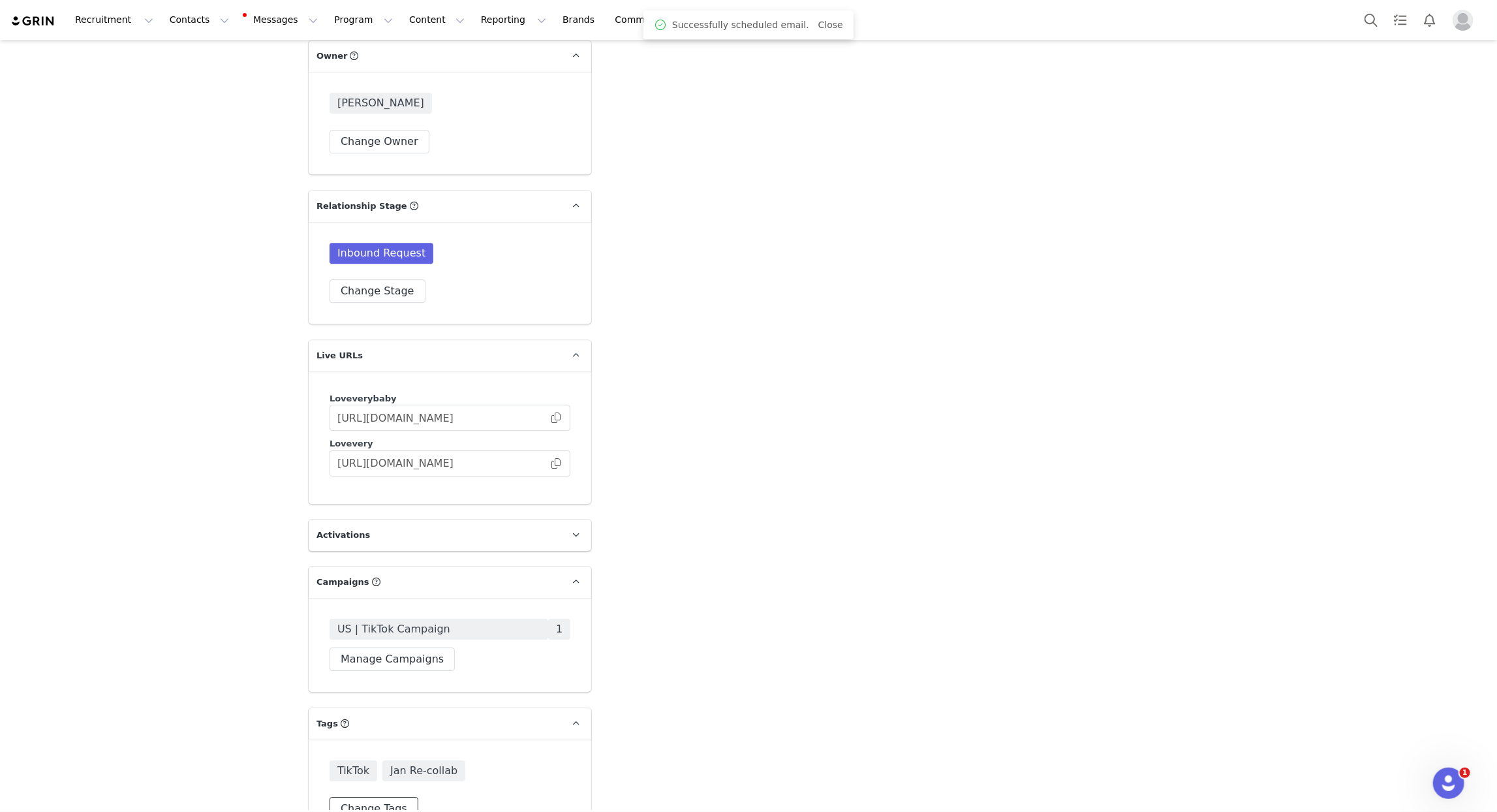
click at [385, 797] on button "Change Tags" at bounding box center [374, 808] width 89 height 23
click at [395, 769] on input at bounding box center [450, 780] width 224 height 23
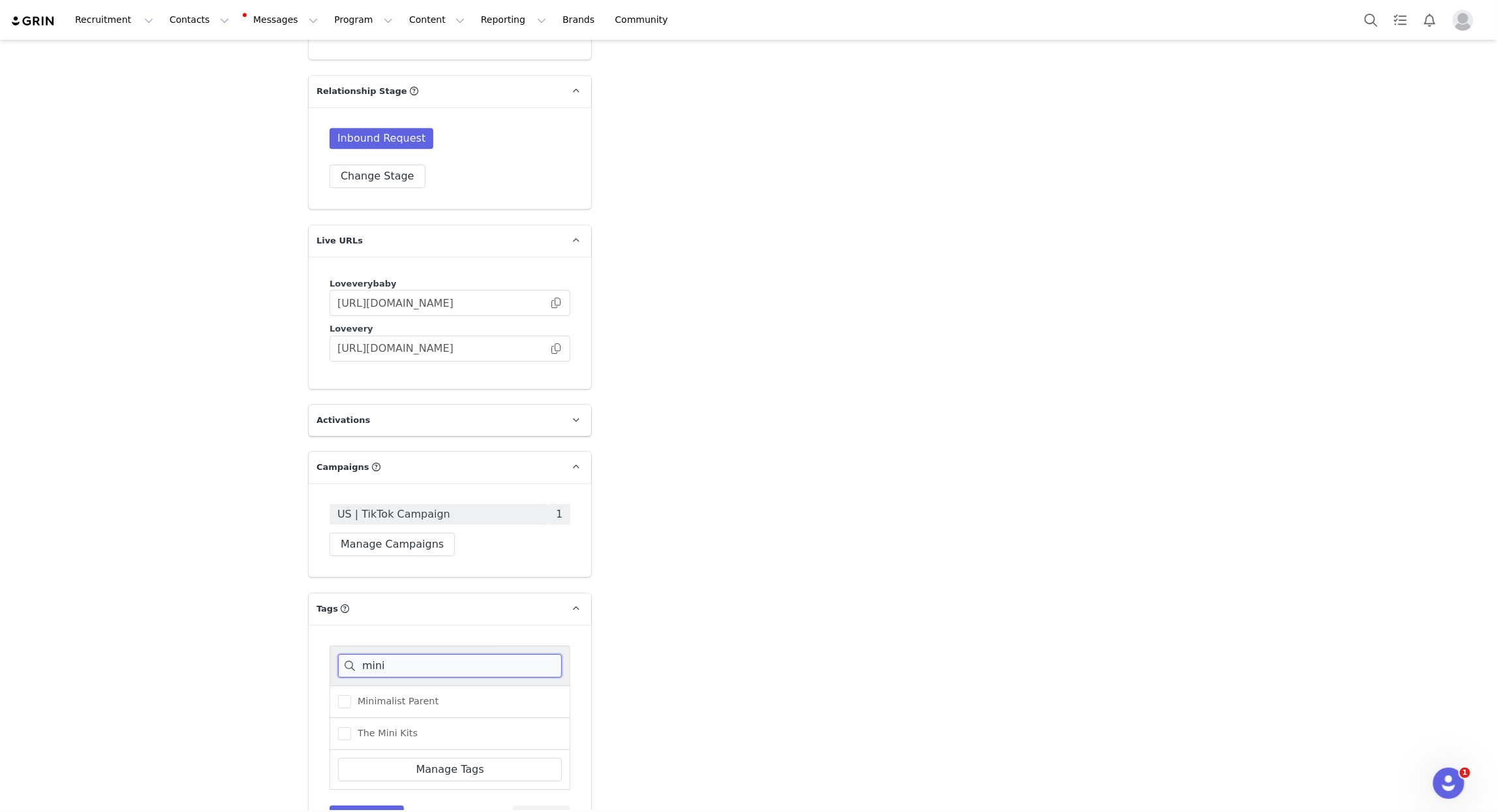
scroll to position [2686, 0]
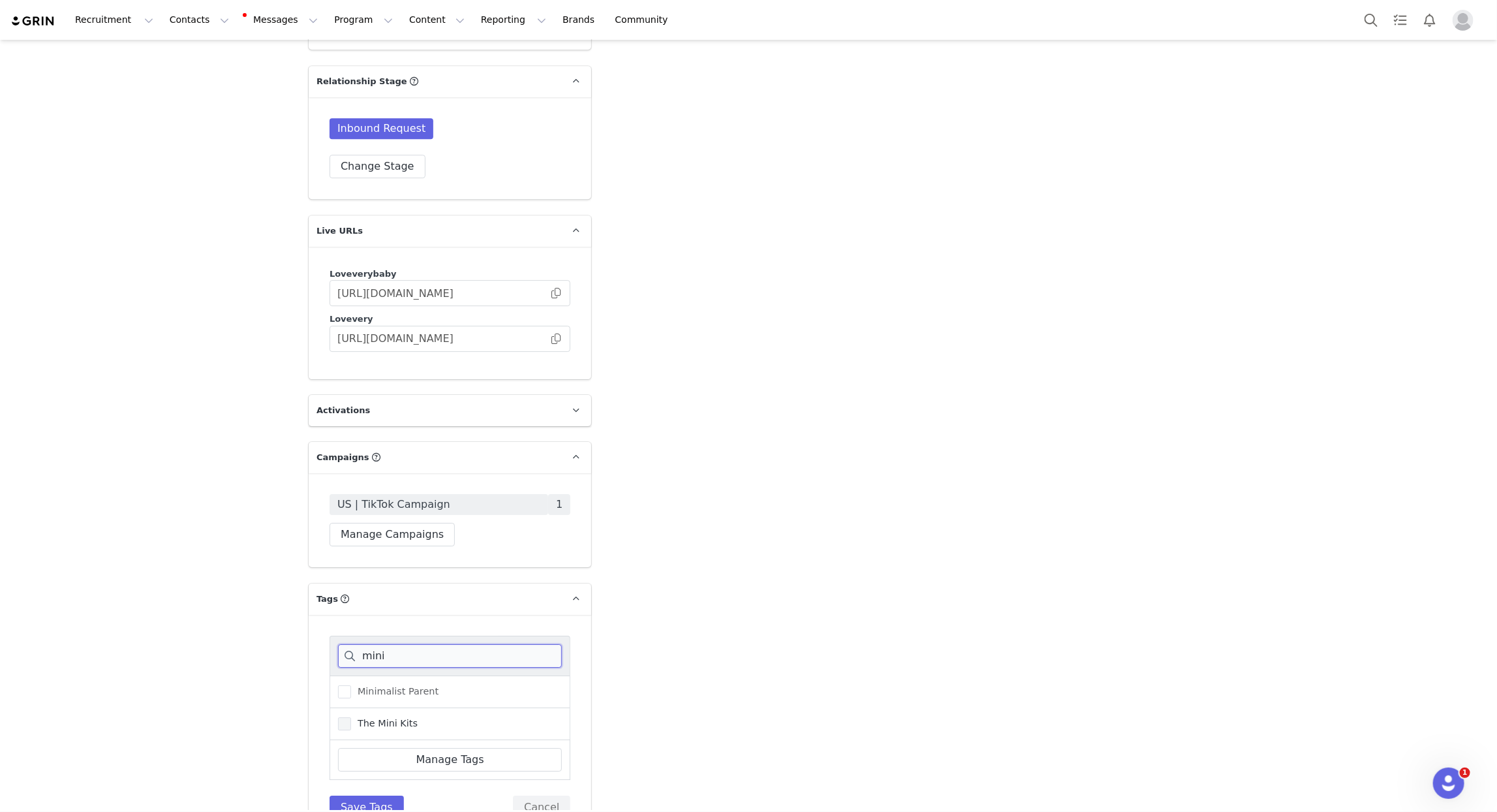
type input "mini"
drag, startPoint x: 378, startPoint y: 687, endPoint x: 380, endPoint y: 718, distance: 31.1
click at [378, 718] on span "The Mini Kits" at bounding box center [384, 724] width 66 height 13
click at [351, 718] on input "The Mini Kits" at bounding box center [351, 718] width 0 height 0
click at [370, 795] on button "Save Tags" at bounding box center [366, 806] width 74 height 23
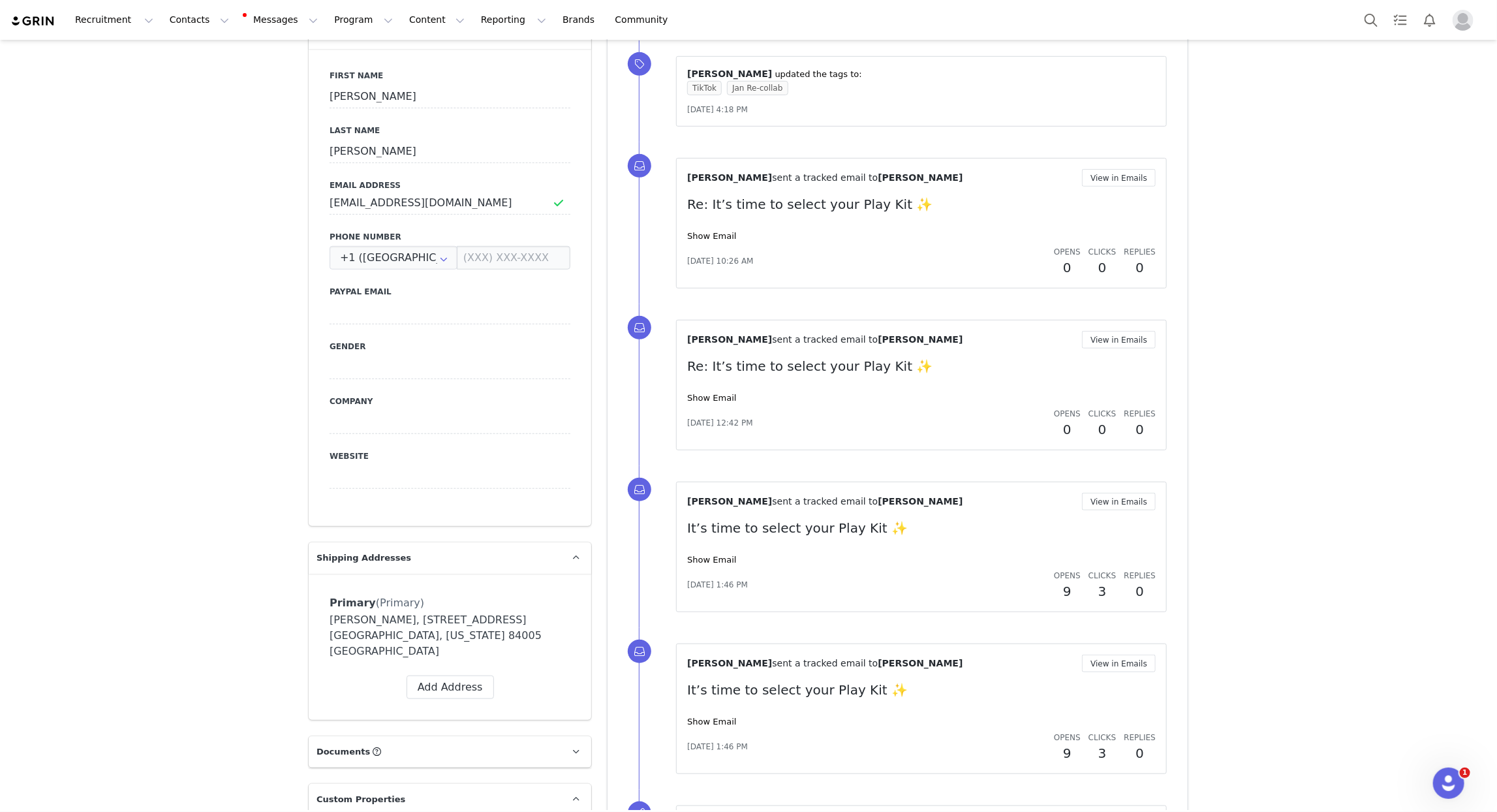
scroll to position [0, 0]
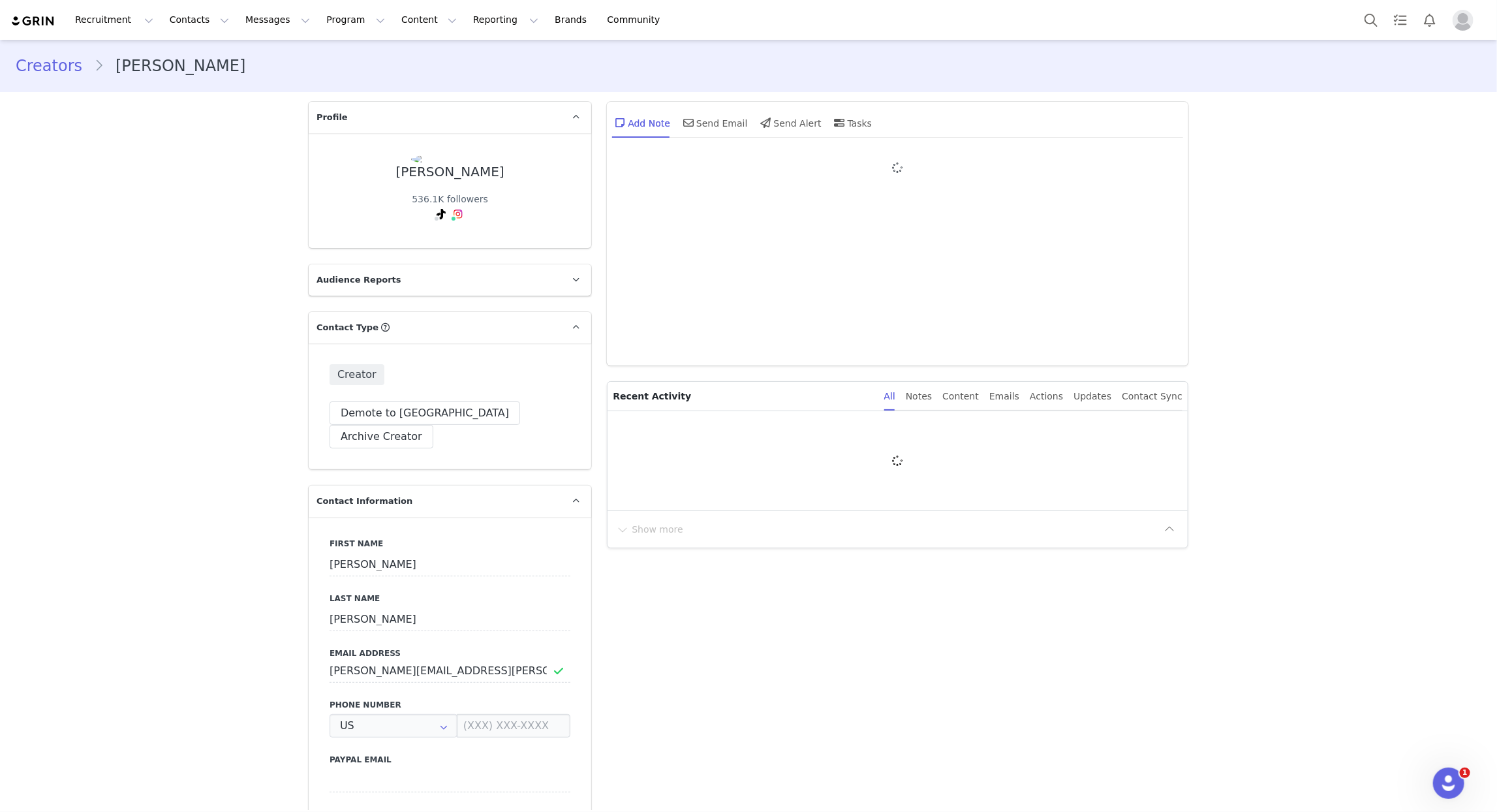
type input "+1 ([GEOGRAPHIC_DATA])"
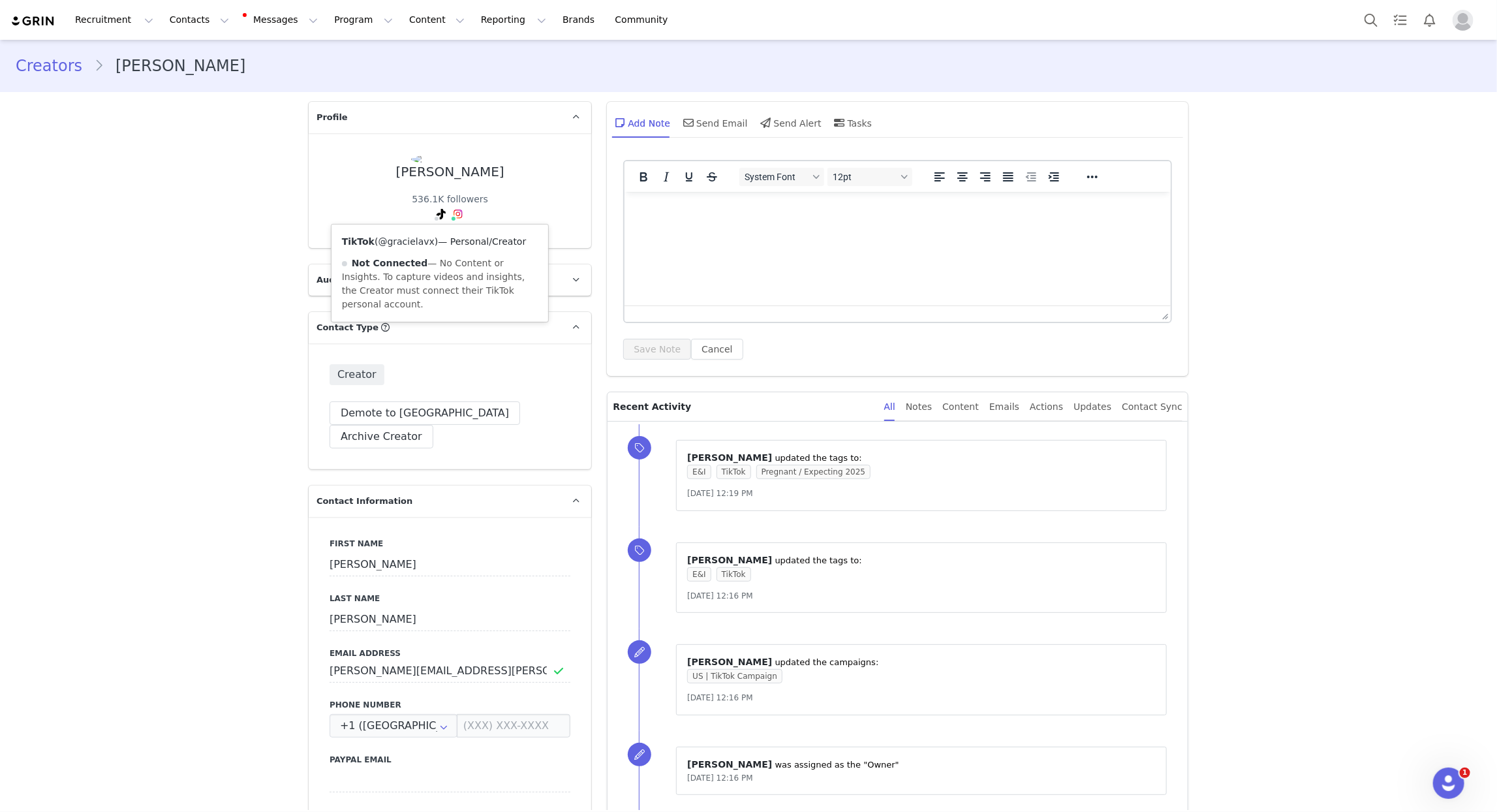
click at [413, 244] on link "@gracielavx" at bounding box center [406, 241] width 56 height 10
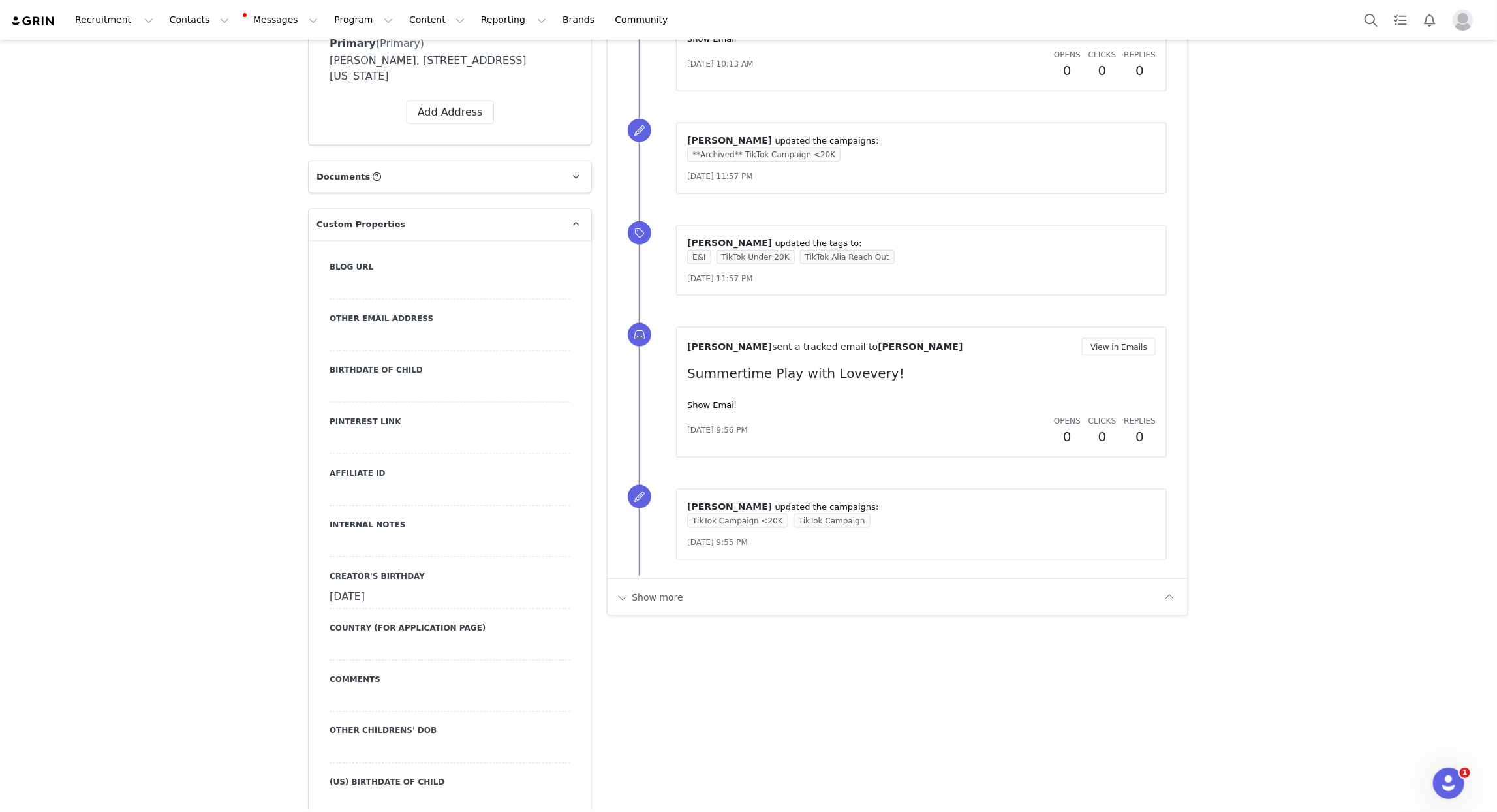
scroll to position [1049, 0]
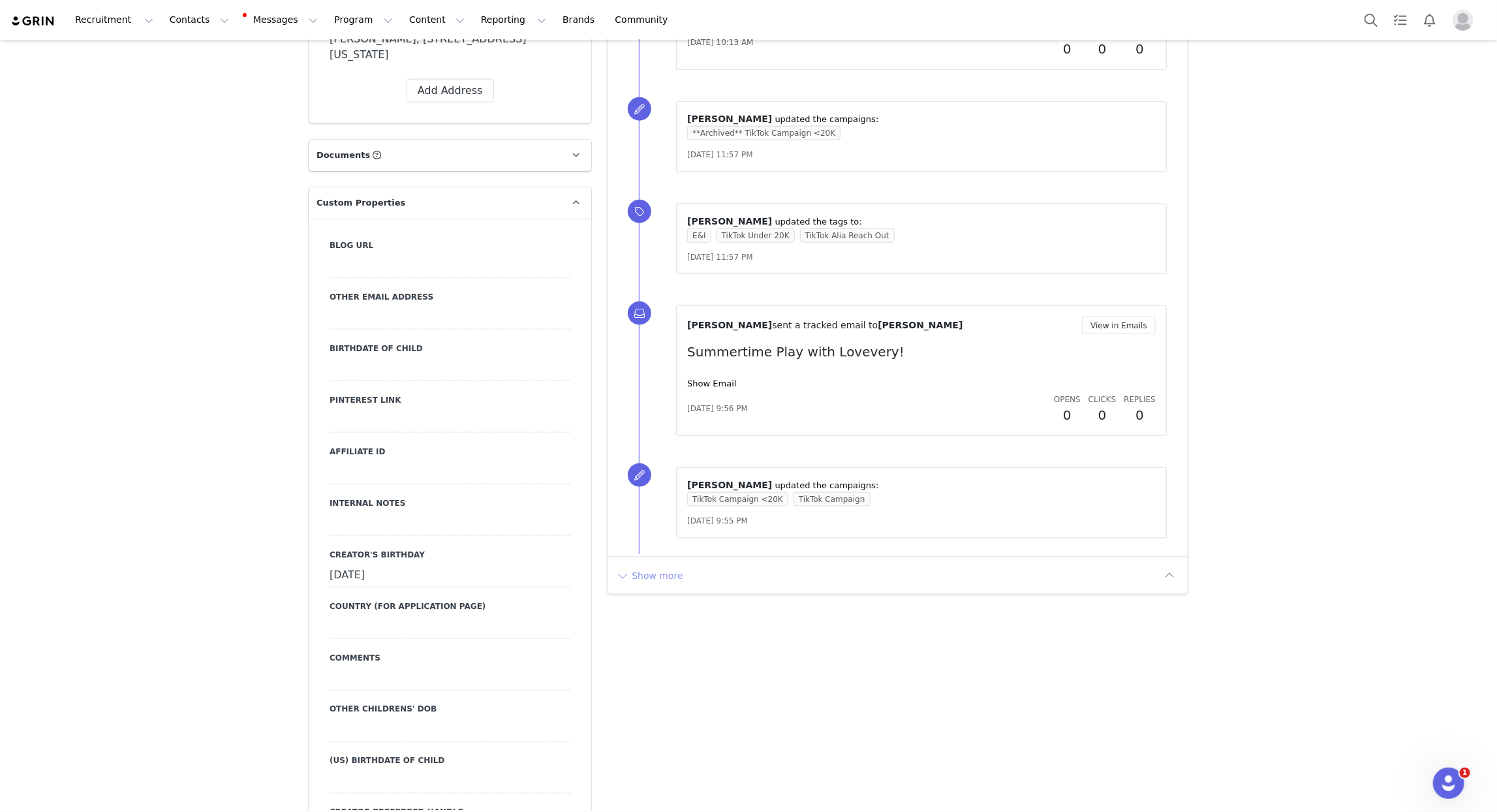
drag, startPoint x: 664, startPoint y: 570, endPoint x: 654, endPoint y: 538, distance: 33.5
click at [664, 570] on button "Show more" at bounding box center [650, 575] width 69 height 21
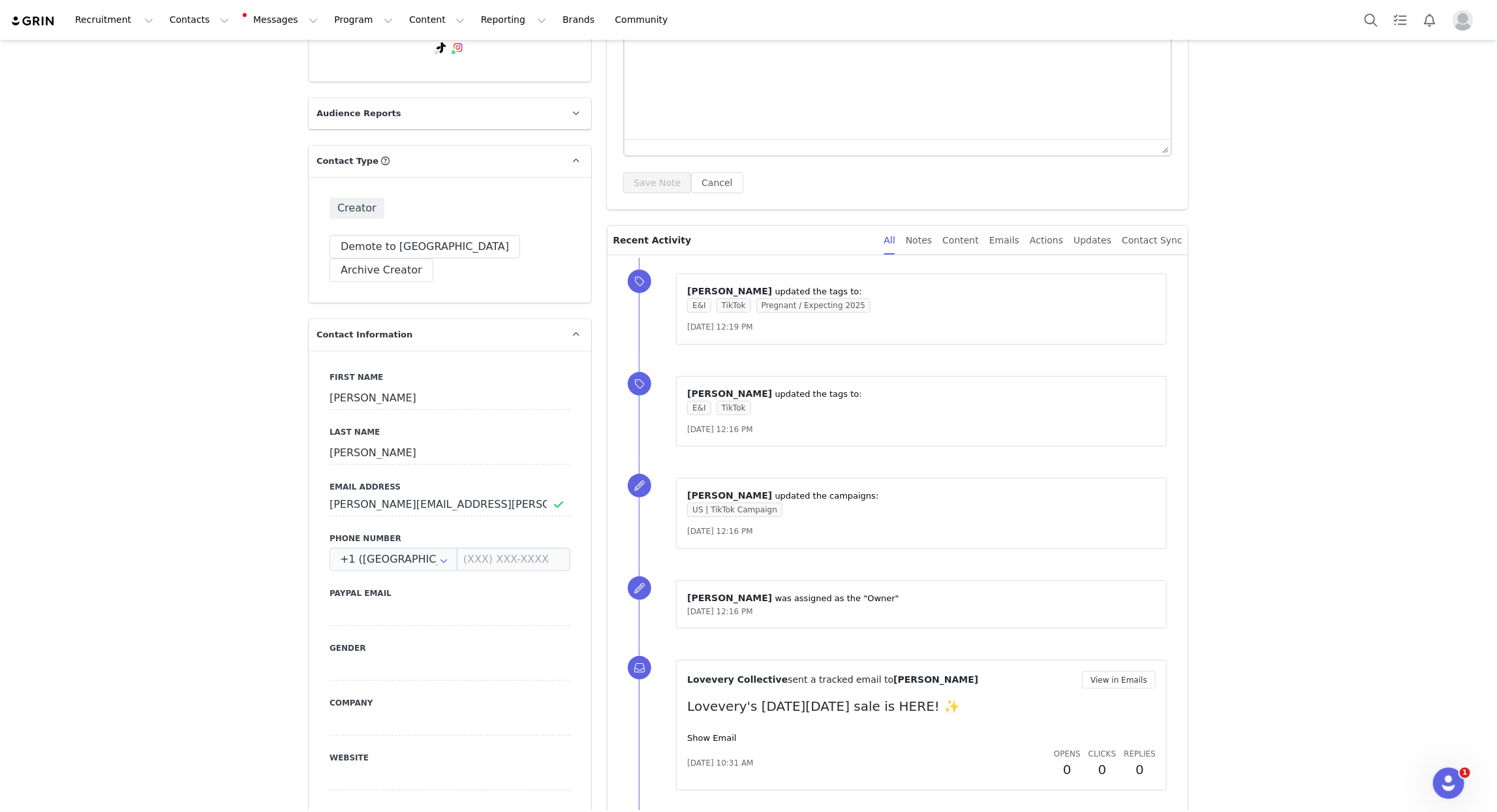
scroll to position [0, 0]
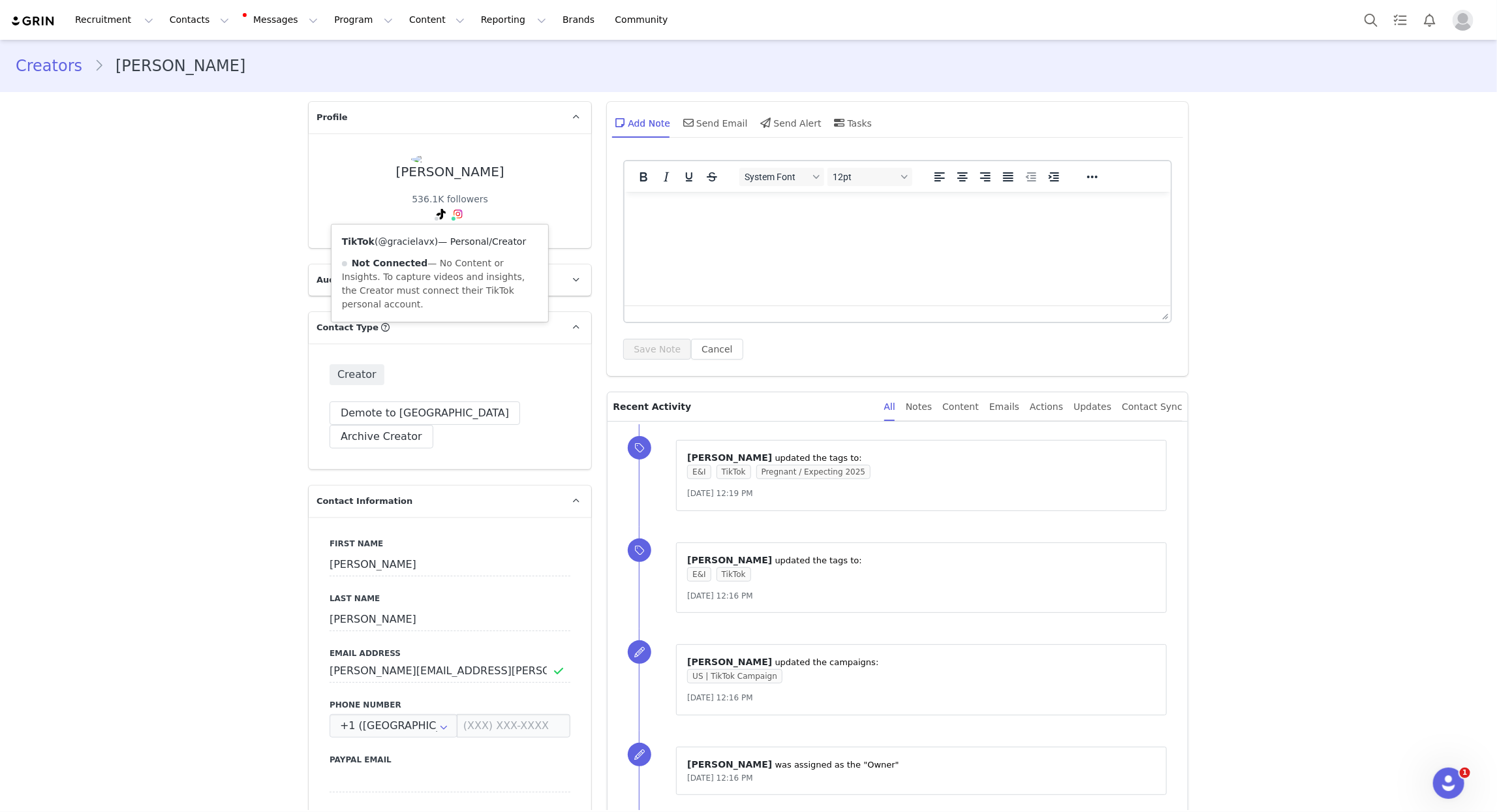
click at [417, 240] on link "@gracielavx" at bounding box center [406, 241] width 56 height 10
click at [978, 403] on div "Content" at bounding box center [961, 406] width 37 height 30
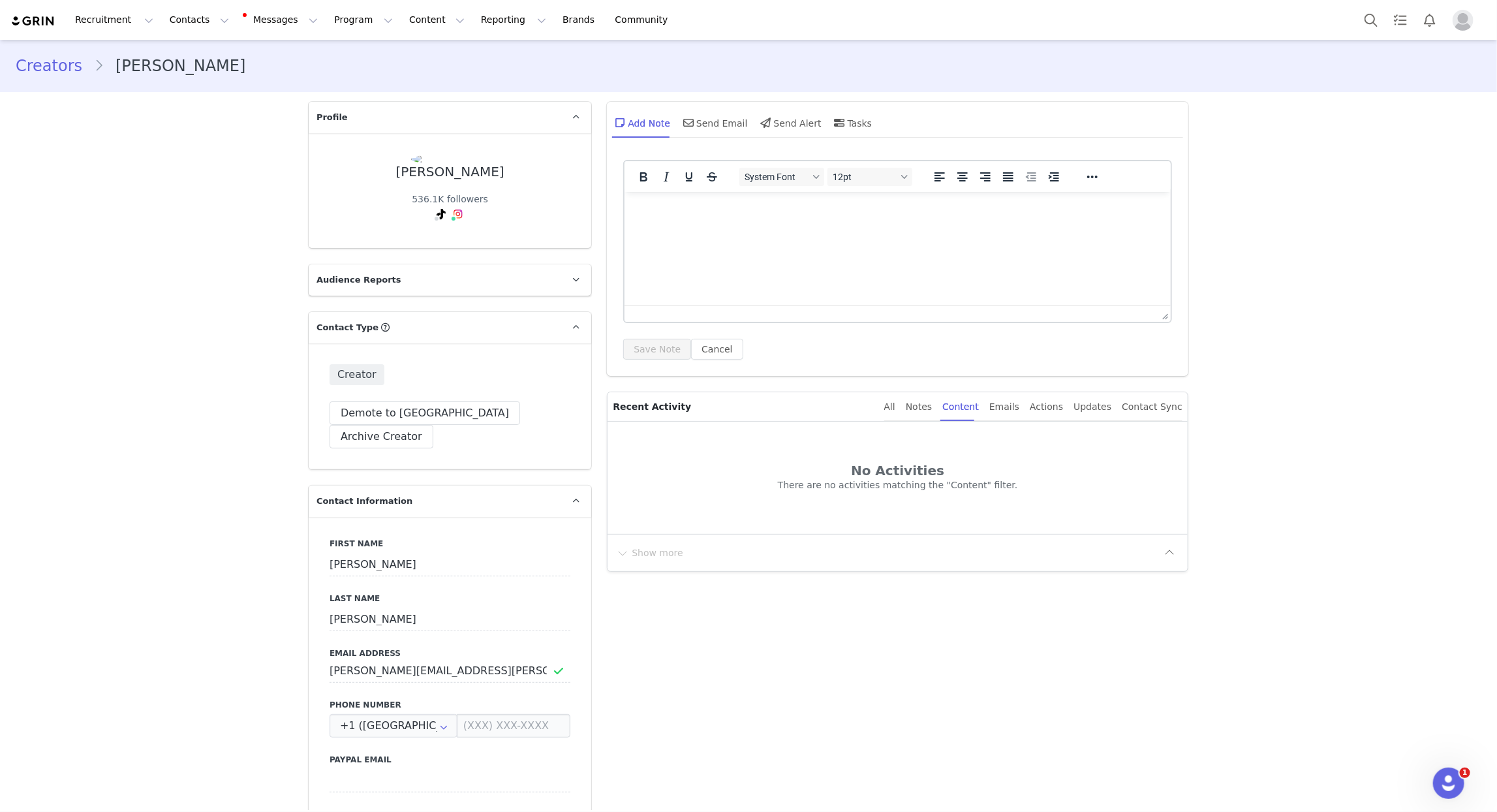
click at [911, 408] on div "All Notes Content Emails Actions Updates Contact Sync" at bounding box center [1033, 406] width 298 height 30
click at [895, 406] on div "All" at bounding box center [890, 406] width 11 height 30
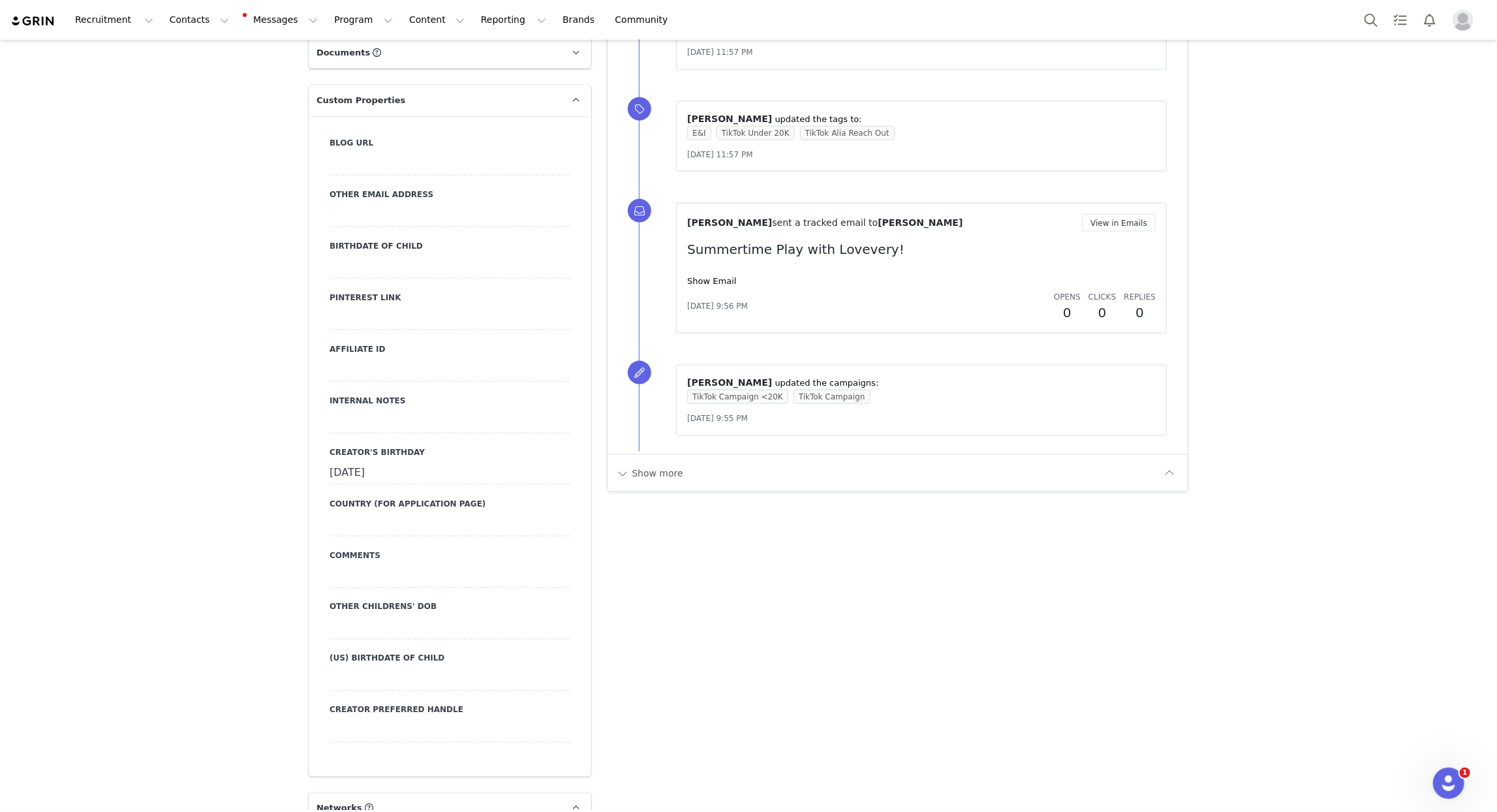
scroll to position [1153, 0]
click at [661, 477] on button "Show more" at bounding box center [650, 472] width 69 height 21
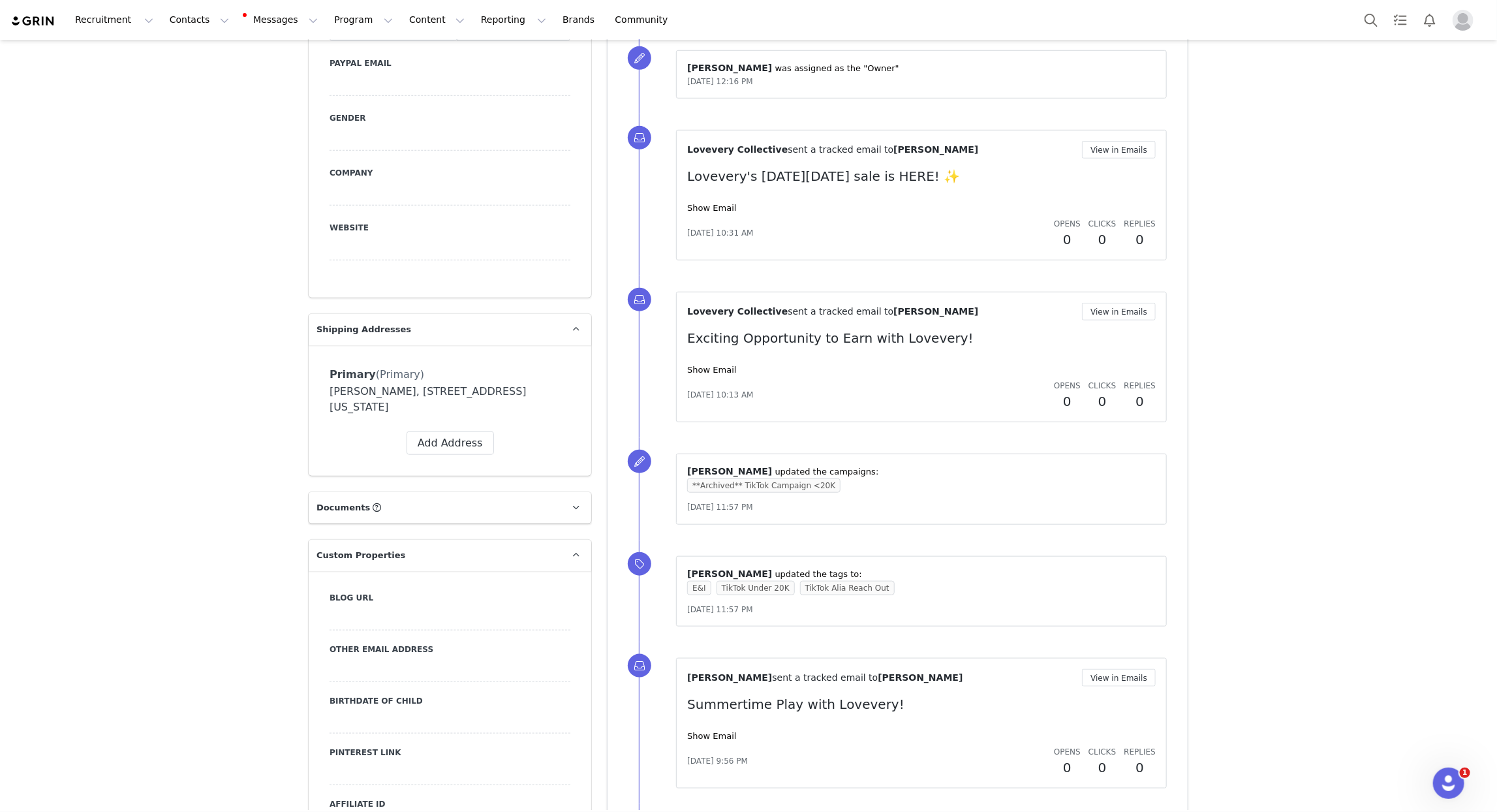
scroll to position [0, 0]
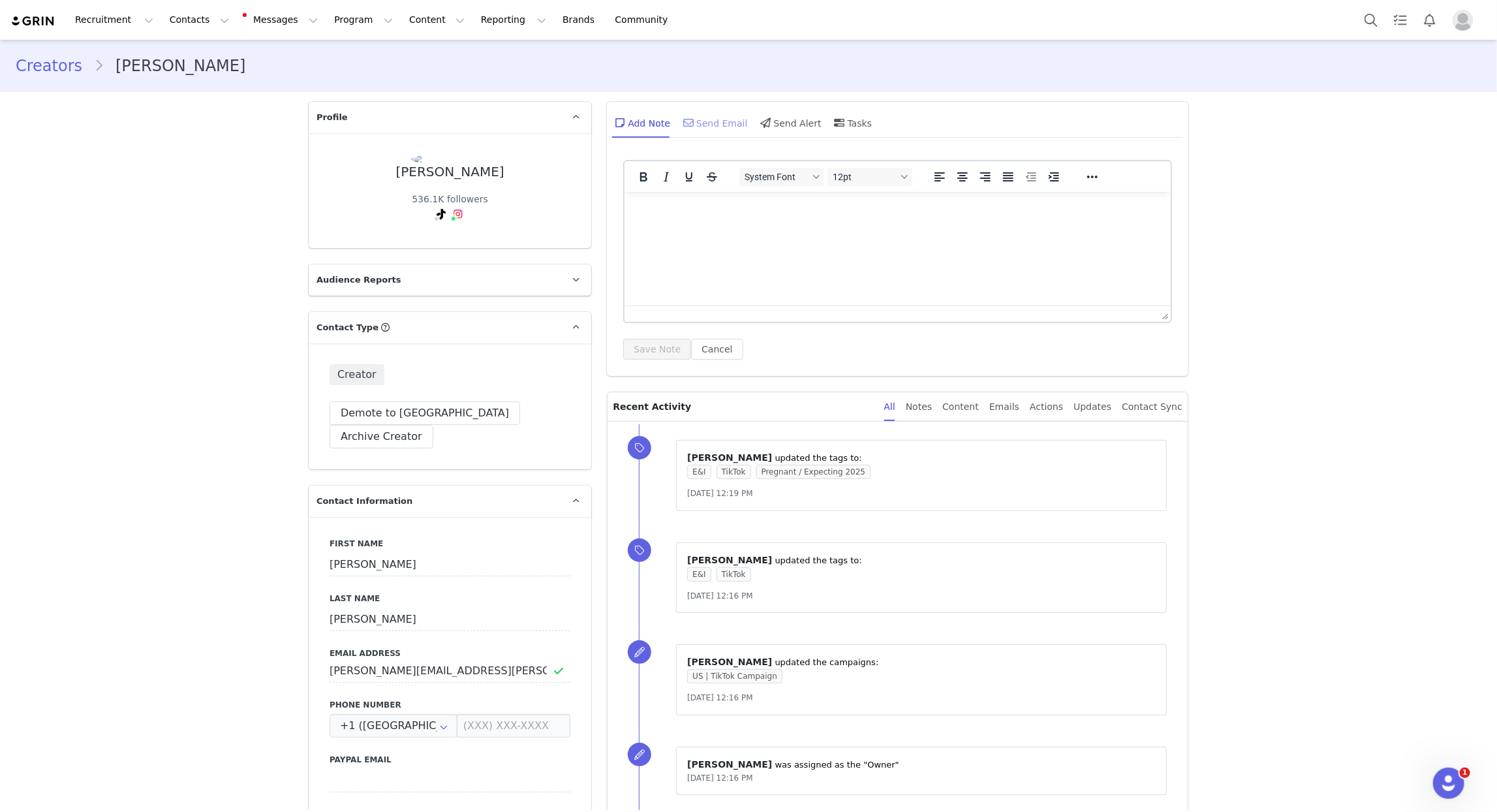
click at [702, 130] on div "Send Email" at bounding box center [714, 122] width 67 height 31
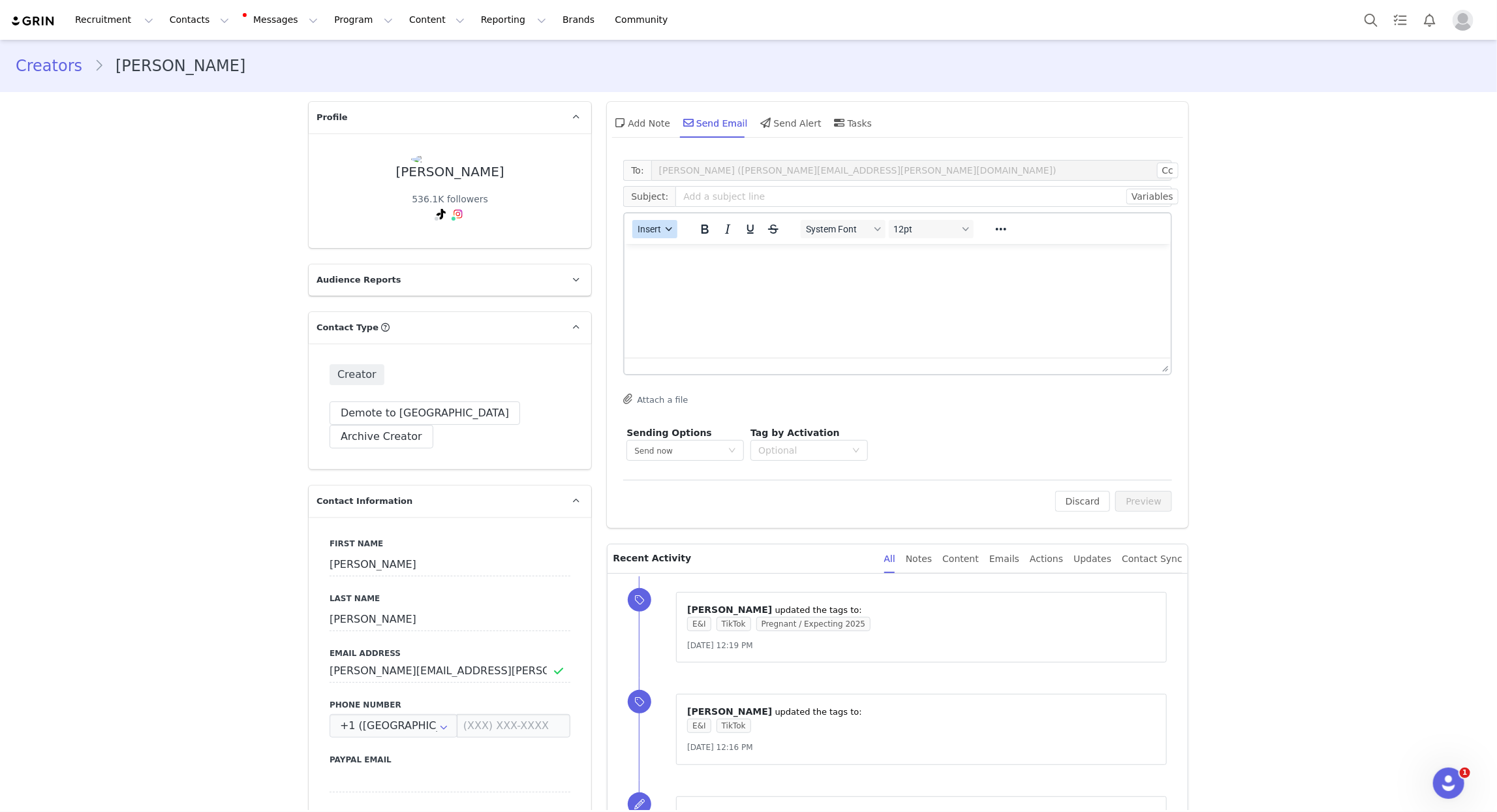
click at [670, 230] on icon "button" at bounding box center [670, 229] width 6 height 6
click at [685, 255] on div "Insert Template" at bounding box center [702, 251] width 118 height 16
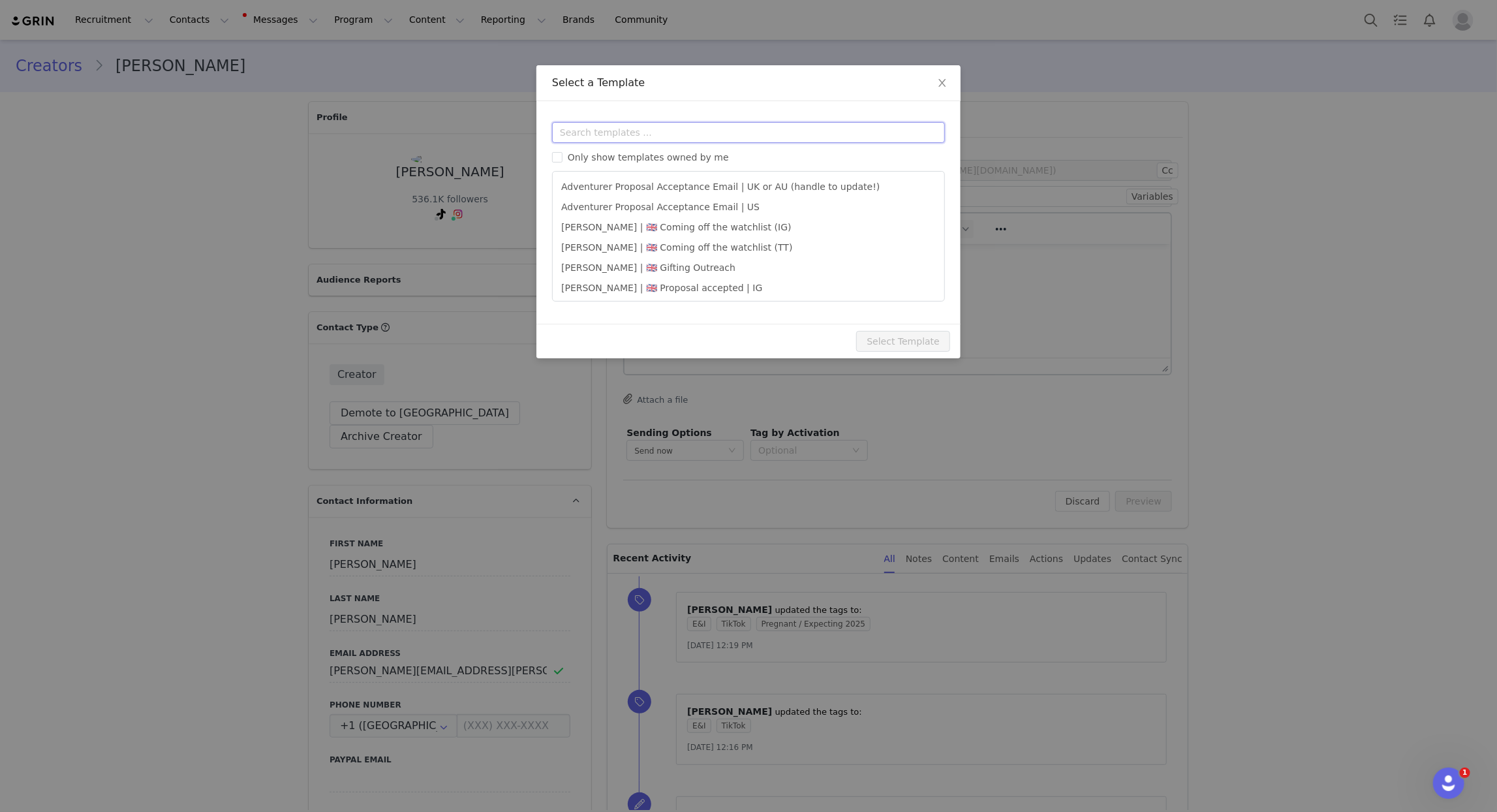
click at [631, 122] on input "text" at bounding box center [748, 133] width 393 height 21
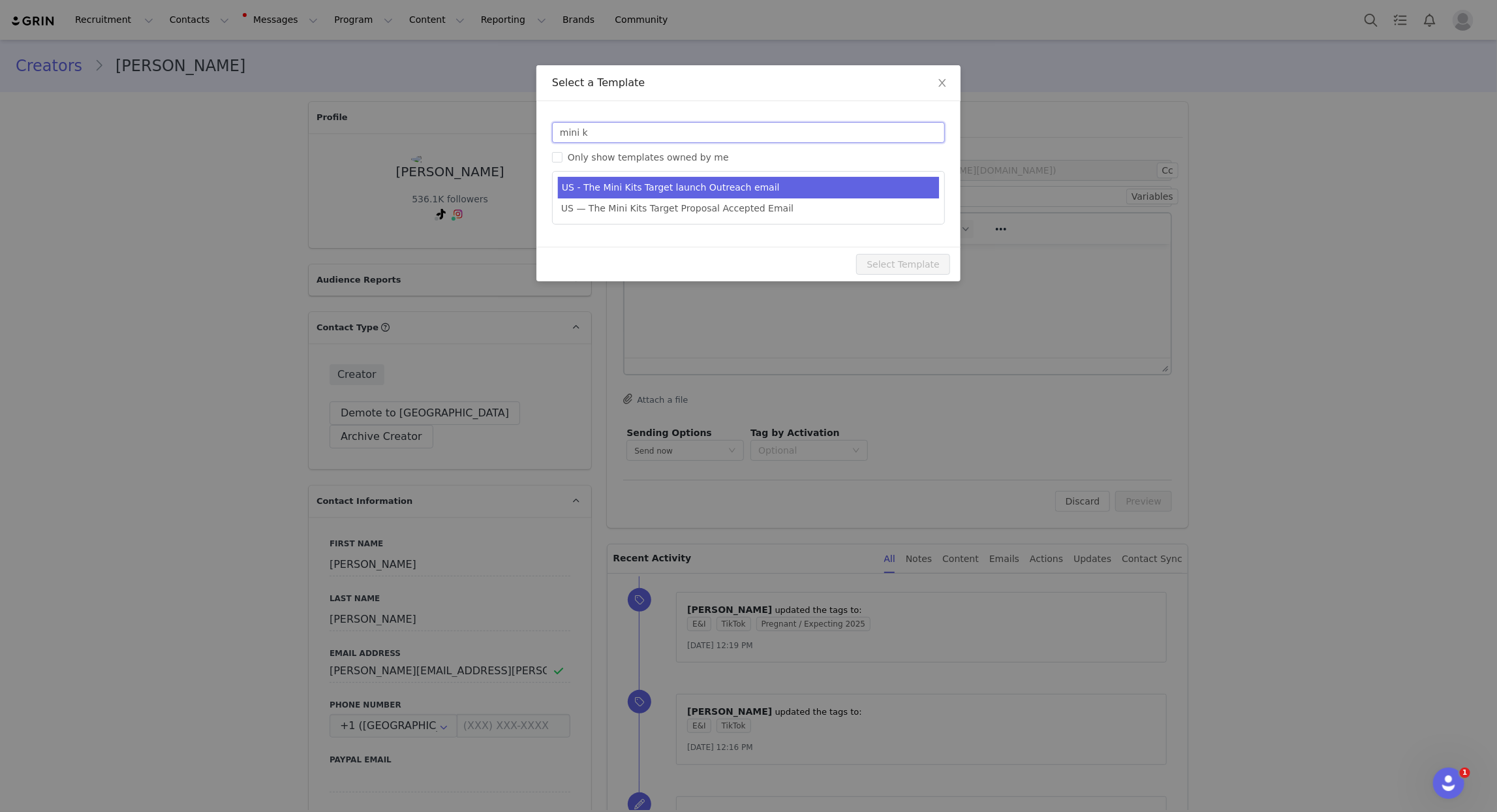
type input "mini k"
type input "New! 9 new Mini Kits by Lovevery 🎉"
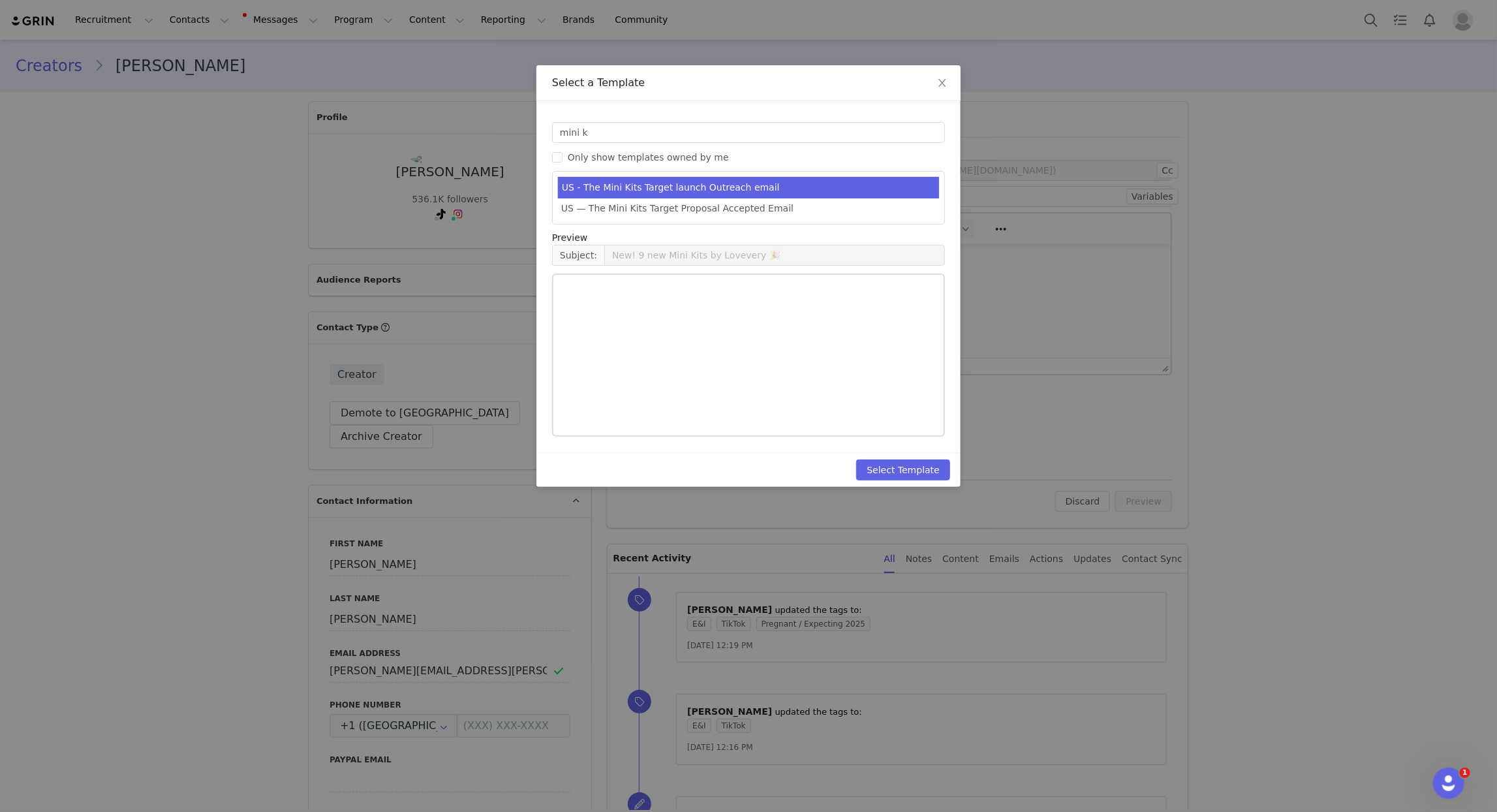
click at [710, 193] on li "US - The Mini Kits Target launch Outreach email" at bounding box center [749, 187] width 381 height 22
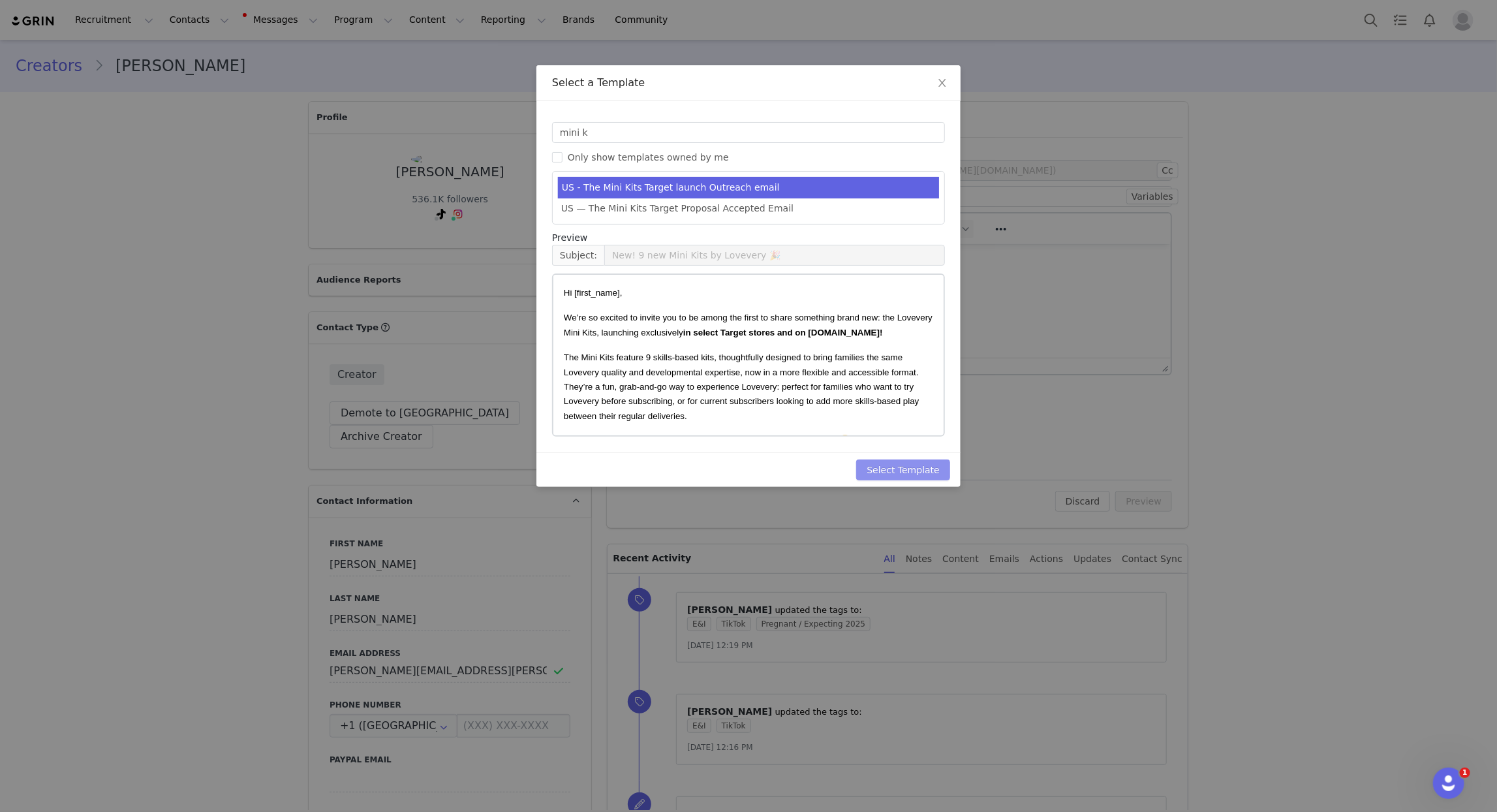
drag, startPoint x: 915, startPoint y: 470, endPoint x: 880, endPoint y: 466, distance: 35.2
click at [914, 470] on button "Select Template" at bounding box center [903, 470] width 94 height 21
type input "New! 9 new Mini Kits by Lovevery 🎉"
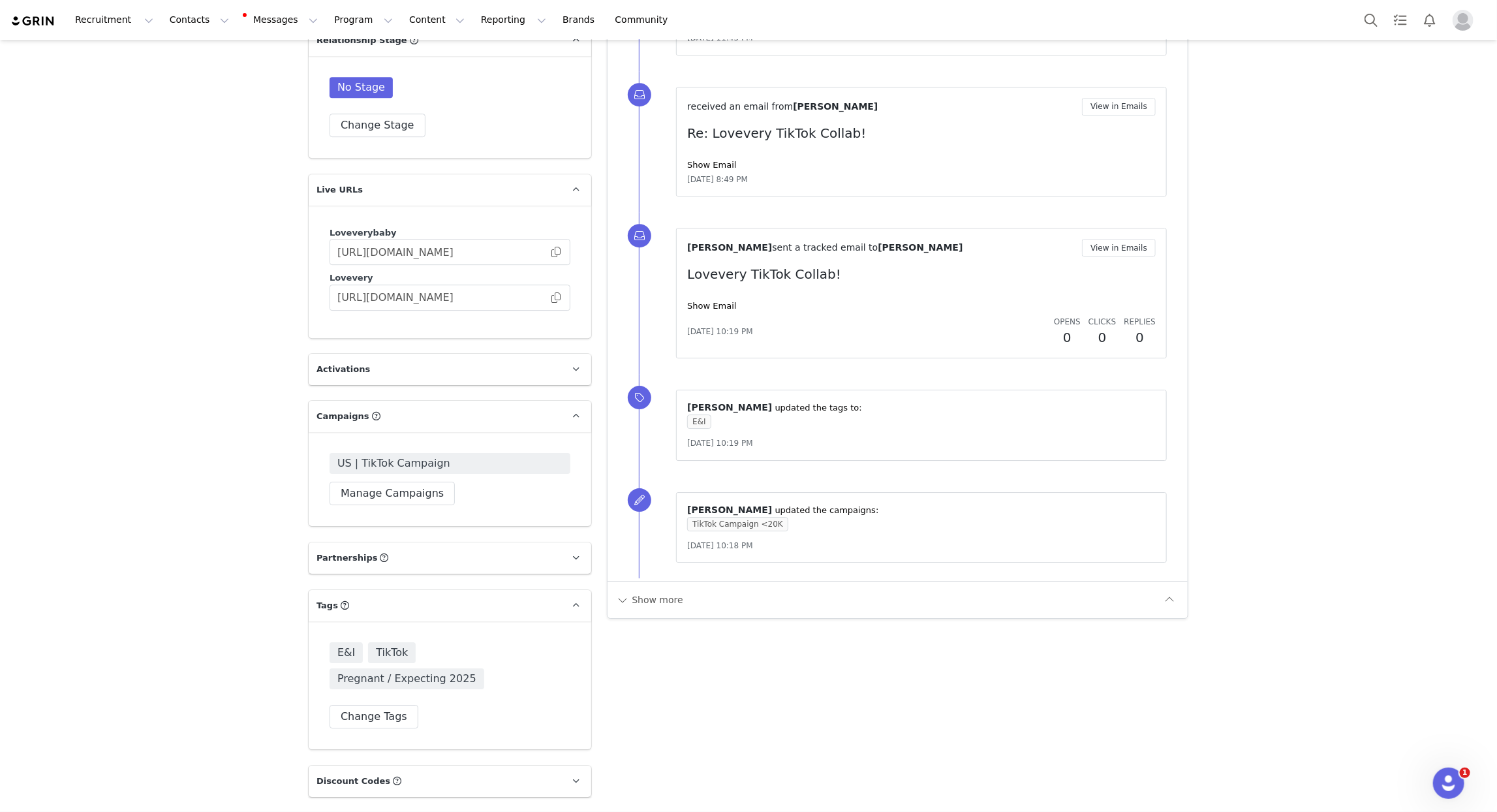
scroll to position [2646, 0]
click at [390, 478] on button "Manage Campaigns" at bounding box center [392, 490] width 126 height 23
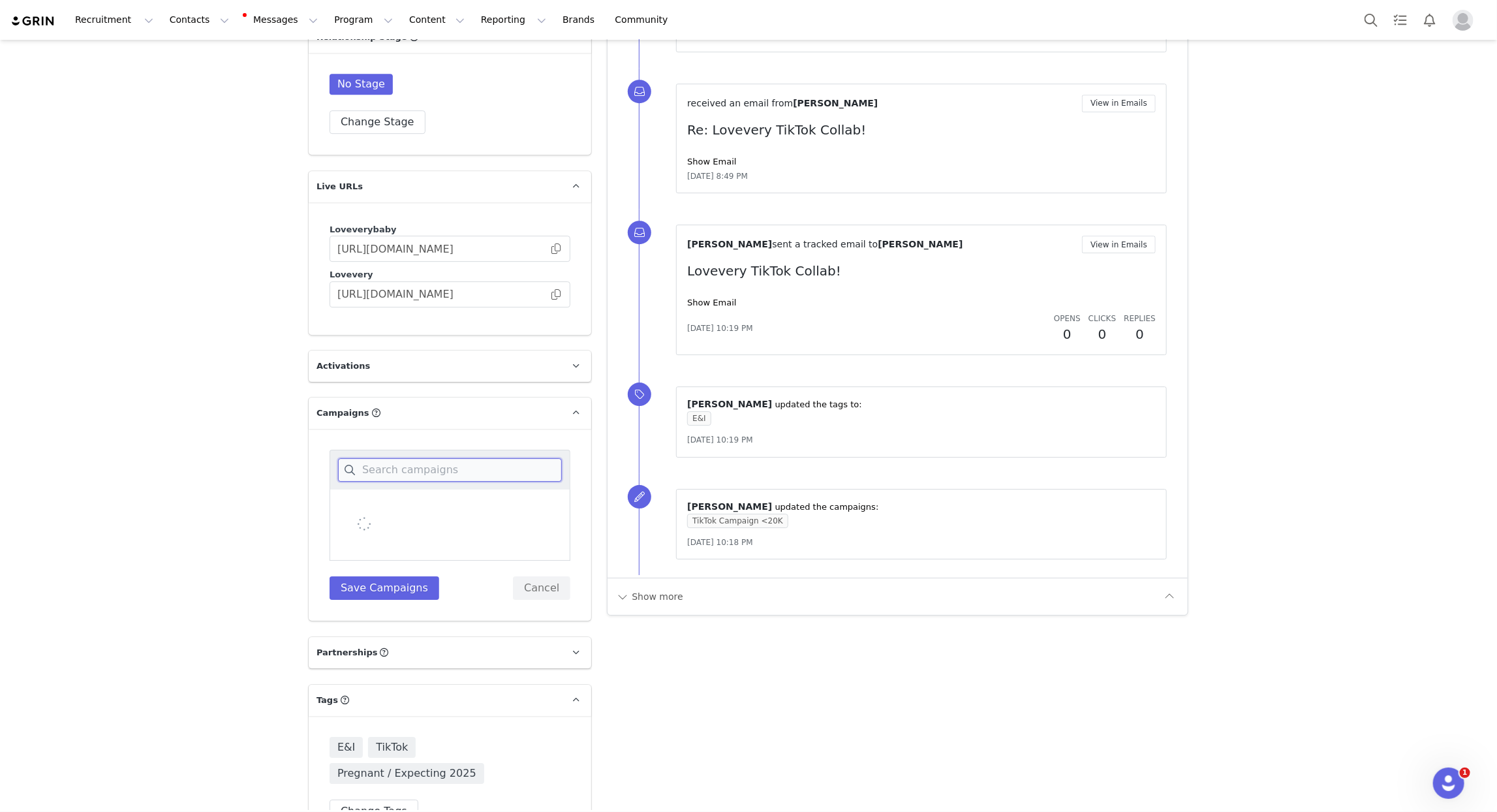
click at [402, 458] on input at bounding box center [450, 470] width 224 height 23
type input "mini"
drag, startPoint x: 452, startPoint y: 509, endPoint x: 448, endPoint y: 517, distance: 8.9
click at [452, 531] on span "US | The Mini Kits - TikTok" at bounding box center [414, 538] width 126 height 13
click at [351, 531] on input "US | The Mini Kits - TikTok" at bounding box center [351, 531] width 0 height 0
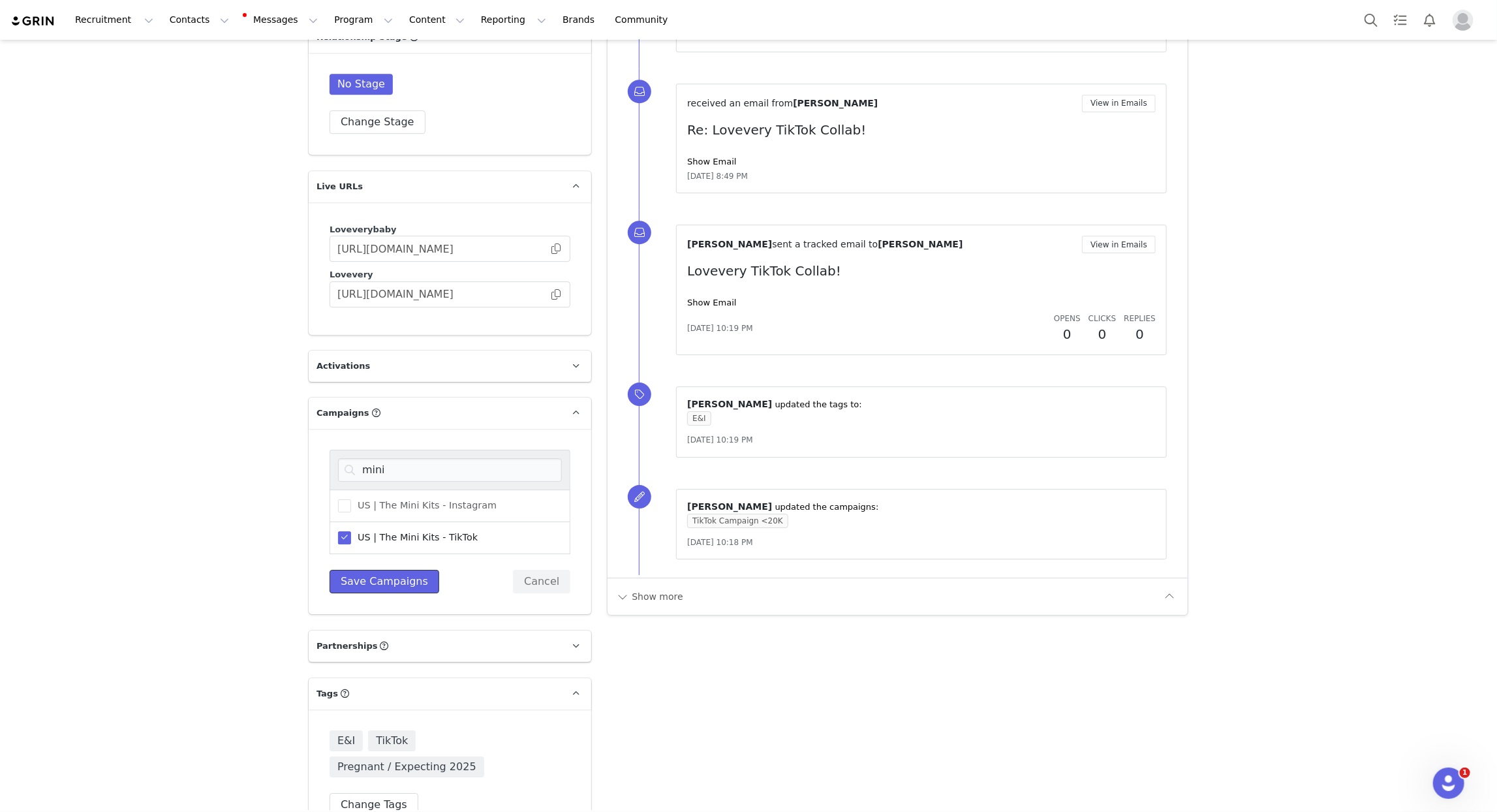
drag, startPoint x: 398, startPoint y: 558, endPoint x: 394, endPoint y: 502, distance: 56.1
click at [397, 570] on button "Save Campaigns" at bounding box center [384, 581] width 110 height 23
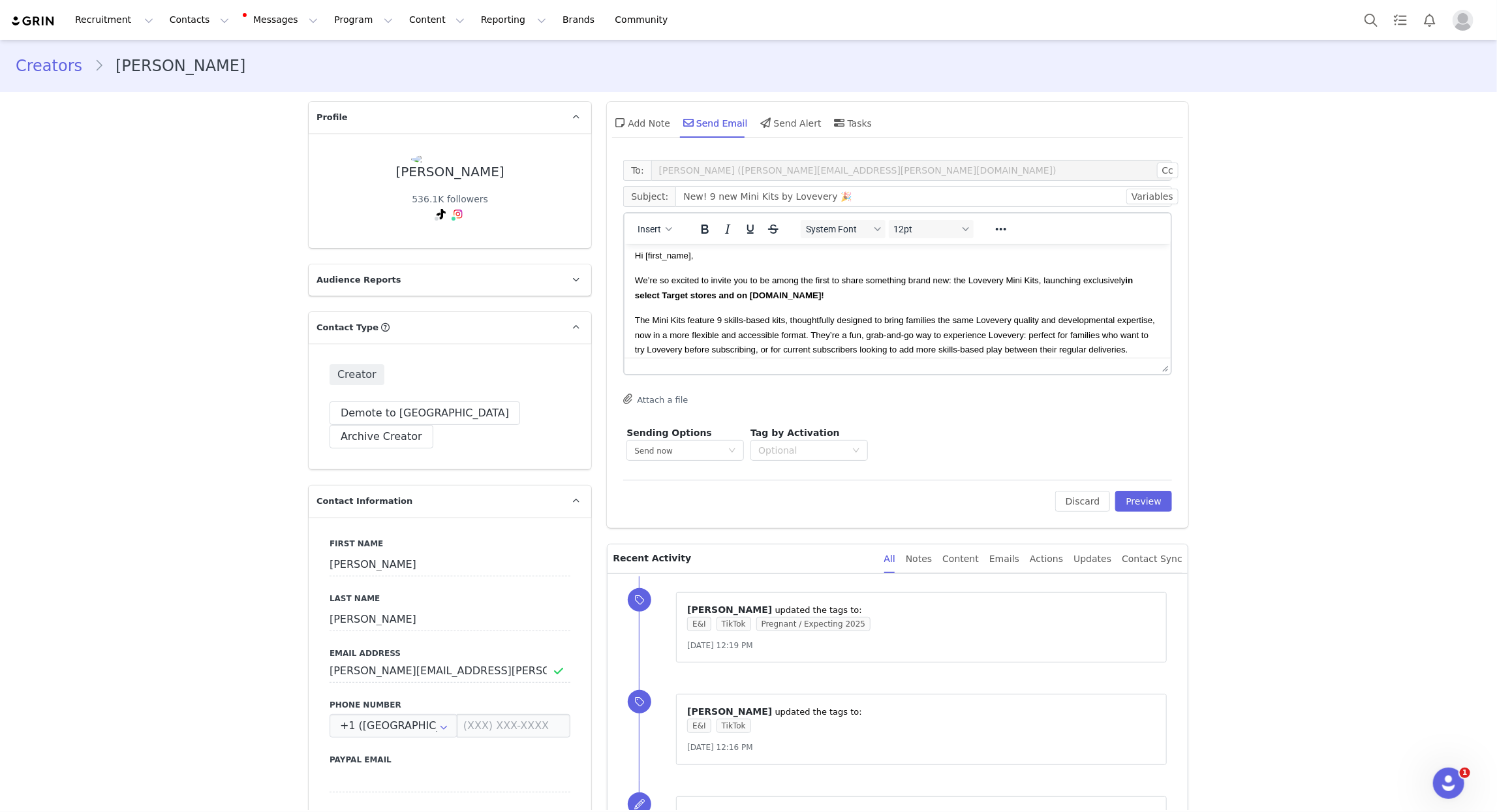
scroll to position [0, 0]
click at [712, 444] on div "Send now" at bounding box center [681, 450] width 94 height 19
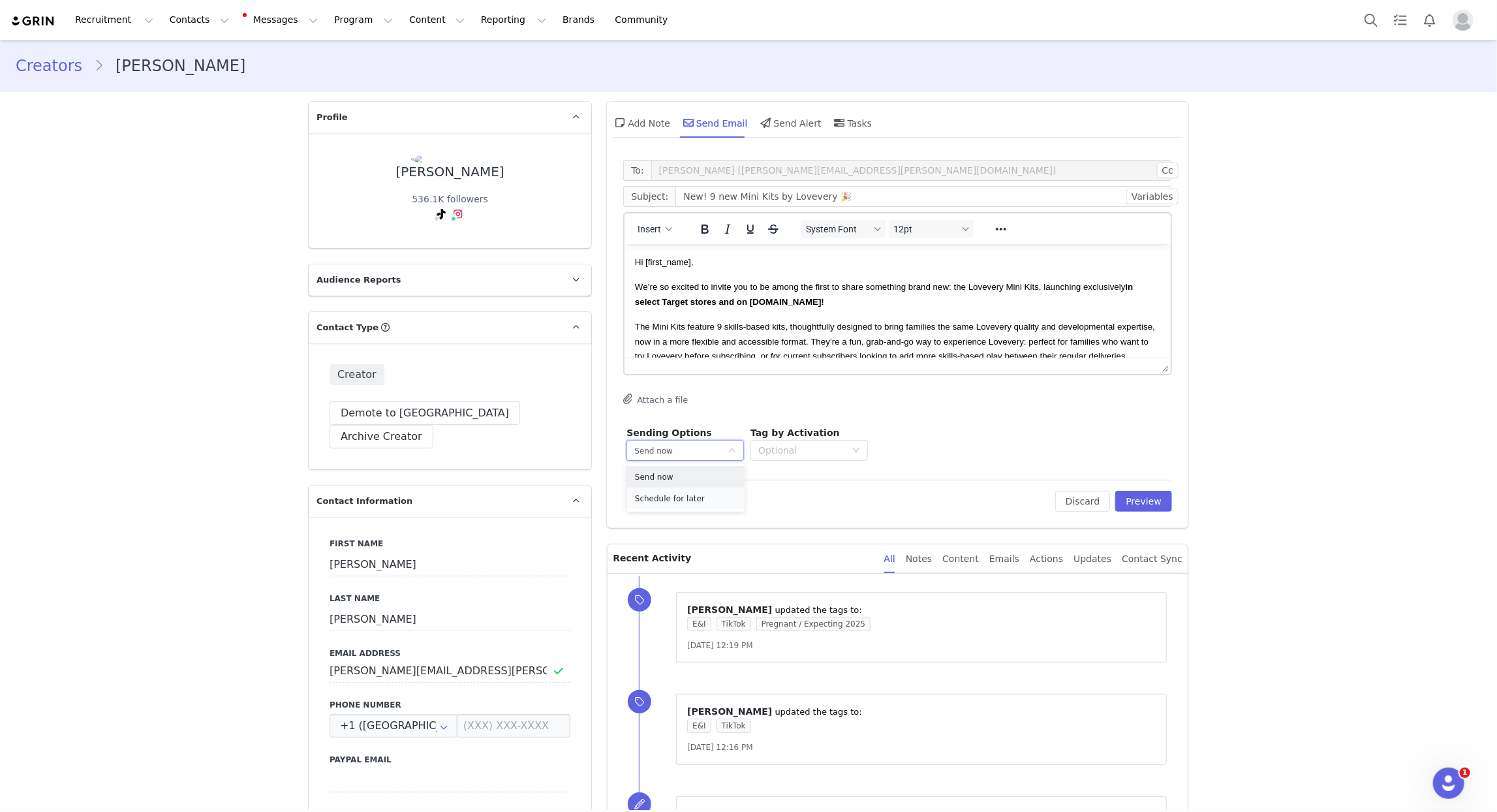
click at [686, 496] on span "Schedule for later" at bounding box center [670, 498] width 70 height 9
click at [757, 455] on input at bounding box center [775, 450] width 98 height 21
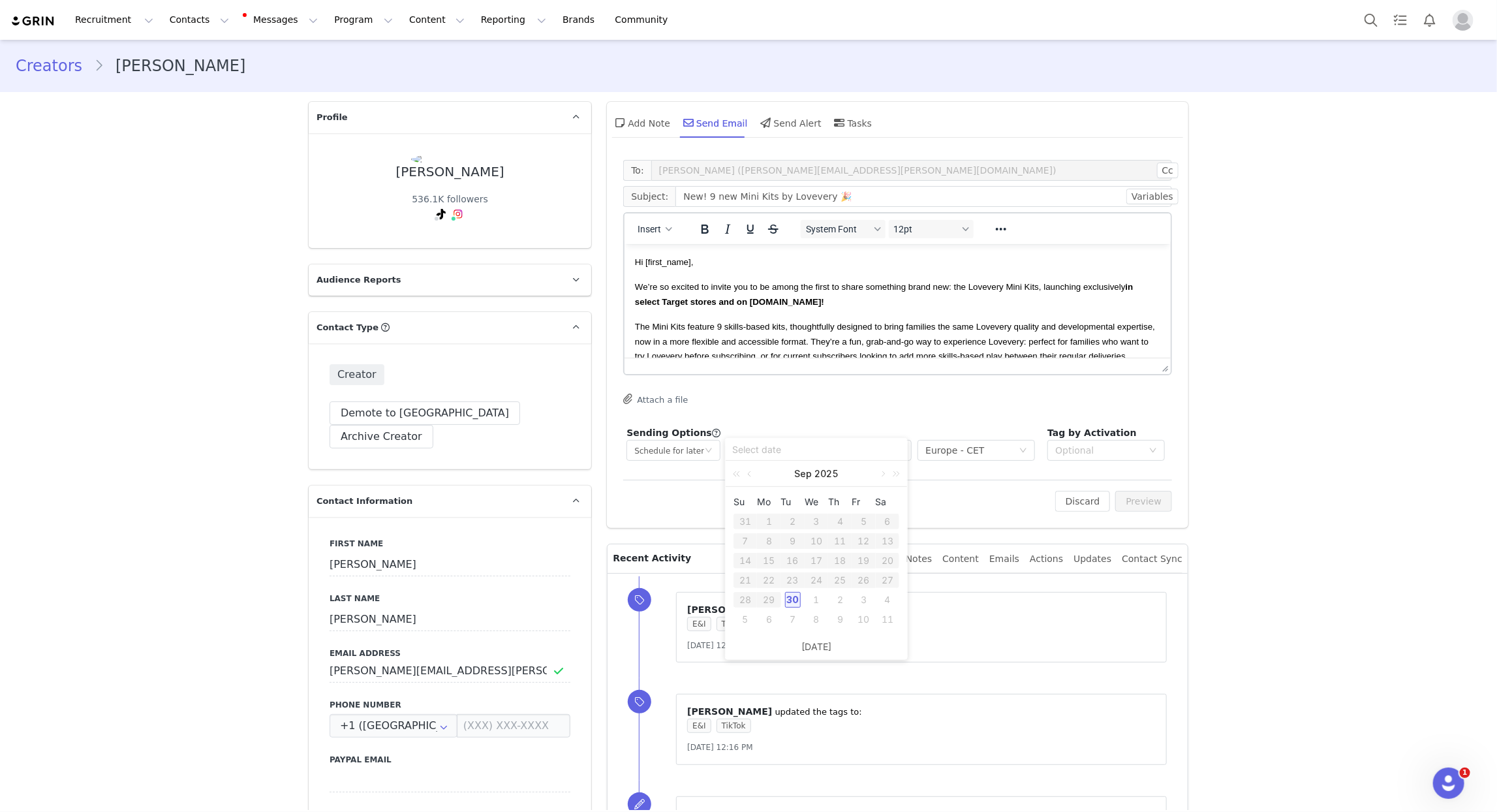
drag, startPoint x: 796, startPoint y: 597, endPoint x: 796, endPoint y: 577, distance: 20.0
click at [796, 597] on div "30" at bounding box center [793, 600] width 16 height 16
type input "[DATE]"
click at [861, 458] on input "text" at bounding box center [871, 450] width 82 height 21
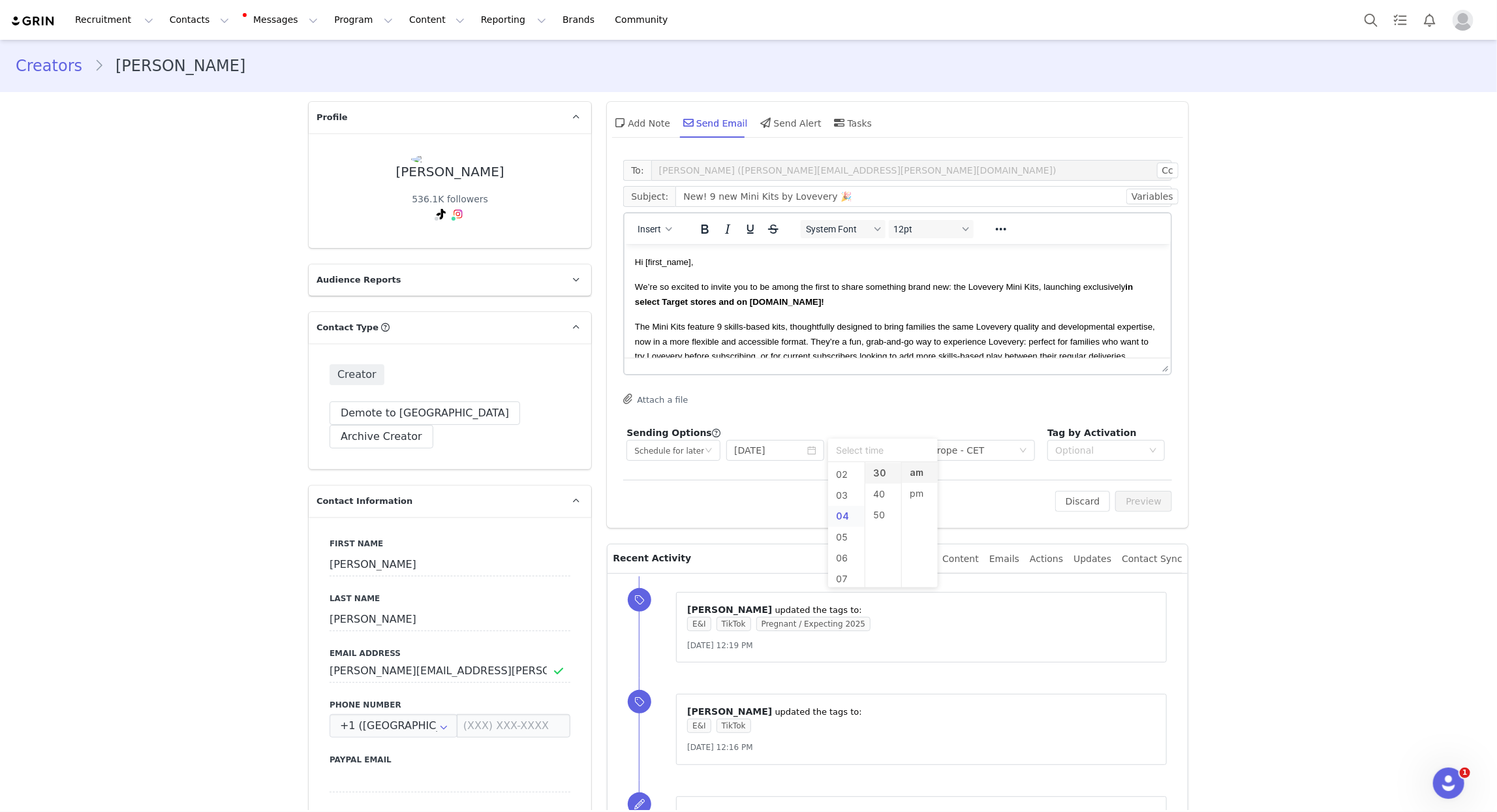
click at [845, 515] on li "04" at bounding box center [847, 516] width 37 height 21
type input "4:30 am"
drag, startPoint x: 879, startPoint y: 484, endPoint x: 912, endPoint y: 490, distance: 33.5
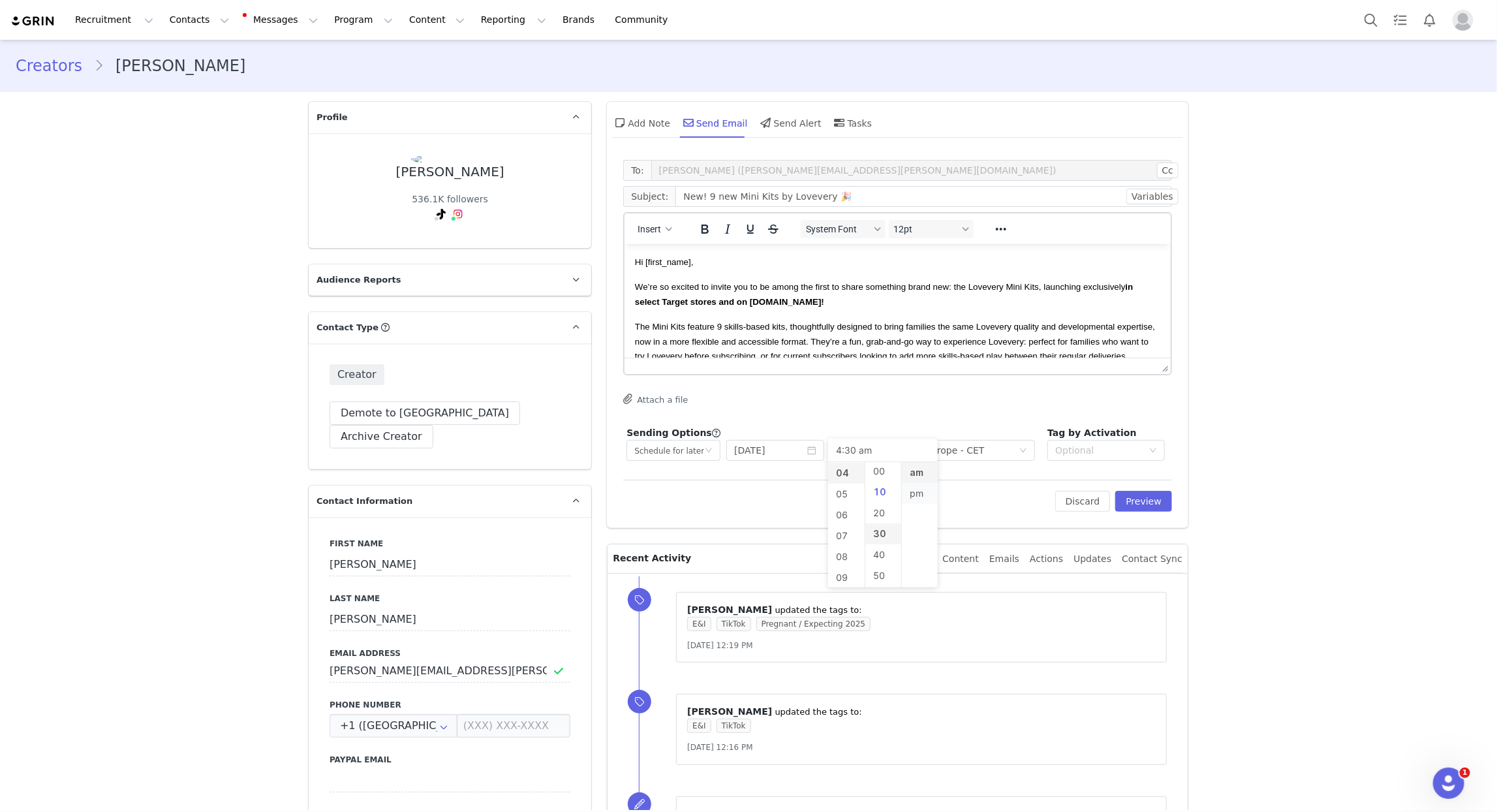
click at [879, 484] on li "10" at bounding box center [884, 492] width 37 height 21
type input "4:10 am"
click at [924, 491] on li "pm" at bounding box center [920, 494] width 37 height 21
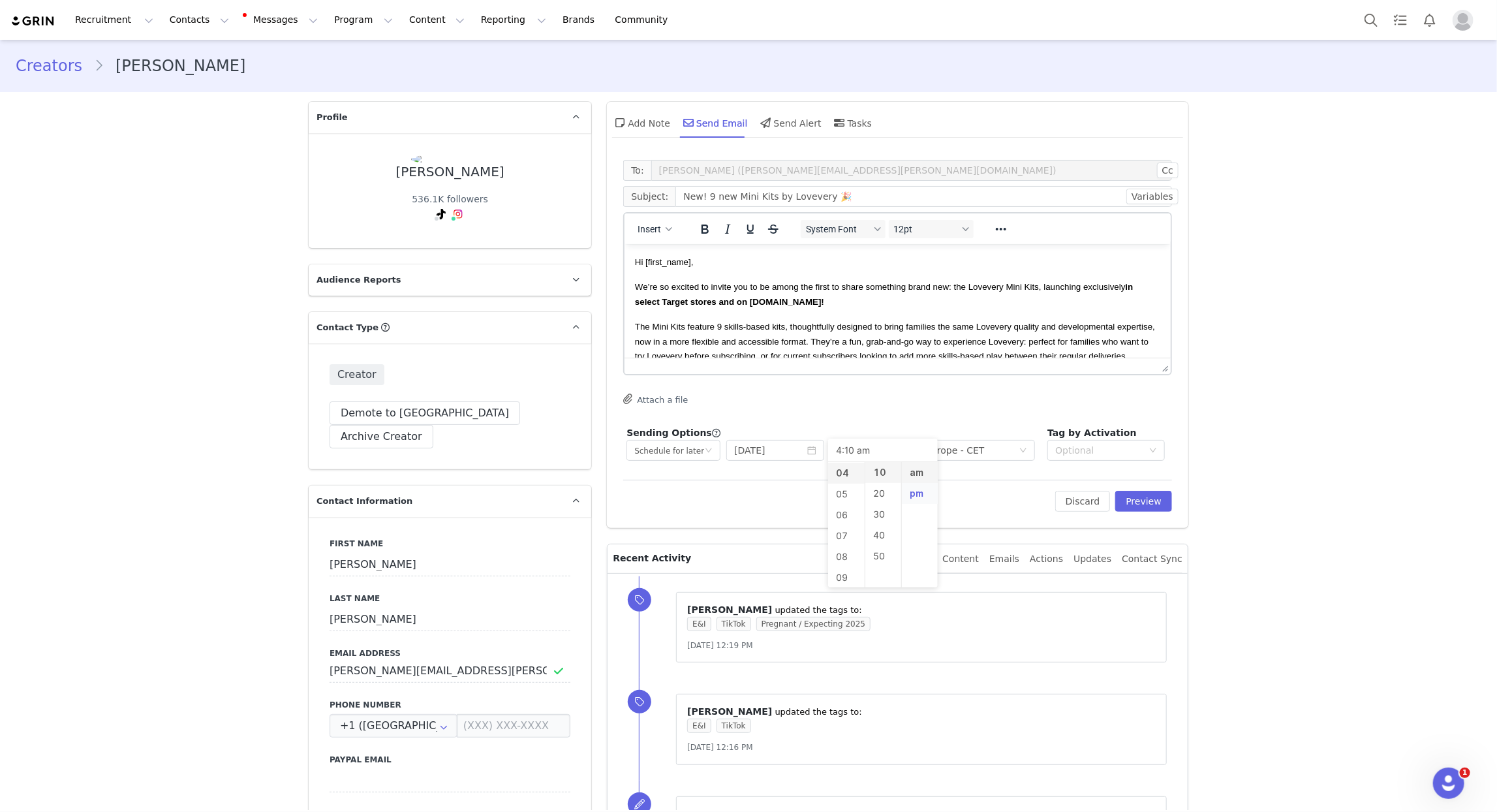
type input "4:10 pm"
click at [907, 399] on div "Attach a file" at bounding box center [898, 400] width 549 height 13
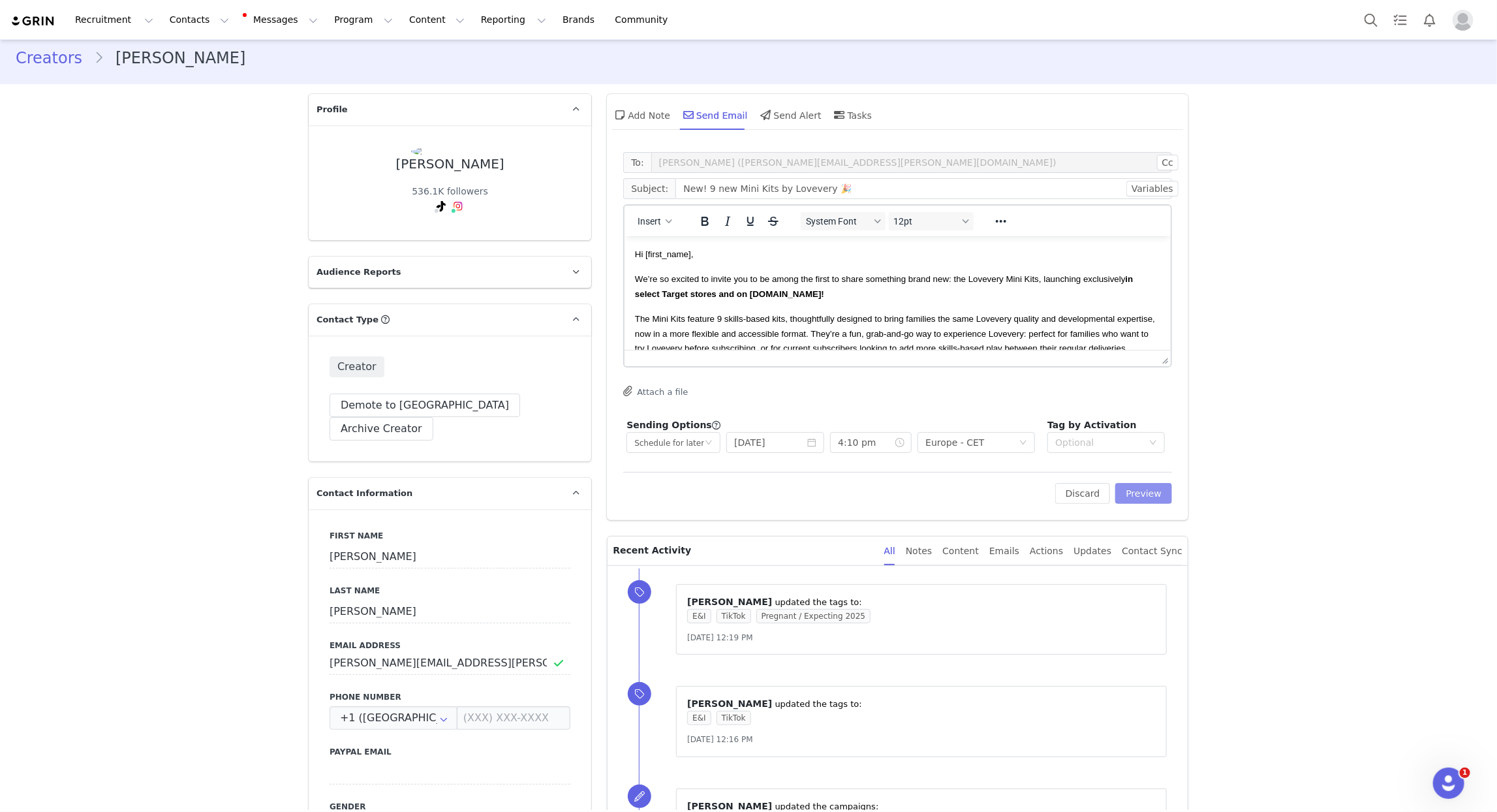
click at [1132, 494] on button "Preview" at bounding box center [1143, 494] width 57 height 21
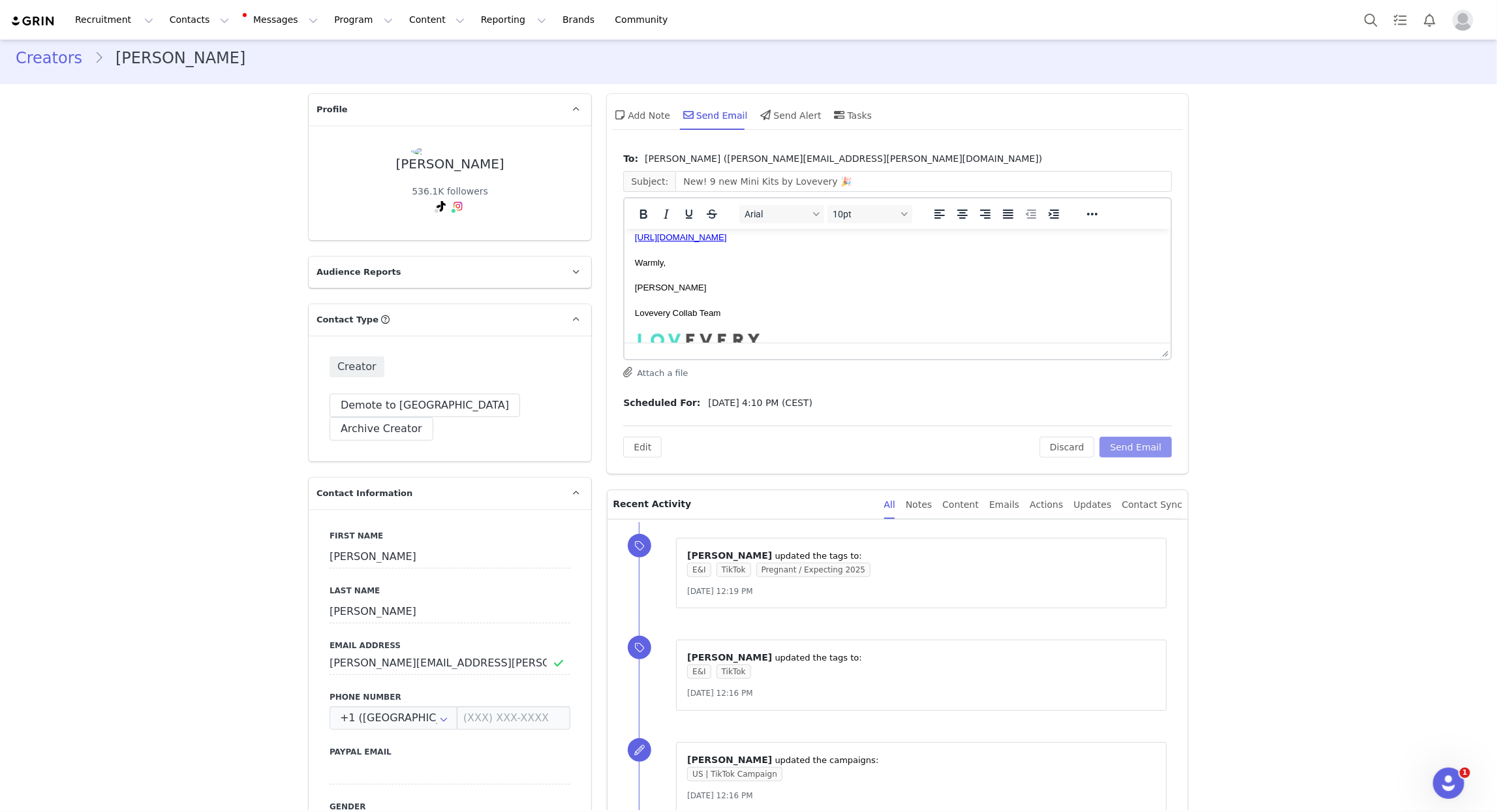
scroll to position [490, 0]
click at [1142, 446] on button "Send Email" at bounding box center [1136, 447] width 73 height 21
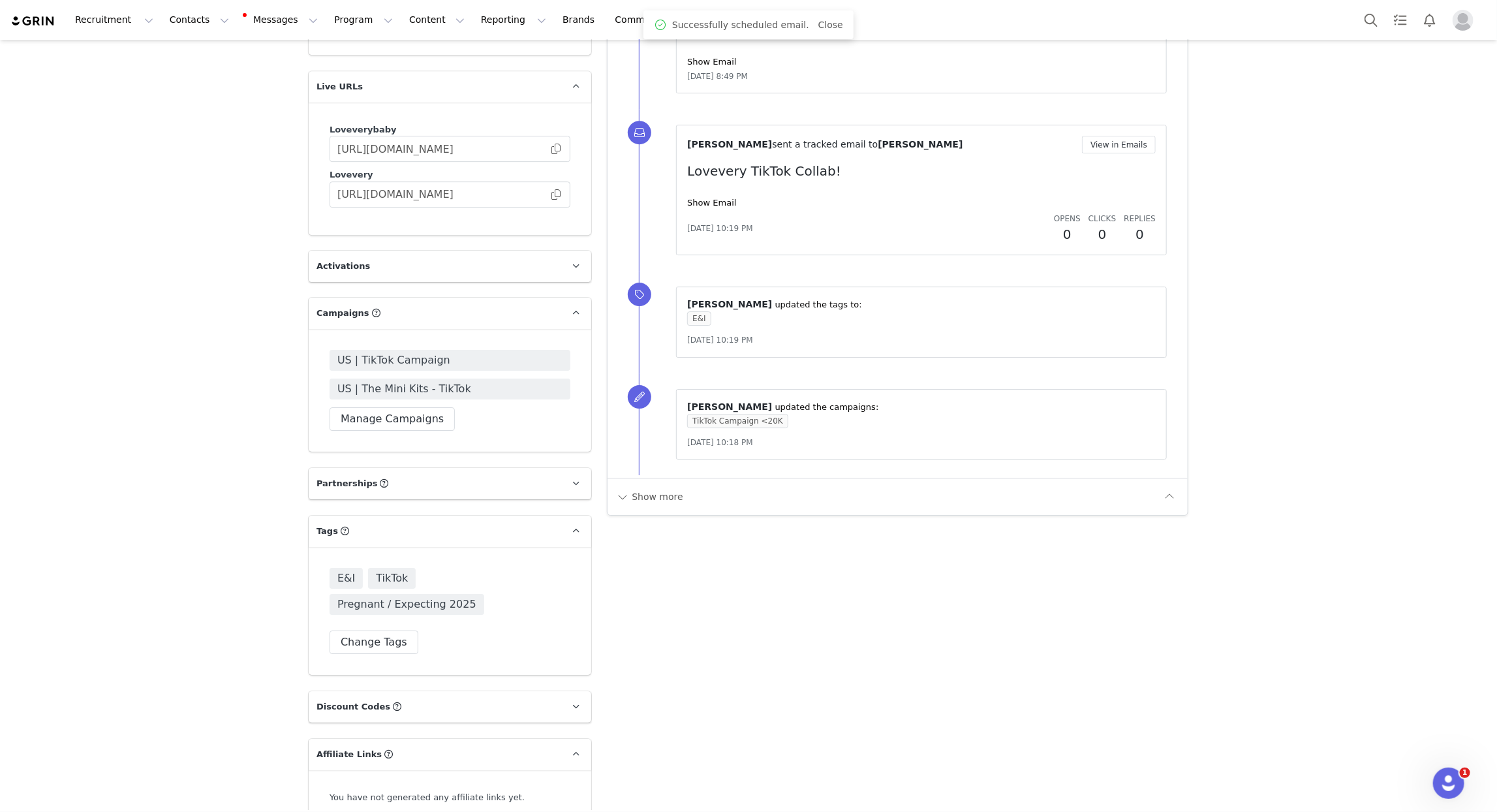
scroll to position [2738, 0]
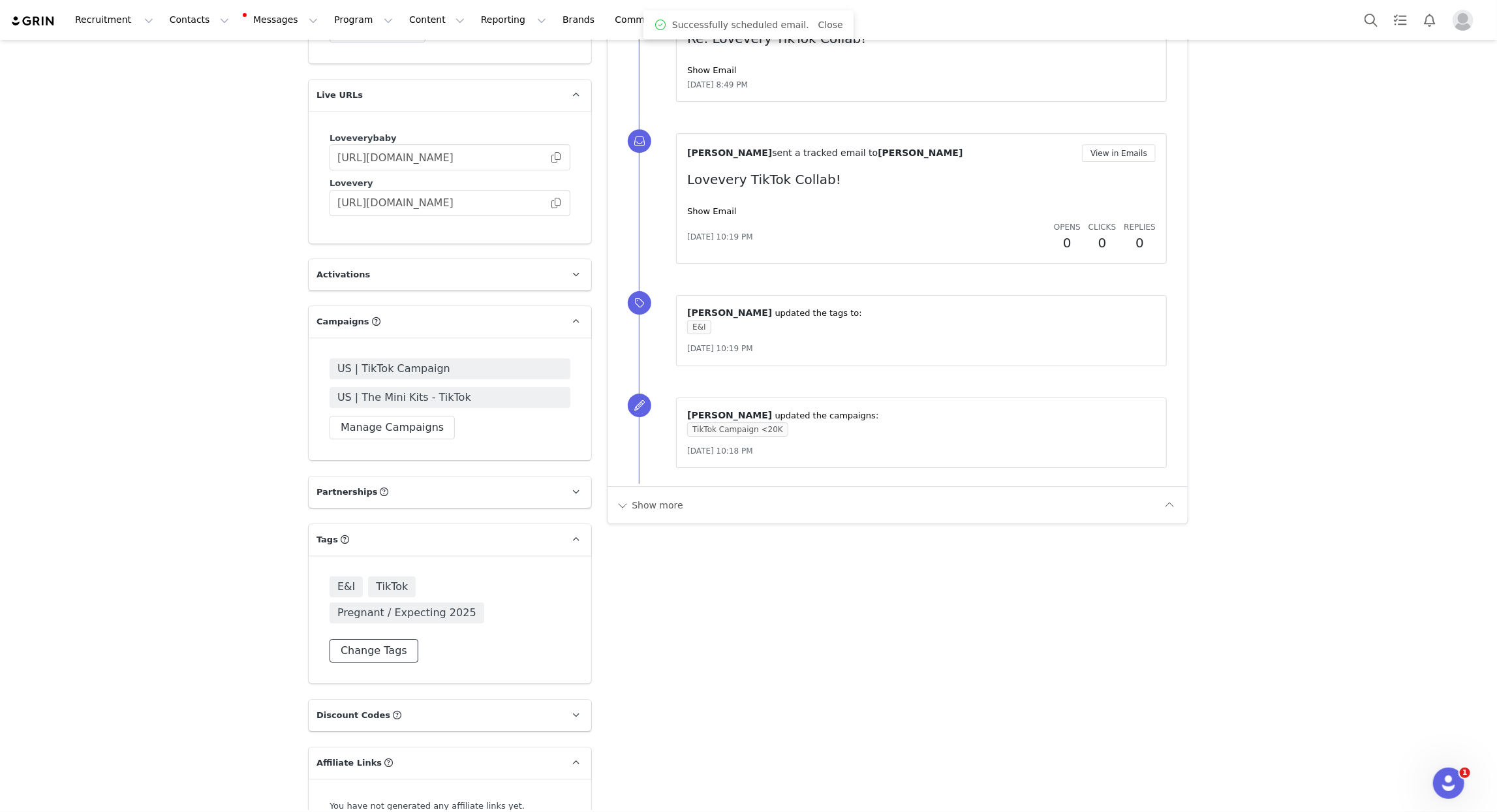
click at [365, 639] on button "Change Tags" at bounding box center [374, 650] width 89 height 23
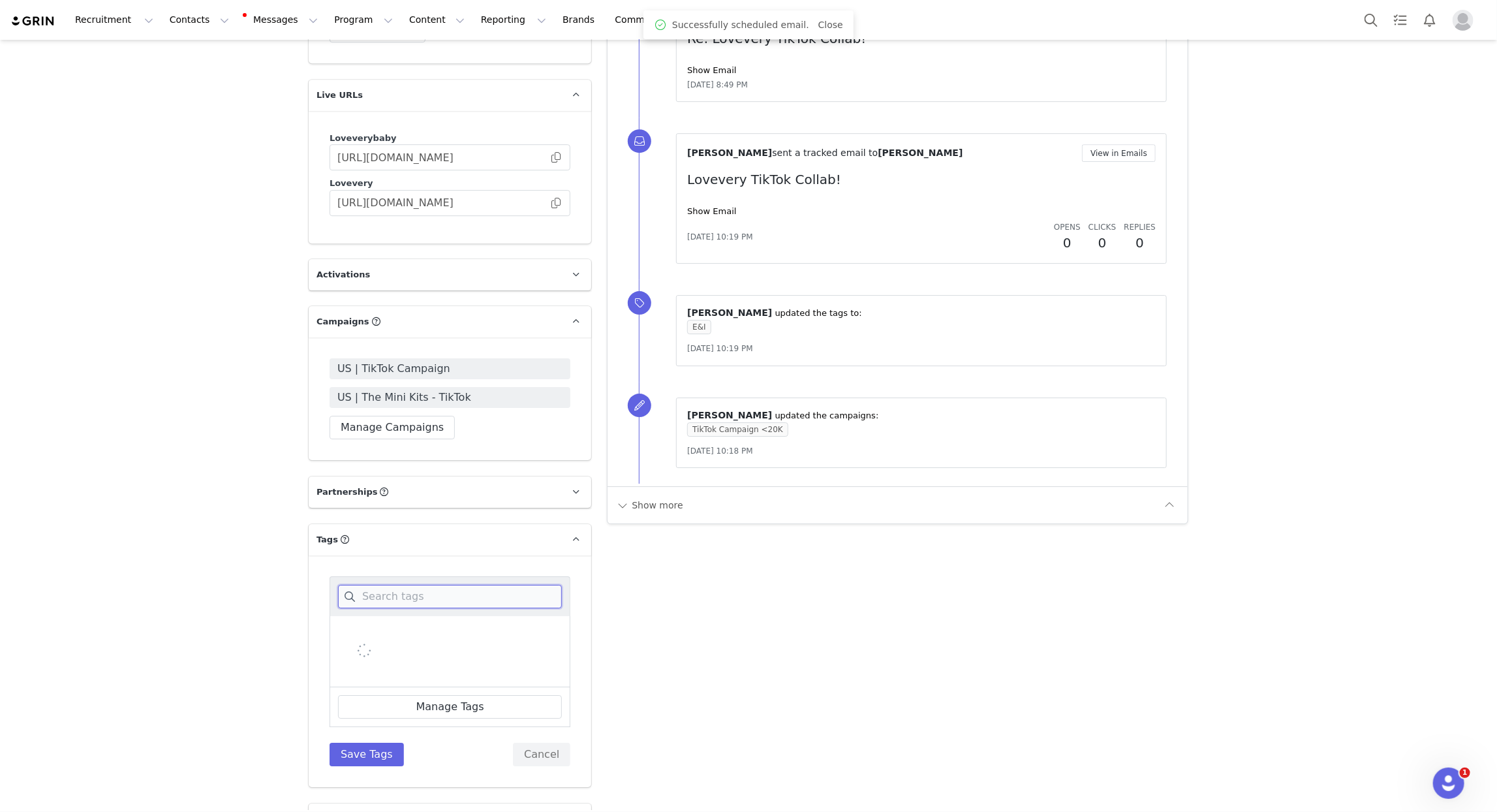
click at [381, 585] on input at bounding box center [450, 596] width 224 height 23
type input "mini"
click at [397, 658] on span "The Mini Kits" at bounding box center [384, 664] width 66 height 13
click at [351, 658] on input "The Mini Kits" at bounding box center [351, 658] width 0 height 0
click at [388, 740] on div "mini Minimalist Parent The Mini Kits Manage Tags Save Tags Cancel" at bounding box center [450, 667] width 282 height 225
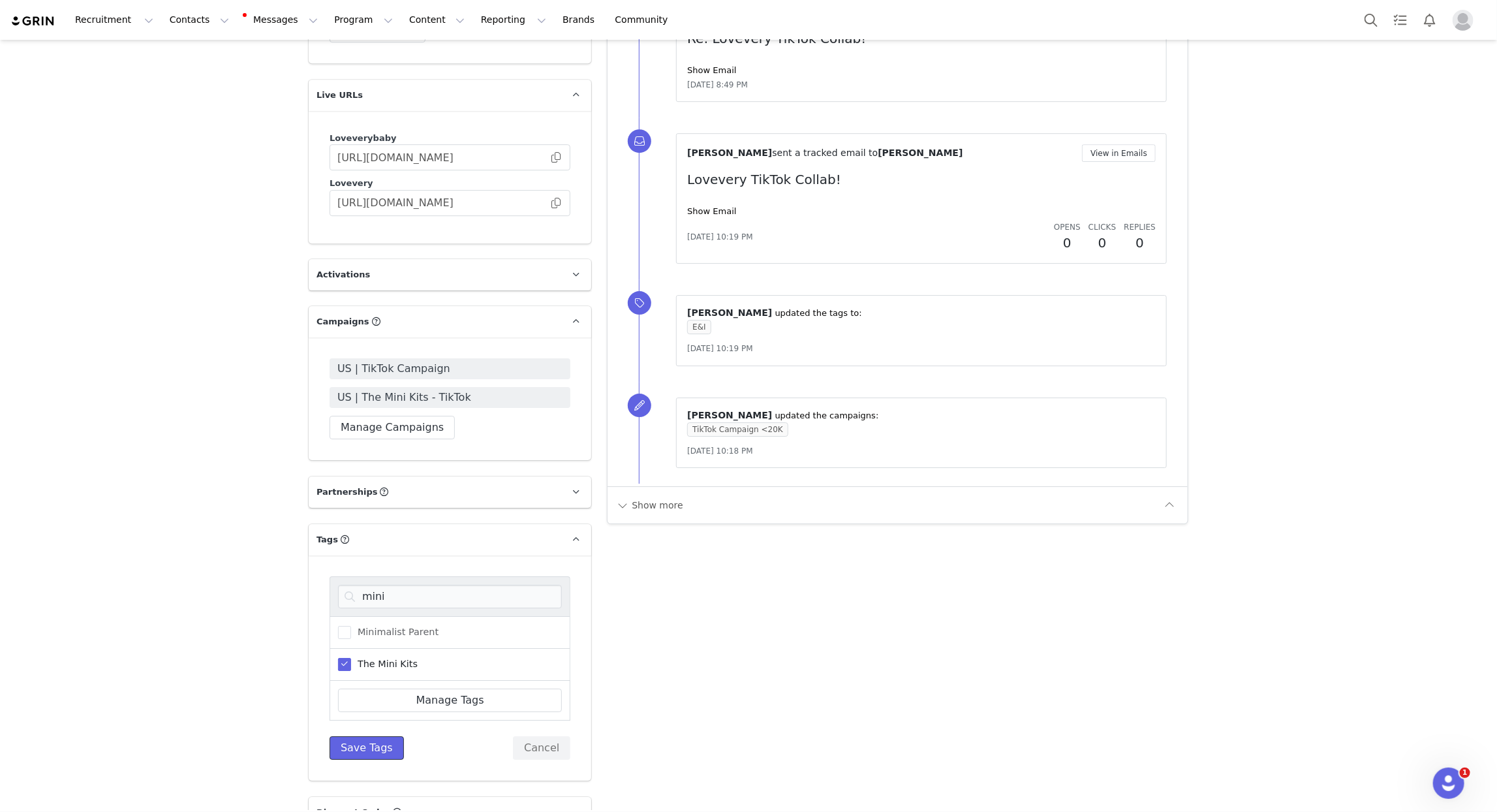
click at [386, 736] on button "Save Tags" at bounding box center [366, 747] width 74 height 23
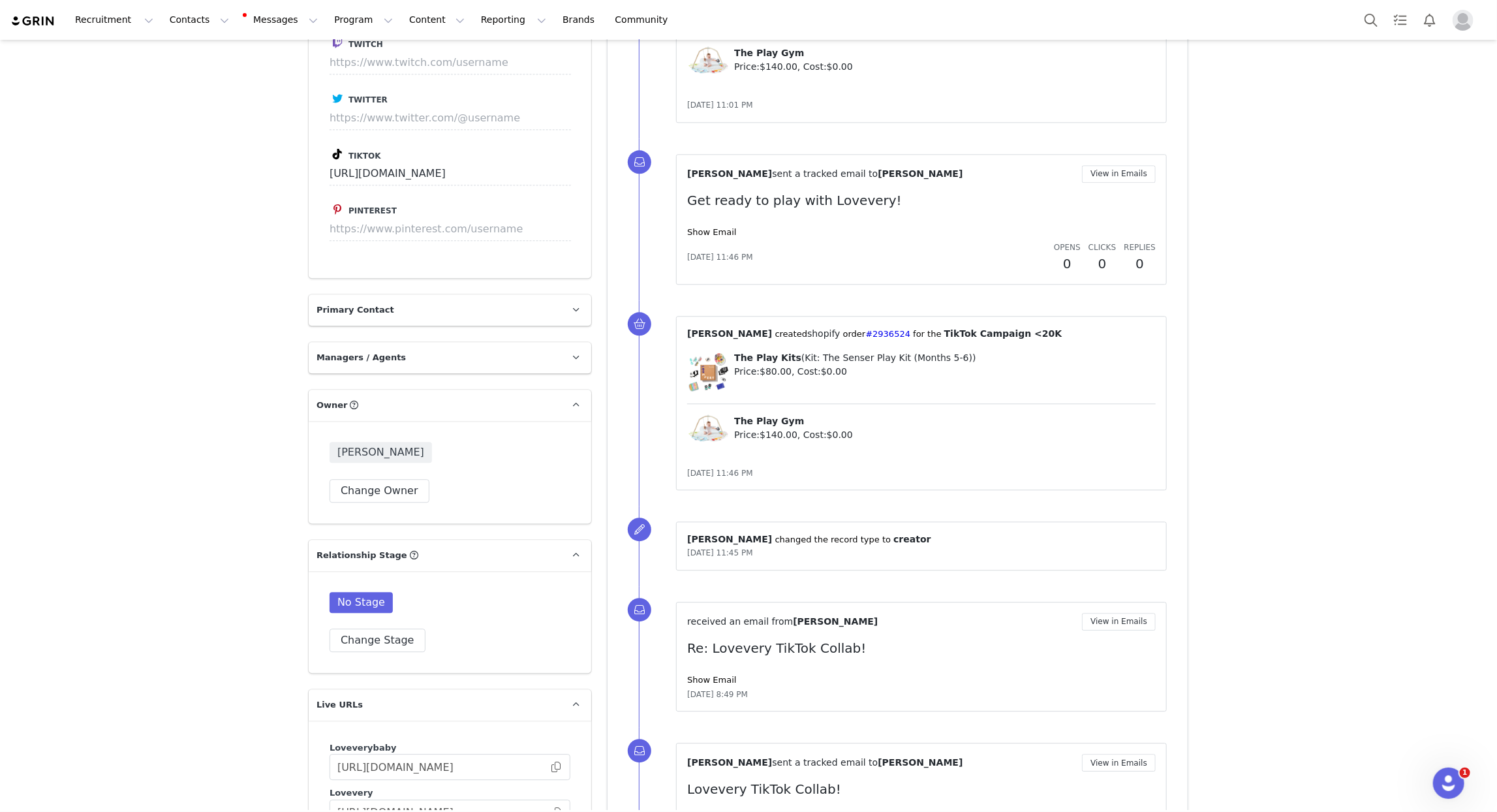
scroll to position [2120, 0]
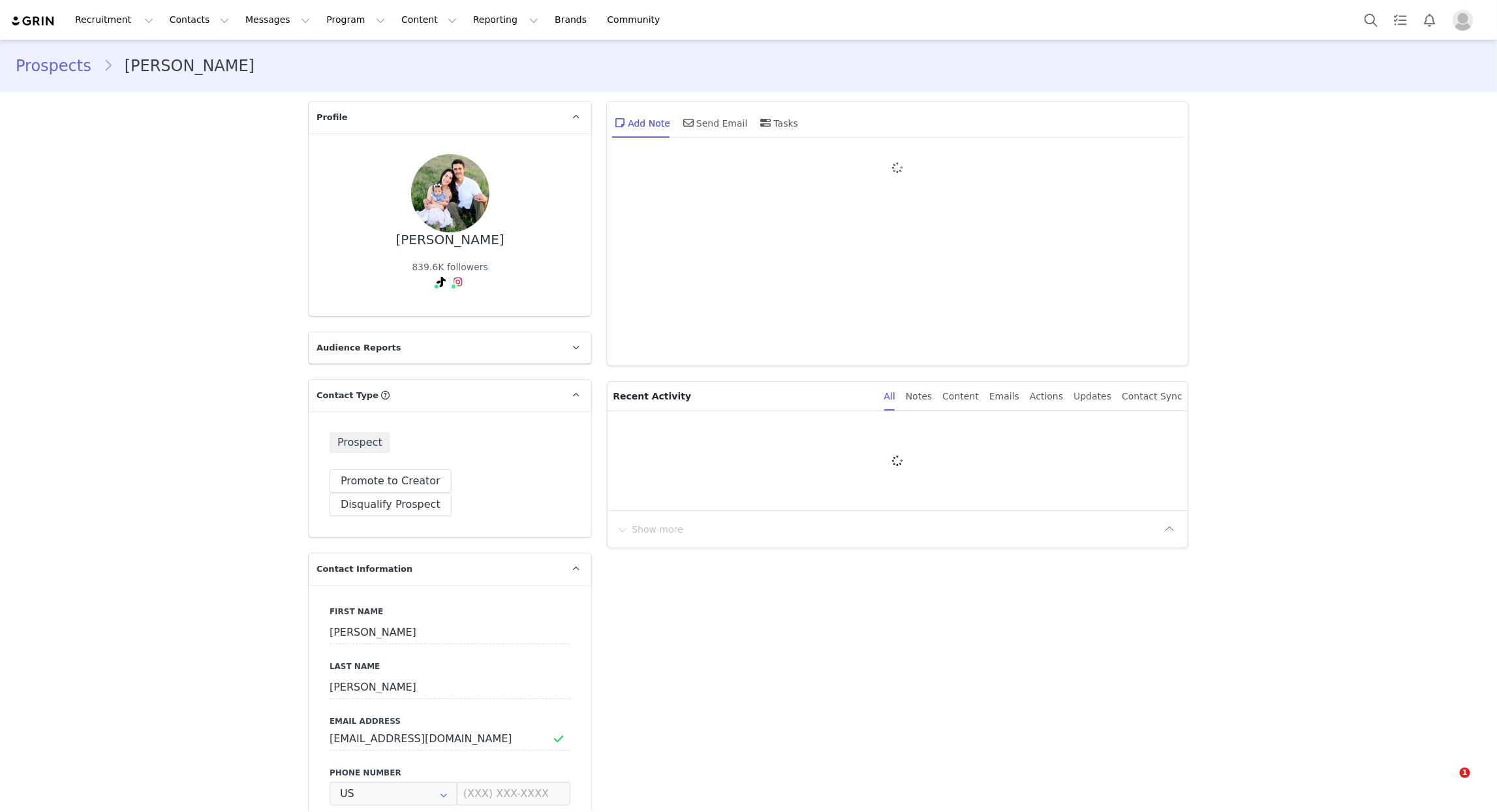
type input "+1 ([GEOGRAPHIC_DATA])"
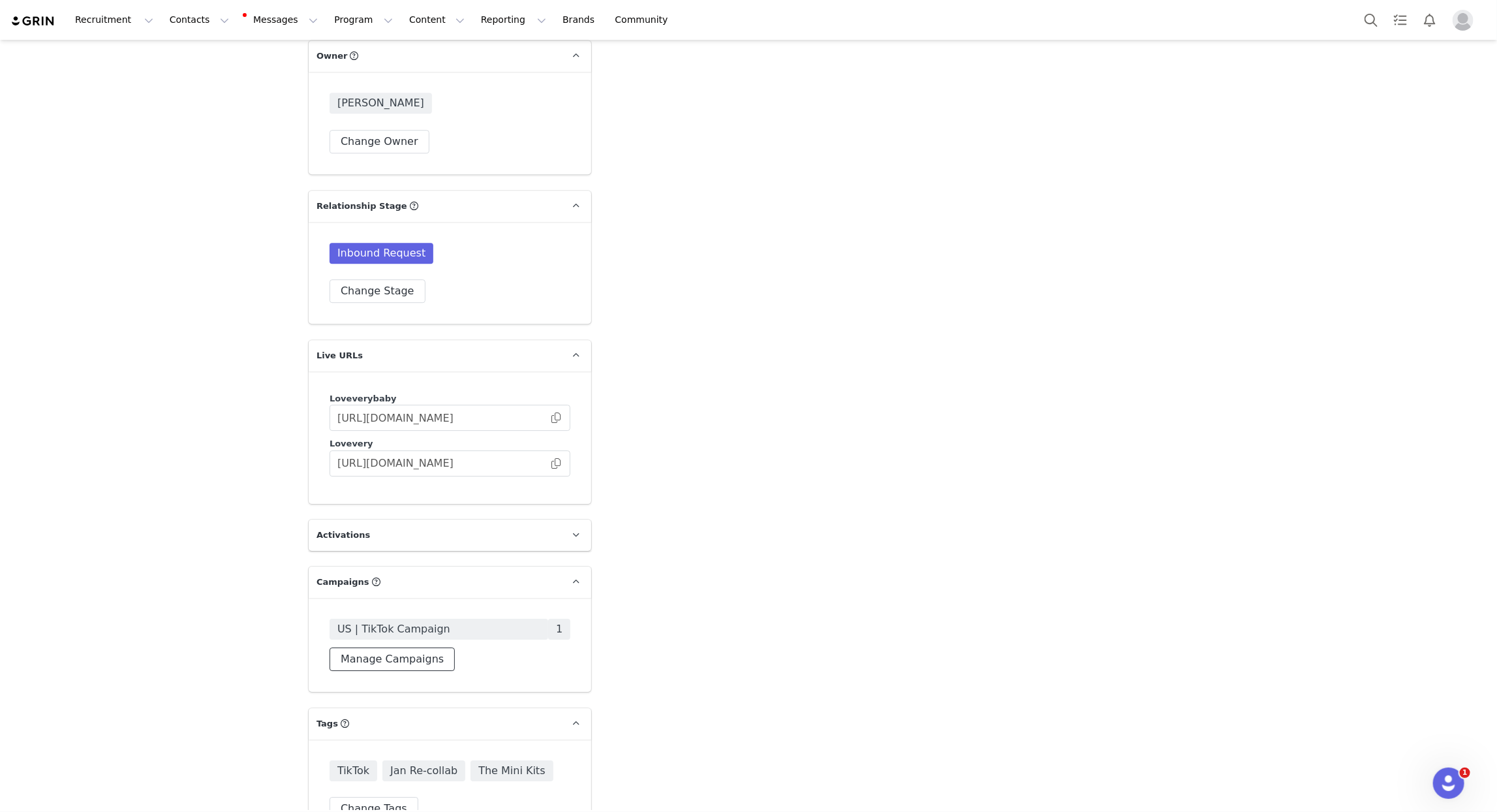
click at [386, 647] on button "Manage Campaigns" at bounding box center [392, 658] width 126 height 23
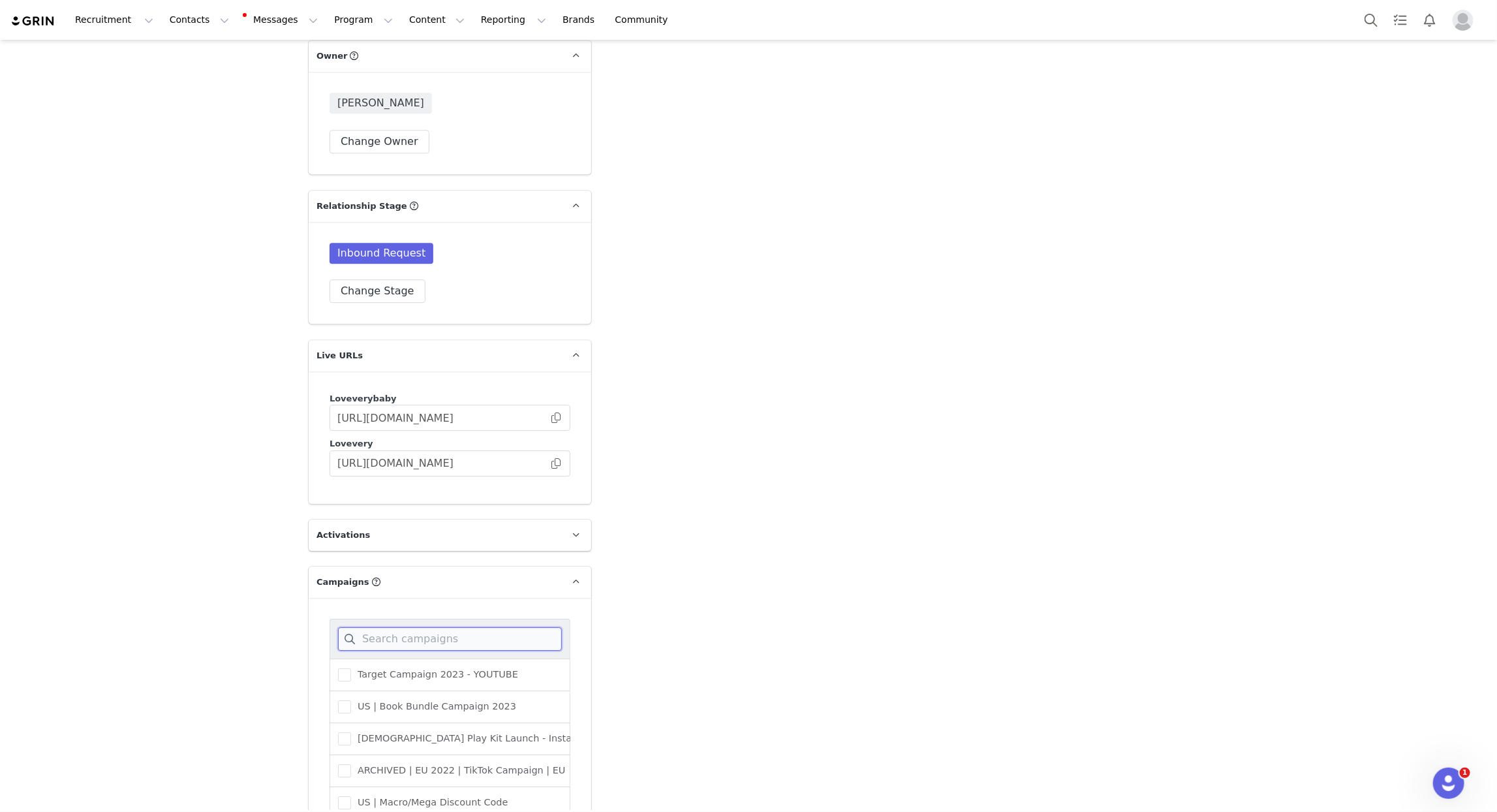
click at [390, 627] on input at bounding box center [450, 638] width 224 height 23
type input "mini"
drag, startPoint x: 432, startPoint y: 667, endPoint x: 398, endPoint y: 699, distance: 46.7
click at [432, 700] on span "US | The Mini Kits - TikTok" at bounding box center [414, 706] width 126 height 13
click at [351, 700] on input "US | The Mini Kits - TikTok" at bounding box center [351, 700] width 0 height 0
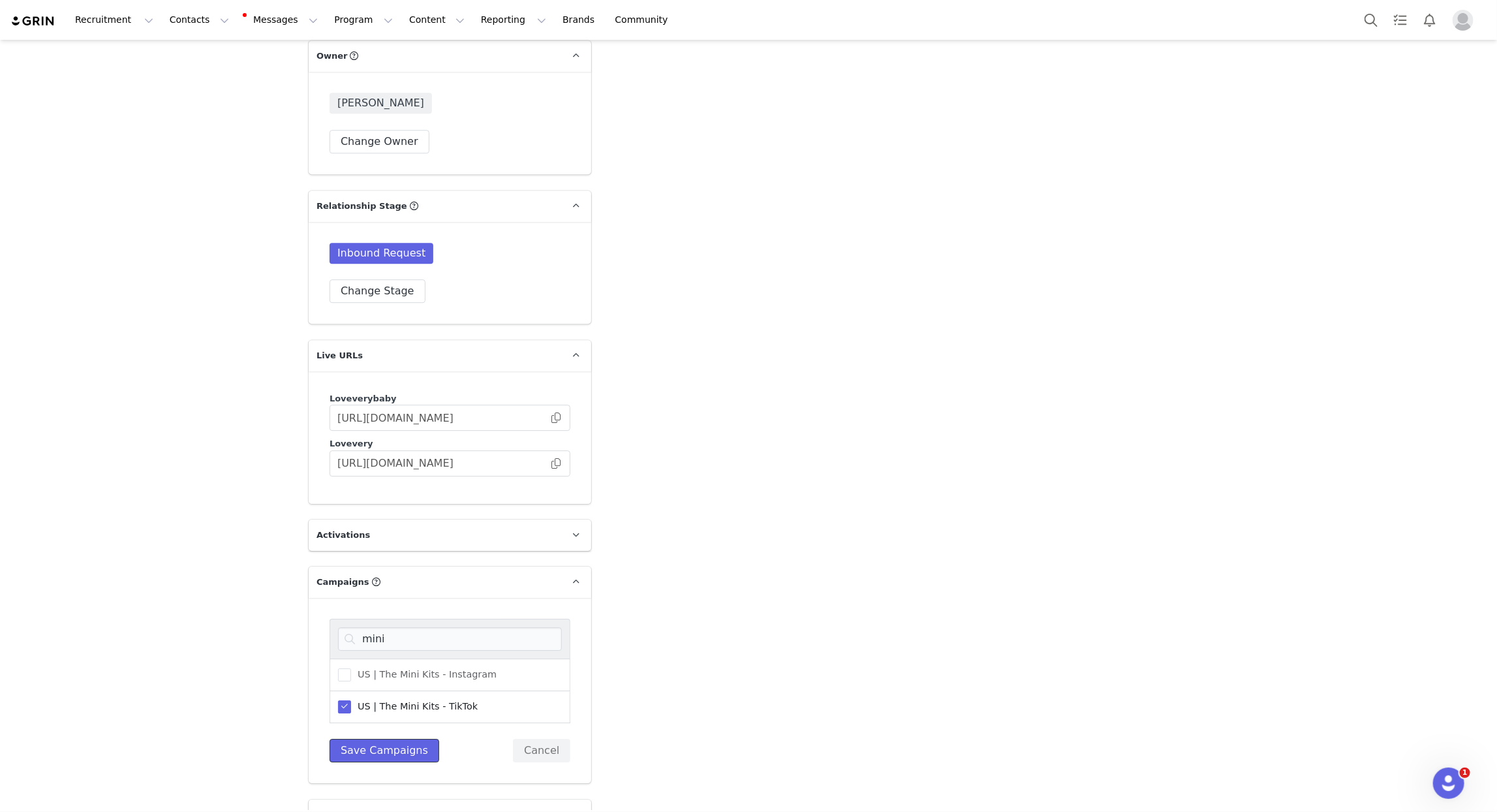
drag, startPoint x: 386, startPoint y: 714, endPoint x: 378, endPoint y: 707, distance: 10.6
click at [386, 738] on button "Save Campaigns" at bounding box center [384, 750] width 110 height 23
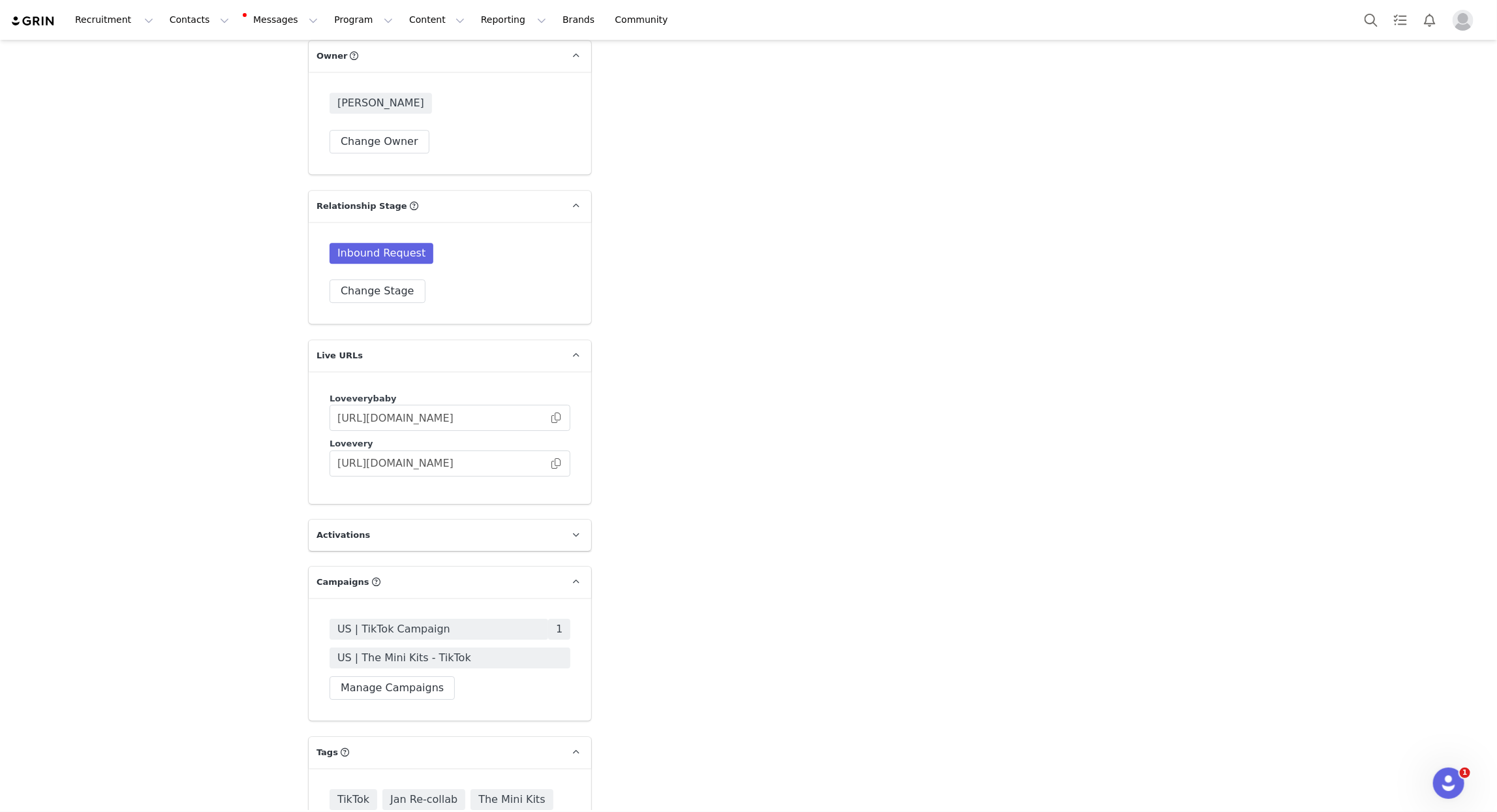
scroll to position [2590, 0]
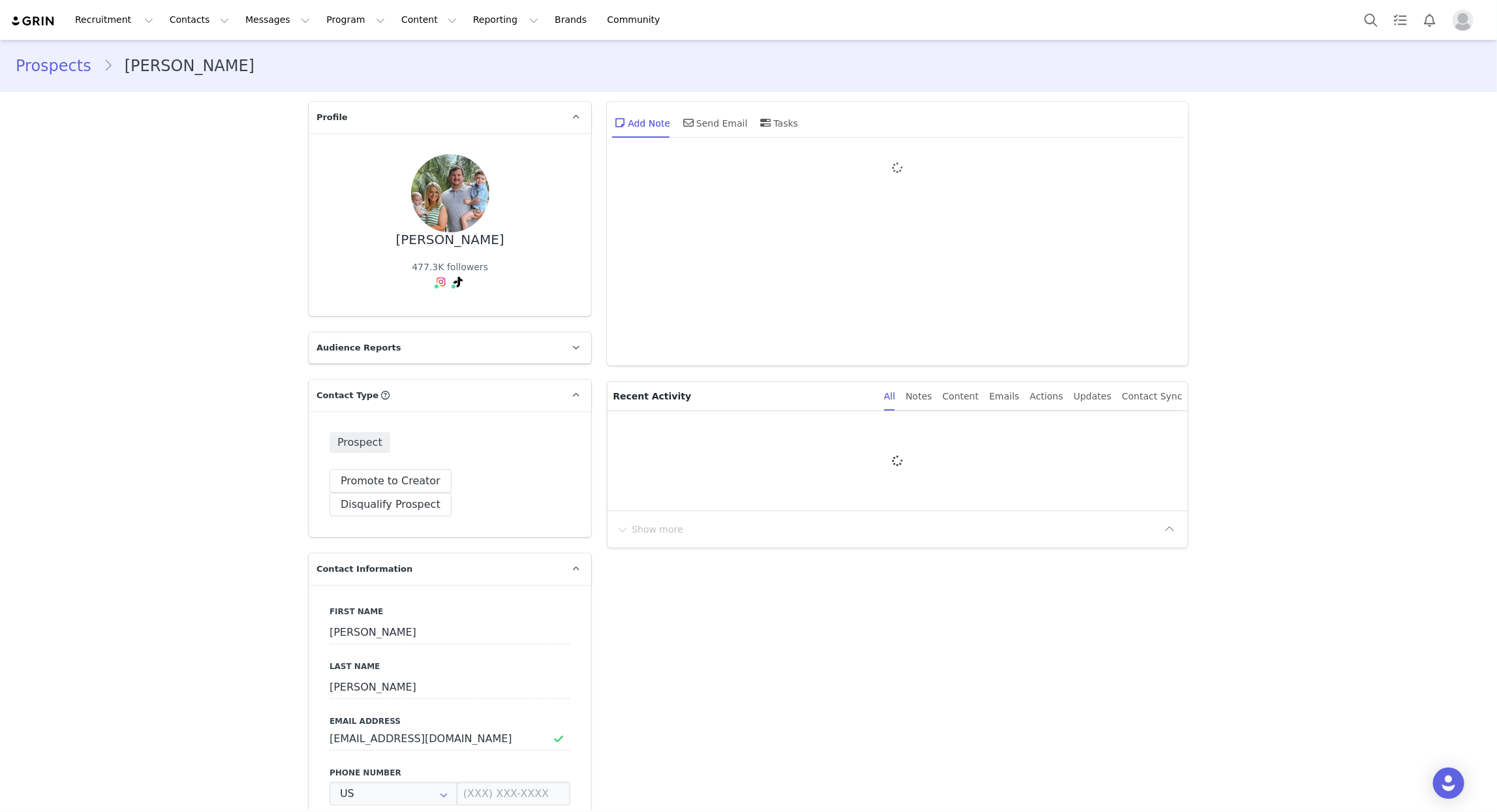
type input "+1 ([GEOGRAPHIC_DATA])"
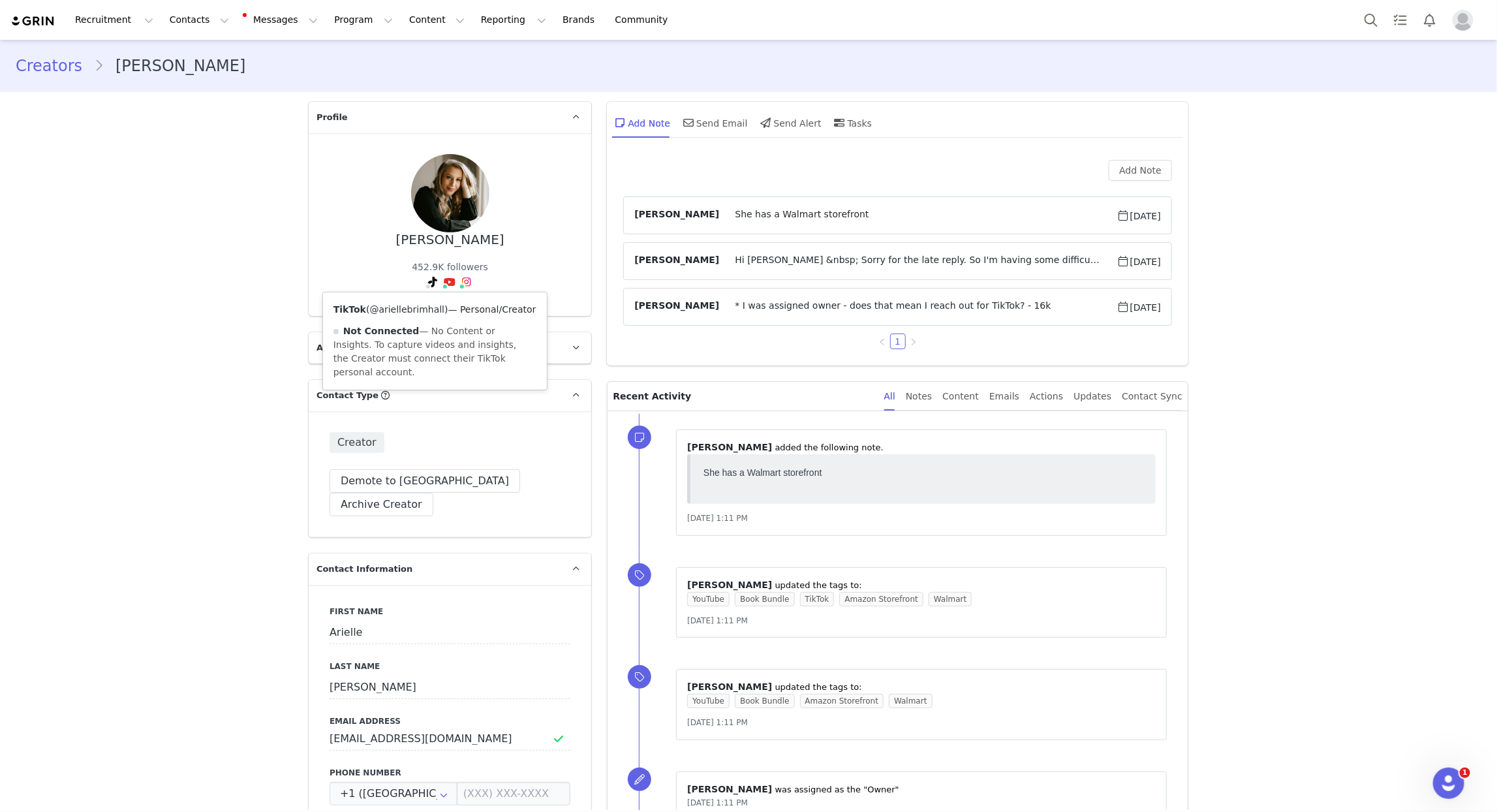
click at [413, 311] on link "@ariellebrimhall" at bounding box center [408, 309] width 75 height 10
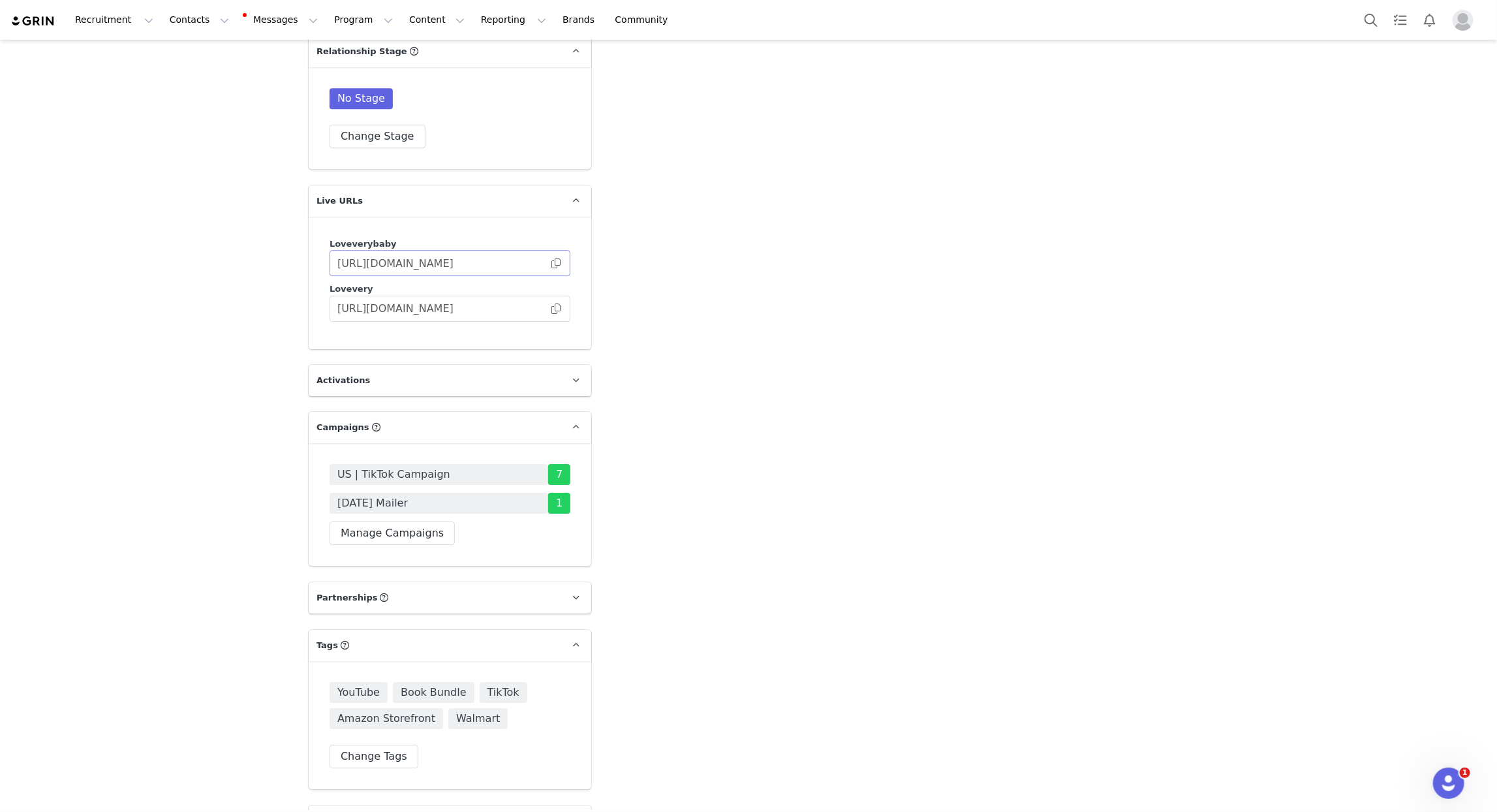
scroll to position [2717, 0]
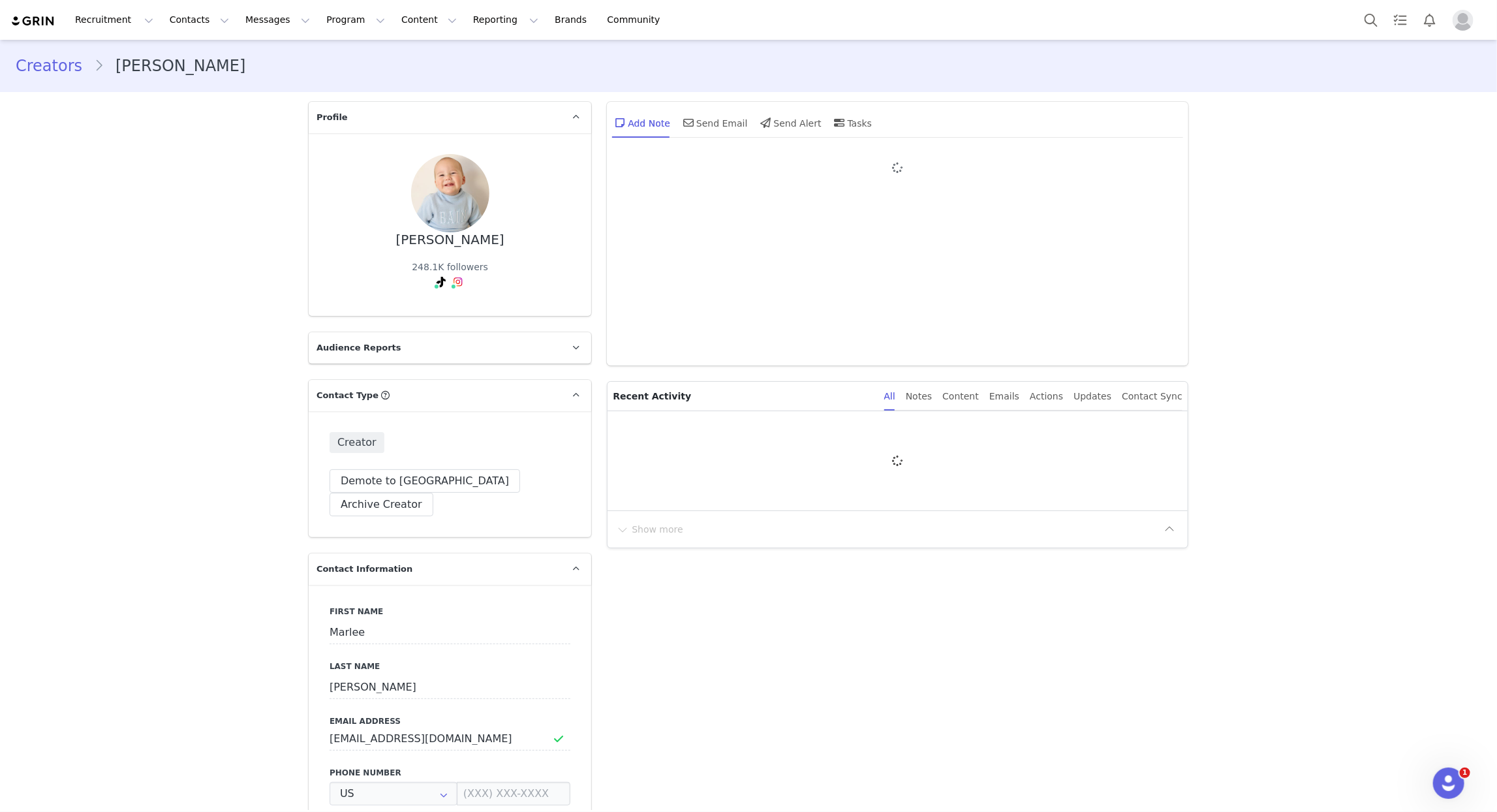
type input "+1 ([GEOGRAPHIC_DATA])"
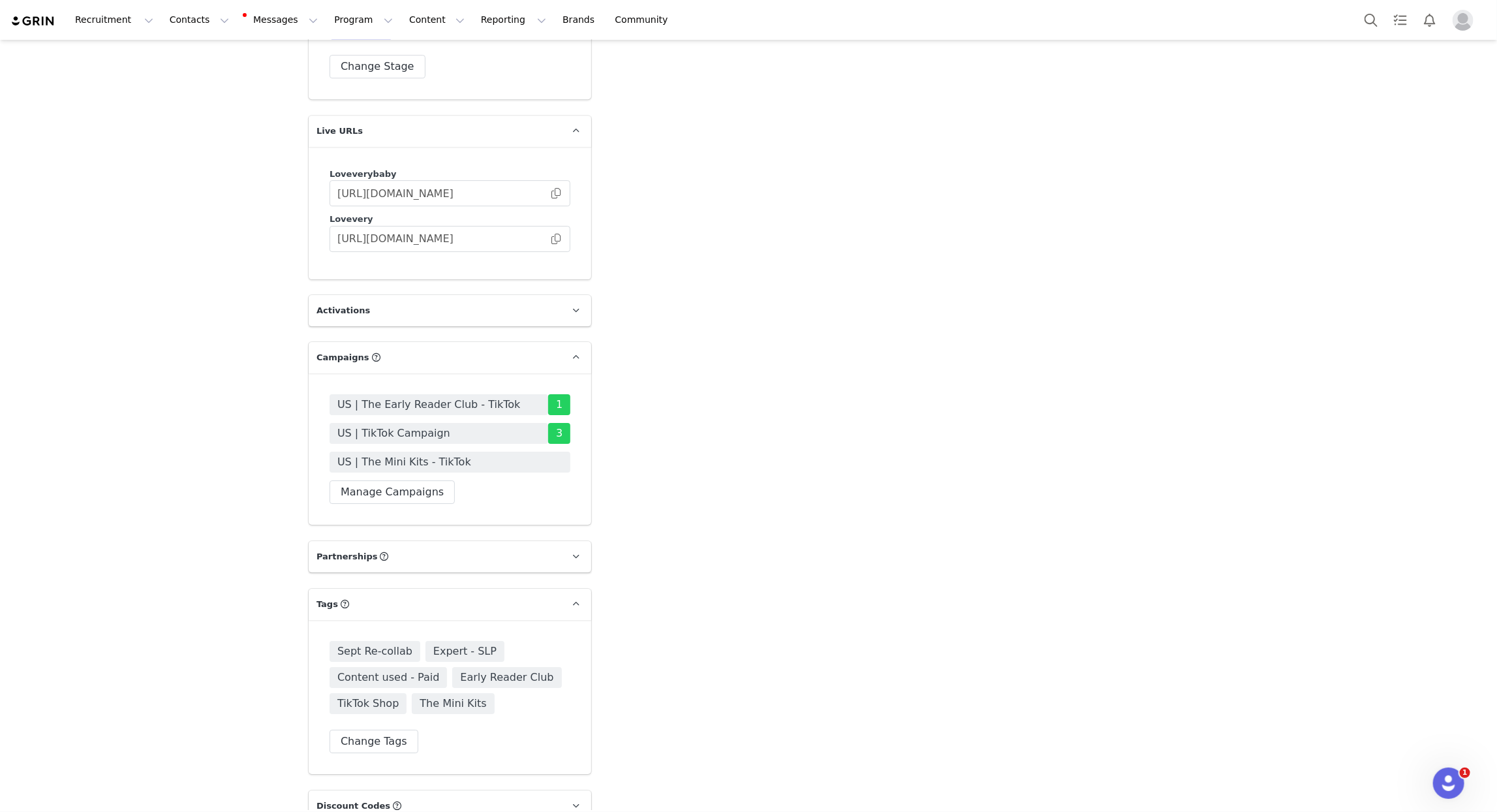
scroll to position [2783, 0]
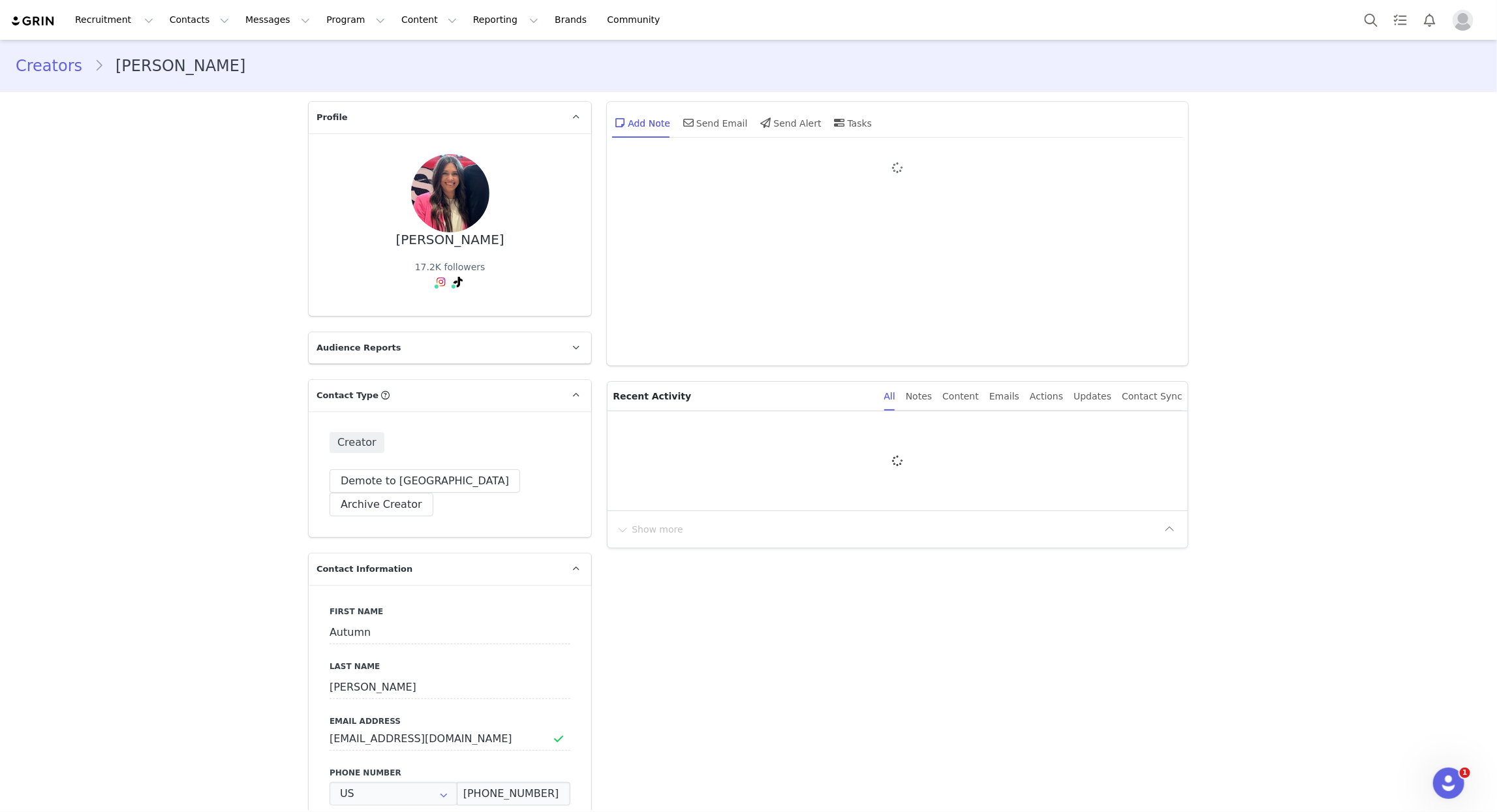
type input "+1 ([GEOGRAPHIC_DATA])"
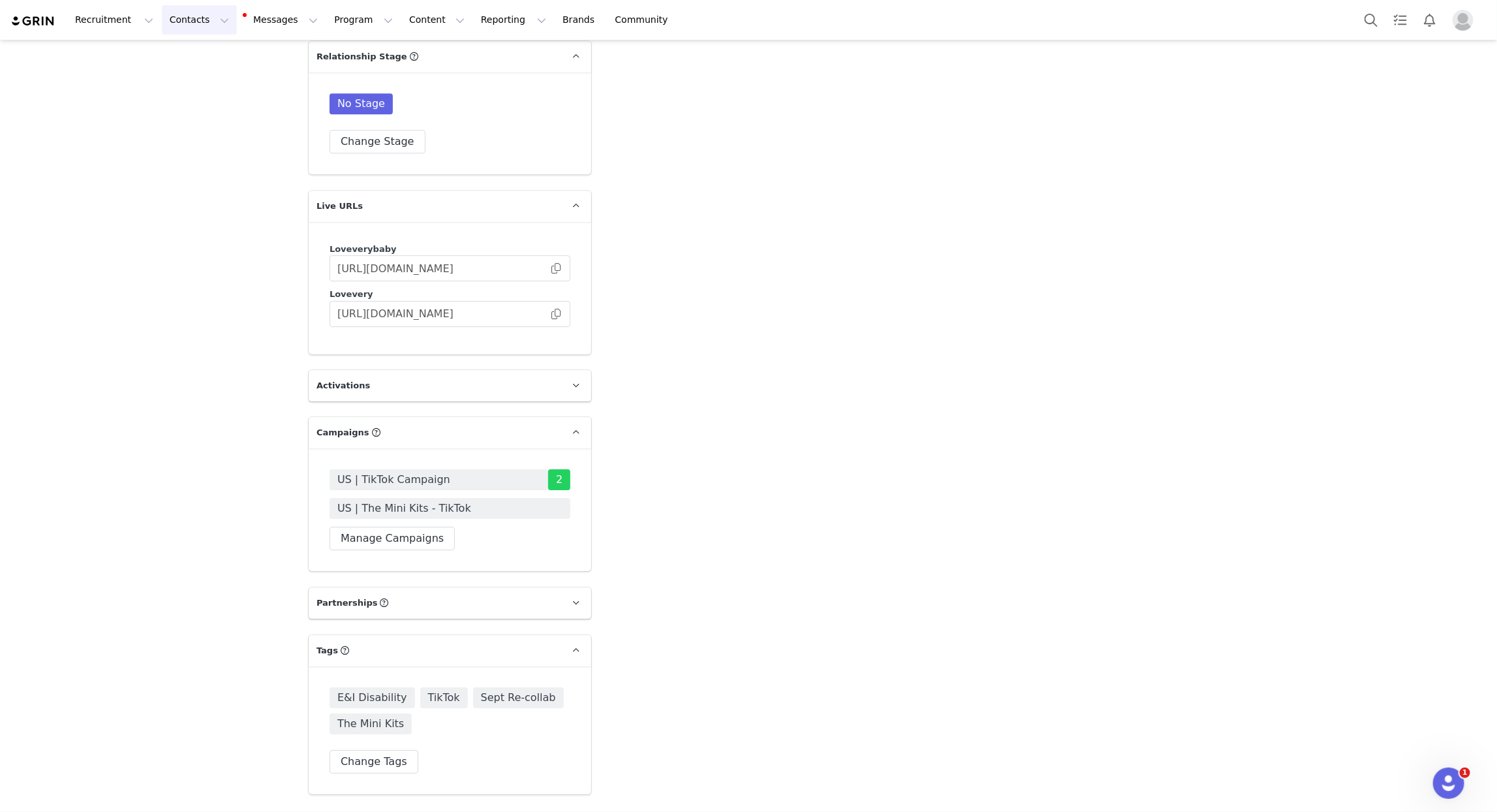
scroll to position [2698, 0]
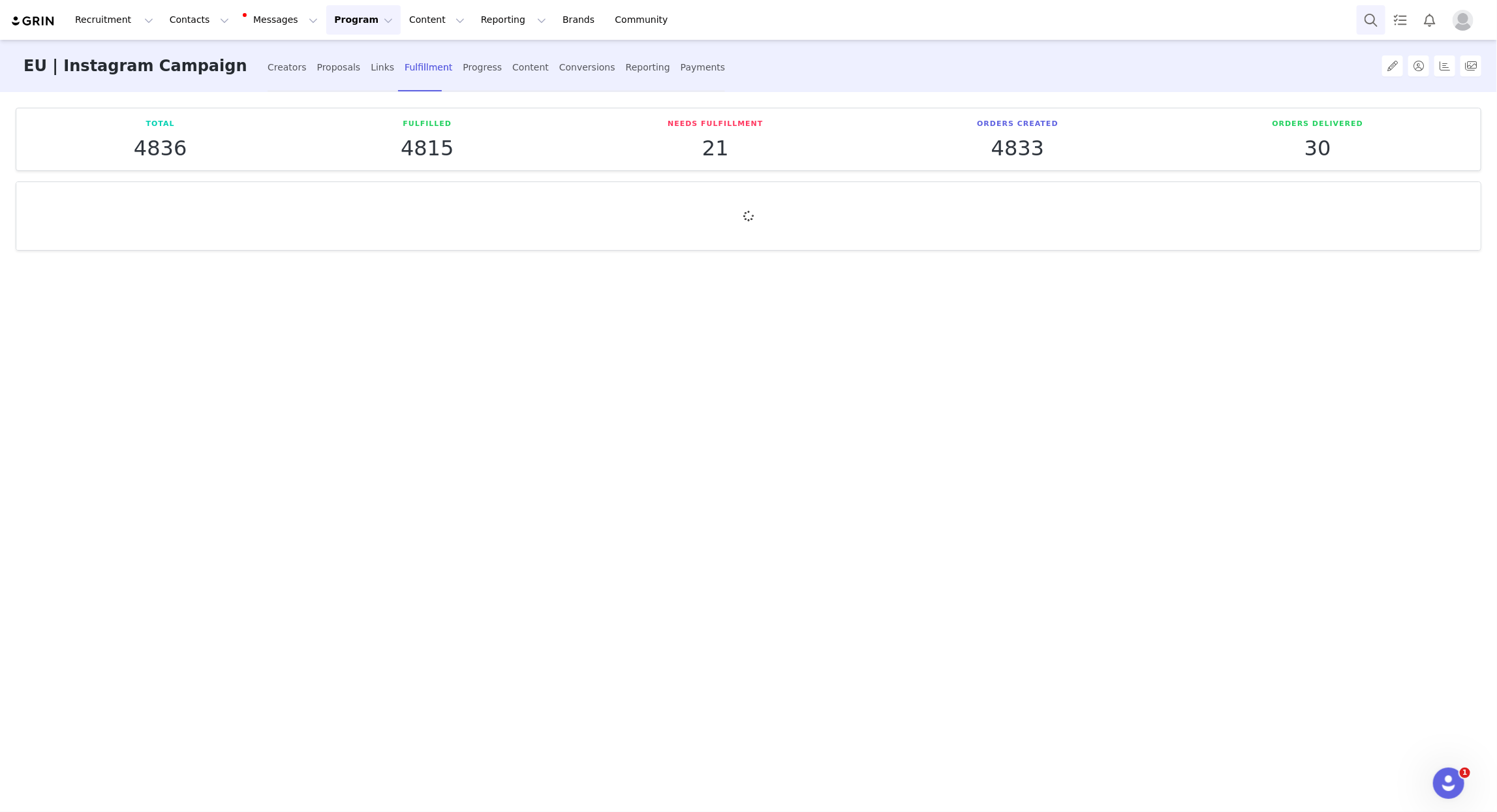
click at [1363, 14] on button "Search" at bounding box center [1371, 20] width 29 height 30
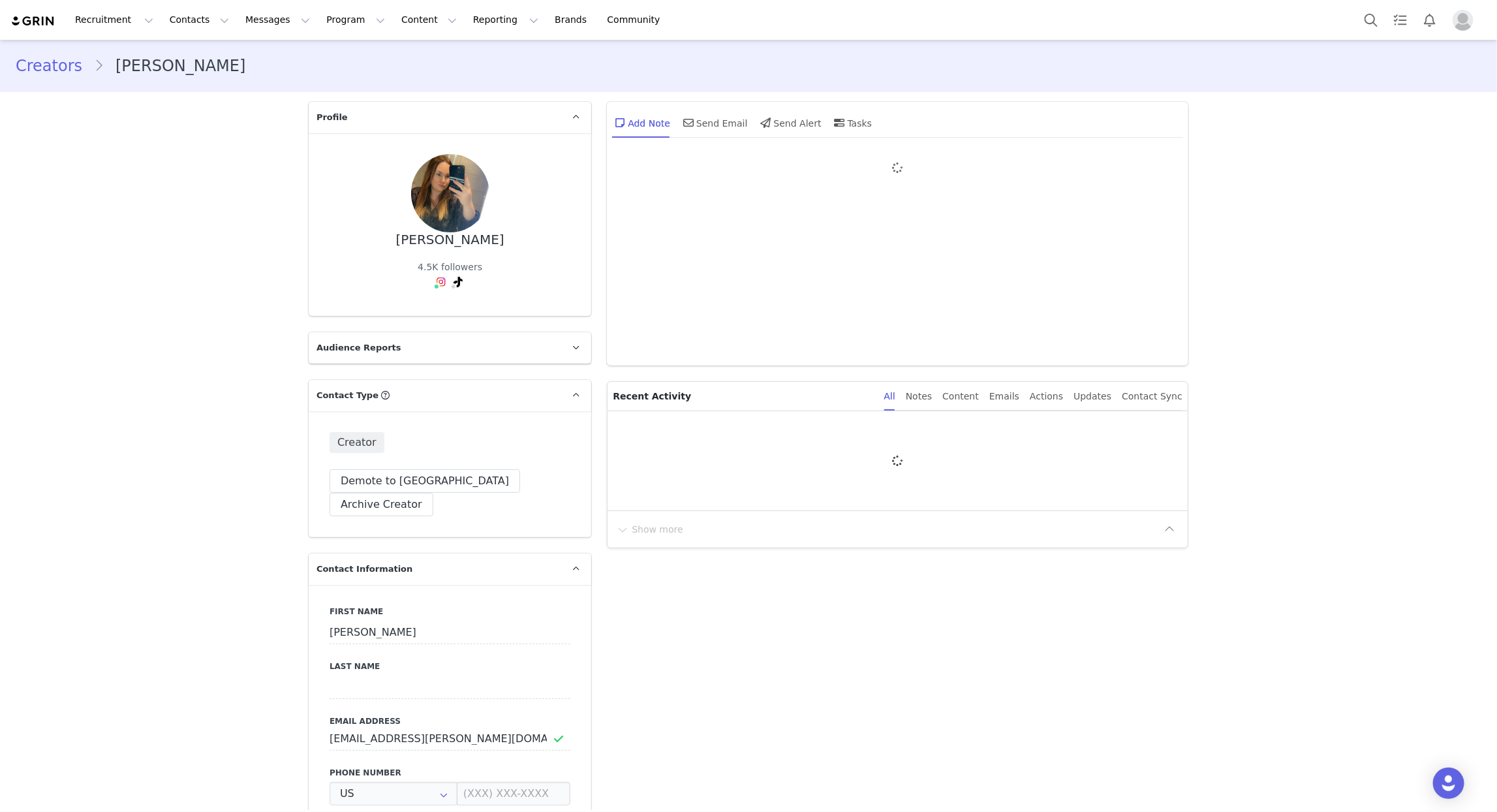
type input "+1 ([GEOGRAPHIC_DATA])"
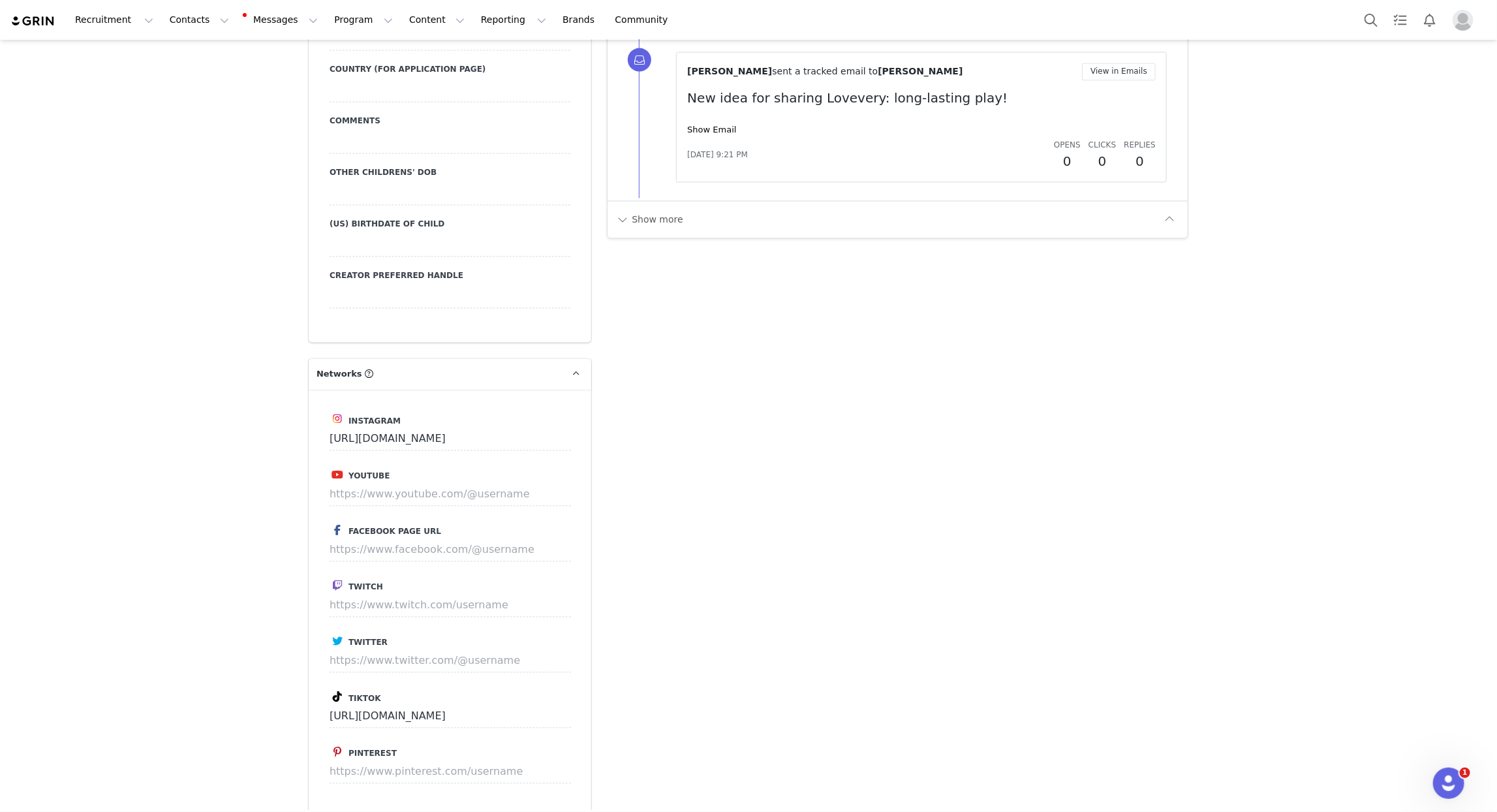
scroll to position [1654, 0]
click at [659, 209] on button "Show more" at bounding box center [650, 219] width 69 height 21
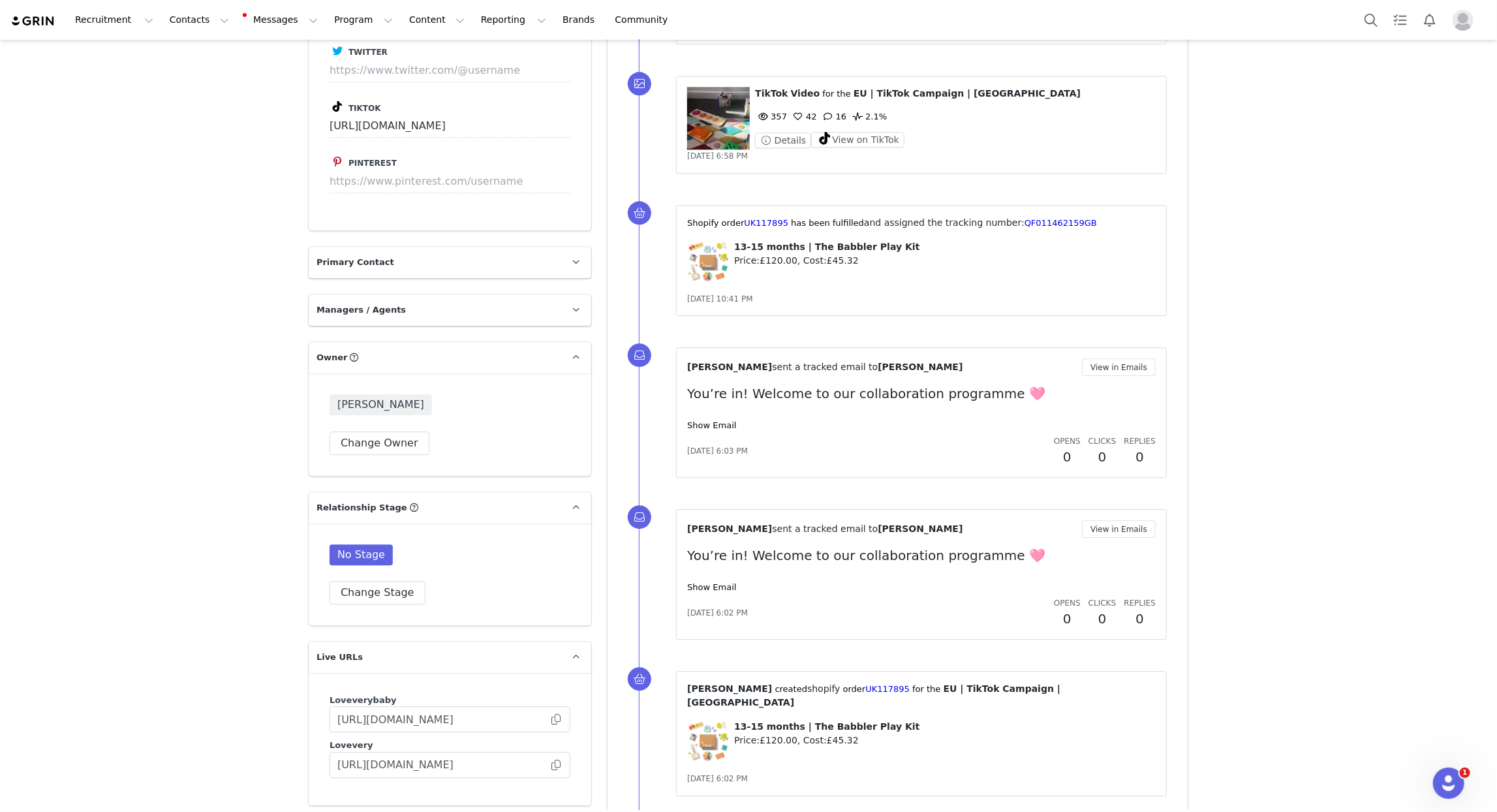
scroll to position [0, 0]
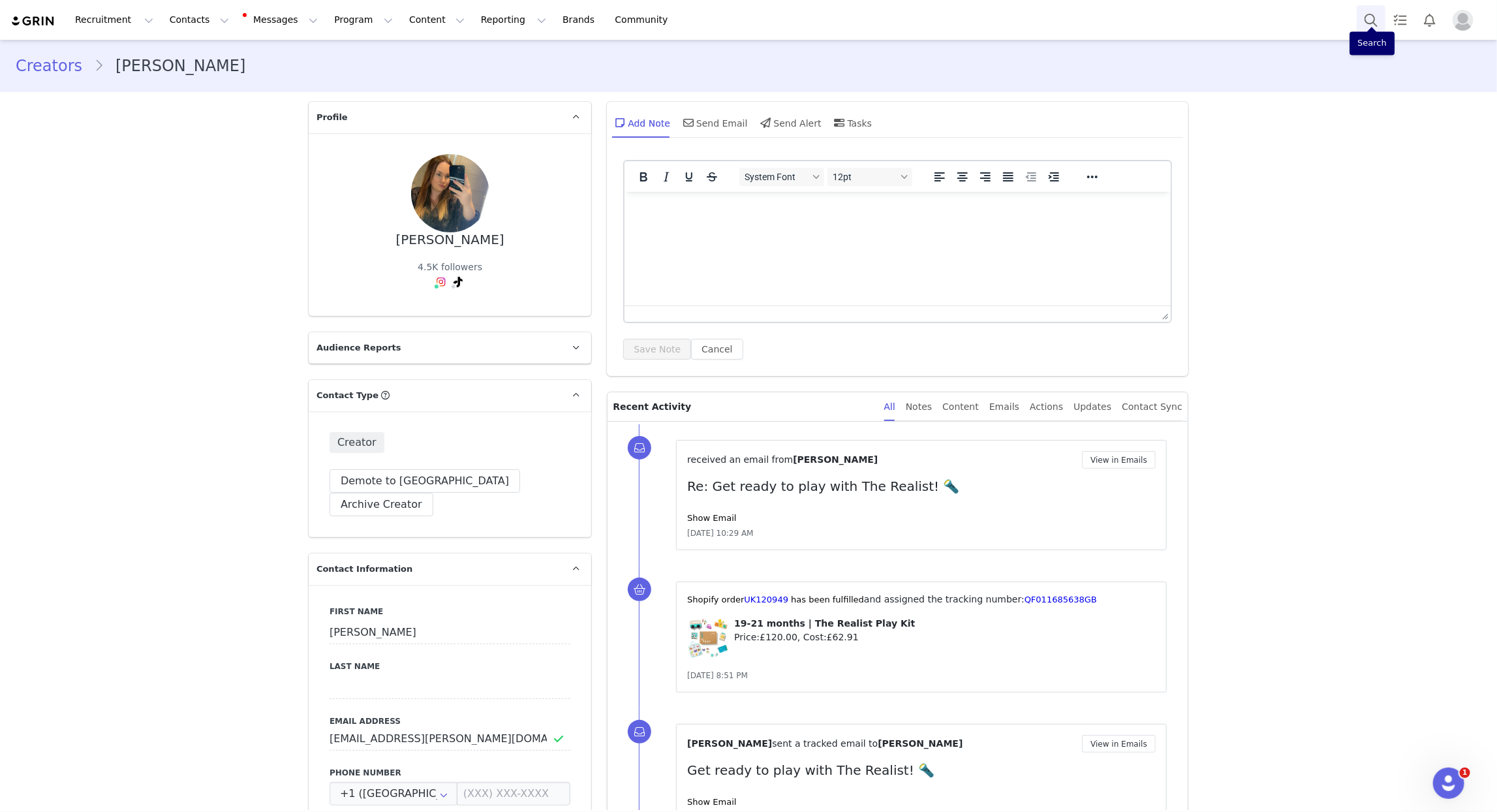
click at [1376, 20] on button "Search" at bounding box center [1371, 20] width 29 height 30
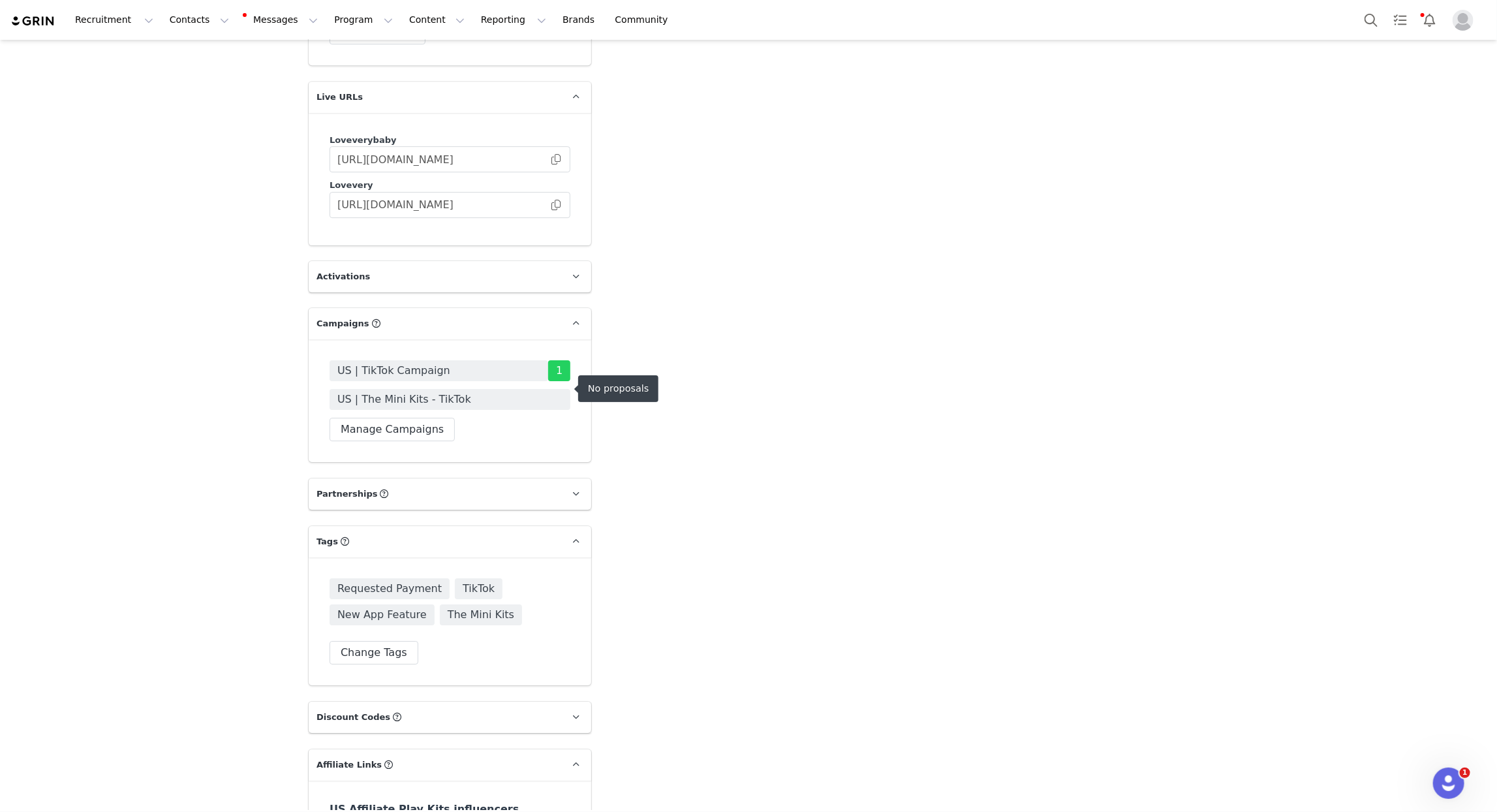
scroll to position [2720, 0]
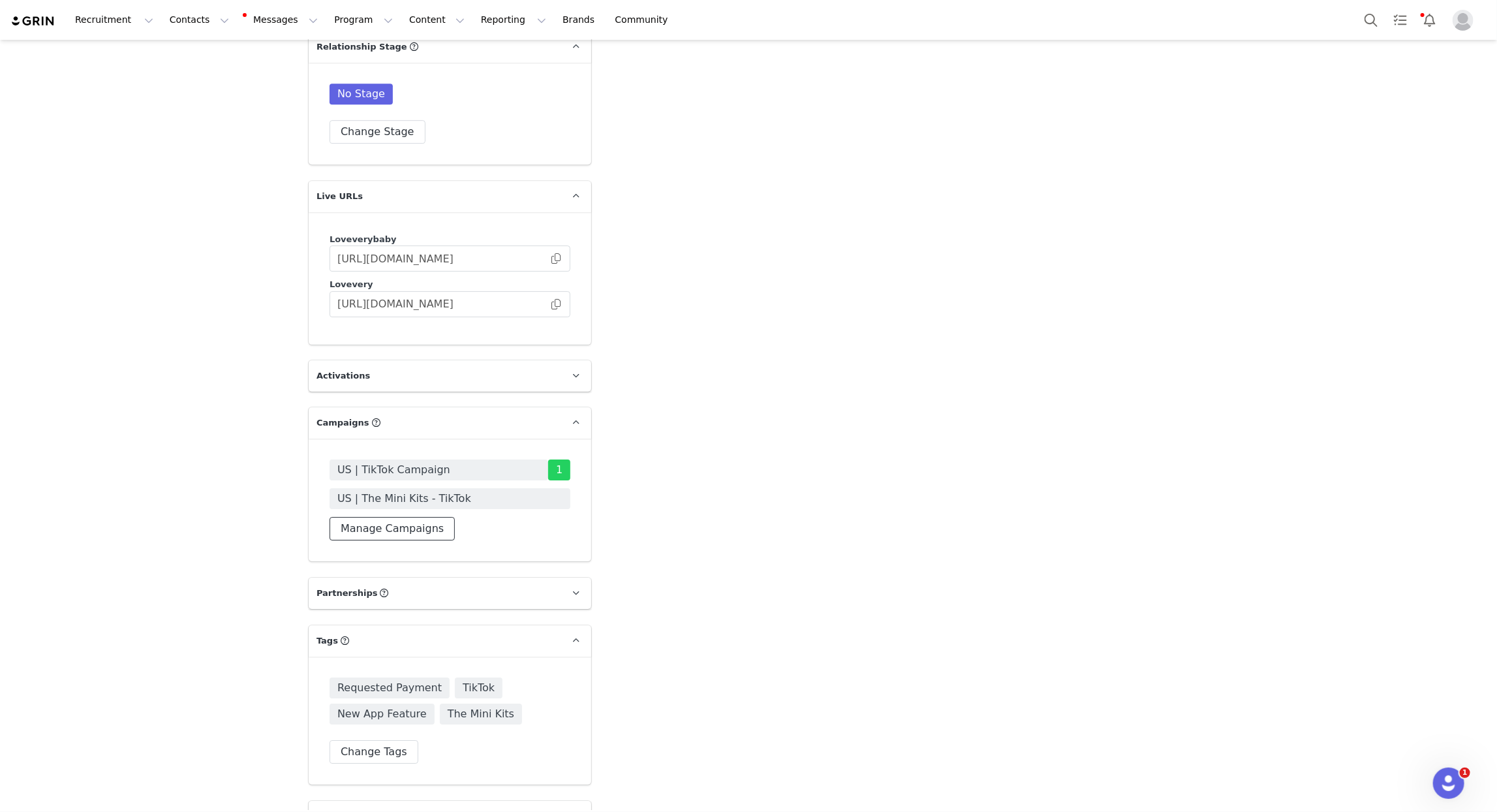
click at [413, 517] on button "Manage Campaigns" at bounding box center [392, 528] width 126 height 23
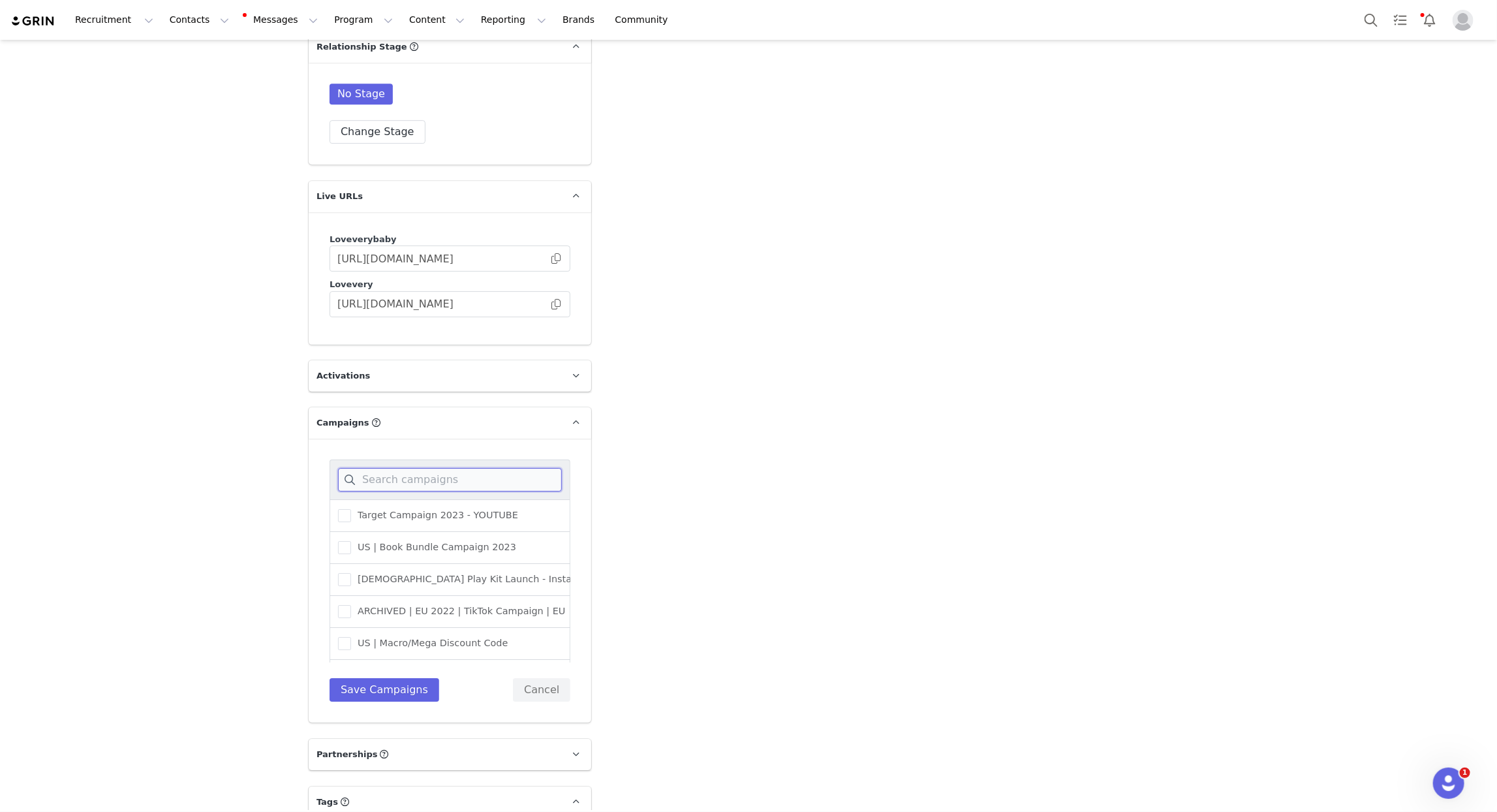
click at [411, 468] on input at bounding box center [450, 479] width 224 height 23
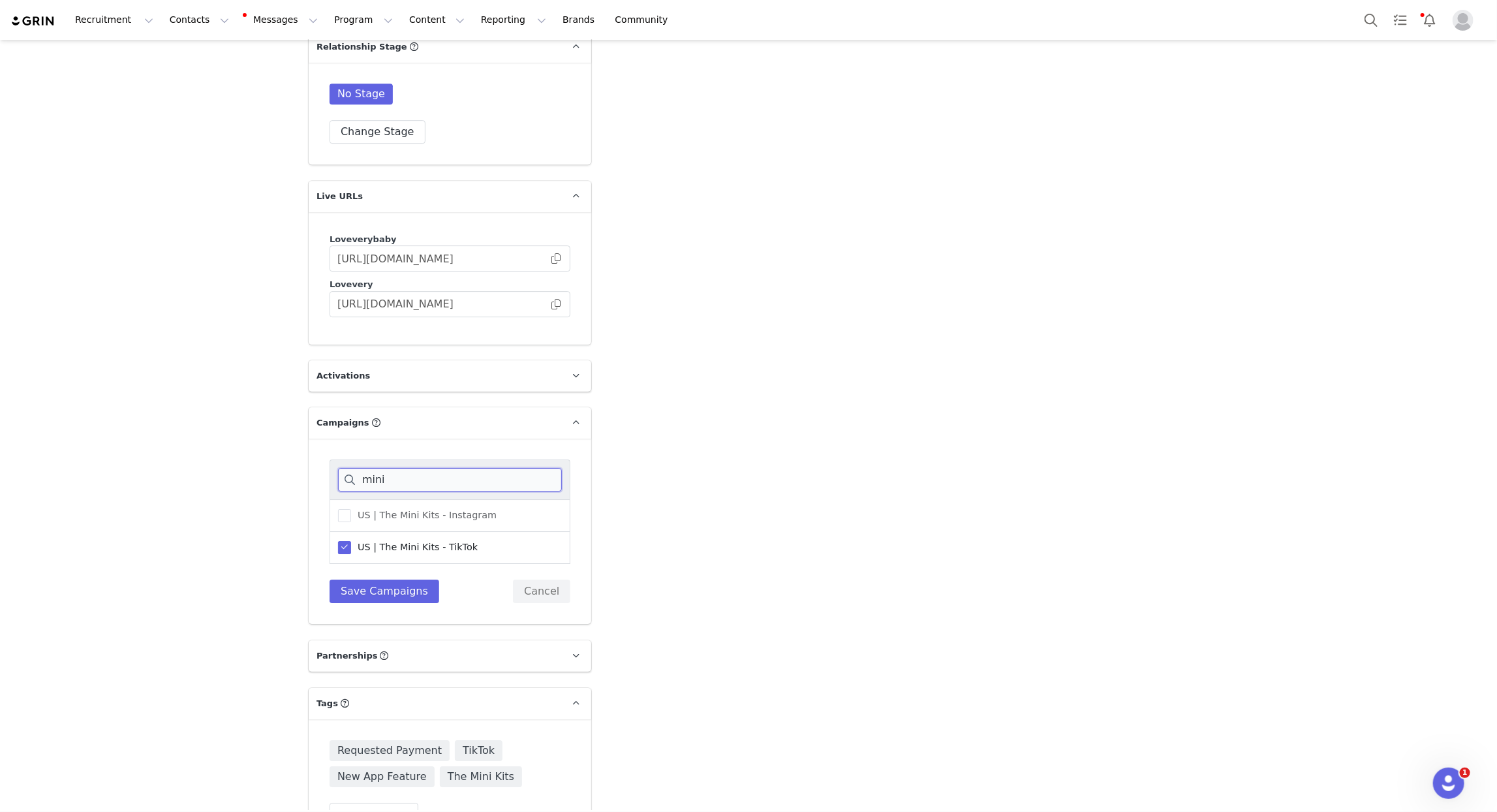
type input "mini"
drag, startPoint x: 438, startPoint y: 504, endPoint x: 430, endPoint y: 514, distance: 12.8
click at [438, 541] on span "US | The Mini Kits - TikTok" at bounding box center [414, 547] width 126 height 13
click at [351, 541] on input "US | The Mini Kits - TikTok" at bounding box center [351, 541] width 0 height 0
click at [393, 579] on button "Save Campaigns" at bounding box center [384, 590] width 110 height 23
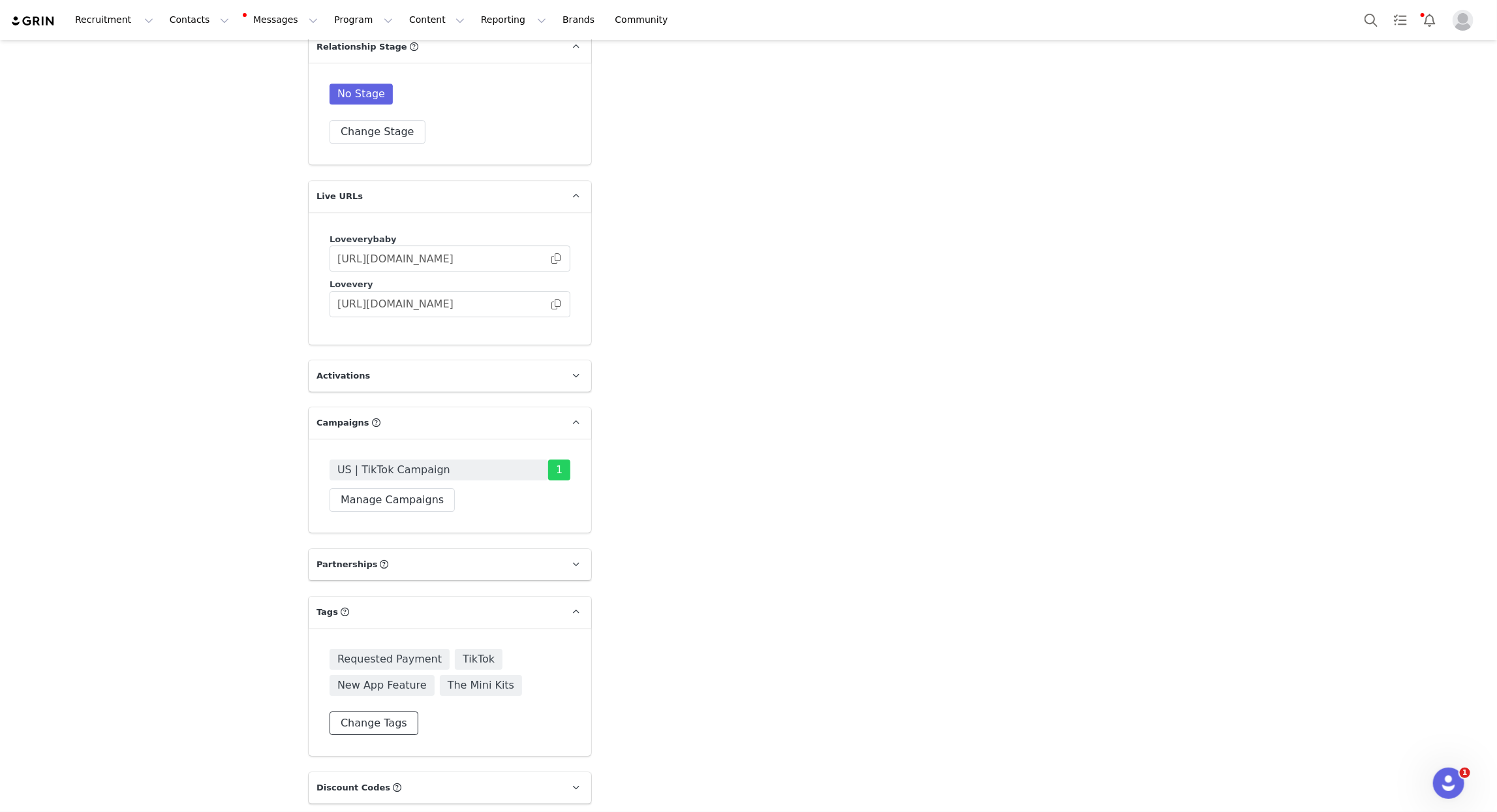
click at [385, 711] on button "Change Tags" at bounding box center [374, 722] width 89 height 23
click at [389, 658] on input at bounding box center [450, 669] width 224 height 23
type input "mini"
drag, startPoint x: 385, startPoint y: 690, endPoint x: 385, endPoint y: 725, distance: 35.0
click at [385, 730] on span "The Mini Kits" at bounding box center [384, 737] width 66 height 13
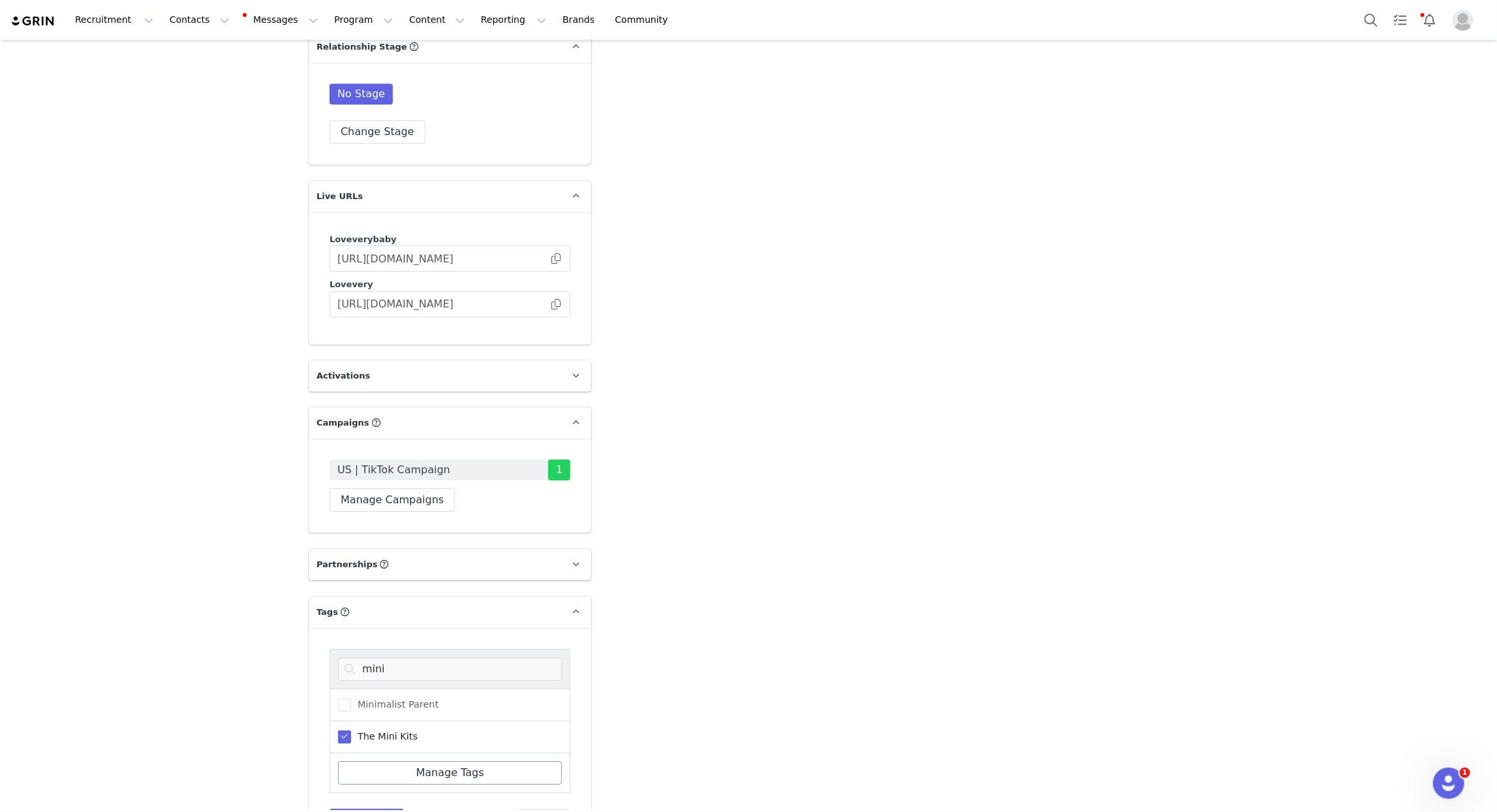
click at [351, 730] on input "The Mini Kits" at bounding box center [351, 730] width 0 height 0
click at [380, 809] on button "Save Tags" at bounding box center [366, 820] width 74 height 23
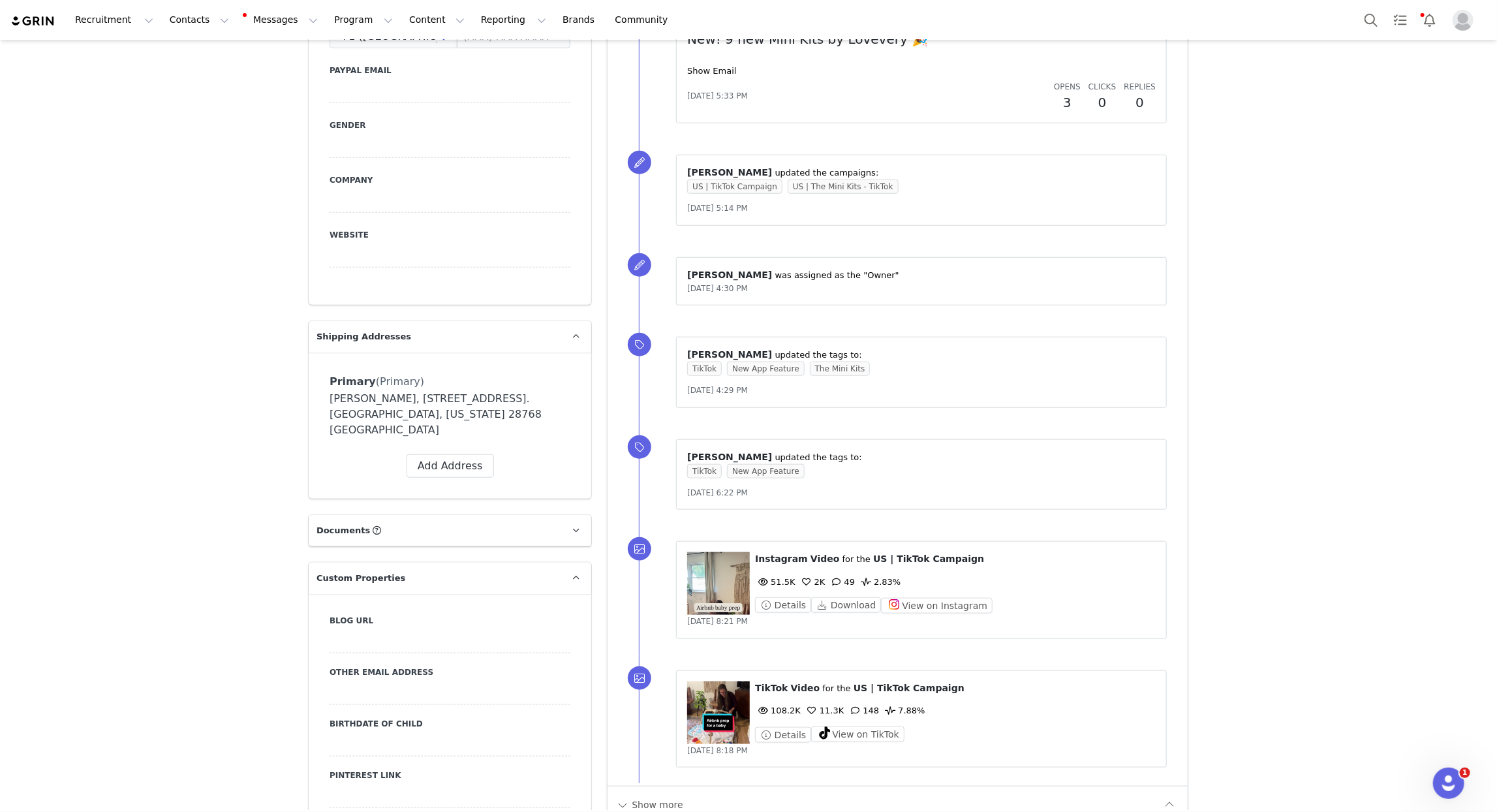
scroll to position [0, 0]
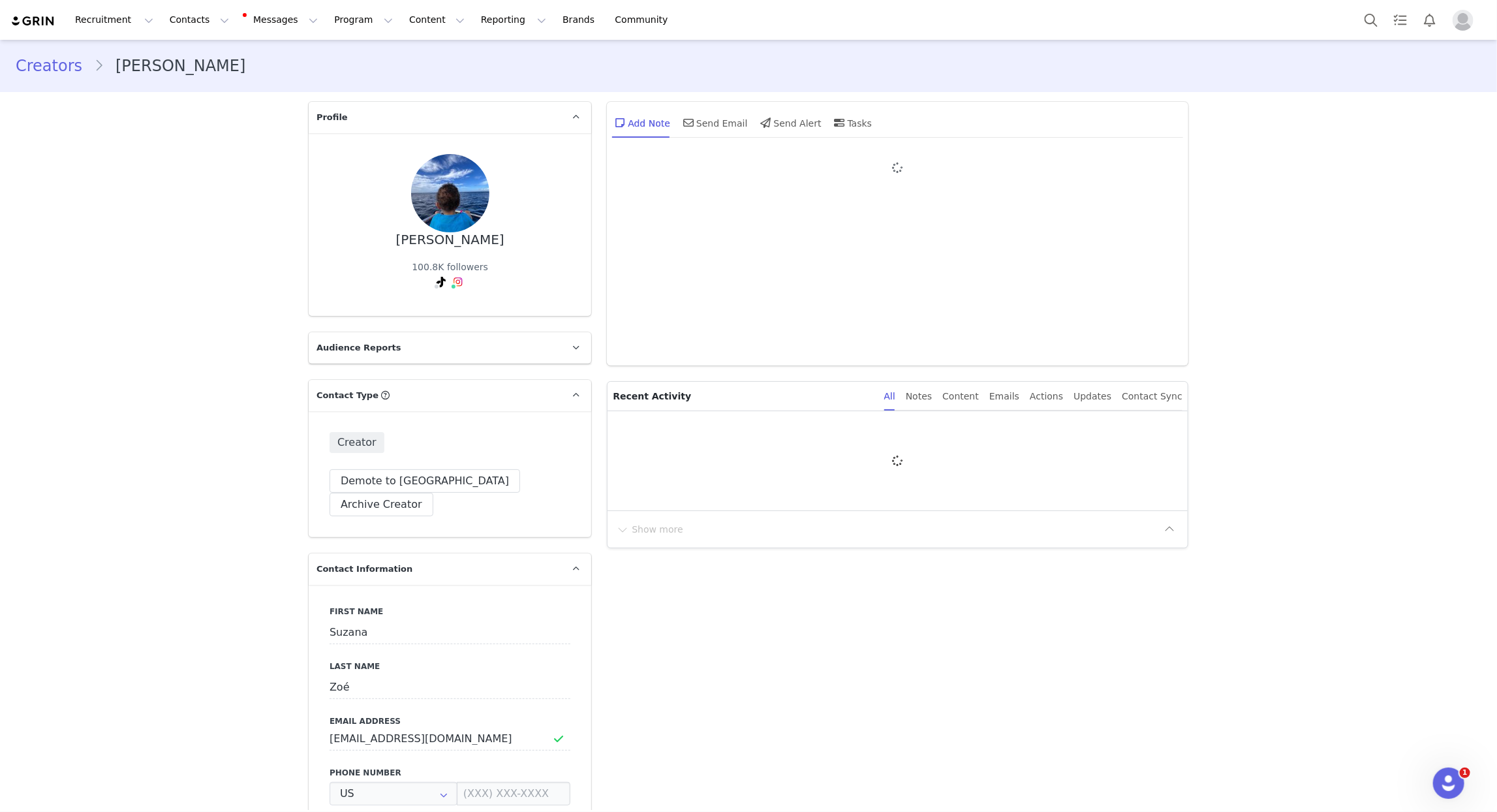
type input "+1 ([GEOGRAPHIC_DATA])"
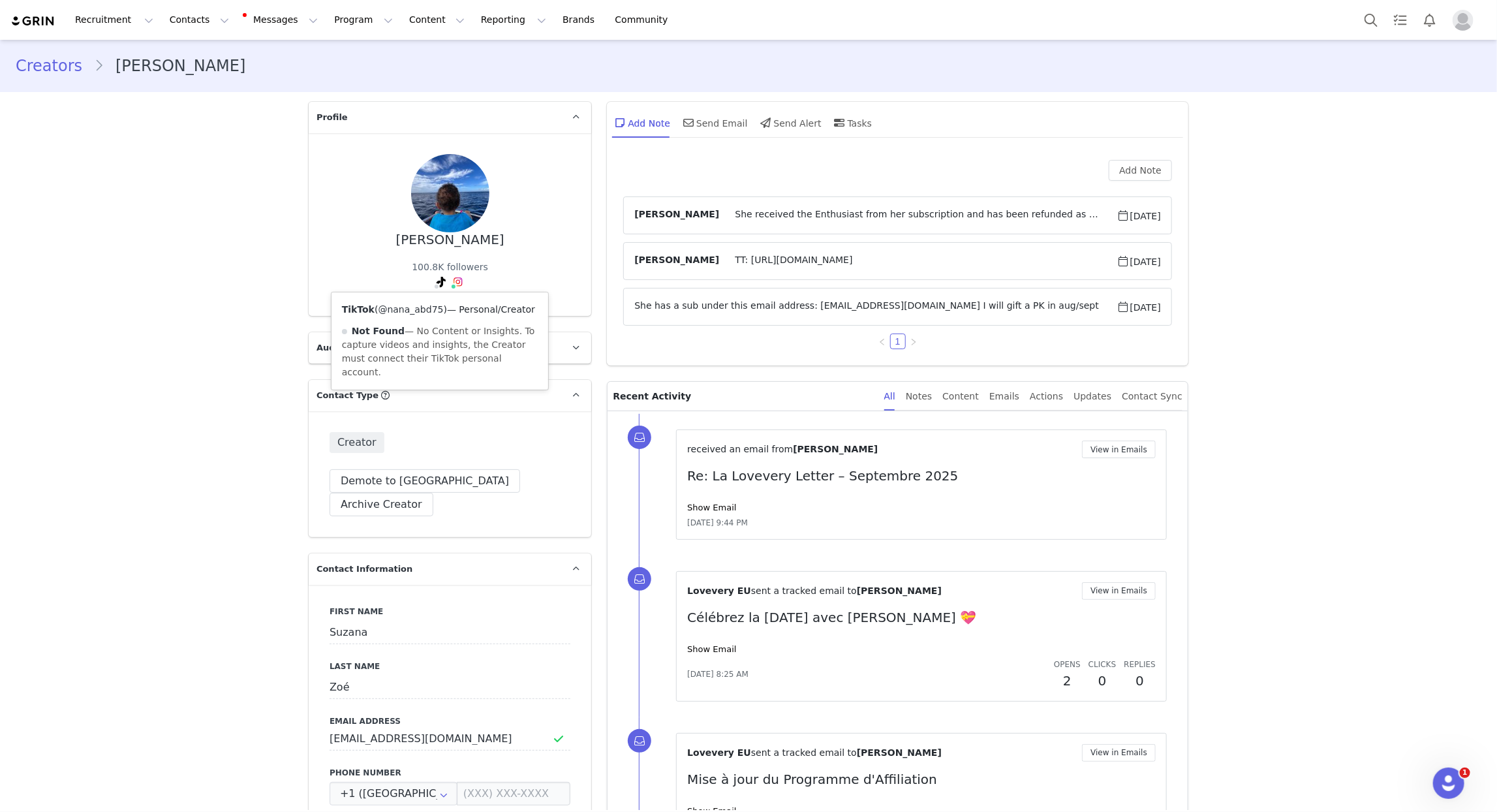
click at [426, 314] on link "@nana_abd75" at bounding box center [411, 309] width 66 height 10
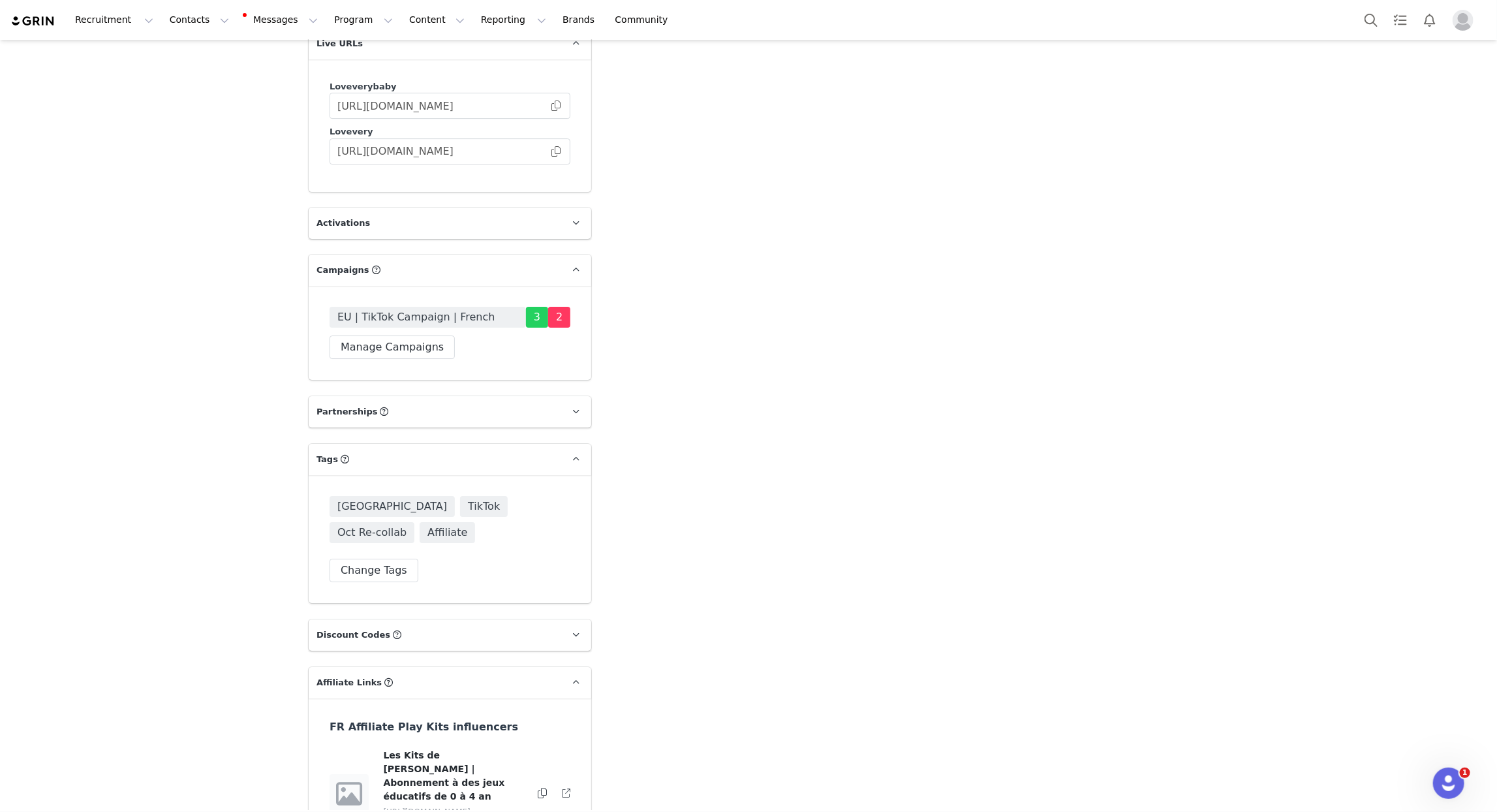
scroll to position [2978, 0]
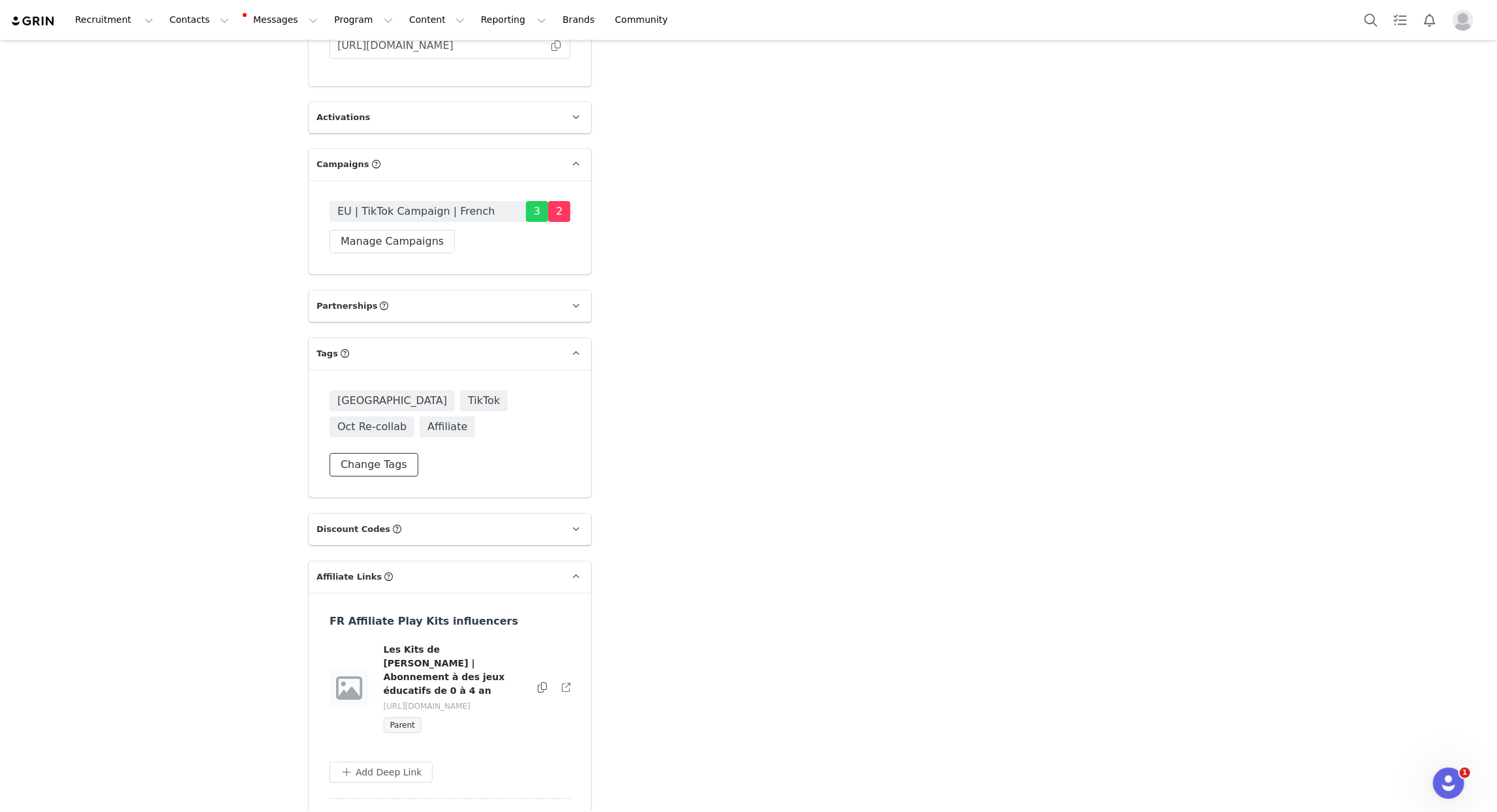
click at [378, 453] on button "Change Tags" at bounding box center [374, 464] width 89 height 23
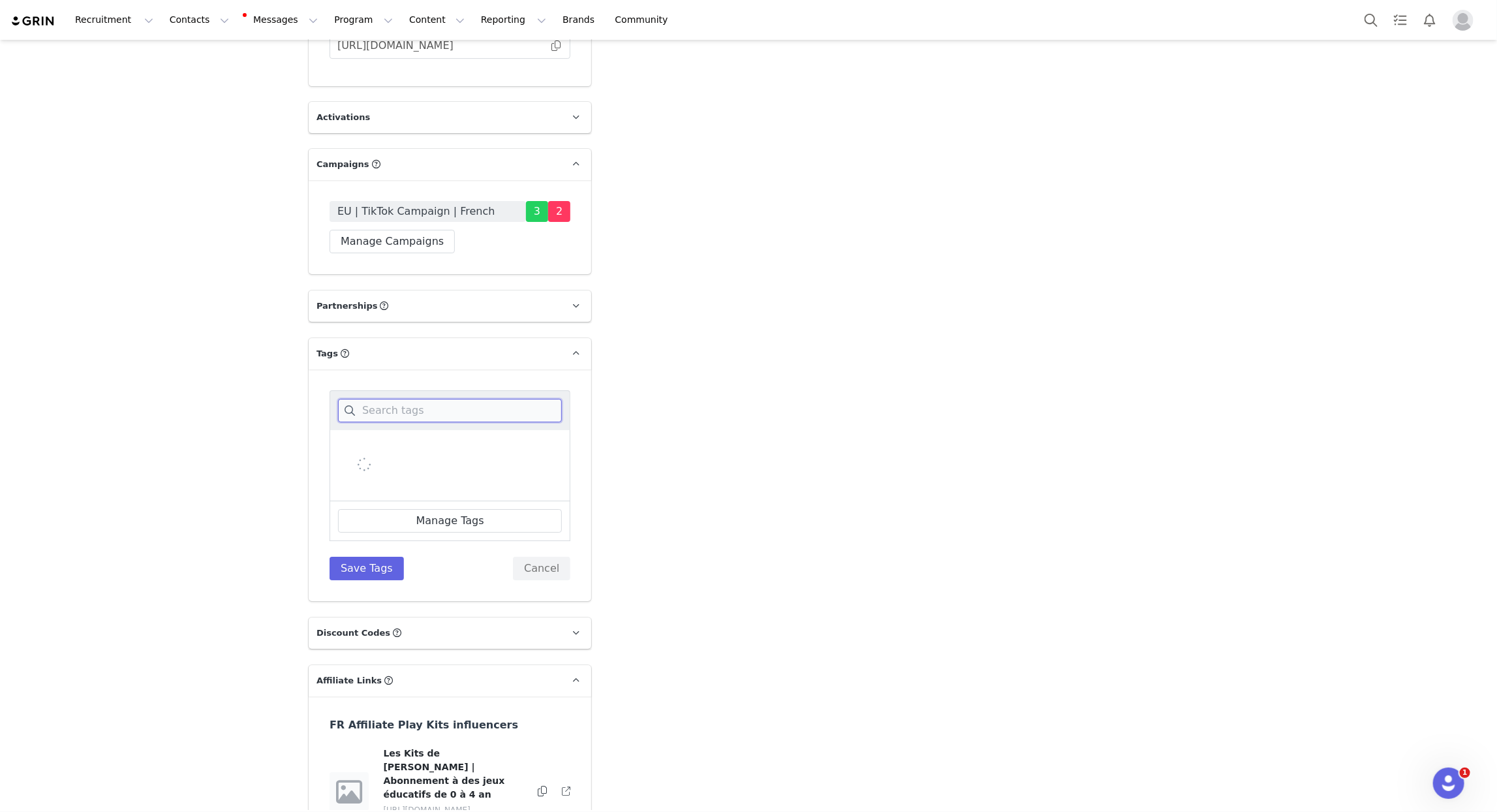
click at [391, 398] on input at bounding box center [450, 410] width 224 height 23
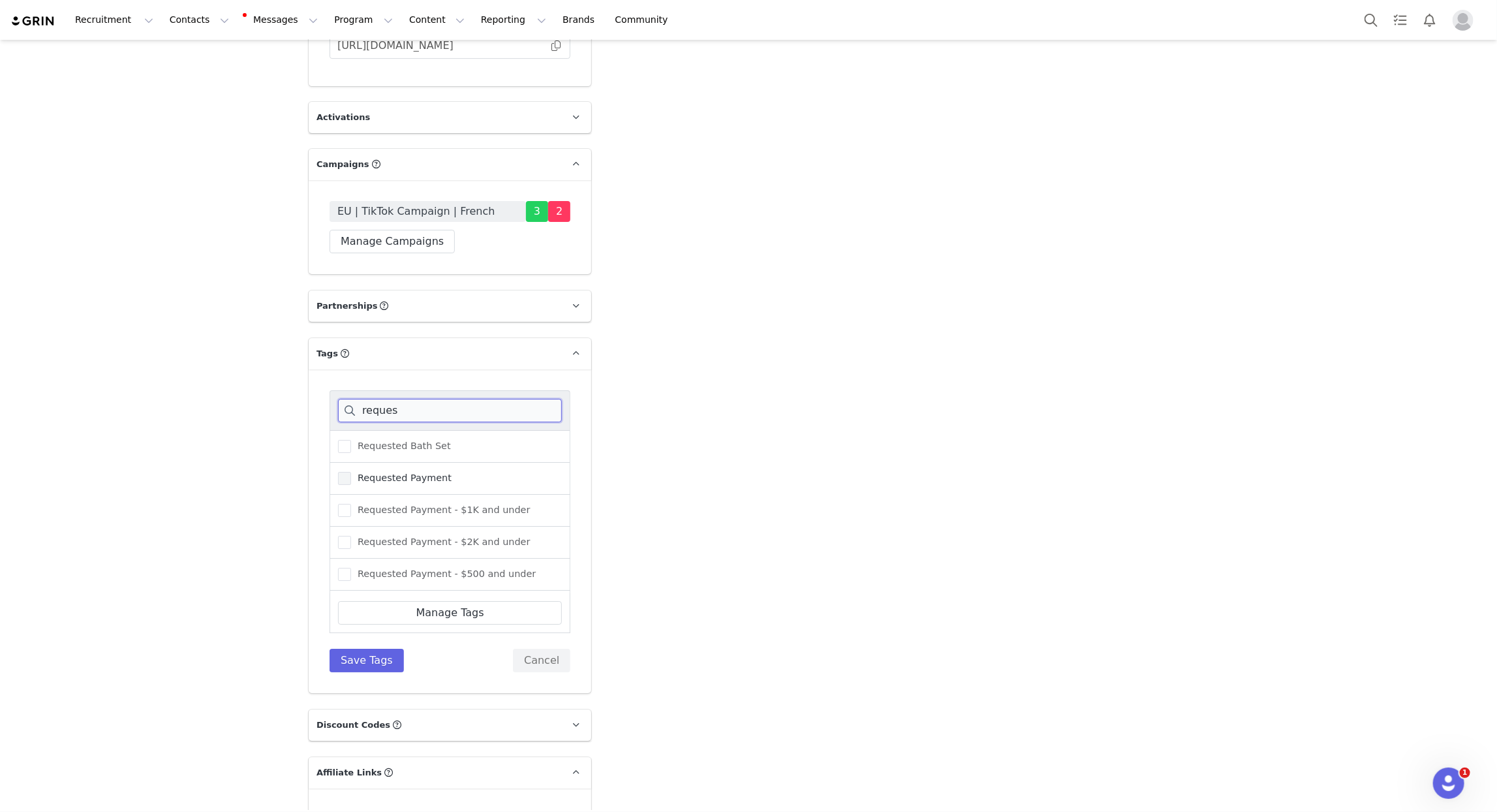
type input "reques"
click at [416, 472] on span "Requested Payment" at bounding box center [402, 478] width 101 height 13
click at [351, 472] on input "Requested Payment" at bounding box center [351, 472] width 0 height 0
drag, startPoint x: 378, startPoint y: 614, endPoint x: 371, endPoint y: 610, distance: 8.1
click at [378, 649] on button "Save Tags" at bounding box center [366, 660] width 74 height 23
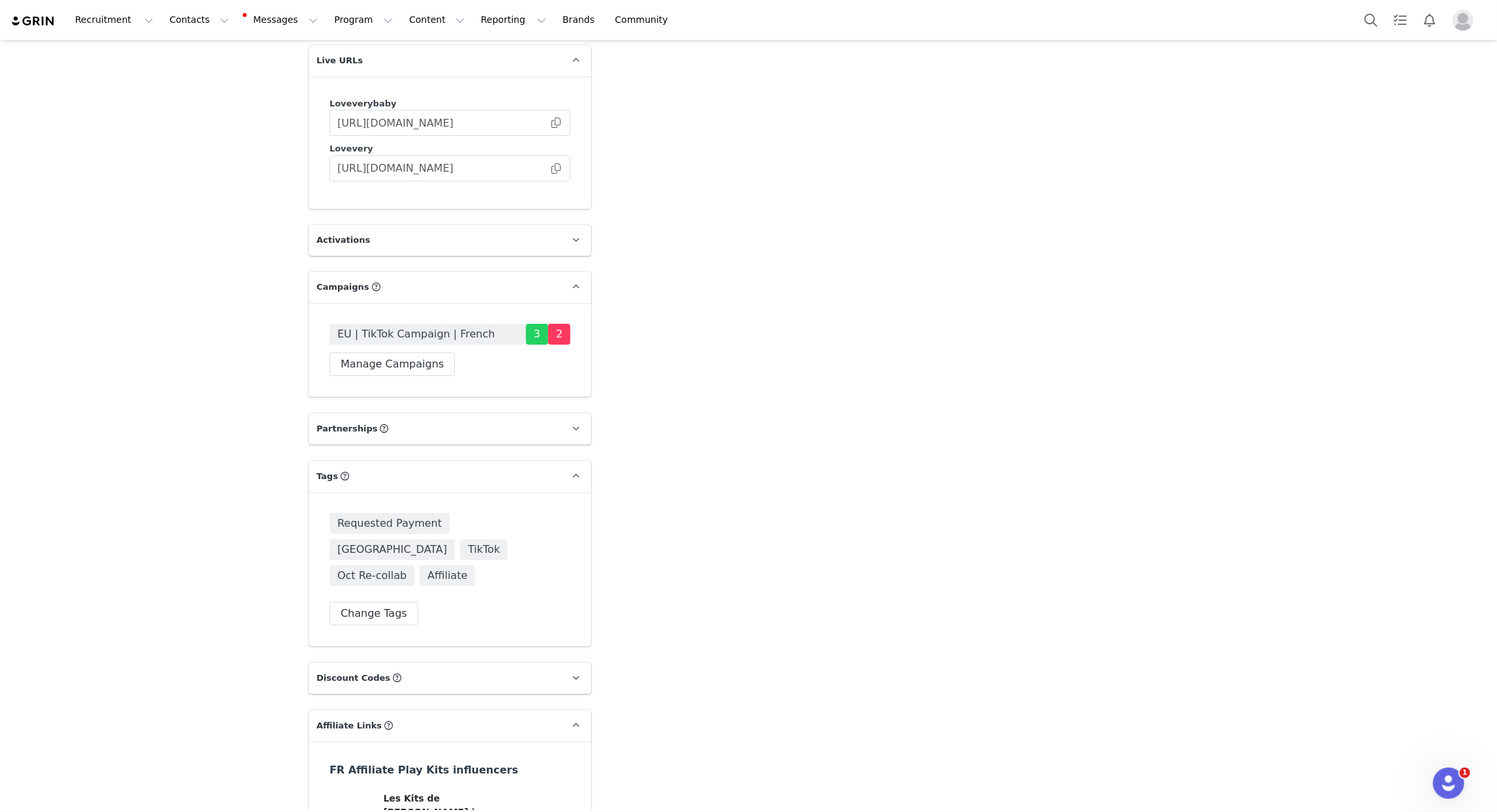
scroll to position [2855, 0]
click at [384, 353] on button "Manage Campaigns" at bounding box center [392, 364] width 126 height 23
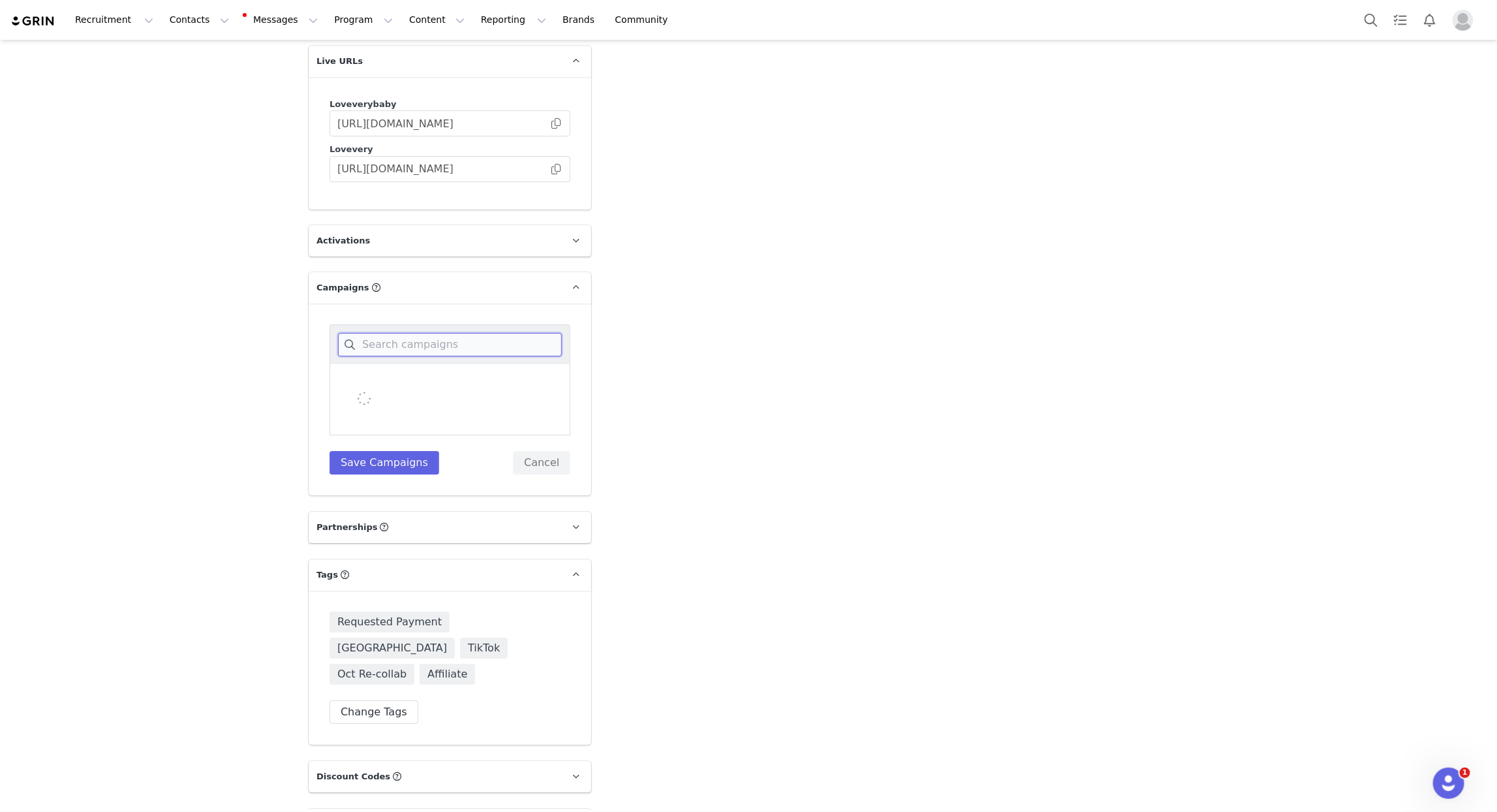
click at [398, 333] on input at bounding box center [450, 344] width 224 height 23
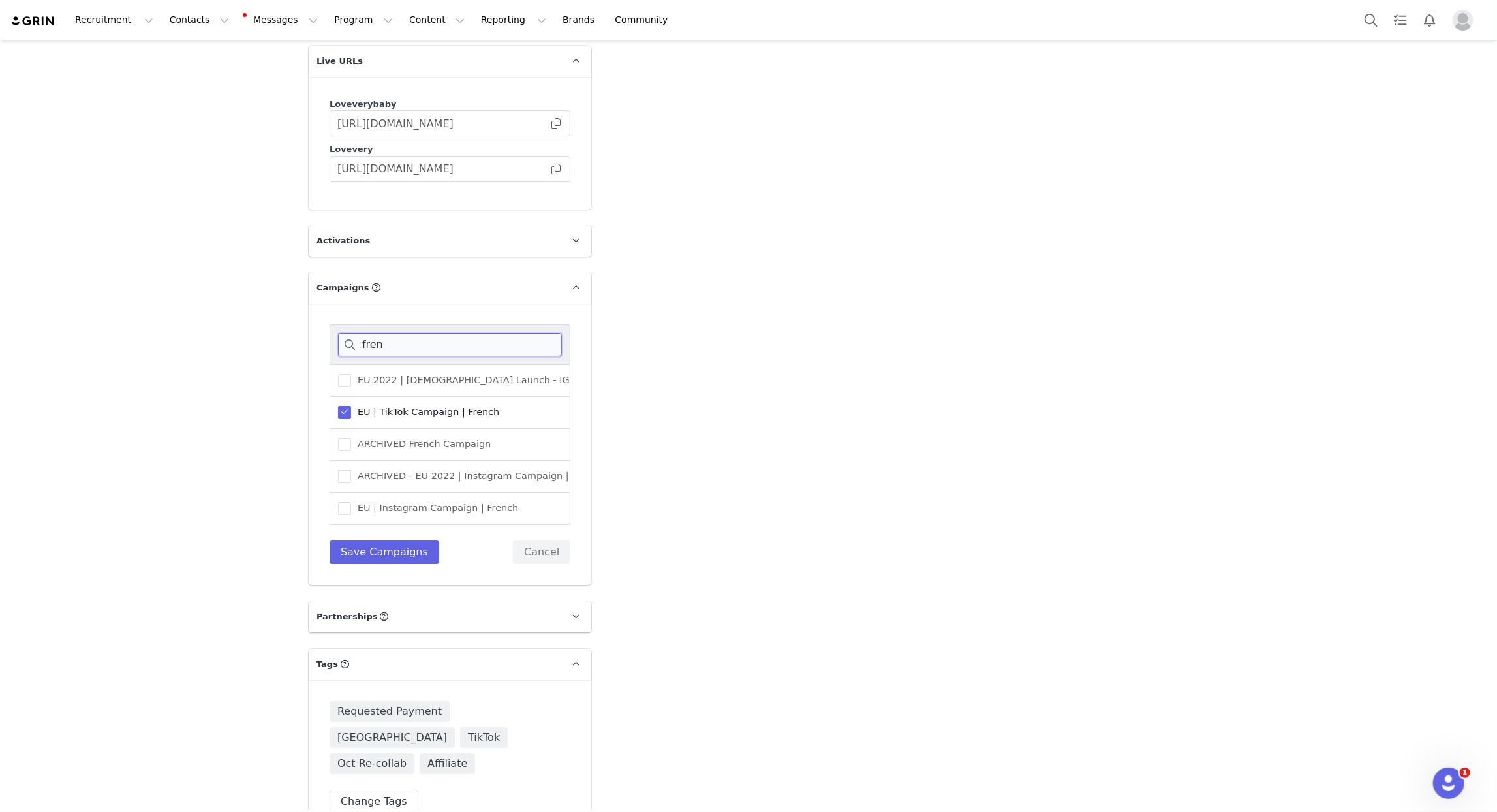
type input "fren"
drag, startPoint x: 412, startPoint y: 370, endPoint x: 418, endPoint y: 383, distance: 14.3
click at [412, 406] on span "EU | TikTok Campaign | French" at bounding box center [425, 412] width 148 height 13
click at [351, 406] on input "EU | TikTok Campaign | French" at bounding box center [351, 406] width 0 height 0
click at [397, 540] on button "Save Campaigns" at bounding box center [384, 551] width 110 height 23
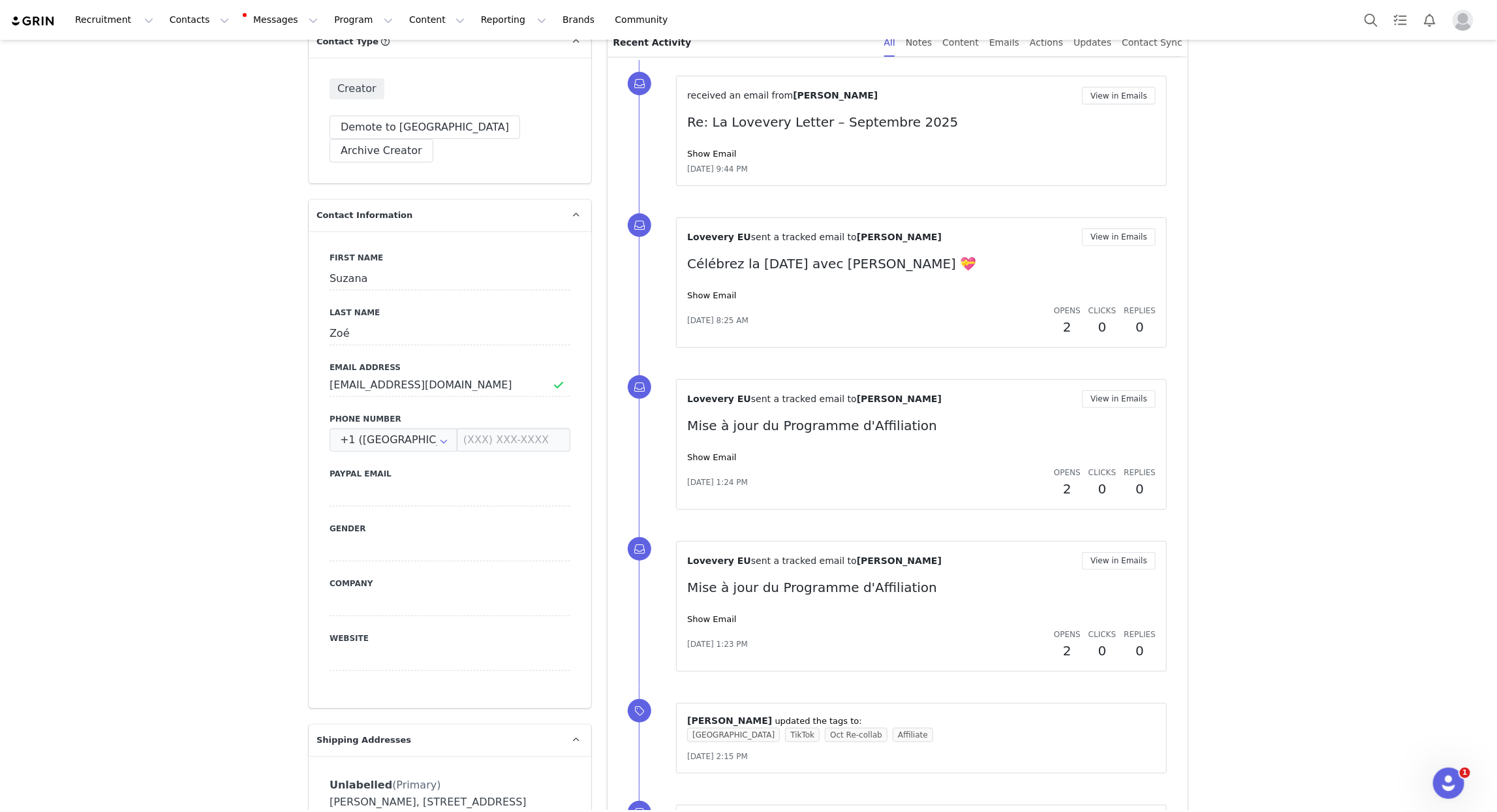
scroll to position [0, 0]
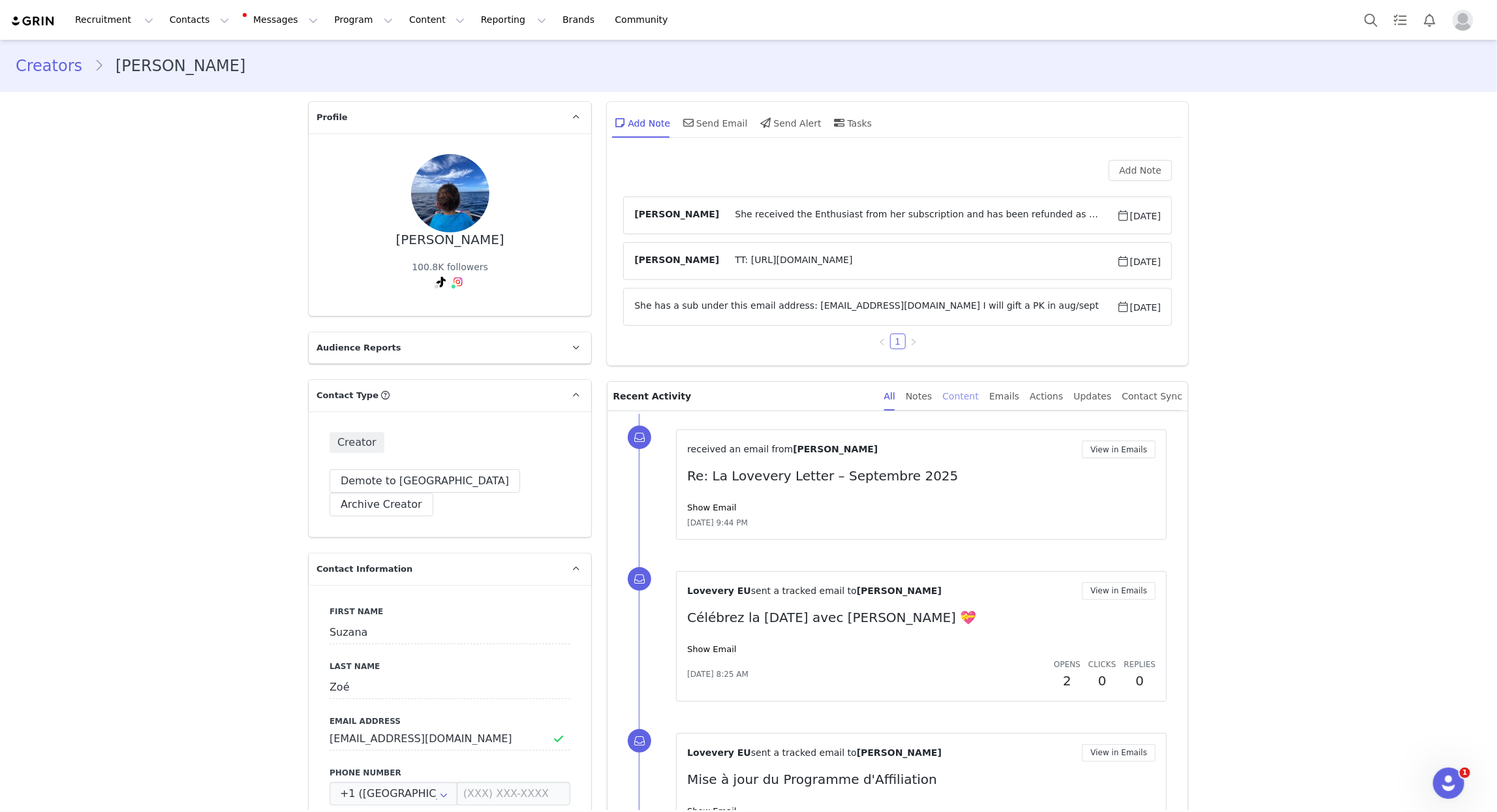
click at [965, 395] on div "Content" at bounding box center [961, 396] width 37 height 30
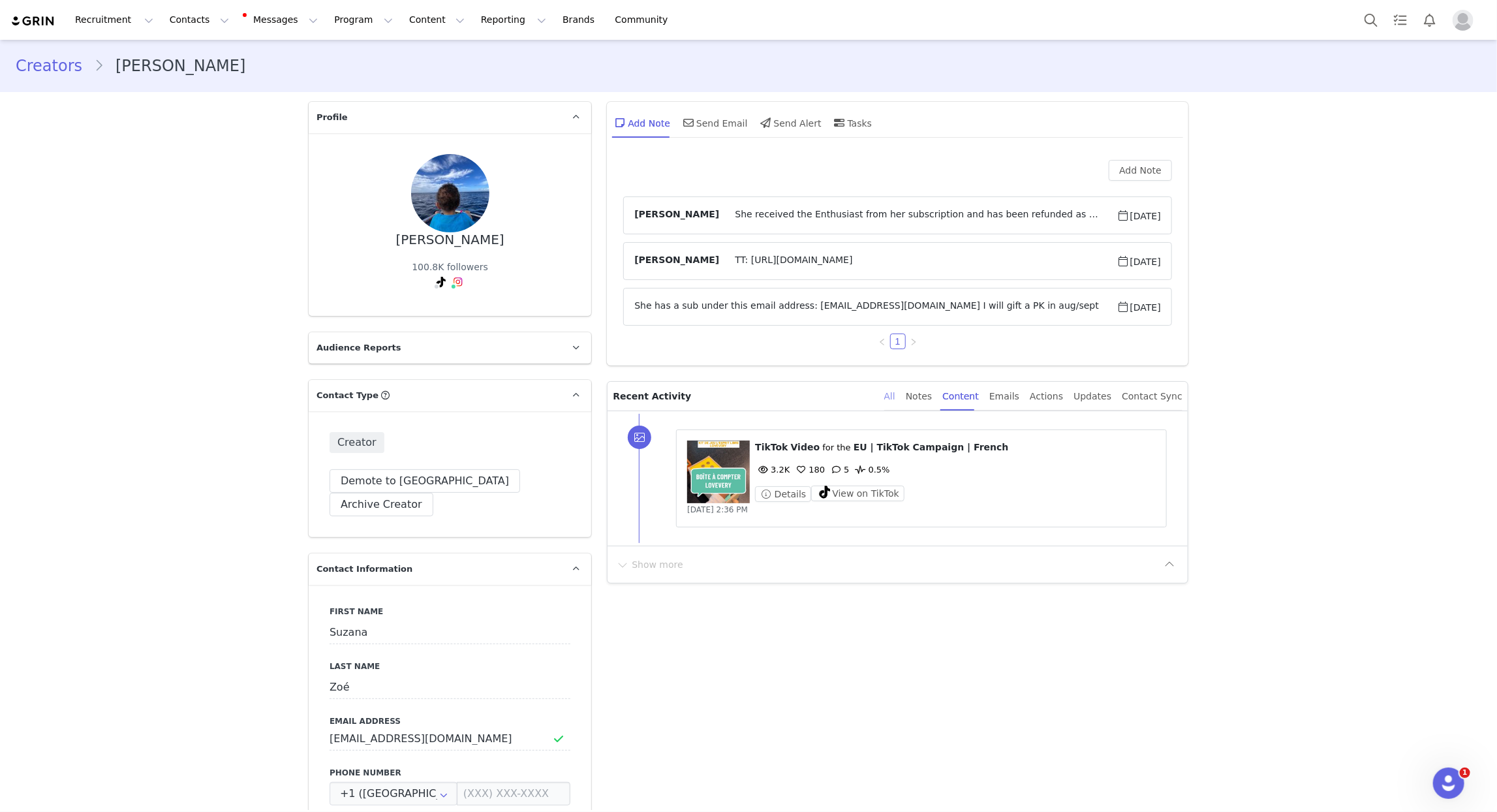
click at [895, 397] on div "All" at bounding box center [890, 396] width 11 height 30
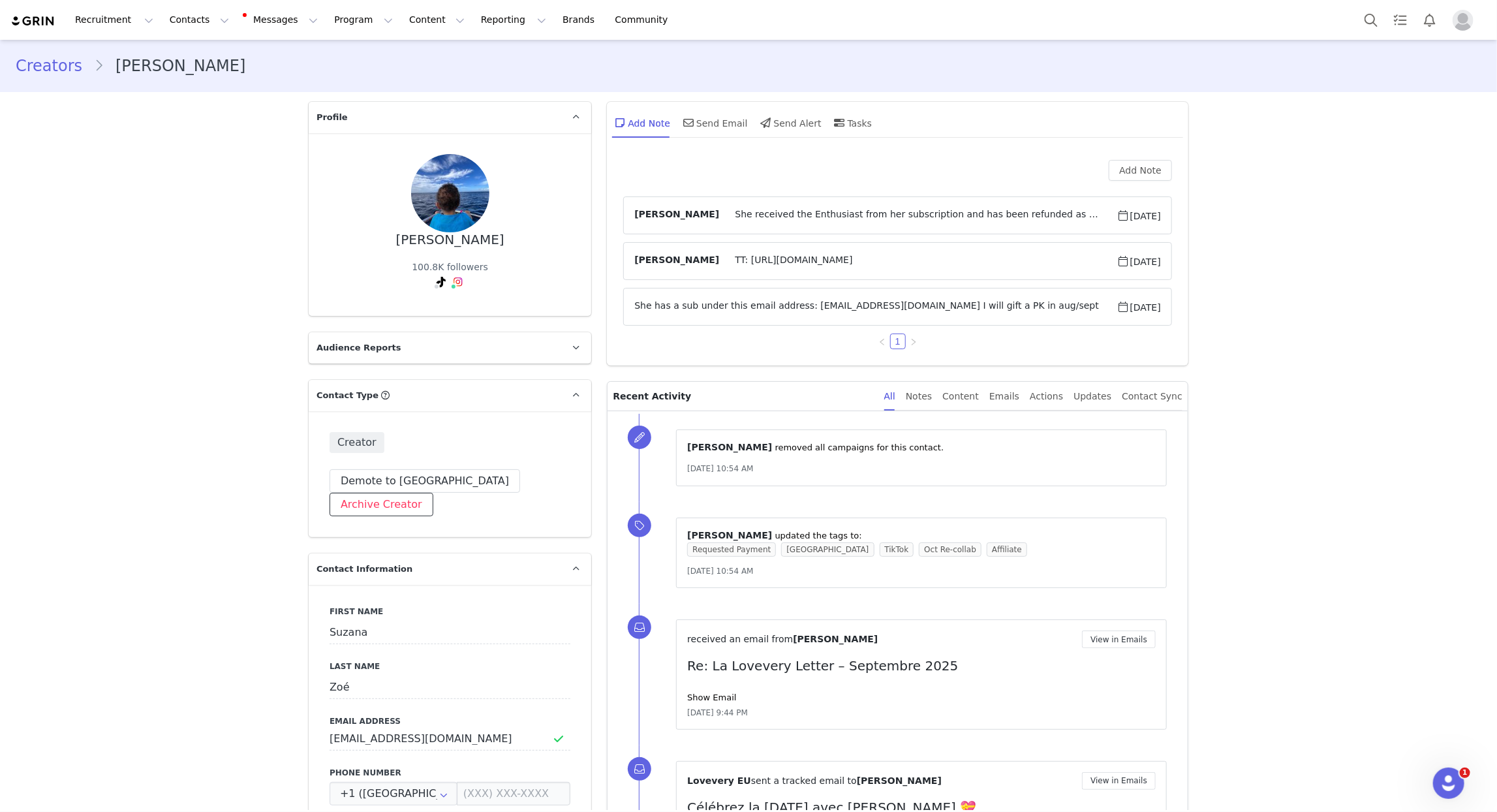
click at [434, 493] on button "Archive Creator" at bounding box center [382, 504] width 104 height 23
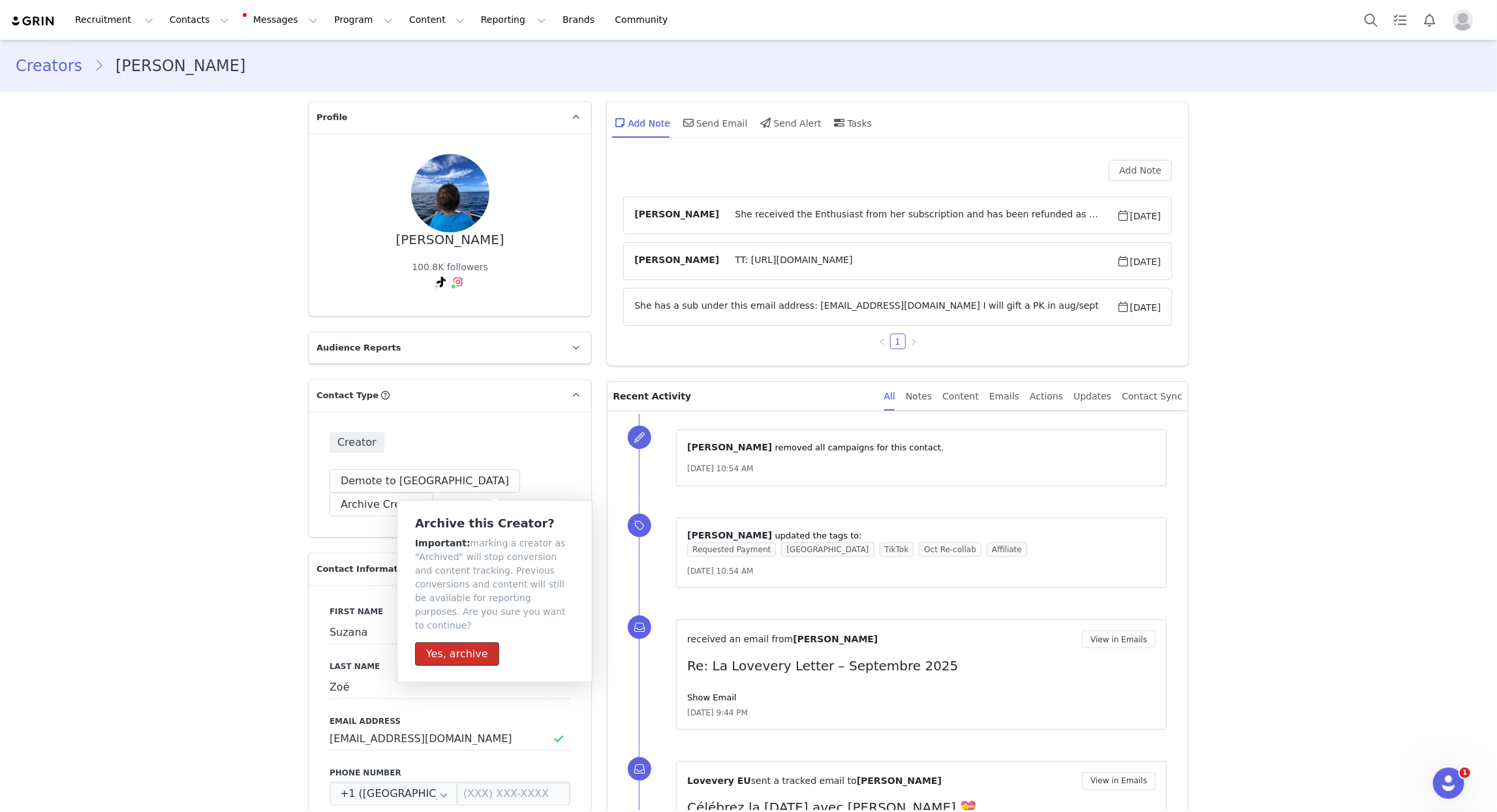
click at [473, 643] on button "Yes, archive" at bounding box center [457, 654] width 84 height 23
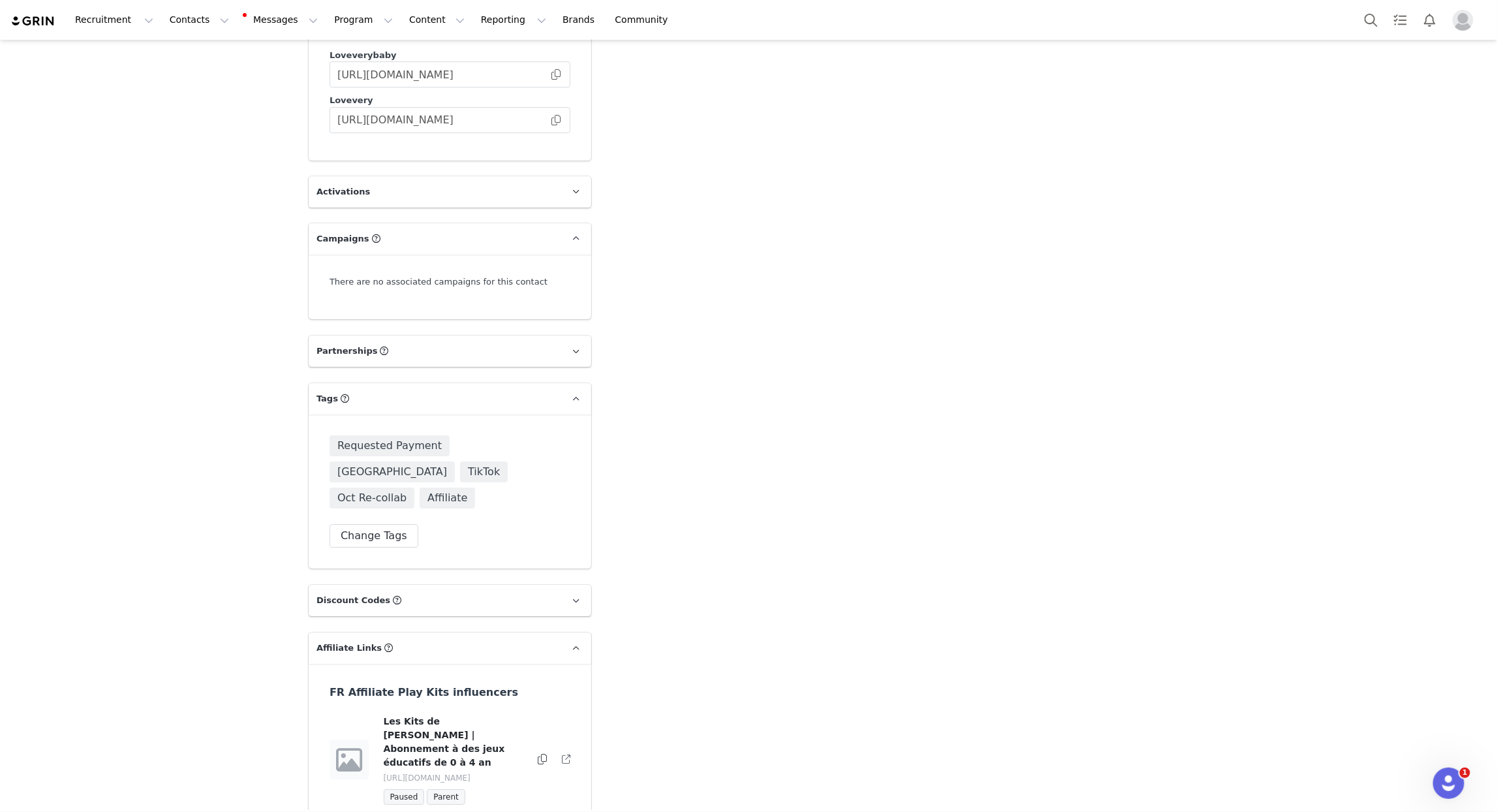
scroll to position [3186, 0]
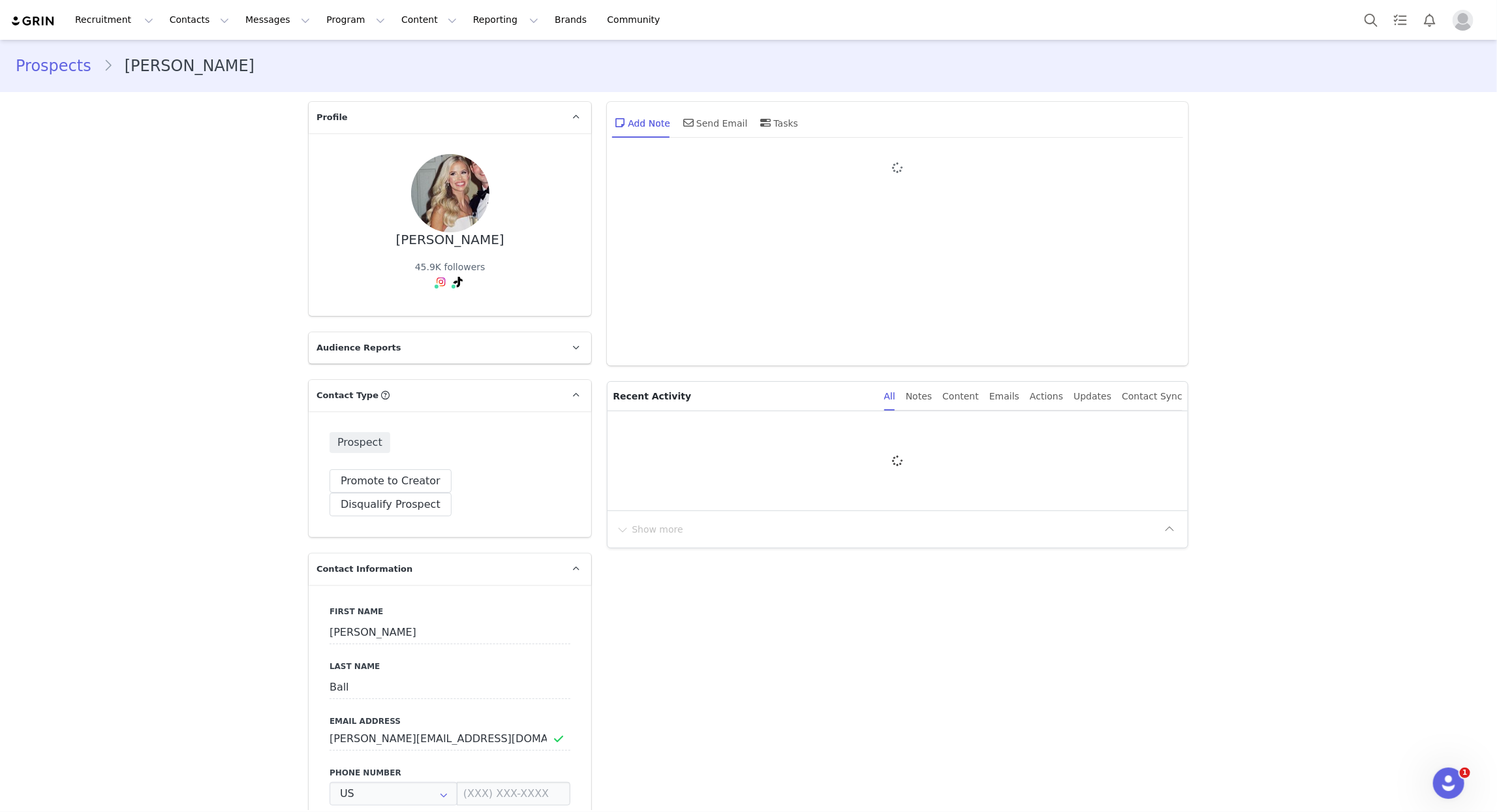
type input "+1 ([GEOGRAPHIC_DATA])"
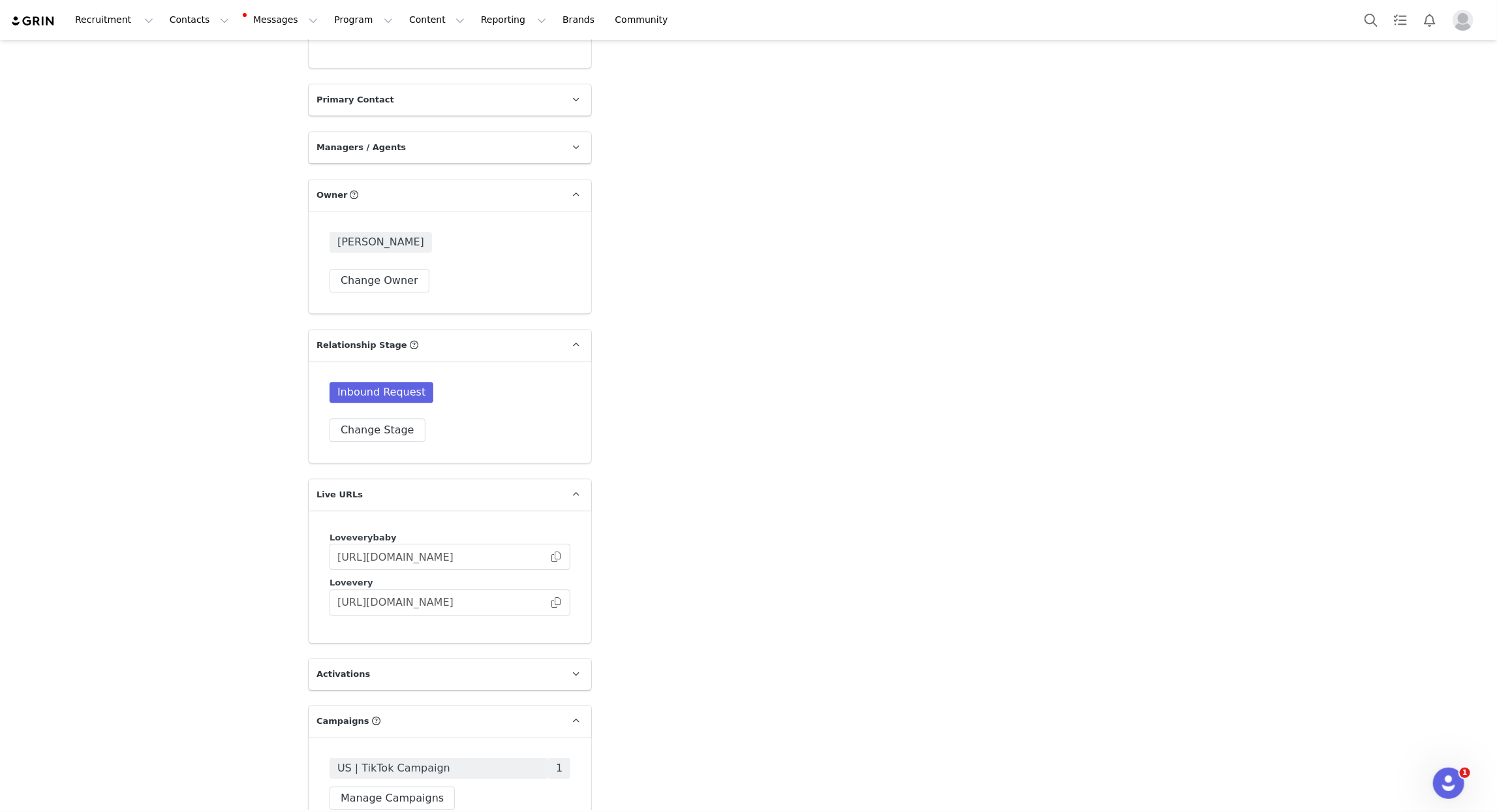
scroll to position [2561, 0]
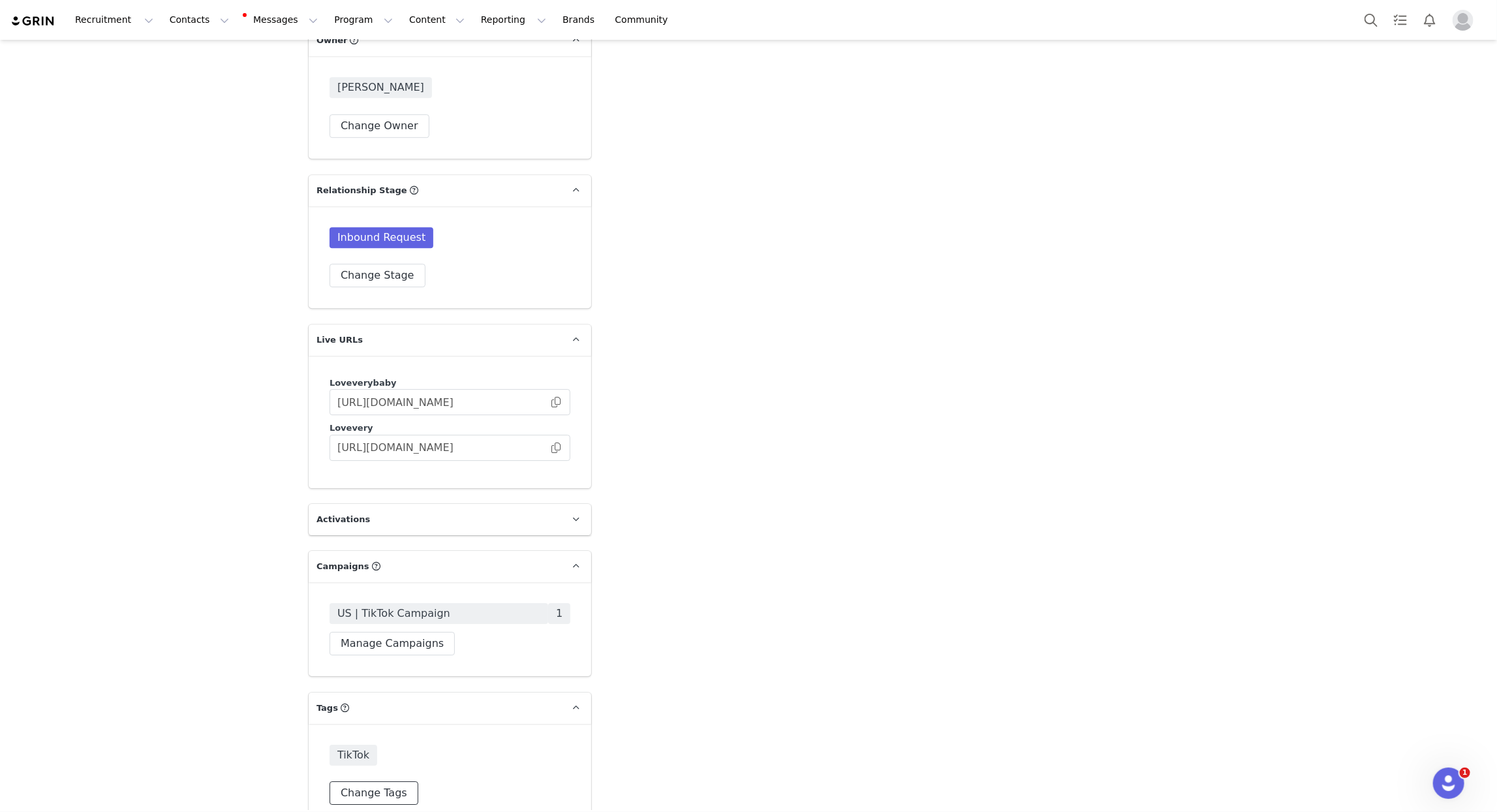
click at [372, 782] on button "Change Tags" at bounding box center [374, 793] width 89 height 23
click at [378, 753] on input at bounding box center [450, 764] width 224 height 23
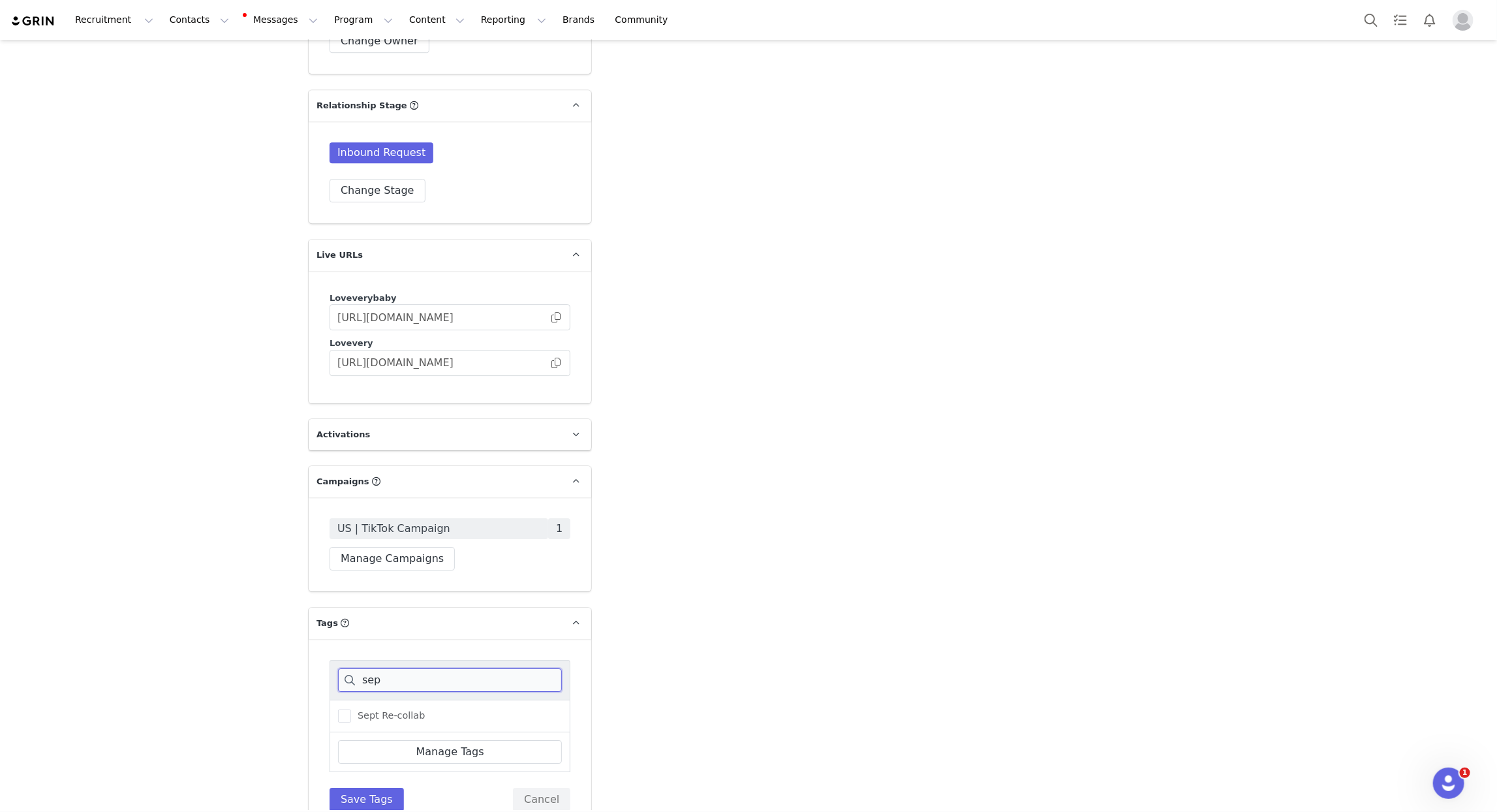
scroll to position [2653, 0]
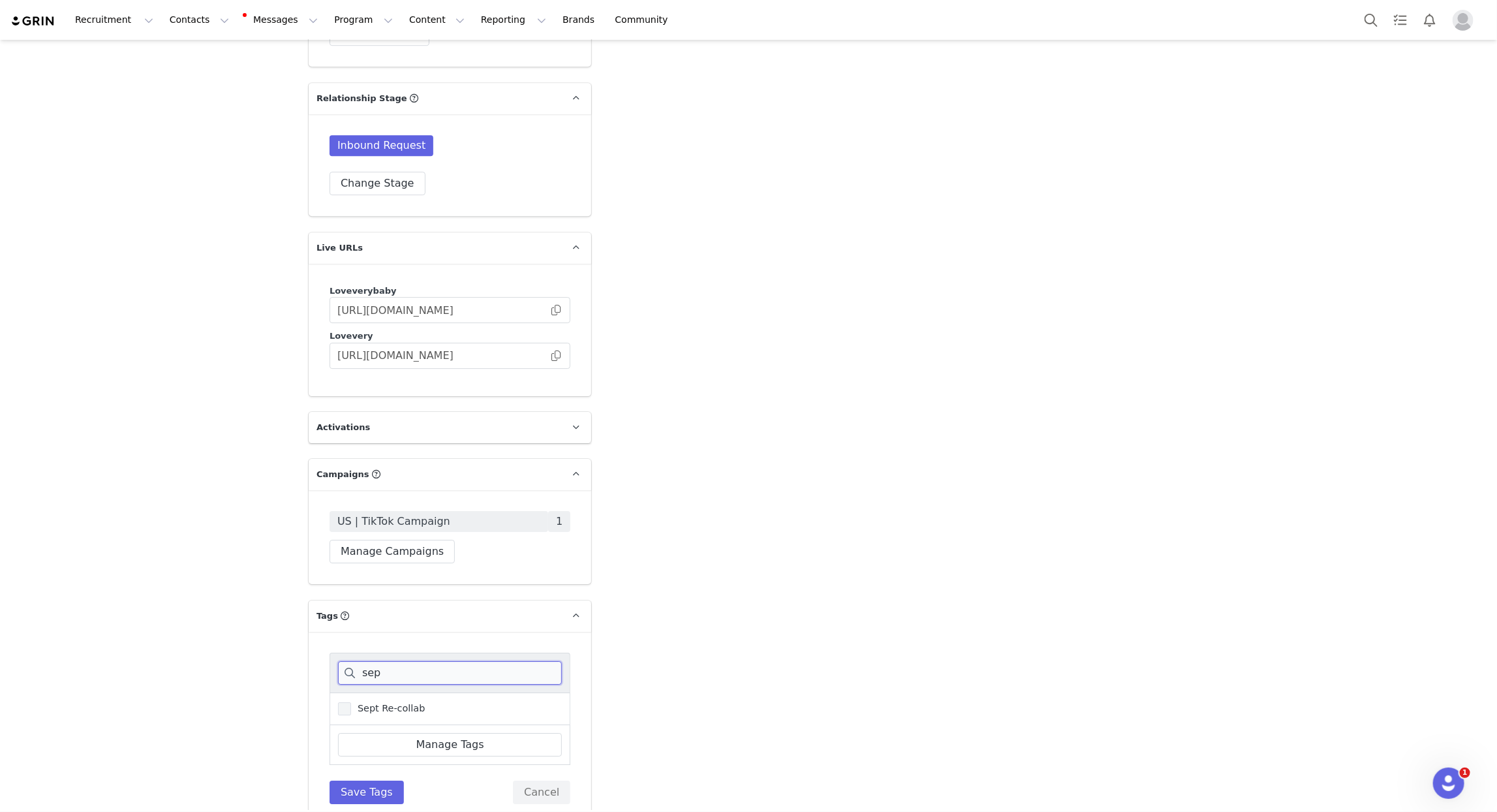
type input "sep"
drag, startPoint x: 399, startPoint y: 682, endPoint x: 376, endPoint y: 759, distance: 80.4
click at [398, 702] on span "Sept Re-collab" at bounding box center [388, 709] width 74 height 13
click at [351, 702] on input "Sept Re-collab" at bounding box center [351, 702] width 0 height 0
click at [373, 781] on button "Save Tags" at bounding box center [366, 792] width 74 height 23
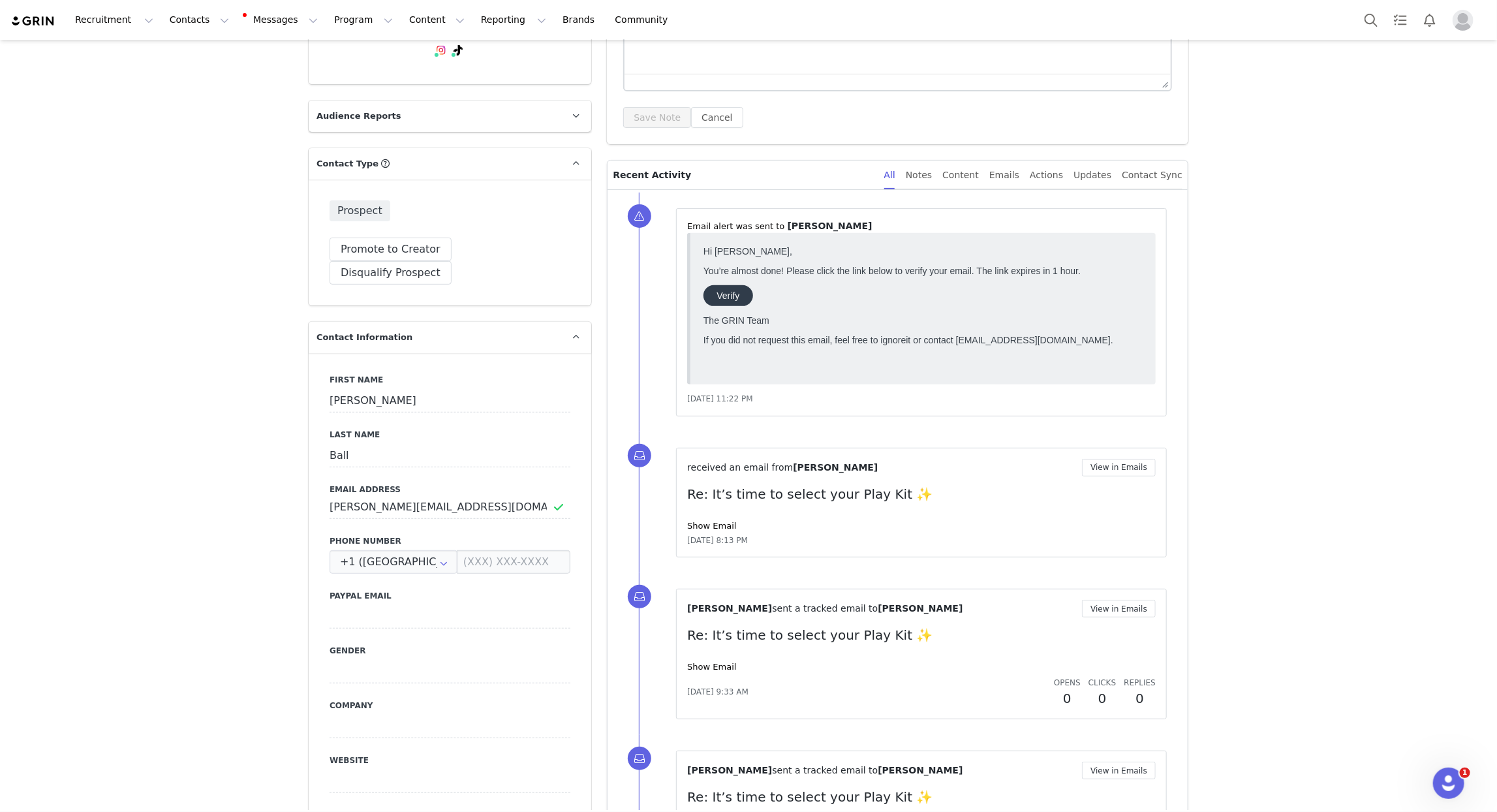
scroll to position [0, 0]
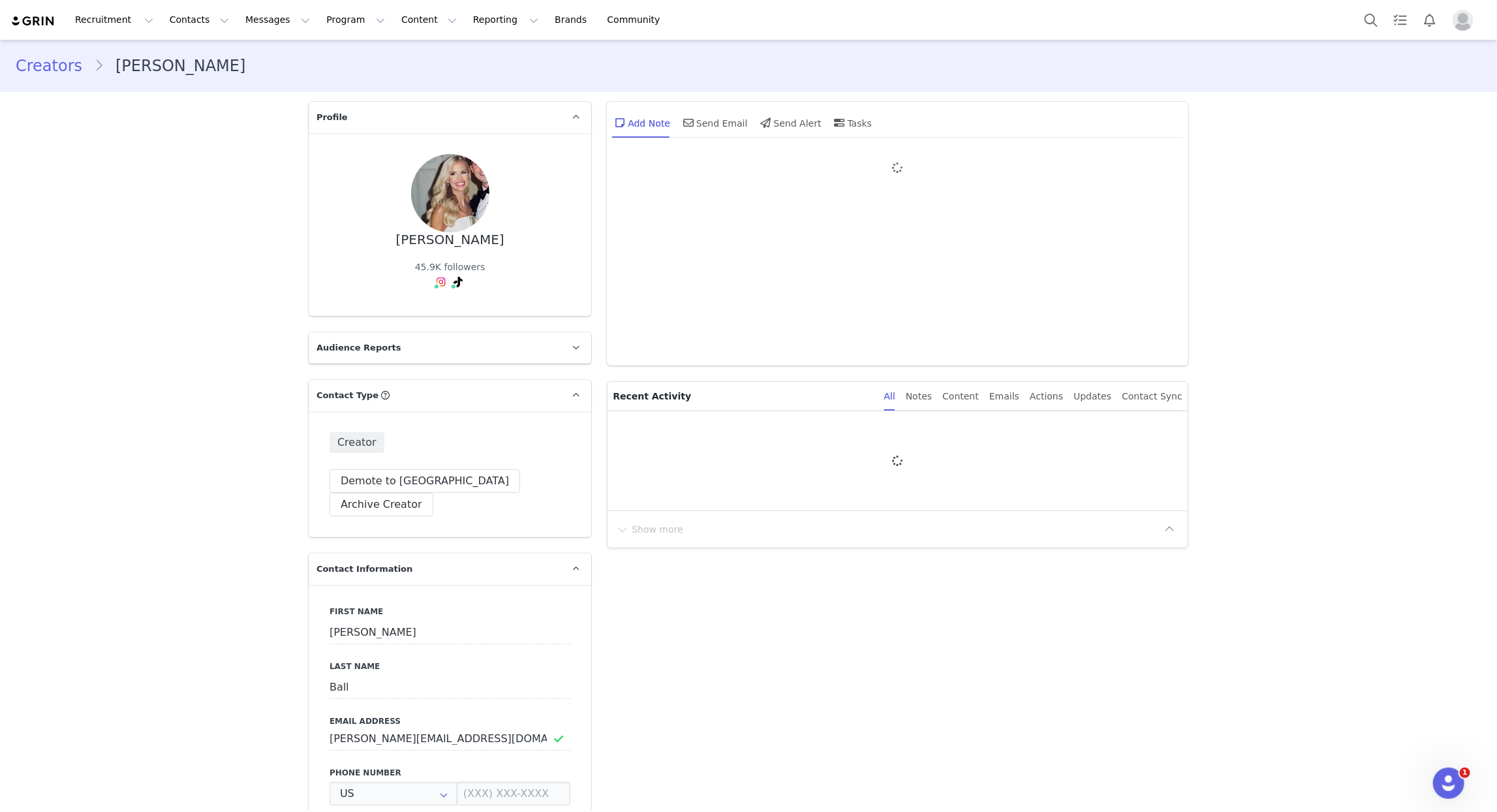
type input "+1 ([GEOGRAPHIC_DATA])"
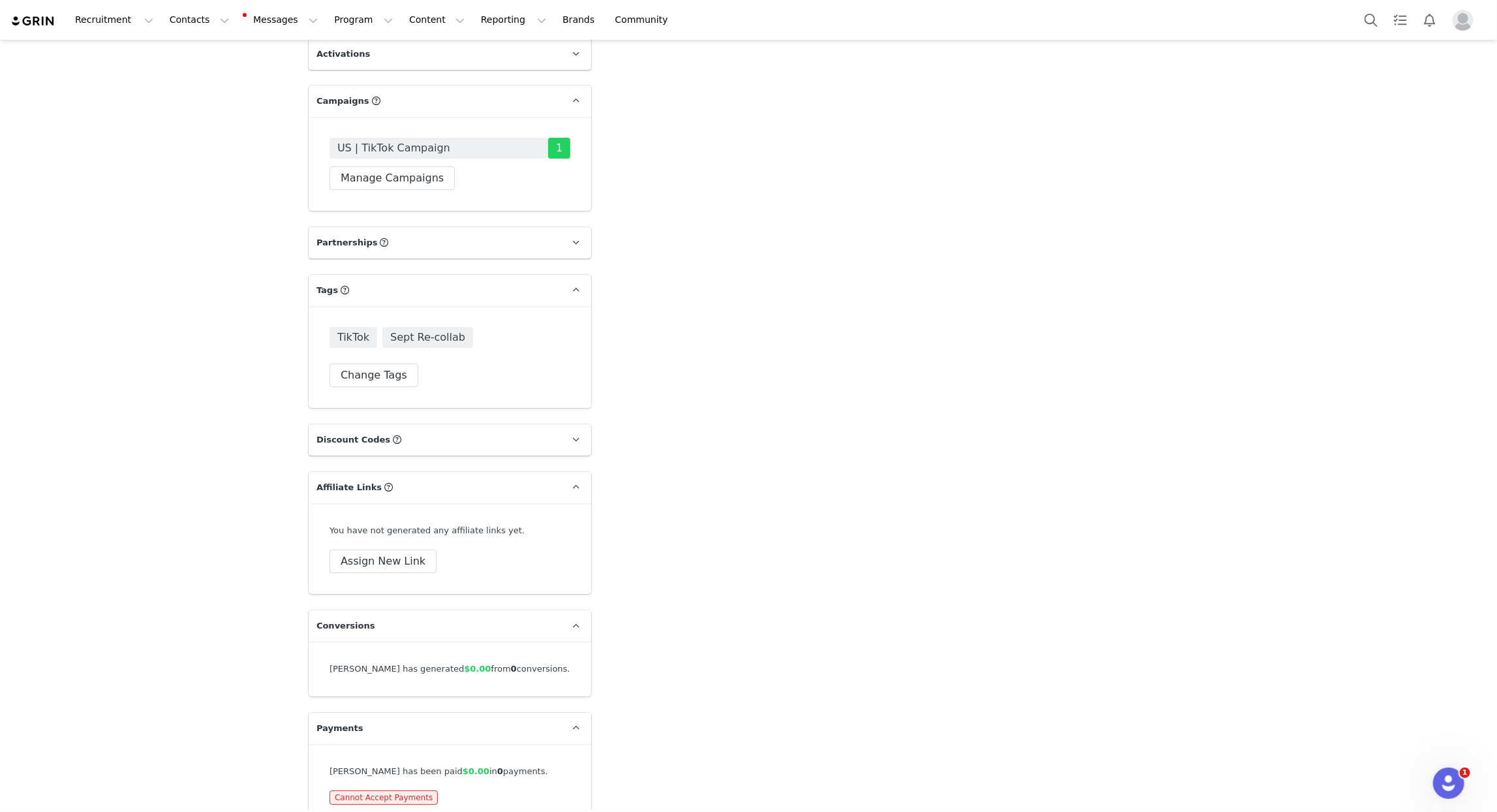
scroll to position [3026, 0]
click at [391, 550] on button "Assign New Link" at bounding box center [383, 562] width 107 height 23
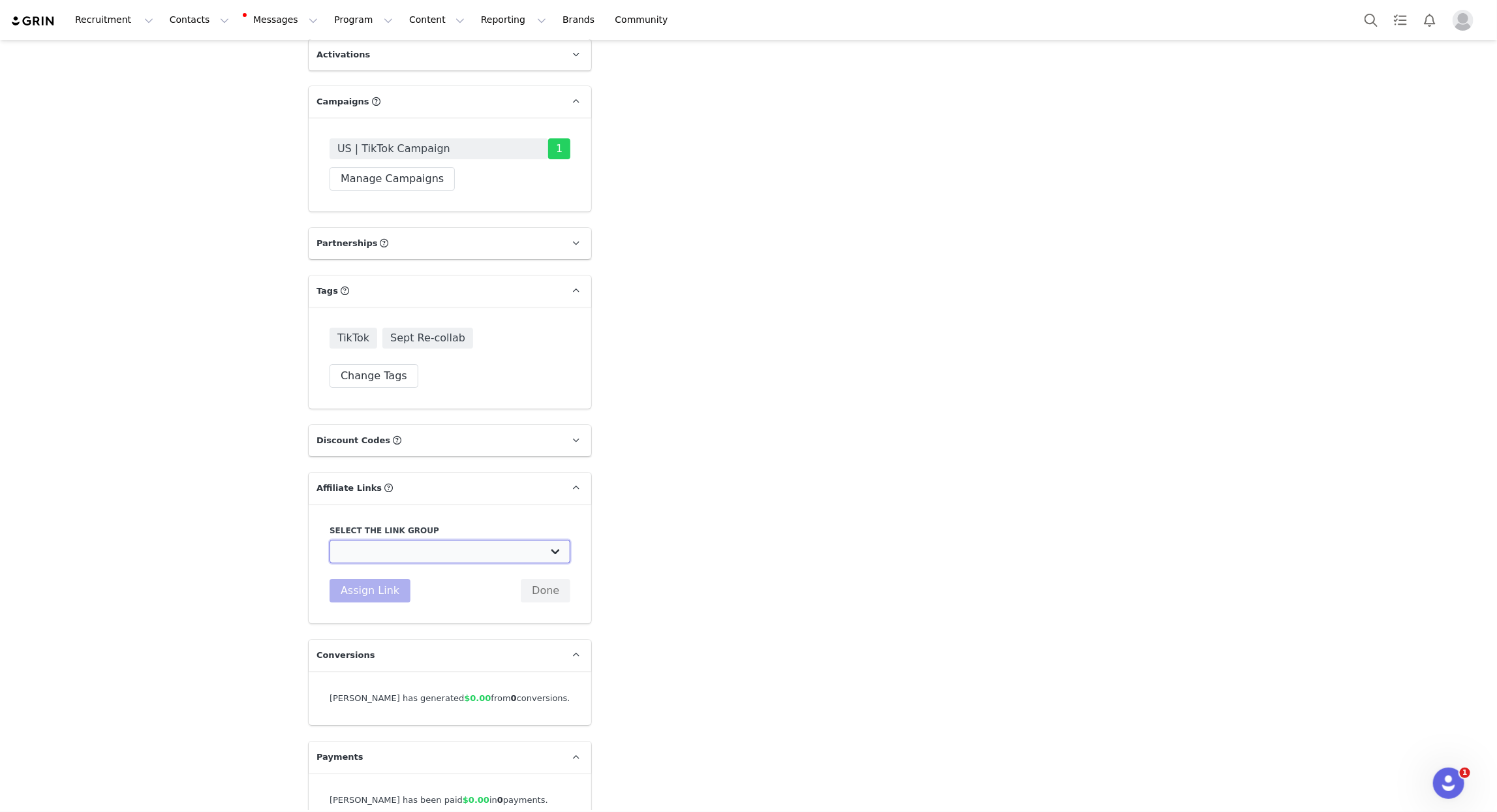
click at [391, 540] on select "Affiliate Link - Macro/Mega Discount Code Test: [URL][DOMAIN_NAME] US Affiliate…" at bounding box center [450, 551] width 241 height 23
select select "27801"
click at [330, 540] on select "Affiliate Link - Macro/Mega Discount Code Test: [URL][DOMAIN_NAME] US Affiliate…" at bounding box center [450, 551] width 241 height 23
click at [360, 579] on button "Assign Link" at bounding box center [370, 590] width 81 height 23
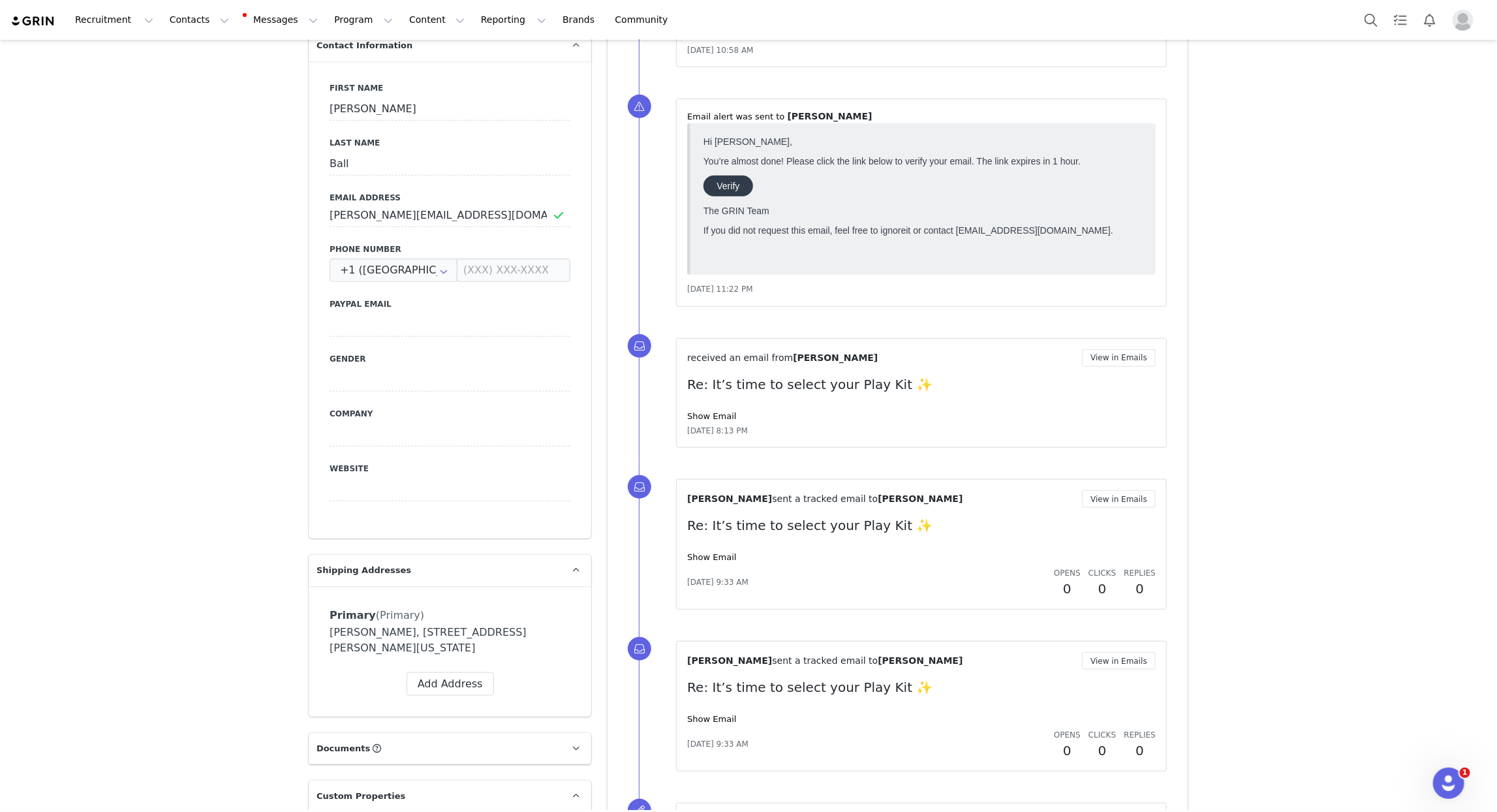
scroll to position [0, 0]
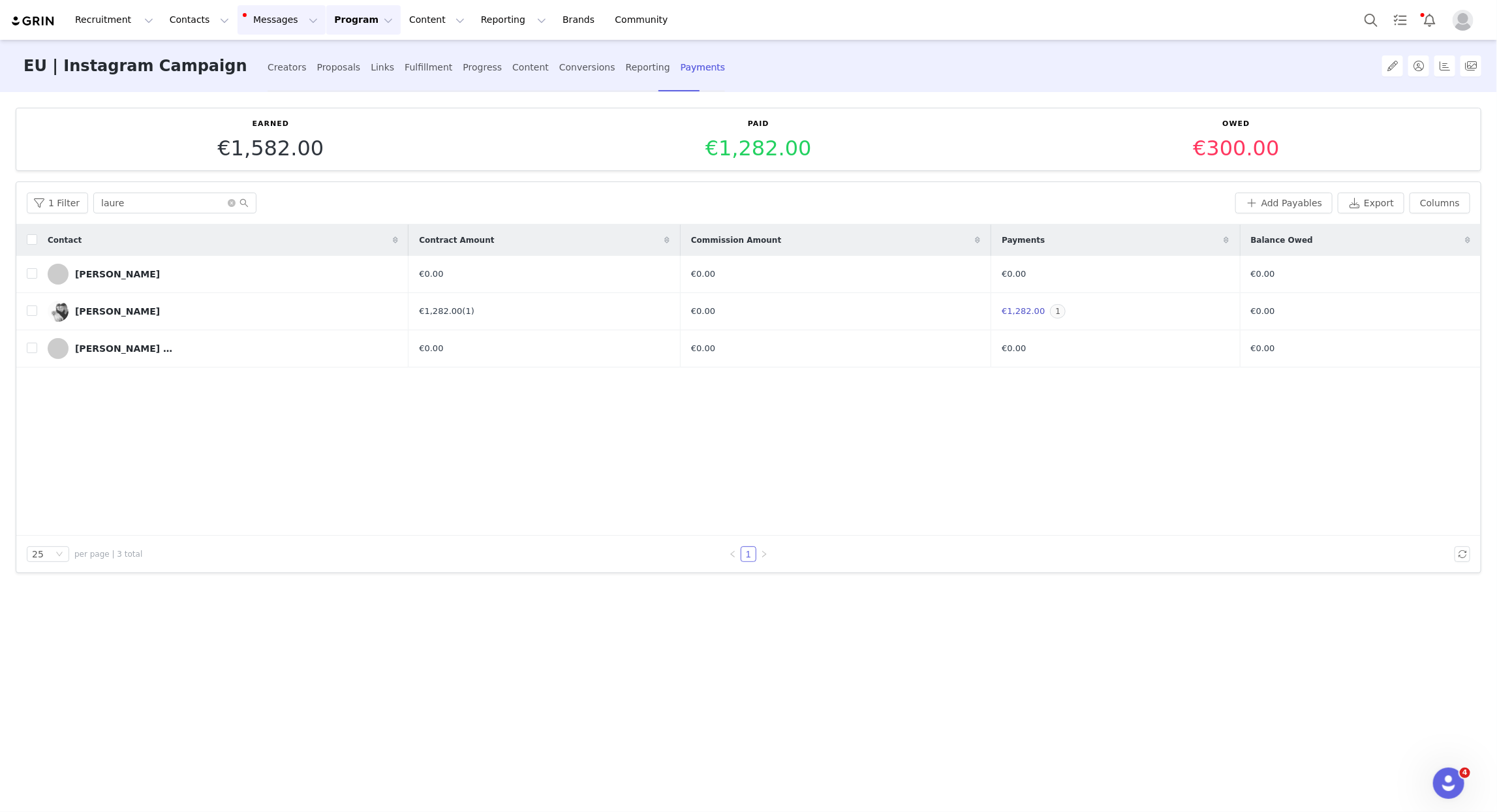
scroll to position [486, 0]
click at [473, 19] on button "Reporting Reporting" at bounding box center [513, 20] width 81 height 30
drag, startPoint x: 491, startPoint y: 80, endPoint x: 477, endPoint y: 74, distance: 15.2
click at [490, 80] on p "Report Builder" at bounding box center [483, 82] width 66 height 14
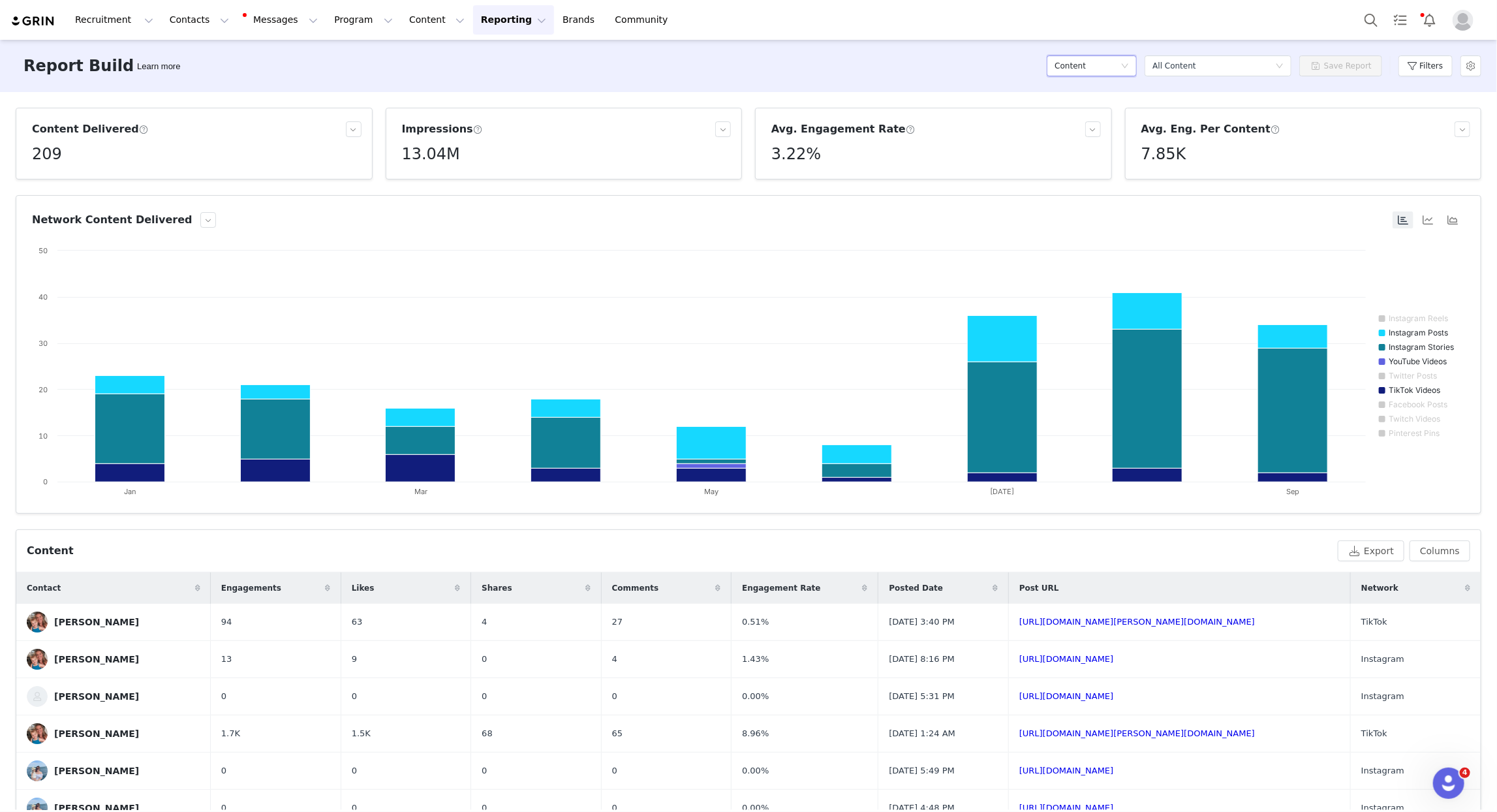
drag, startPoint x: 1115, startPoint y: 69, endPoint x: 1099, endPoint y: 65, distance: 16.5
click at [1115, 69] on div "Content" at bounding box center [1087, 66] width 66 height 19
click at [1084, 129] on h5 "Conversions" at bounding box center [1095, 134] width 74 height 14
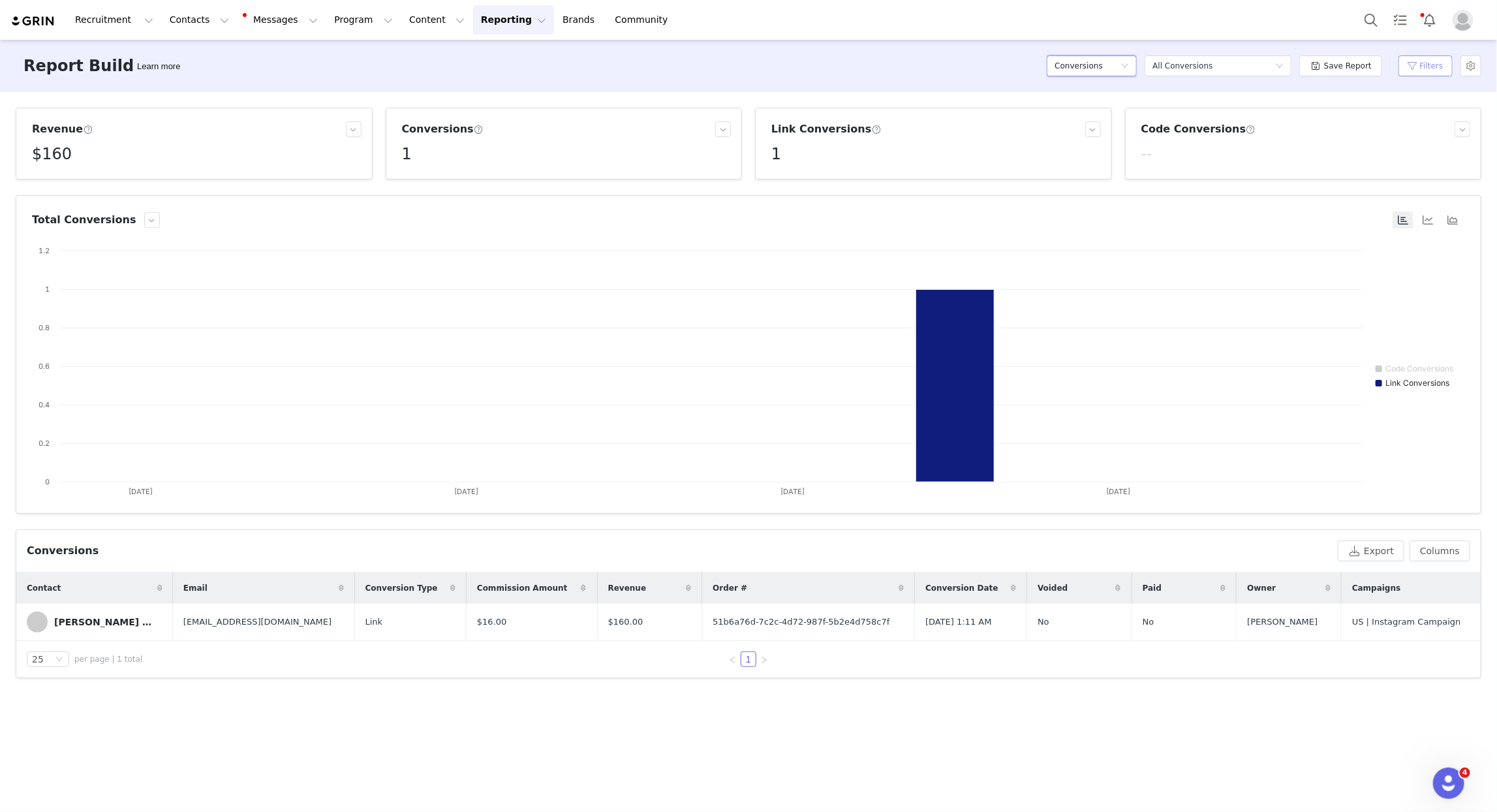
click at [1421, 60] on button "Filters" at bounding box center [1426, 66] width 54 height 21
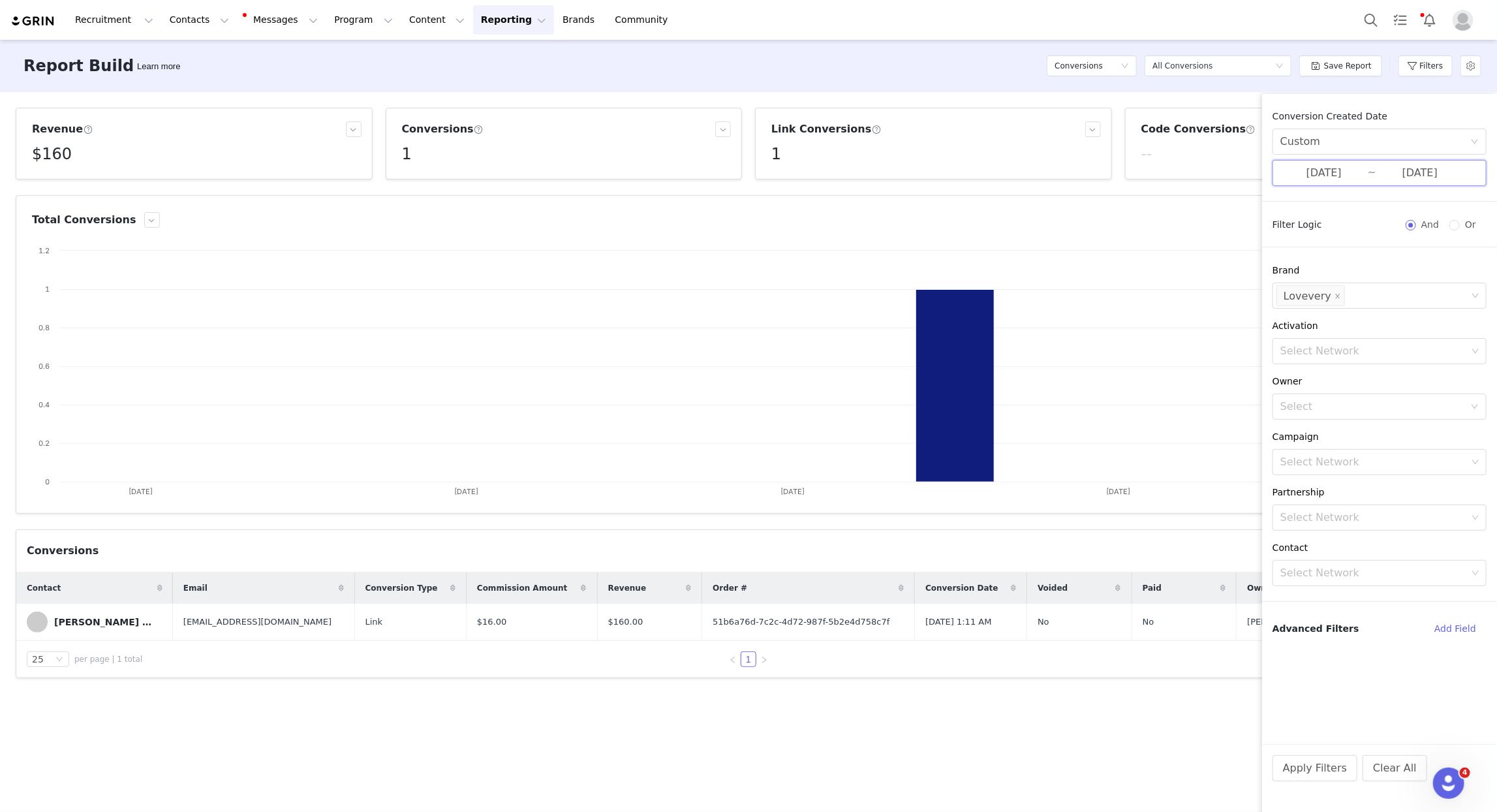
click at [1331, 182] on span "09/01/2025 ~ 09/08/2025" at bounding box center [1380, 173] width 214 height 26
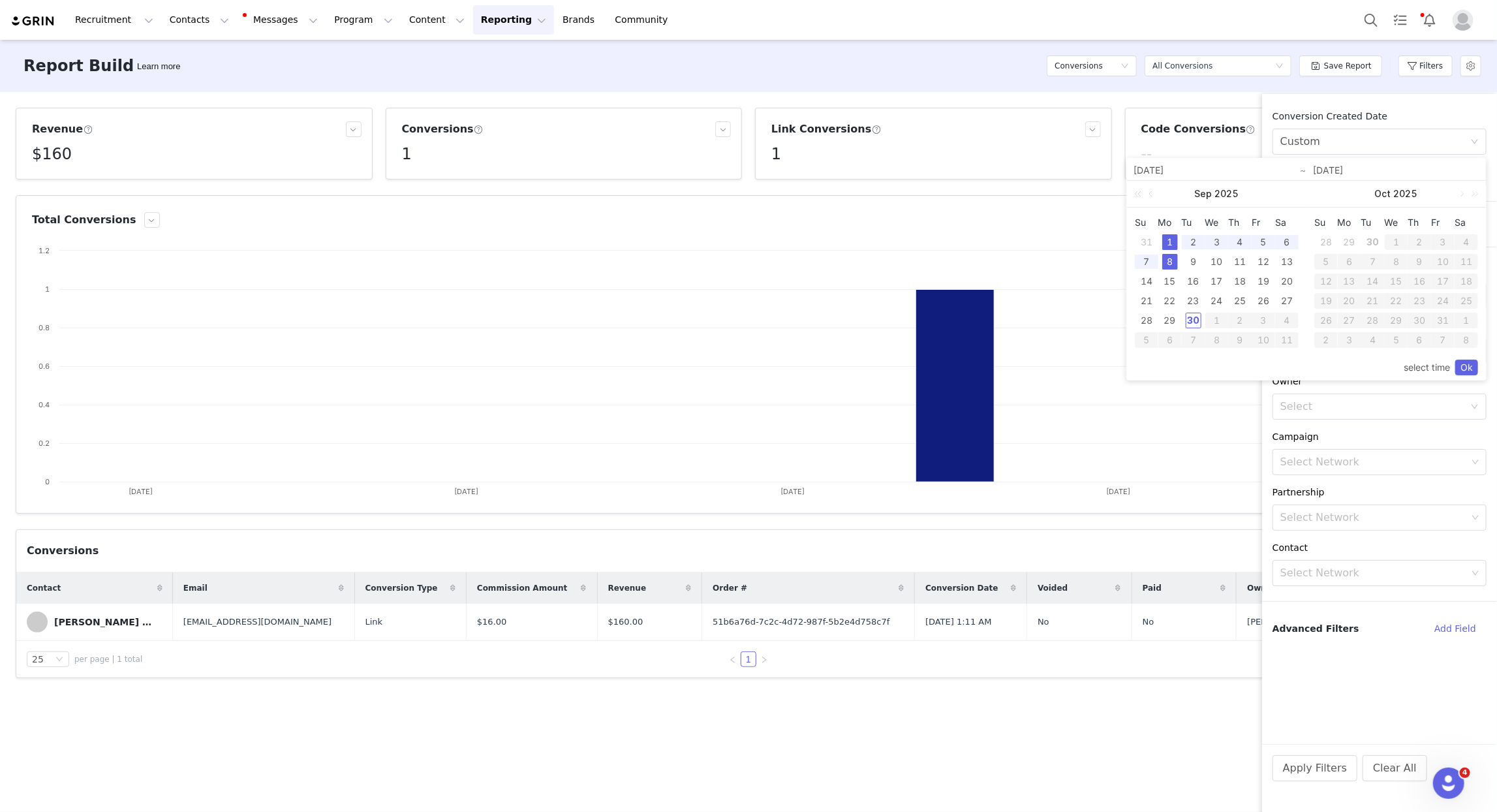
click at [1166, 242] on div "1" at bounding box center [1171, 242] width 16 height 16
click at [1192, 321] on div "30" at bounding box center [1194, 321] width 16 height 16
type input "09/30/2025"
click at [1465, 366] on link "Ok" at bounding box center [1467, 368] width 23 height 16
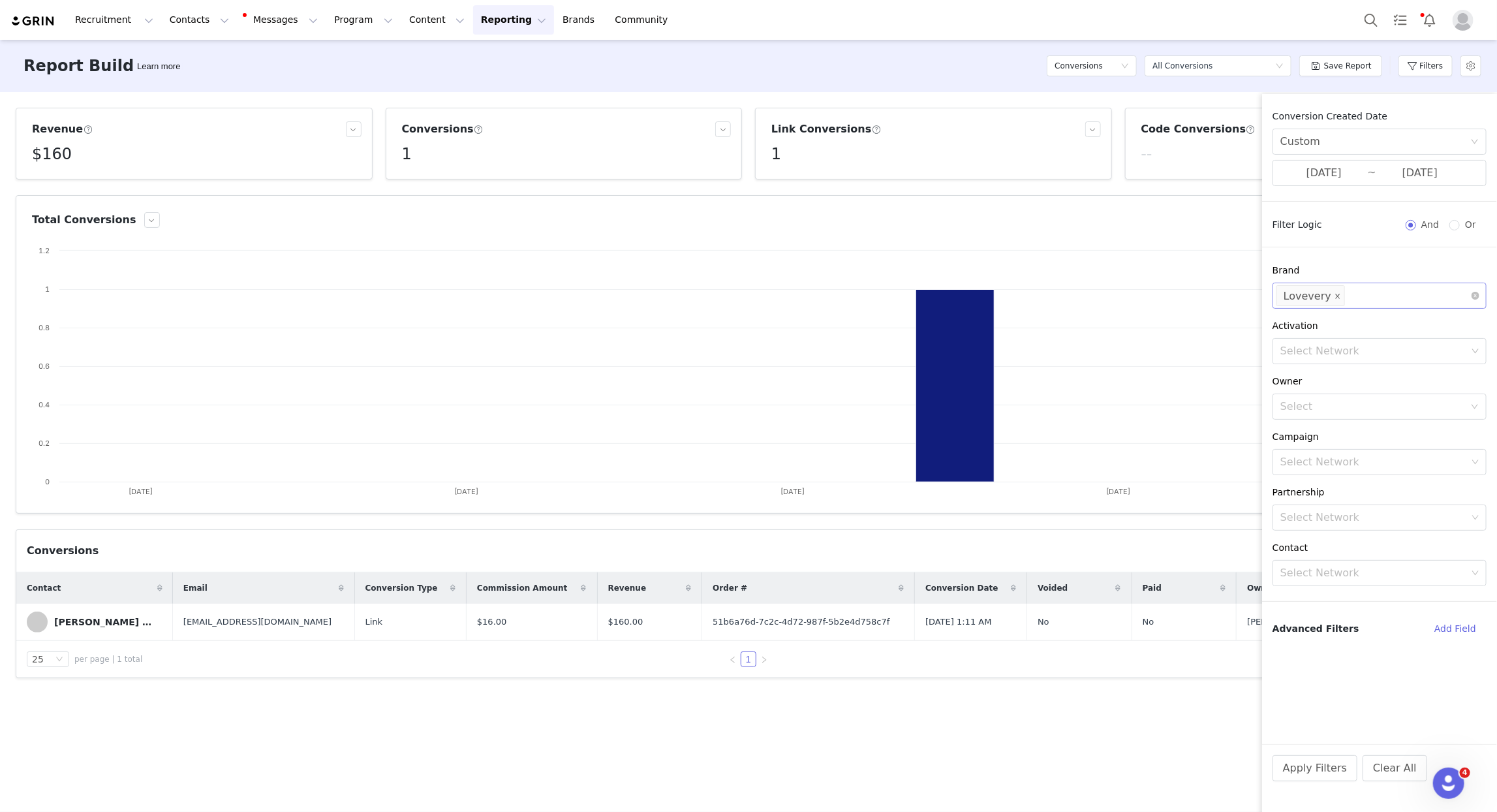
click at [1335, 299] on icon "icon: close" at bounding box center [1338, 297] width 6 height 8
click at [1318, 773] on button "Apply Filters" at bounding box center [1315, 768] width 85 height 26
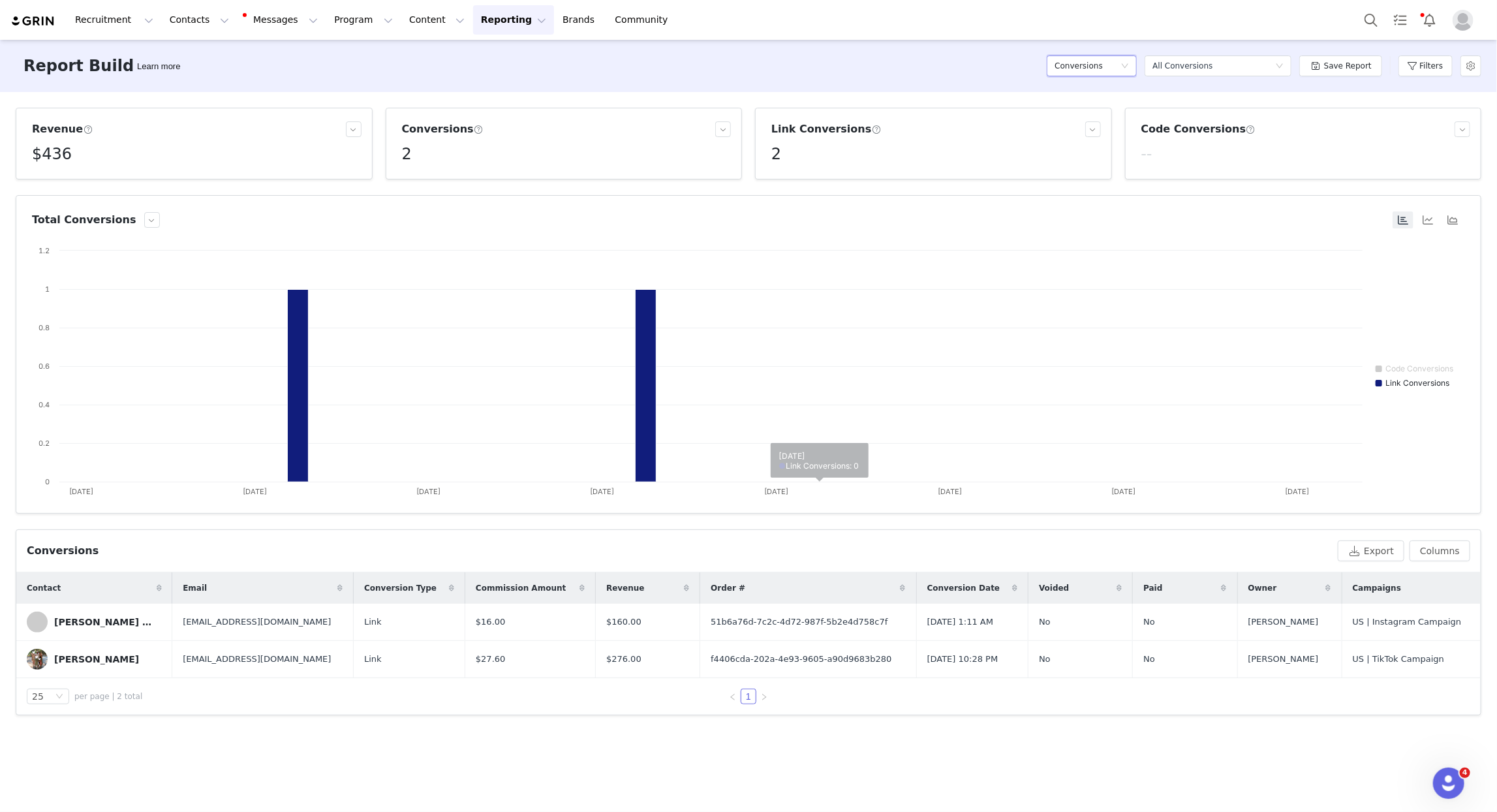
click at [1075, 74] on h5 "Conversions" at bounding box center [1079, 66] width 48 height 19
click at [1097, 158] on h5 "Campaign Orders" at bounding box center [1095, 154] width 74 height 14
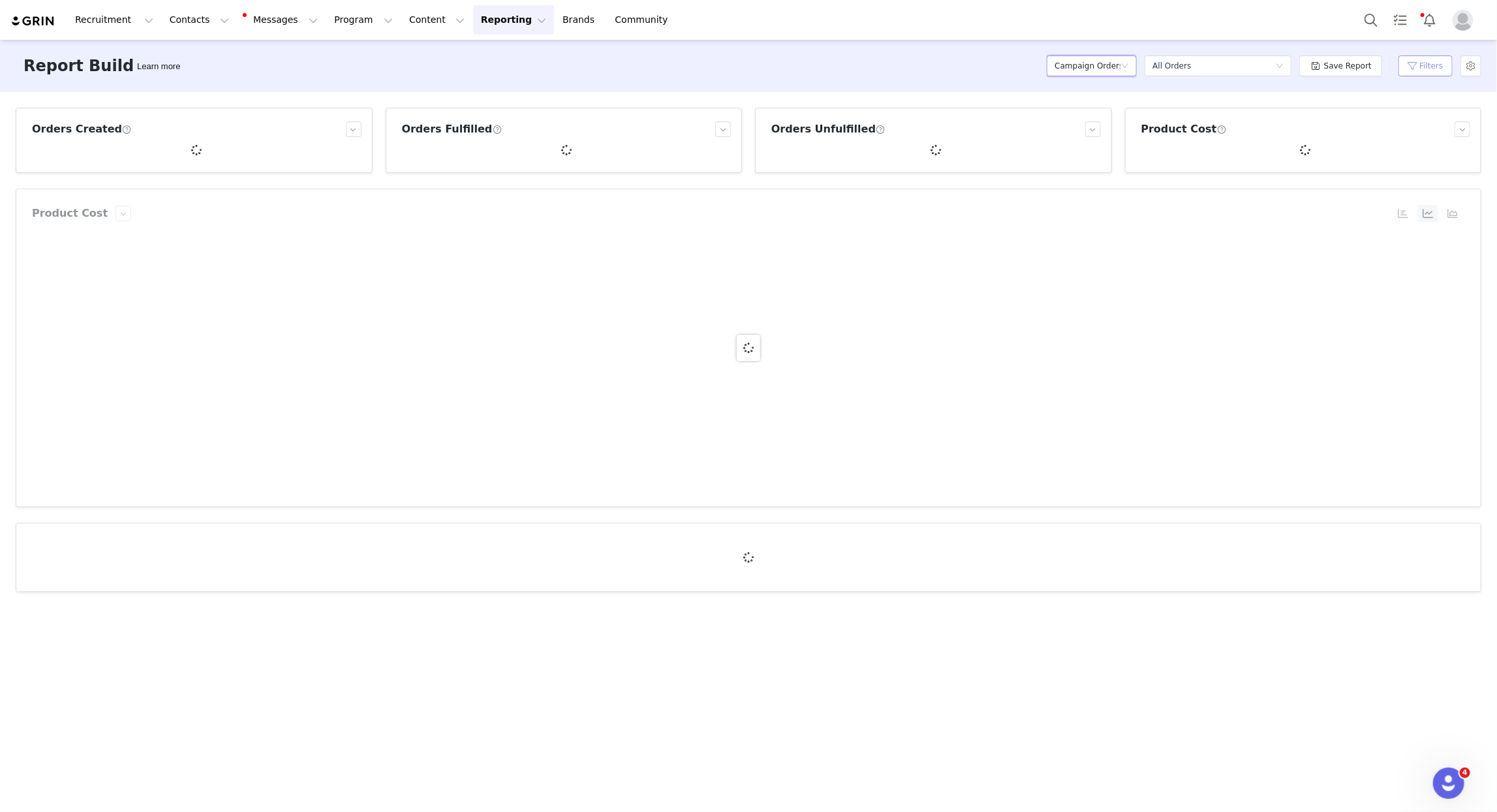
click at [1427, 71] on button "Filters" at bounding box center [1426, 66] width 54 height 21
click at [1314, 485] on div at bounding box center [748, 348] width 1465 height 317
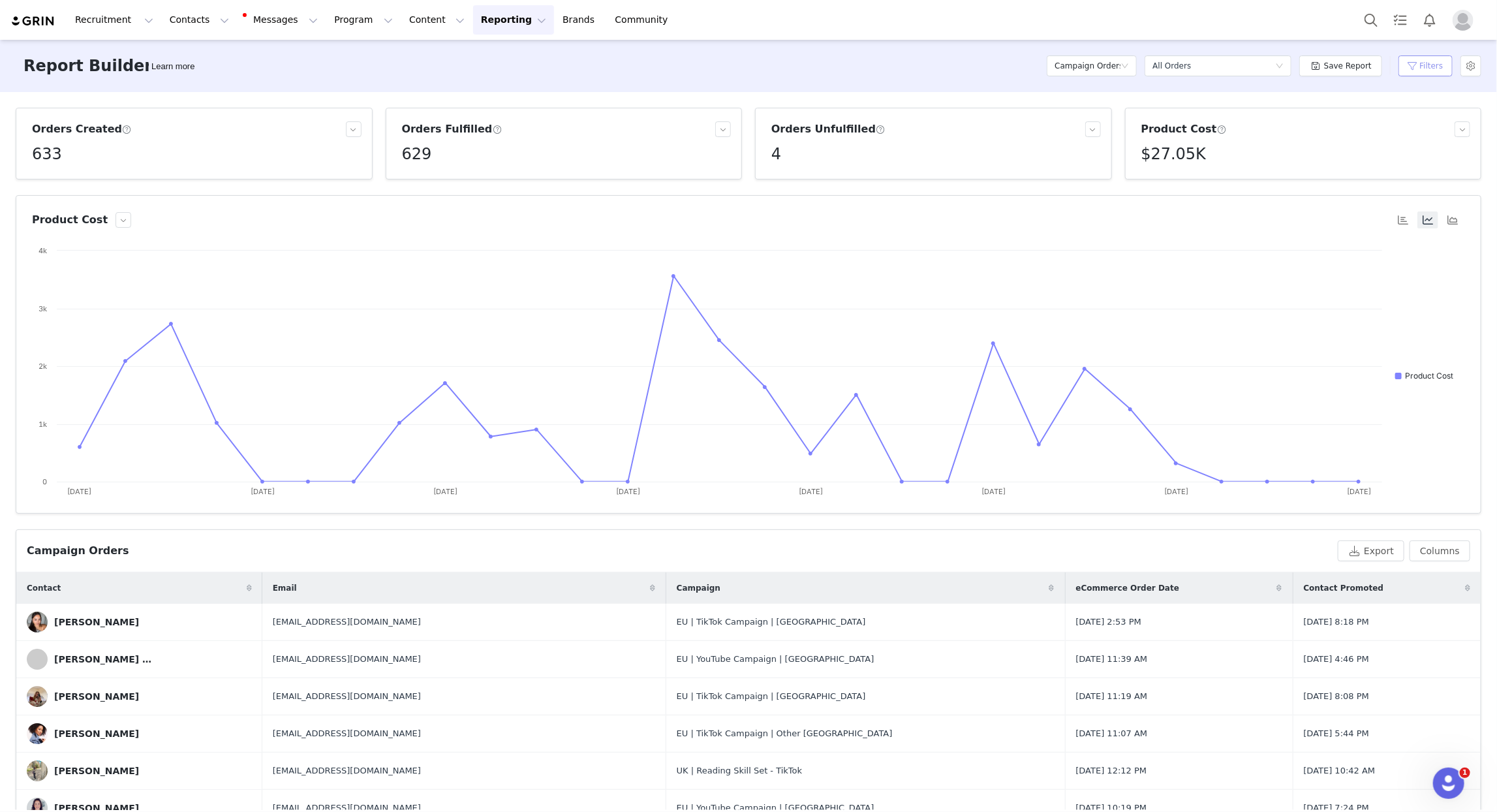
click at [1423, 69] on button "Filters" at bounding box center [1426, 66] width 54 height 21
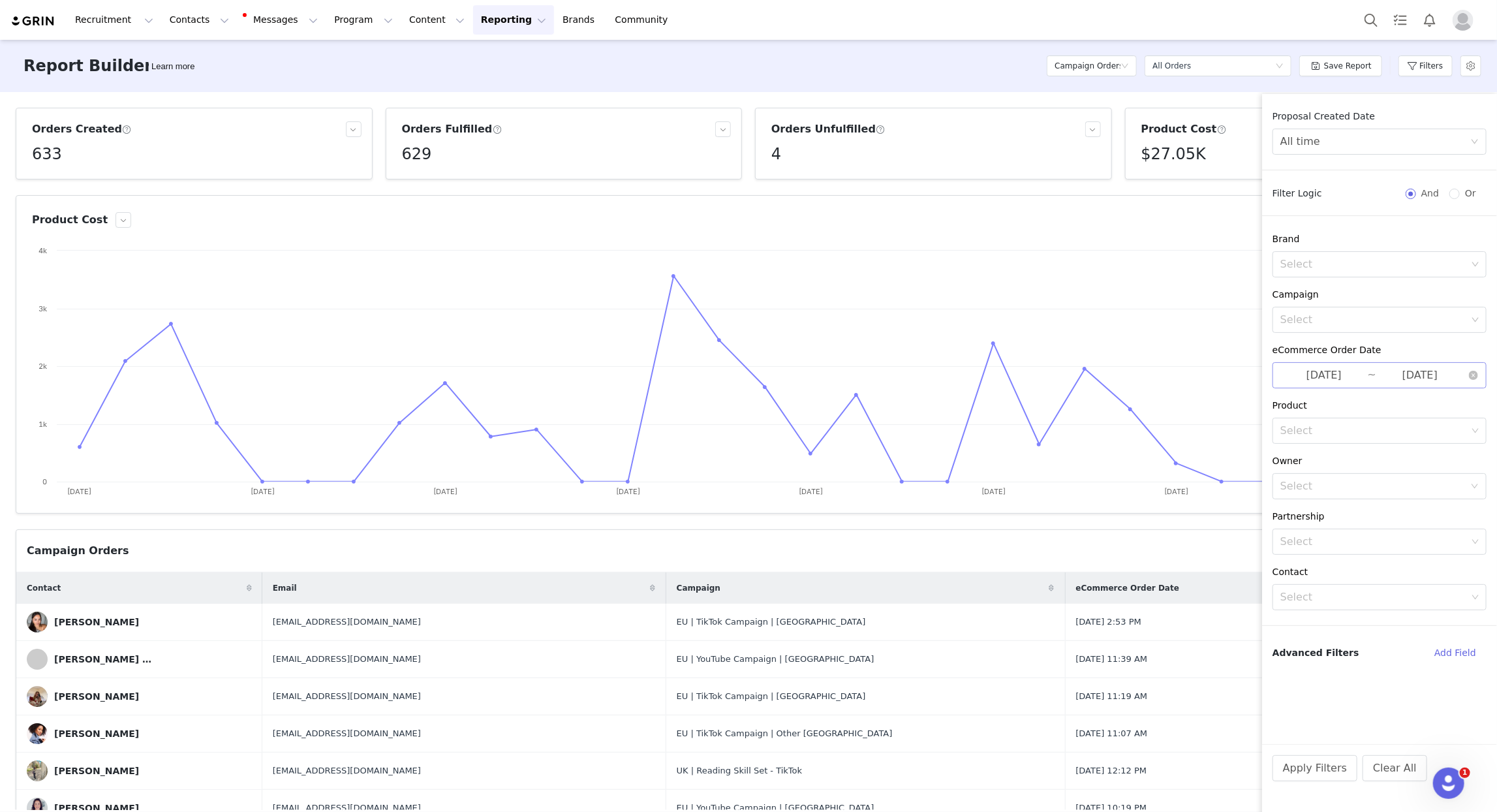
click at [1342, 367] on input "[DATE]" at bounding box center [1324, 374] width 87 height 17
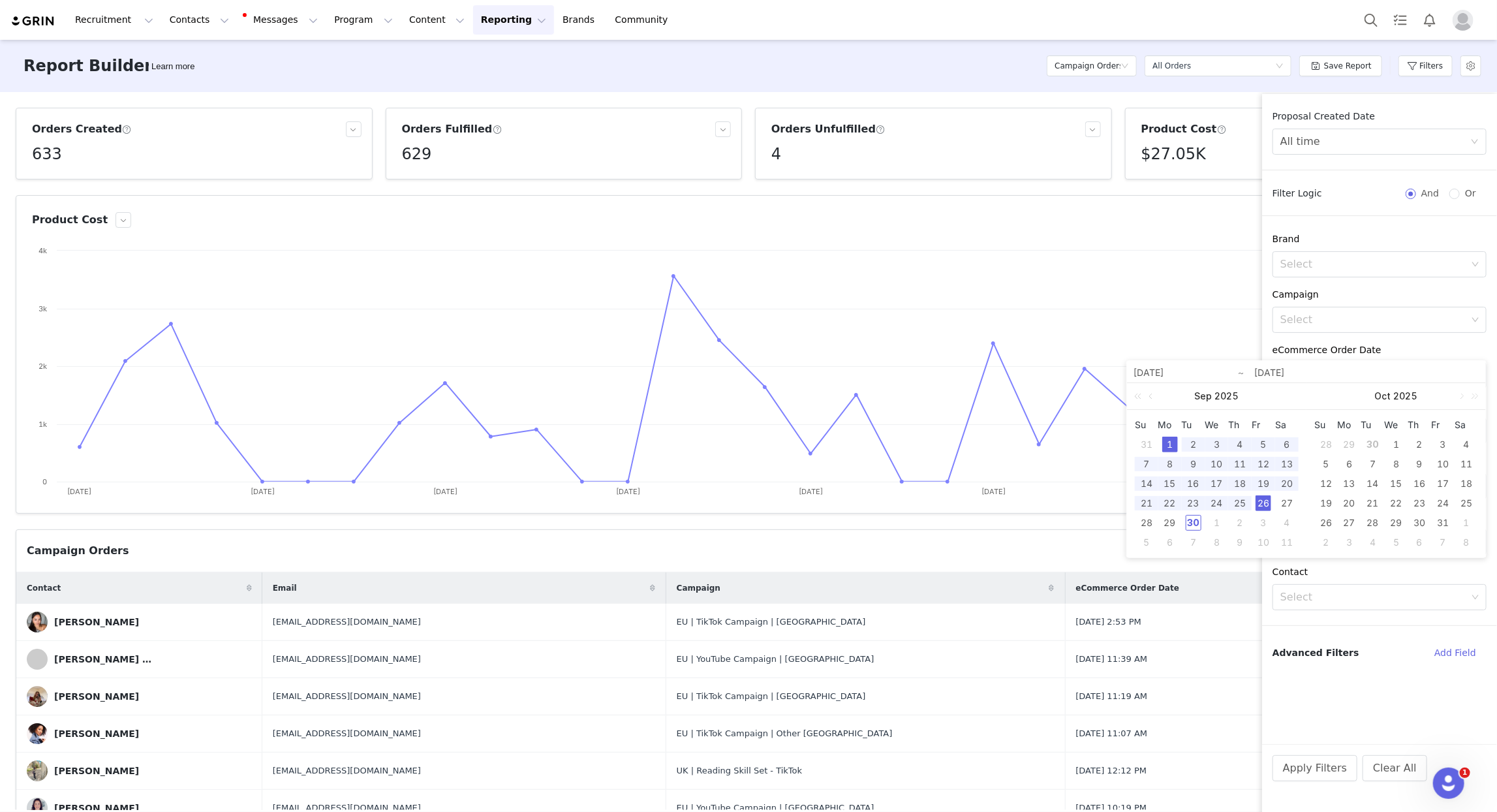
click at [1171, 446] on div "1" at bounding box center [1171, 445] width 16 height 16
click at [1193, 524] on div "30" at bounding box center [1194, 523] width 16 height 16
type input "2025-09-30"
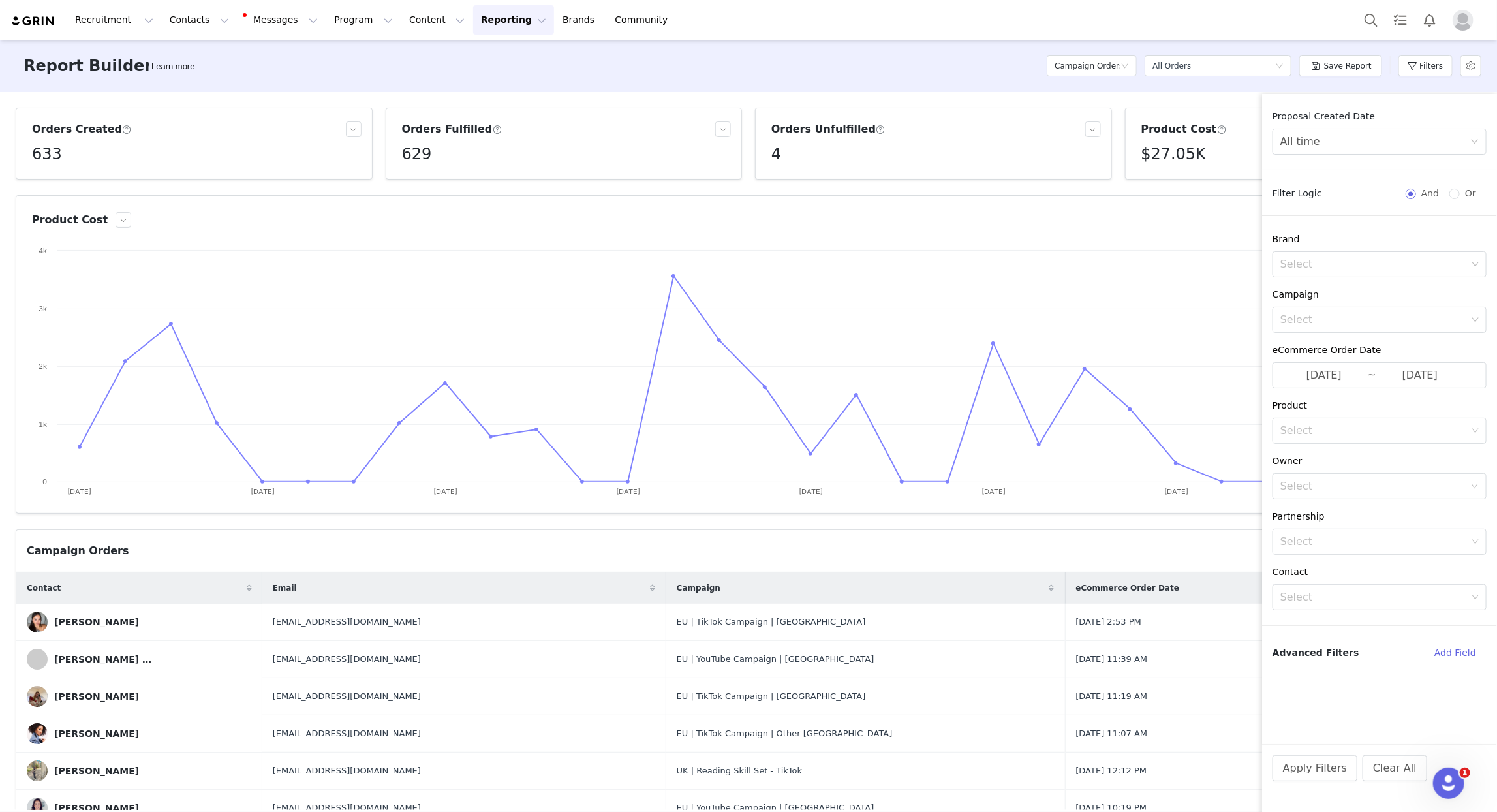
click at [1387, 349] on div "eCommerce Order Date" at bounding box center [1380, 350] width 214 height 14
click at [1315, 765] on button "Apply Filters" at bounding box center [1315, 768] width 85 height 26
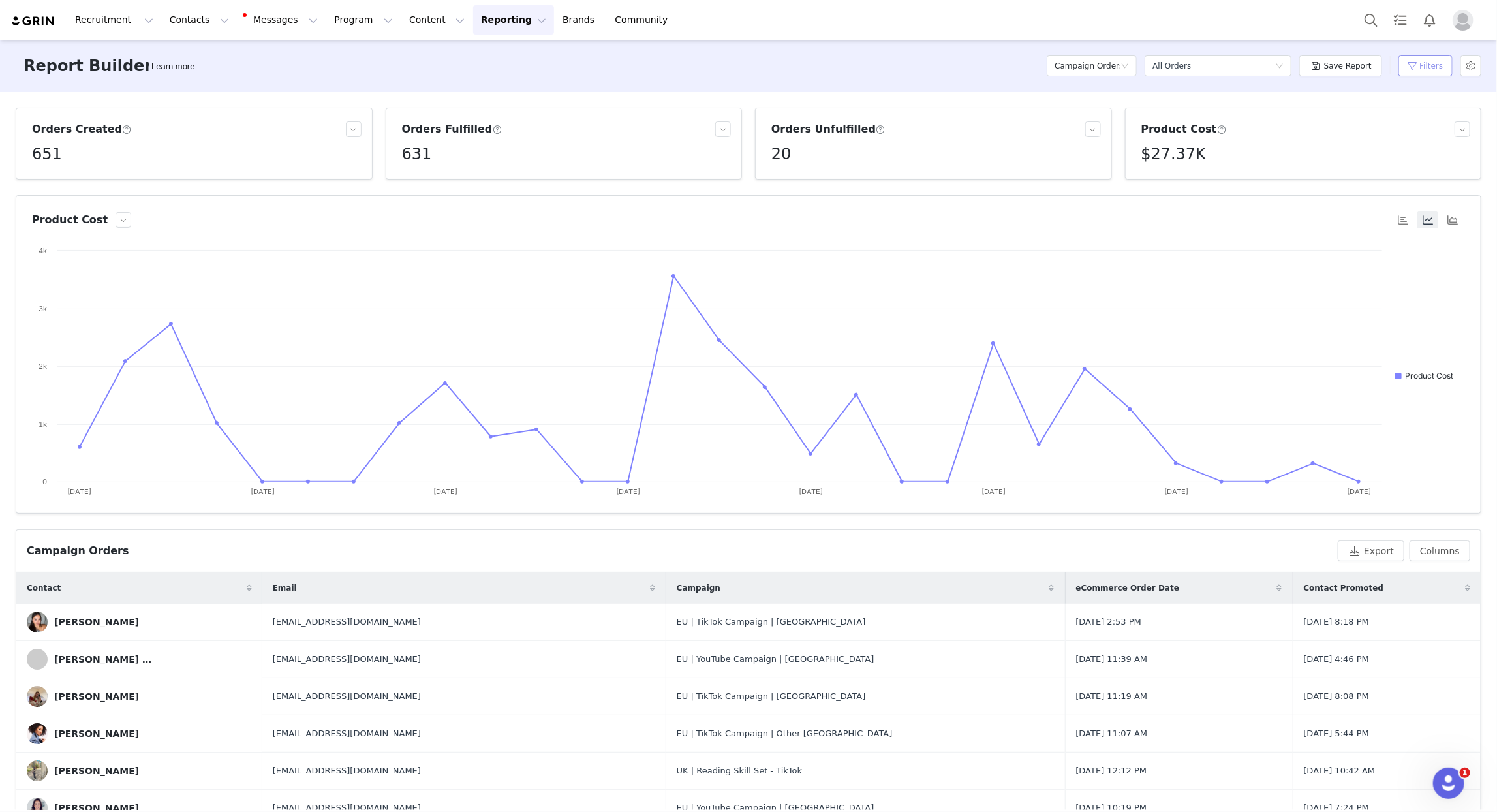
click at [1420, 66] on button "Filters" at bounding box center [1426, 66] width 54 height 21
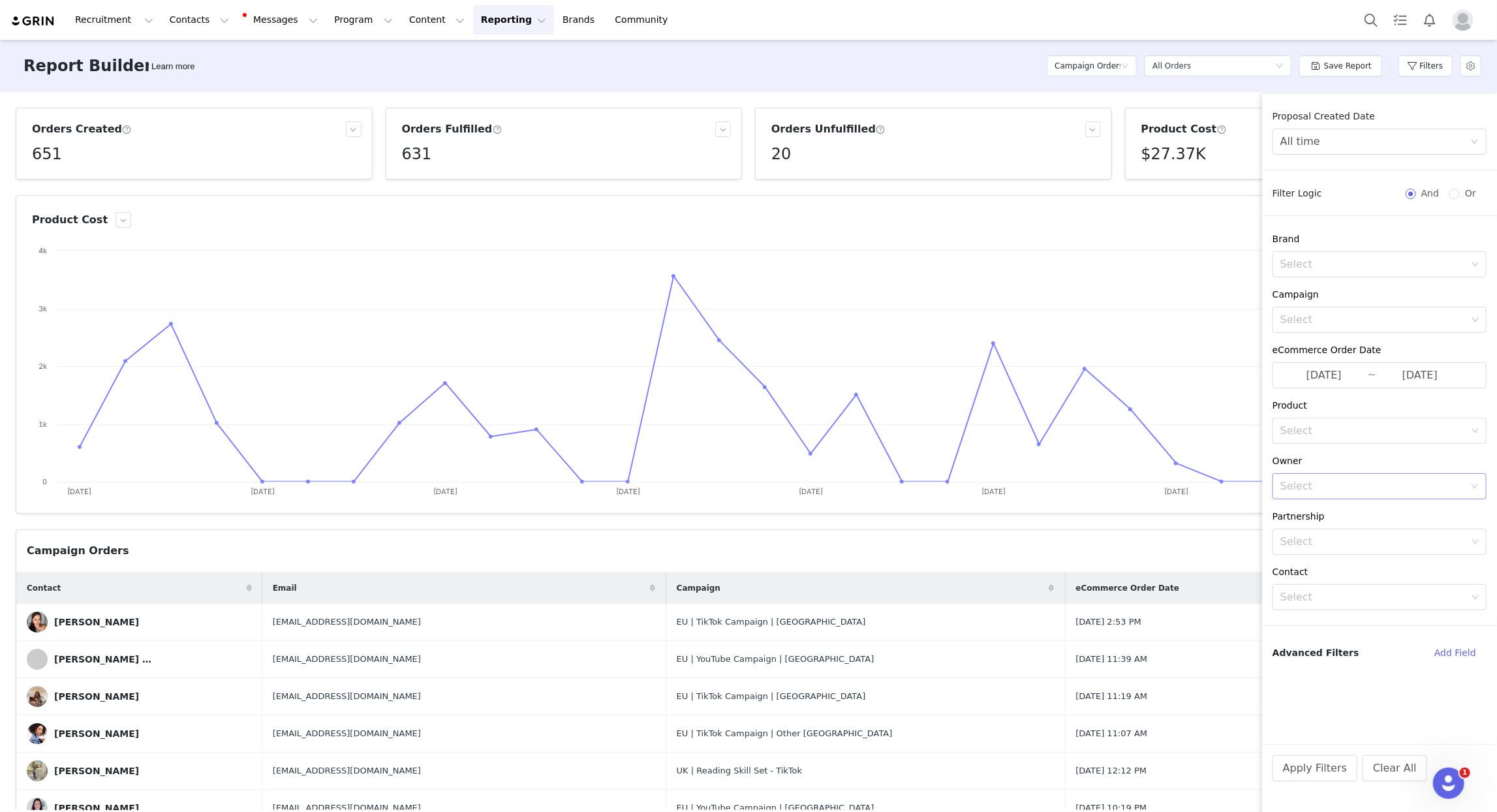
drag, startPoint x: 1331, startPoint y: 495, endPoint x: 1323, endPoint y: 491, distance: 8.9
click at [1330, 495] on div "Select" at bounding box center [1375, 486] width 190 height 25
click at [1372, 628] on p "Anne-Sophie Boyer" at bounding box center [1395, 634] width 143 height 14
click at [1320, 763] on button "Apply Filters" at bounding box center [1315, 768] width 85 height 26
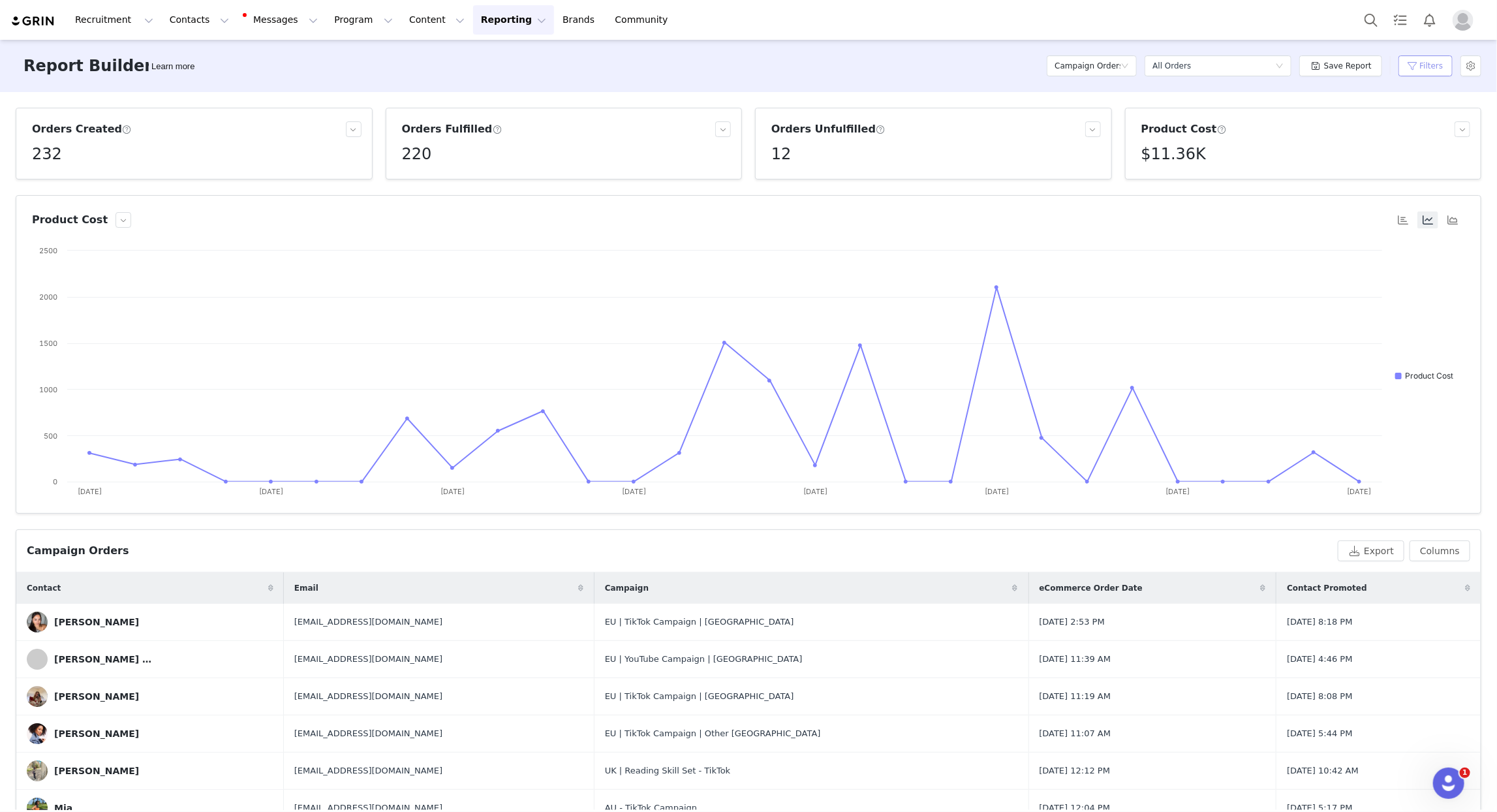
click at [1415, 62] on button "Filters" at bounding box center [1426, 66] width 54 height 21
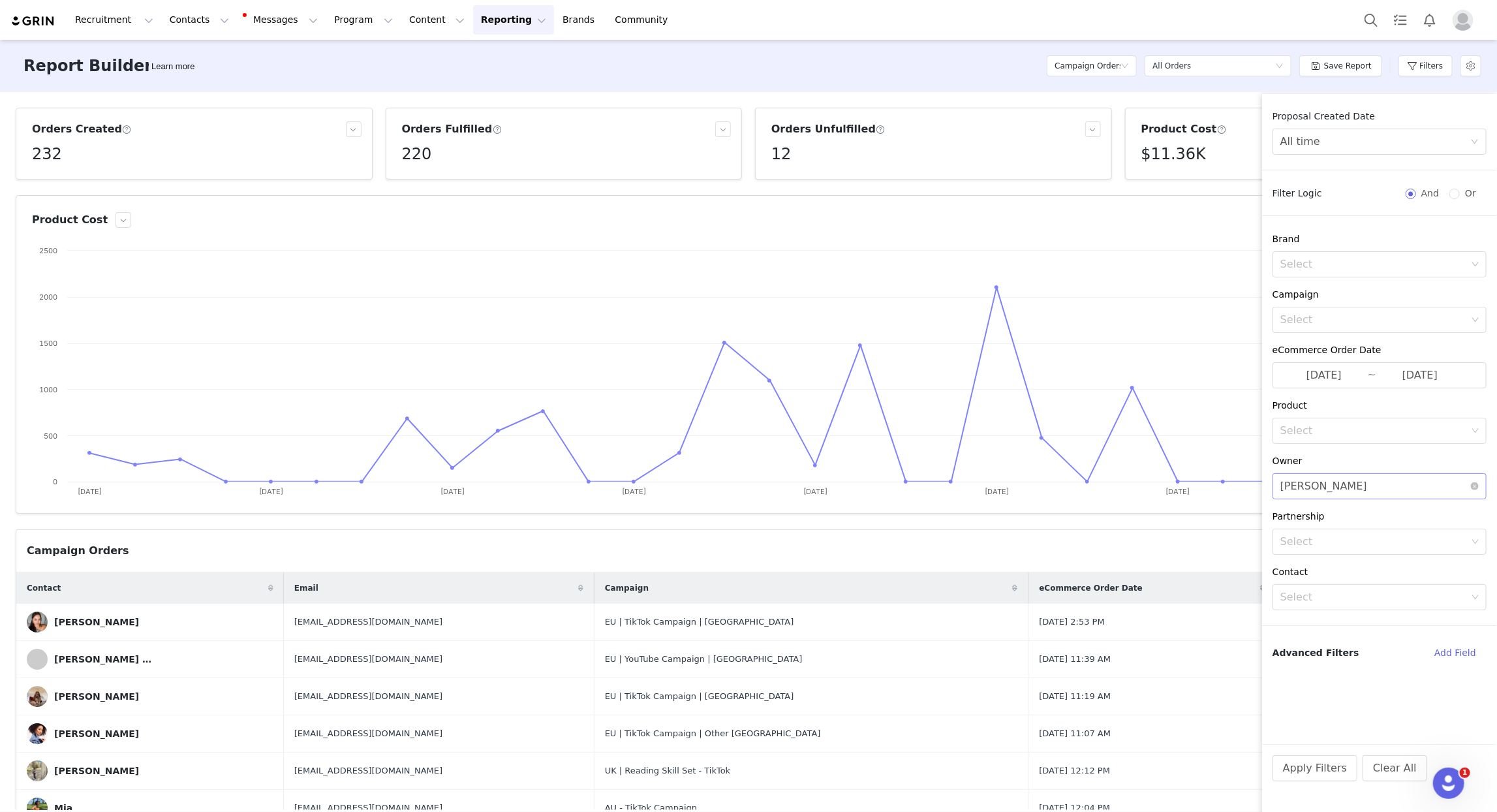
drag, startPoint x: 1476, startPoint y: 487, endPoint x: 1403, endPoint y: 490, distance: 73.1
click at [1476, 487] on icon "icon: close-circle" at bounding box center [1475, 486] width 8 height 8
click at [1348, 494] on div "Select" at bounding box center [1375, 486] width 190 height 25
click at [1366, 578] on p "Brianna DeFalco" at bounding box center [1395, 572] width 143 height 14
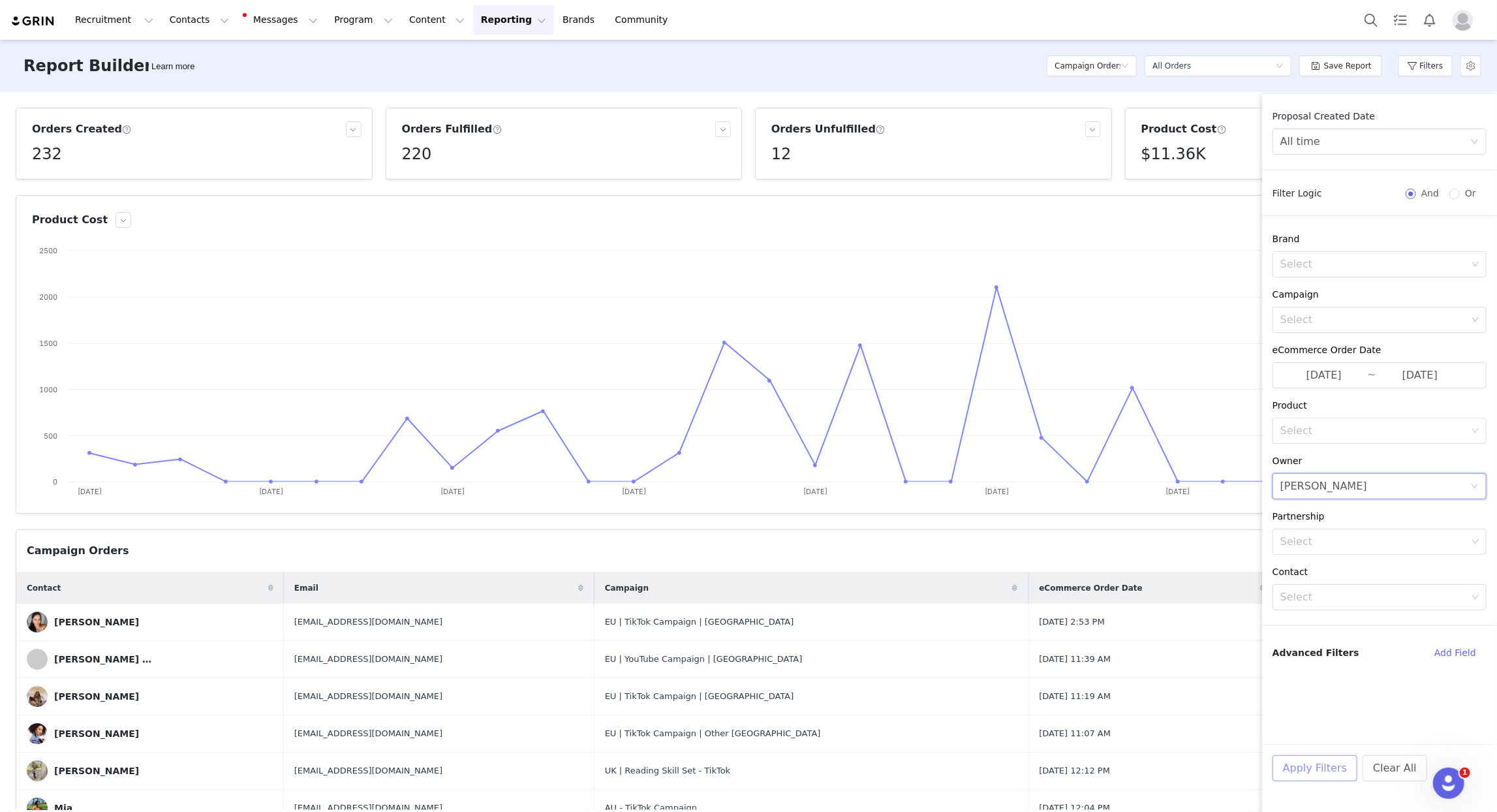
click at [1321, 776] on button "Apply Filters" at bounding box center [1315, 768] width 85 height 26
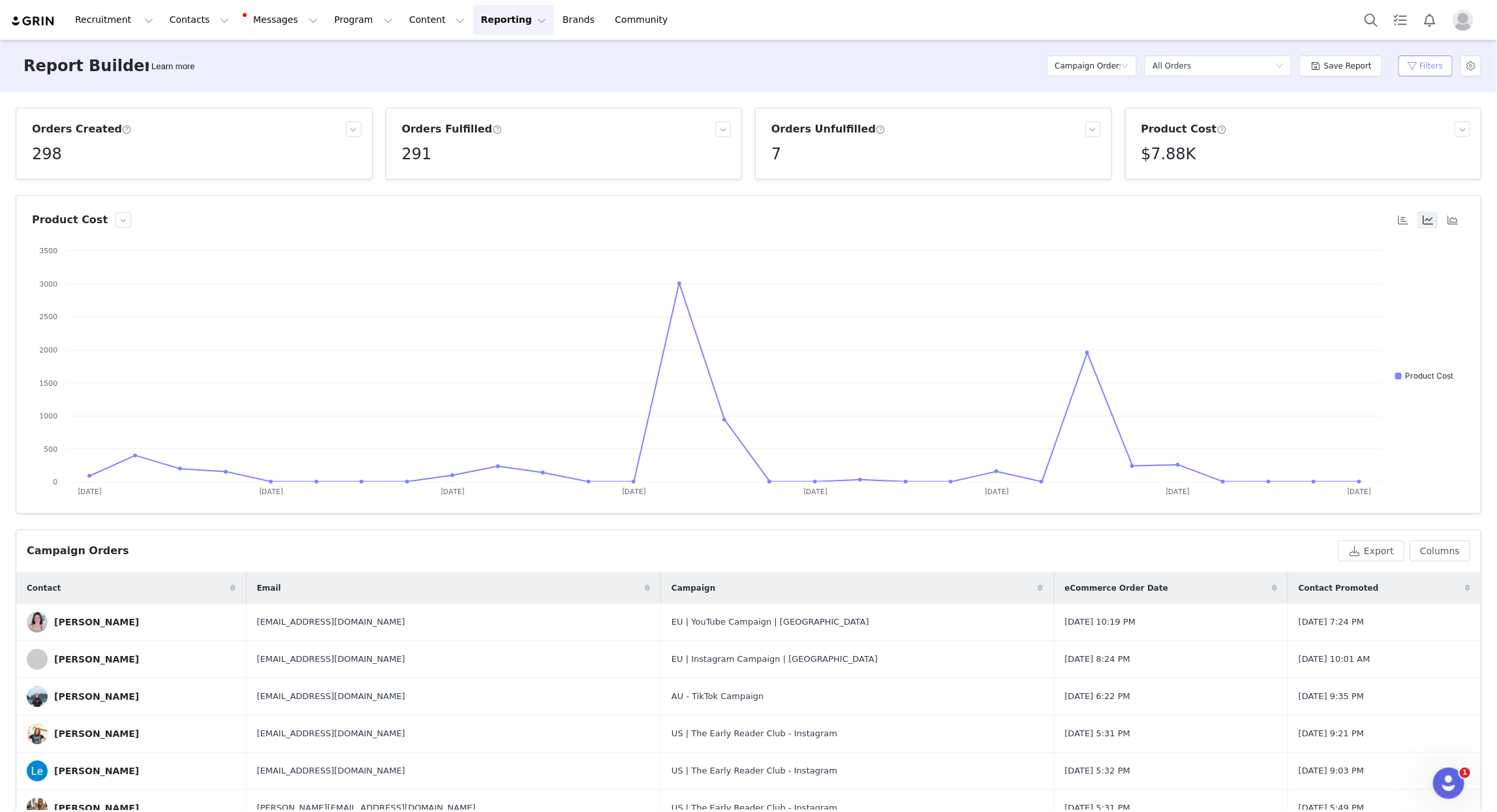
click at [1423, 73] on button "Filters" at bounding box center [1426, 66] width 54 height 21
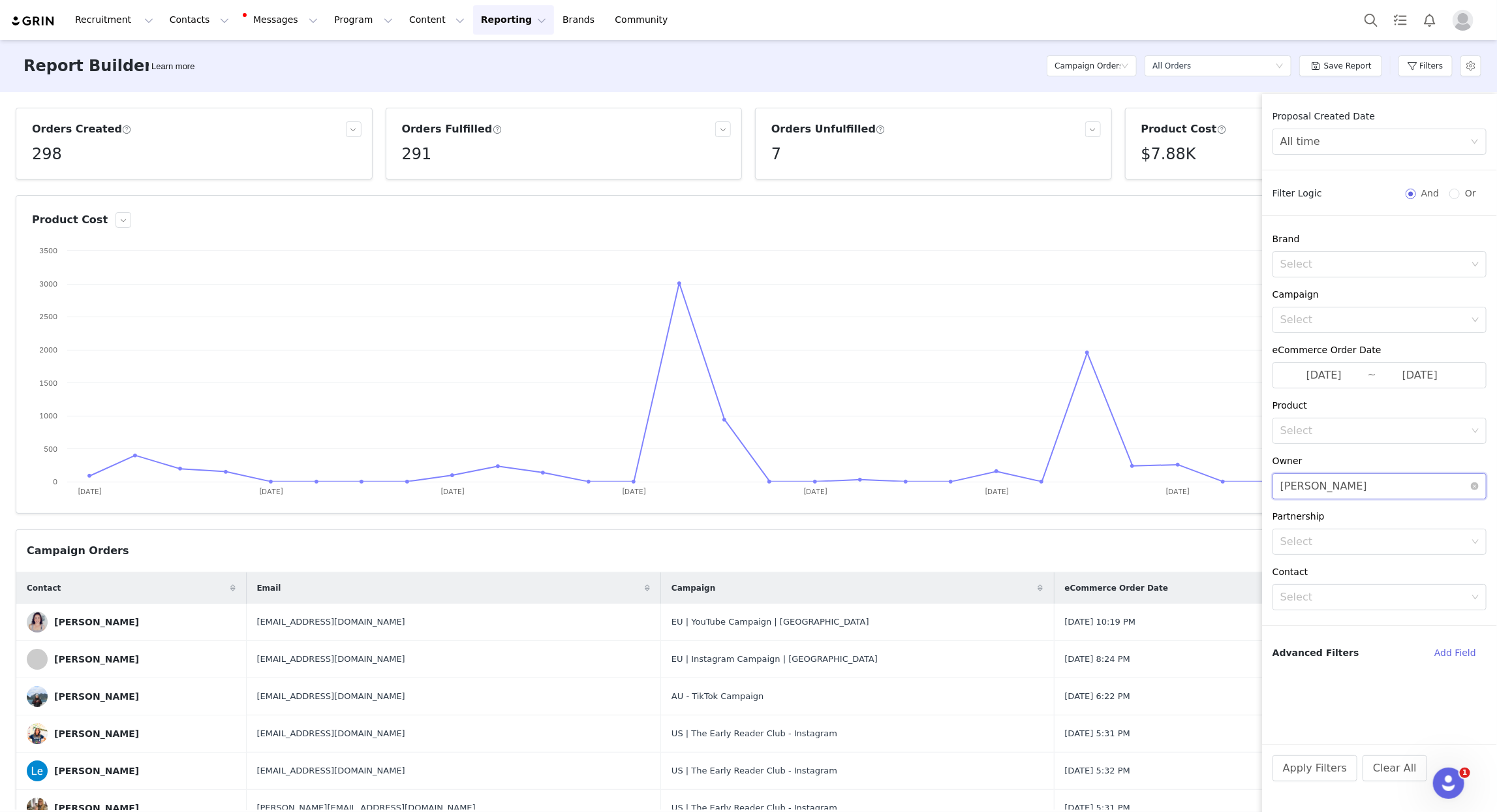
click at [1479, 482] on div "Select Brianna DeFalco" at bounding box center [1380, 486] width 214 height 26
click at [1375, 490] on div "Select Brianna DeFalco" at bounding box center [1375, 486] width 190 height 25
click at [1365, 489] on div "Select Brianna DeFalco" at bounding box center [1375, 486] width 190 height 25
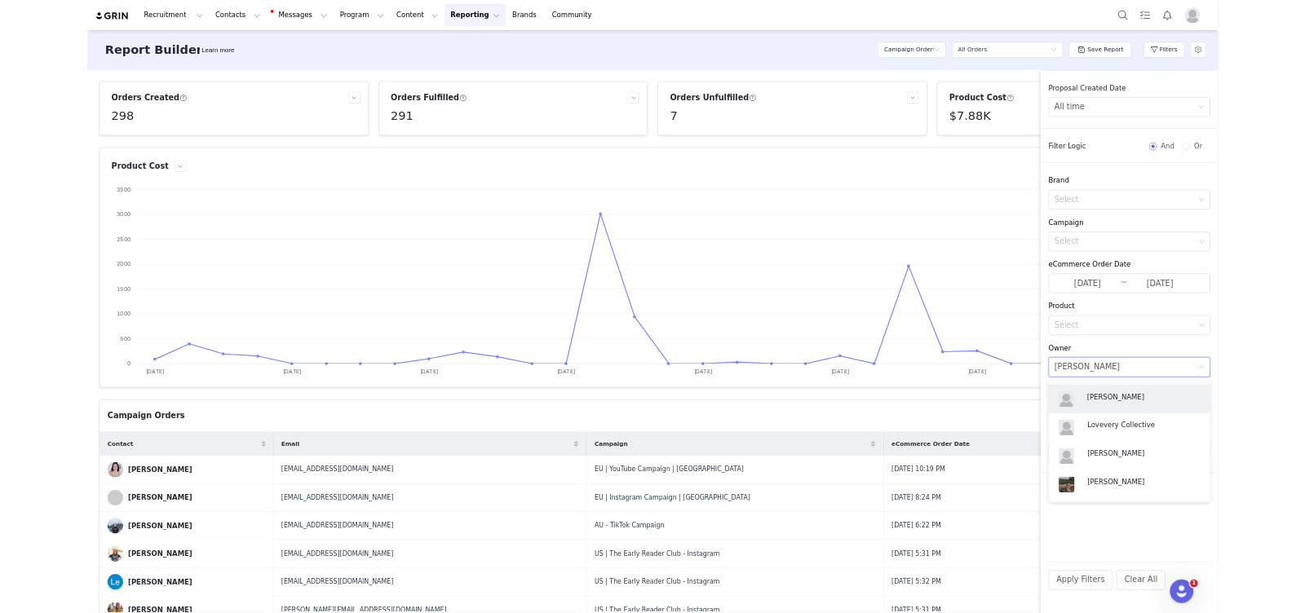
scroll to position [208, 0]
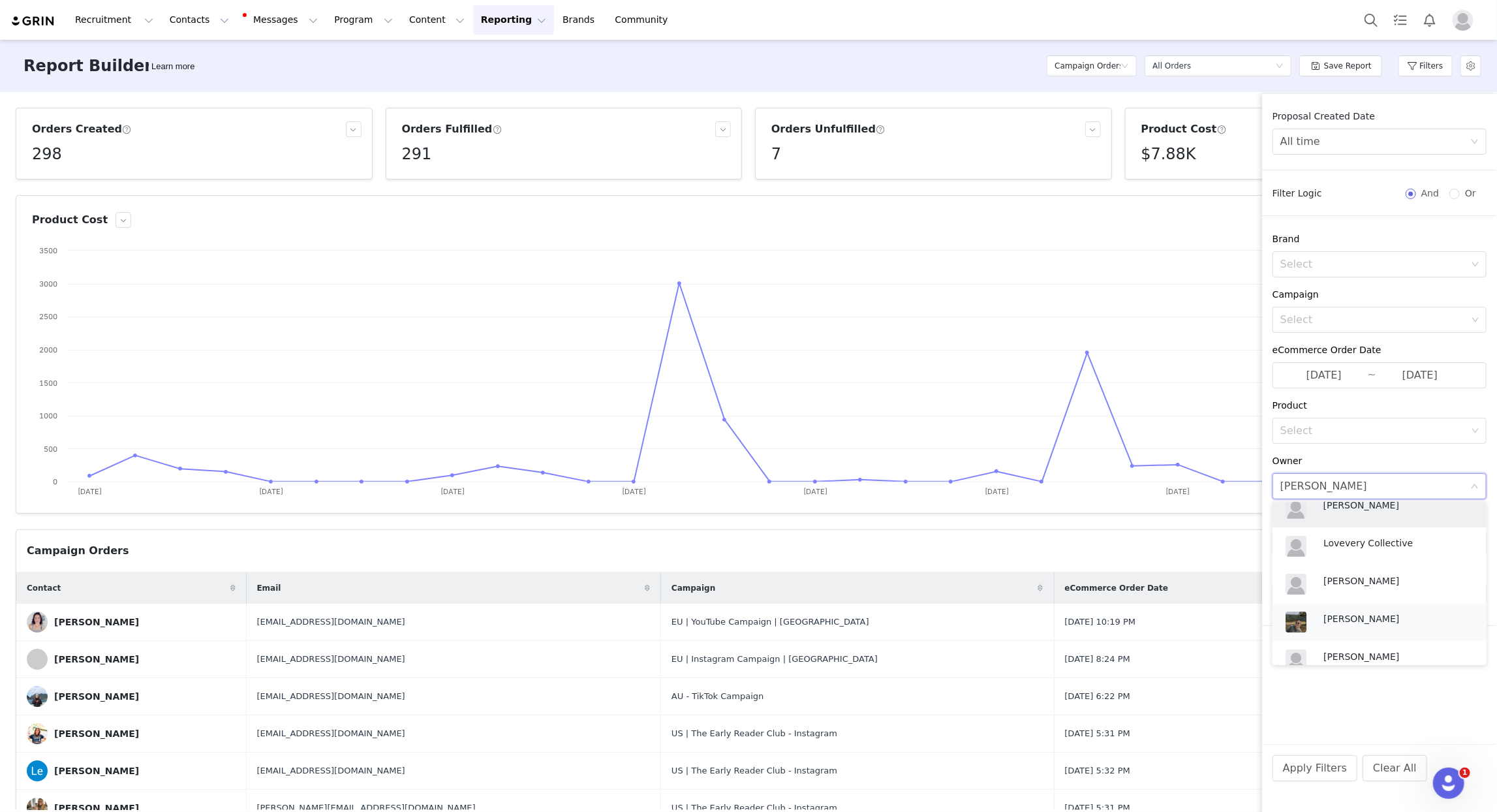
click at [1367, 616] on p "Chiara Pohl" at bounding box center [1395, 618] width 143 height 14
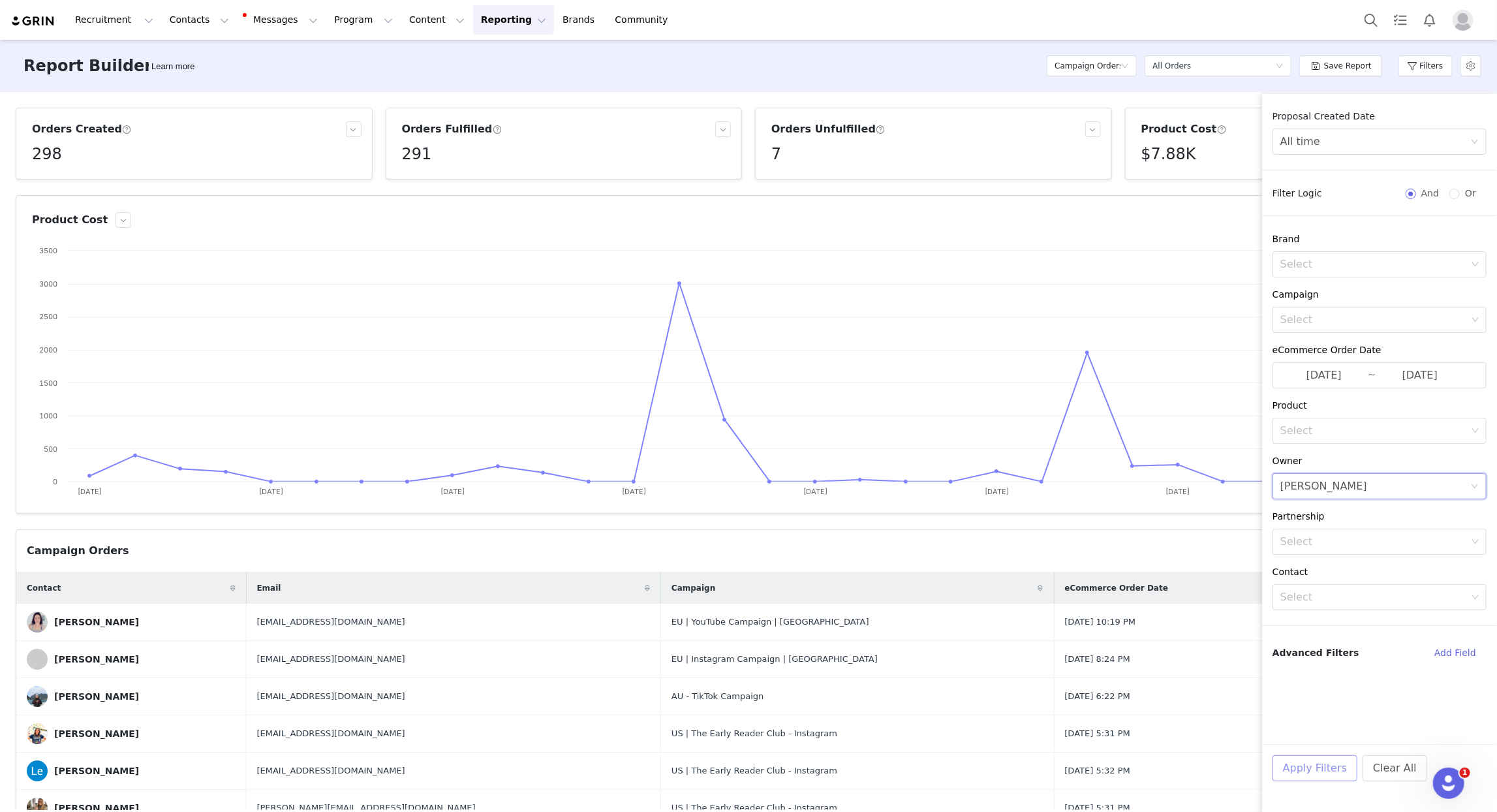
click at [1316, 776] on button "Apply Filters" at bounding box center [1315, 768] width 85 height 26
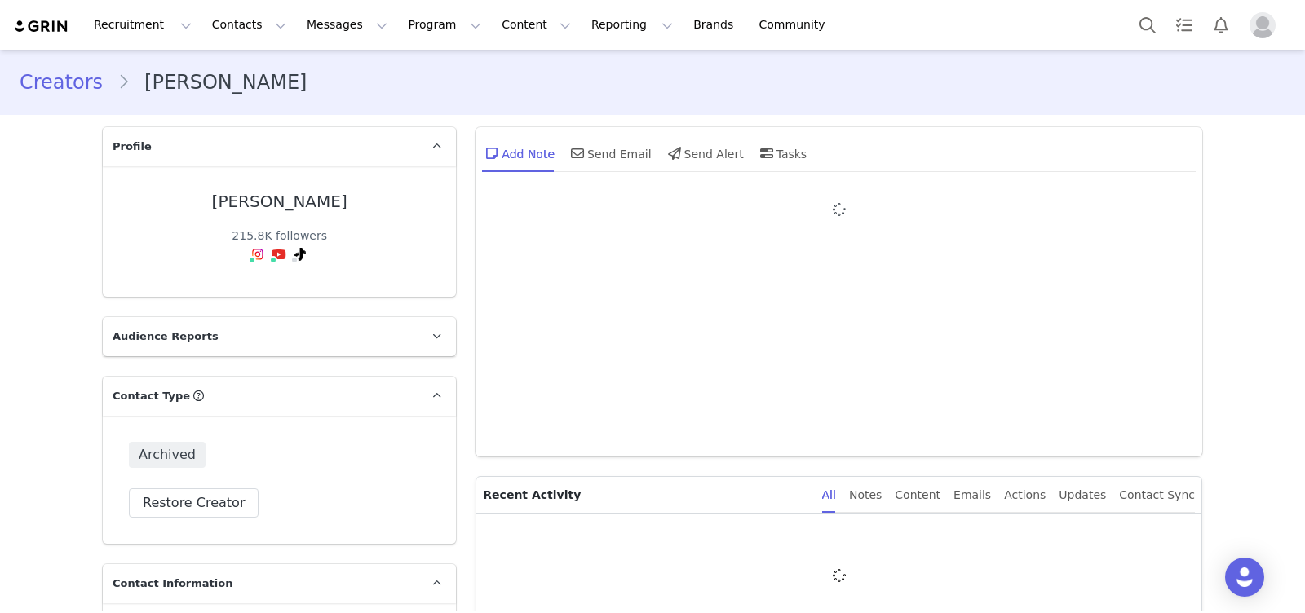
type input "+1 ([GEOGRAPHIC_DATA])"
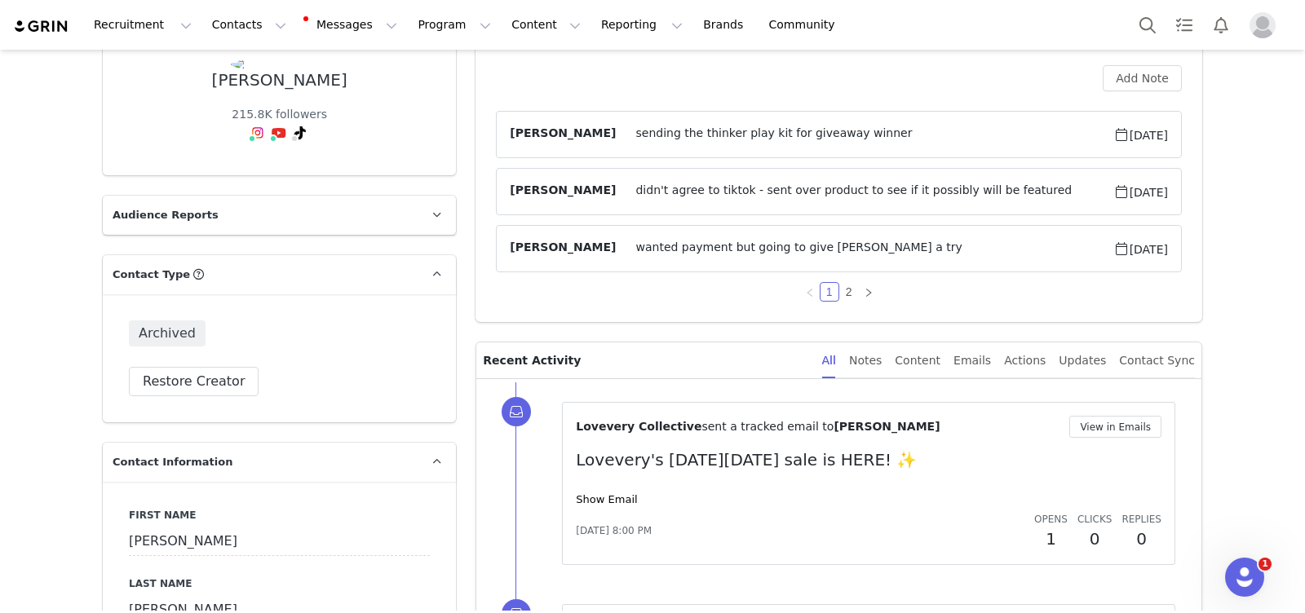
scroll to position [132, 0]
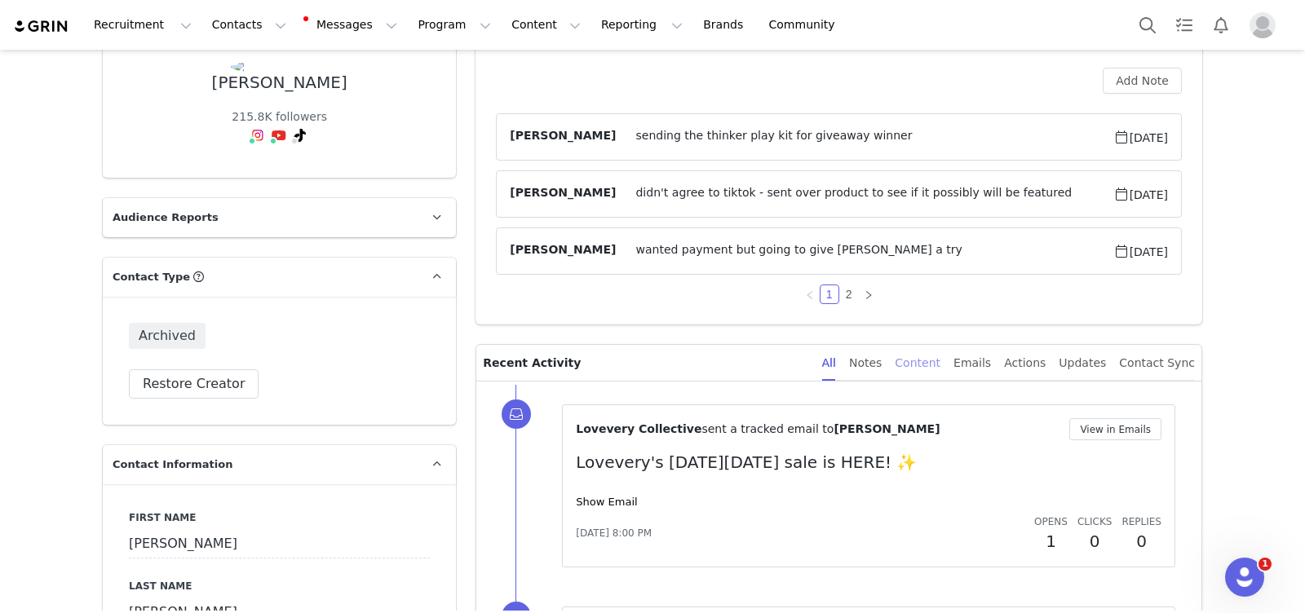
click at [937, 361] on div "Content" at bounding box center [918, 363] width 46 height 37
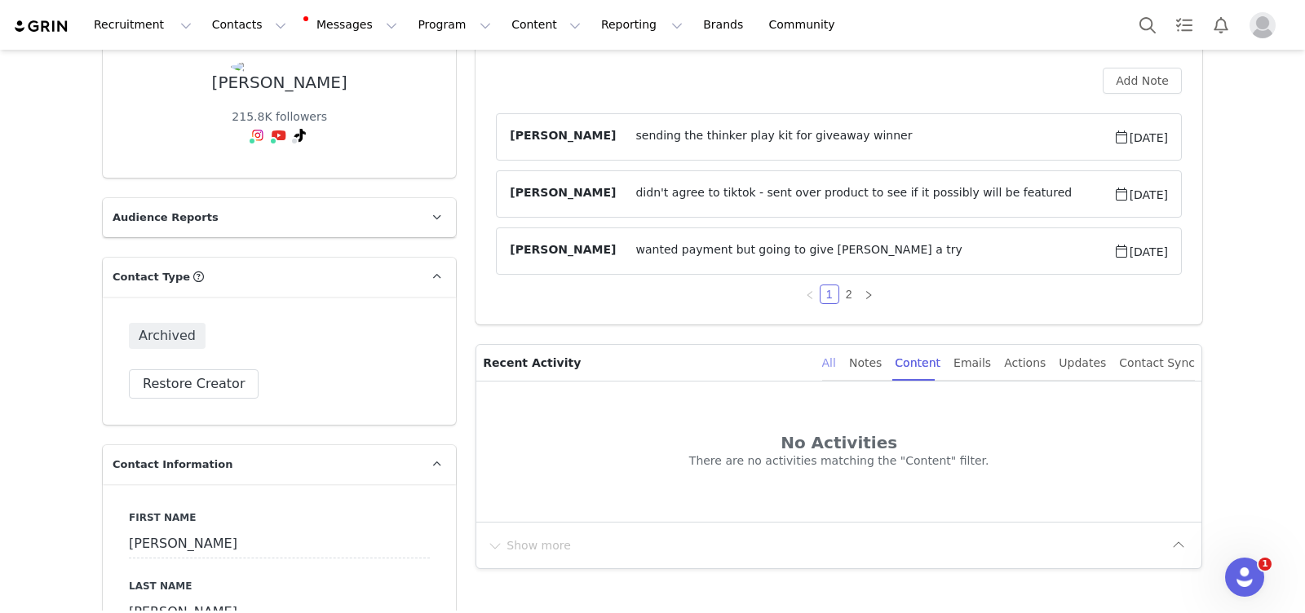
click at [836, 361] on div "All" at bounding box center [829, 363] width 14 height 37
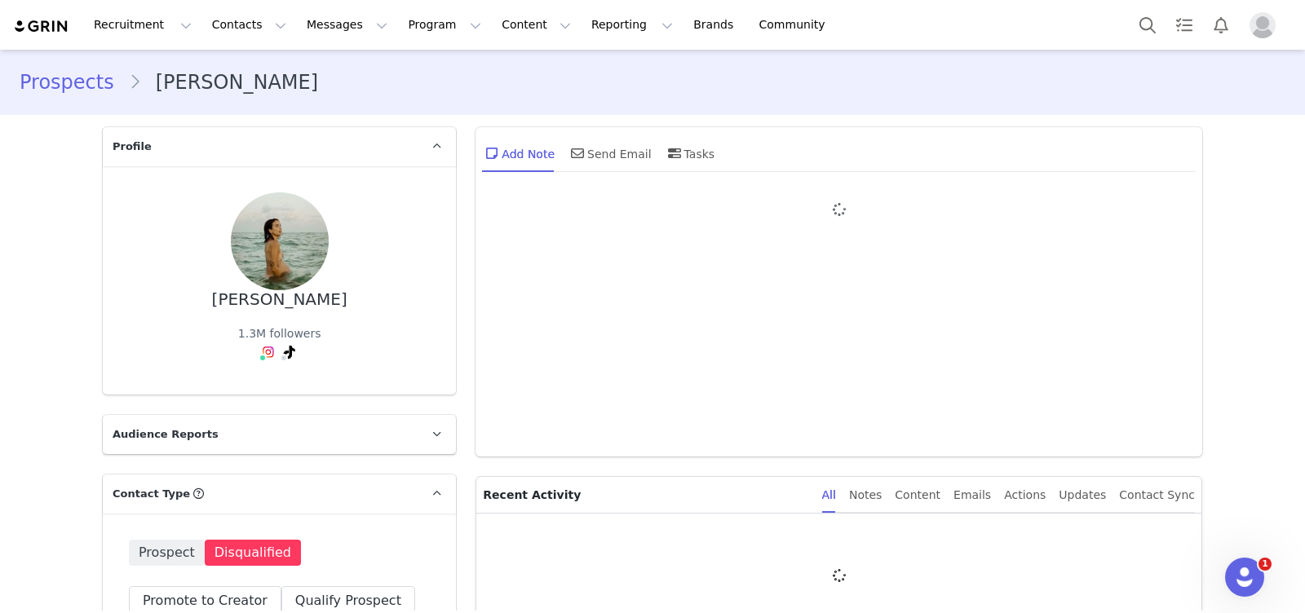
type input "+1 ([GEOGRAPHIC_DATA])"
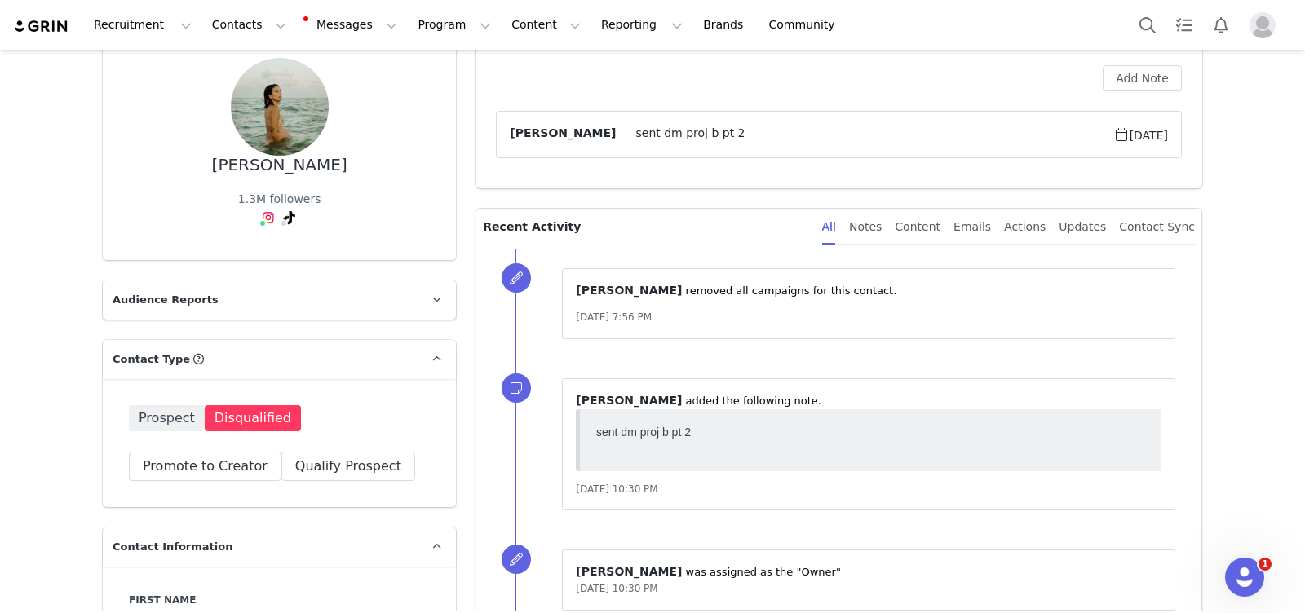
scroll to position [151, 0]
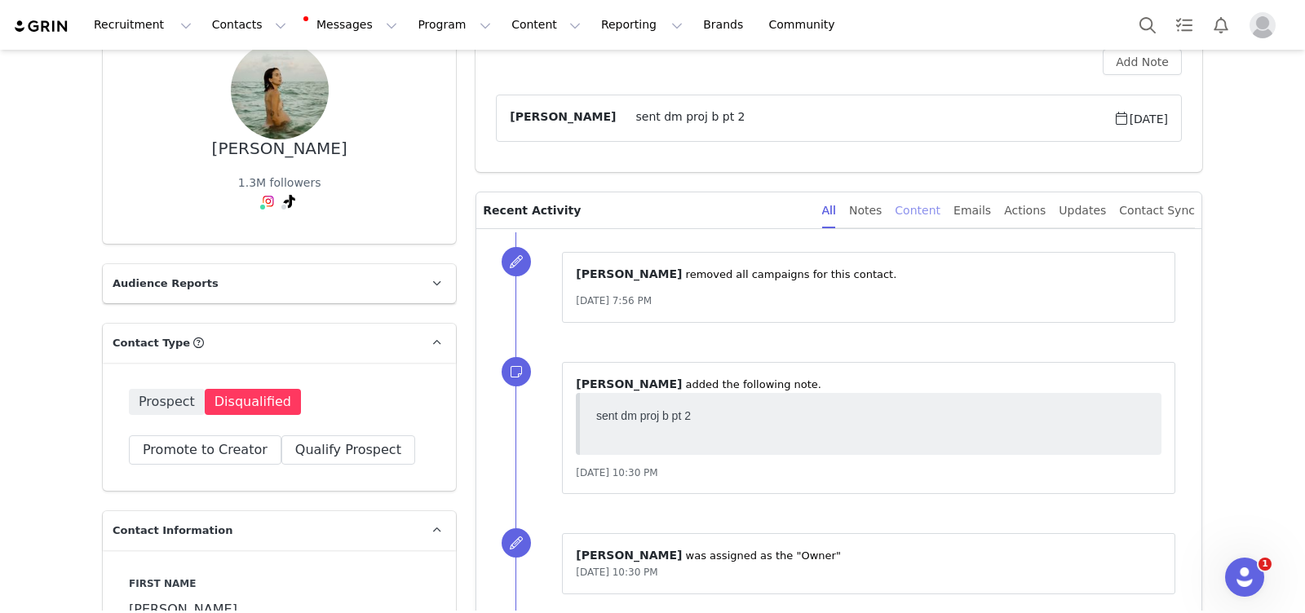
click at [938, 212] on div "Content" at bounding box center [918, 211] width 46 height 37
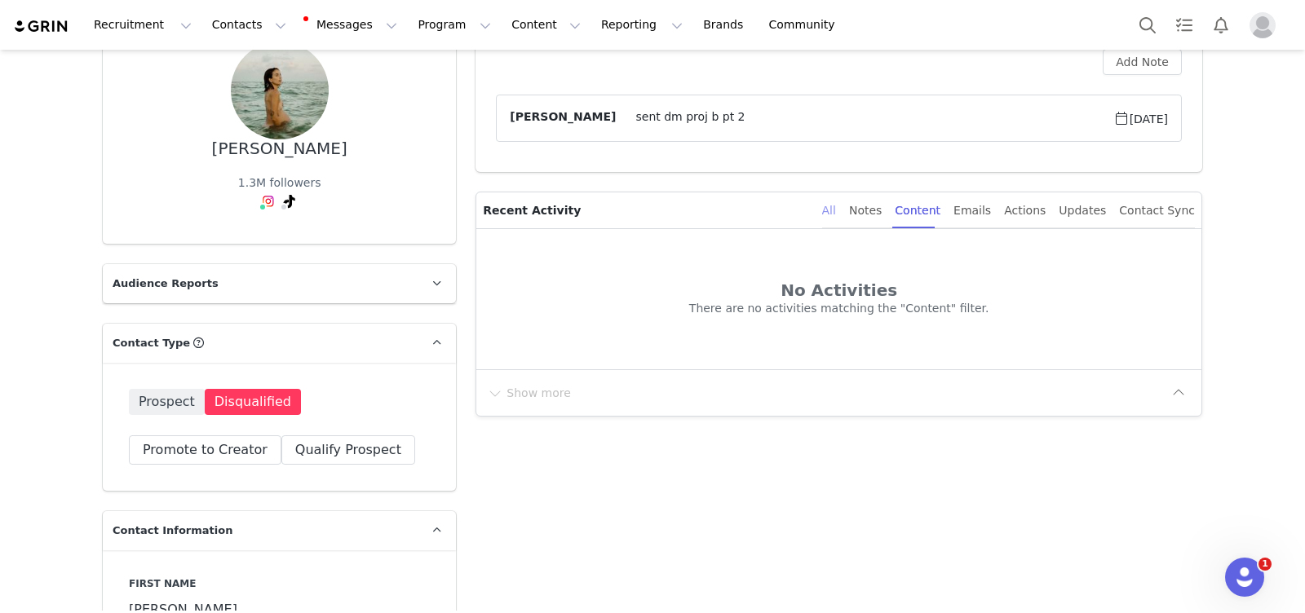
click at [836, 211] on div "All" at bounding box center [829, 211] width 14 height 37
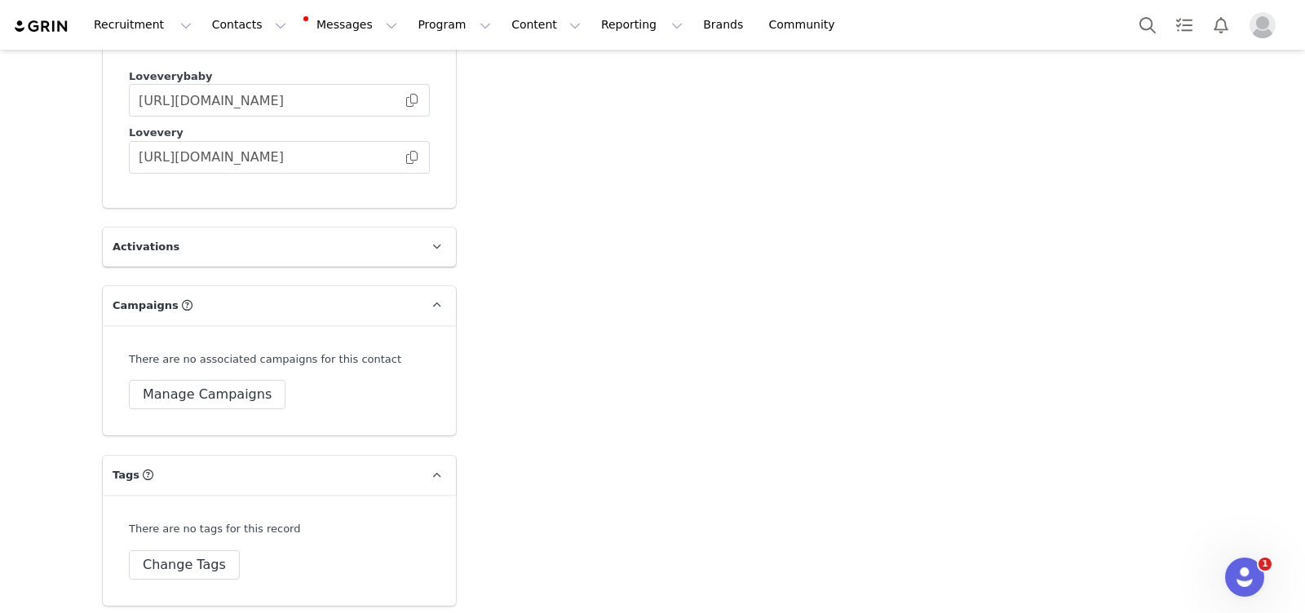
scroll to position [3530, 0]
